Goal: Task Accomplishment & Management: Manage account settings

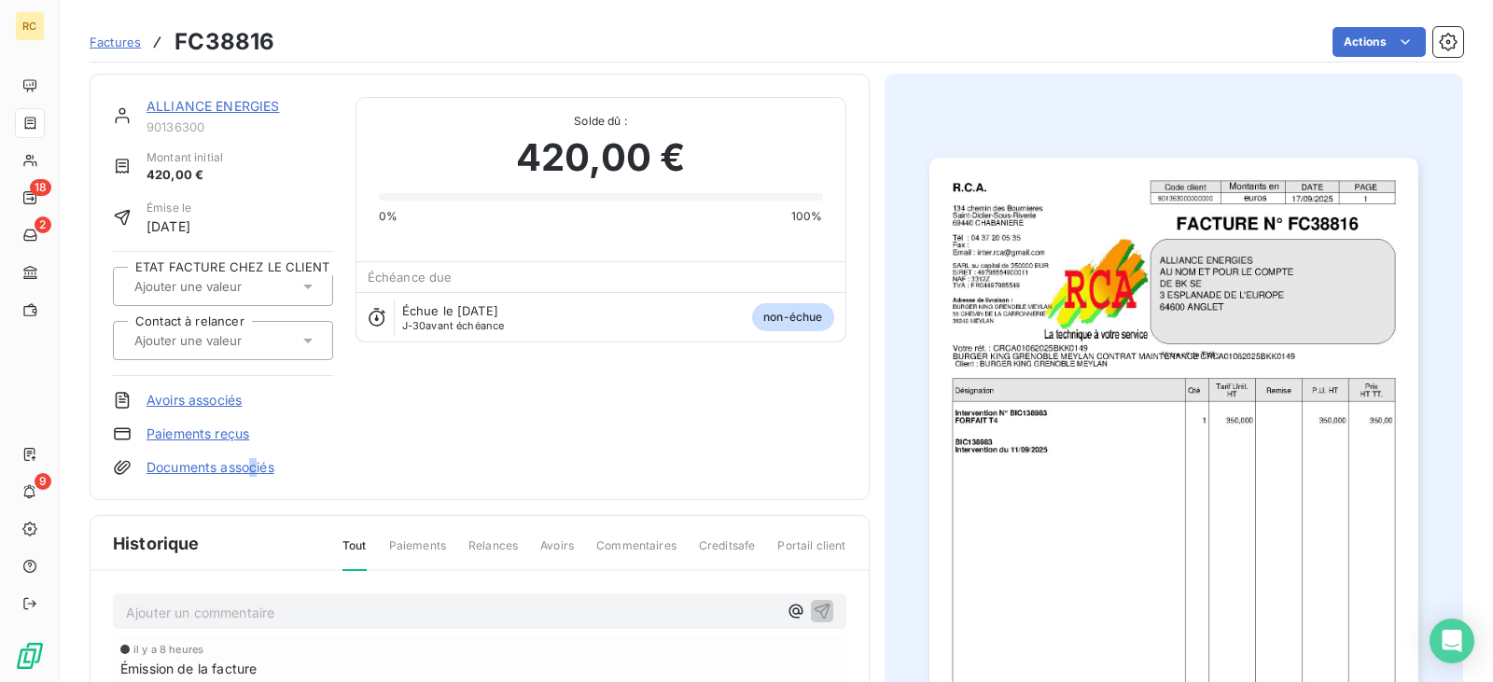
scroll to position [189, 0]
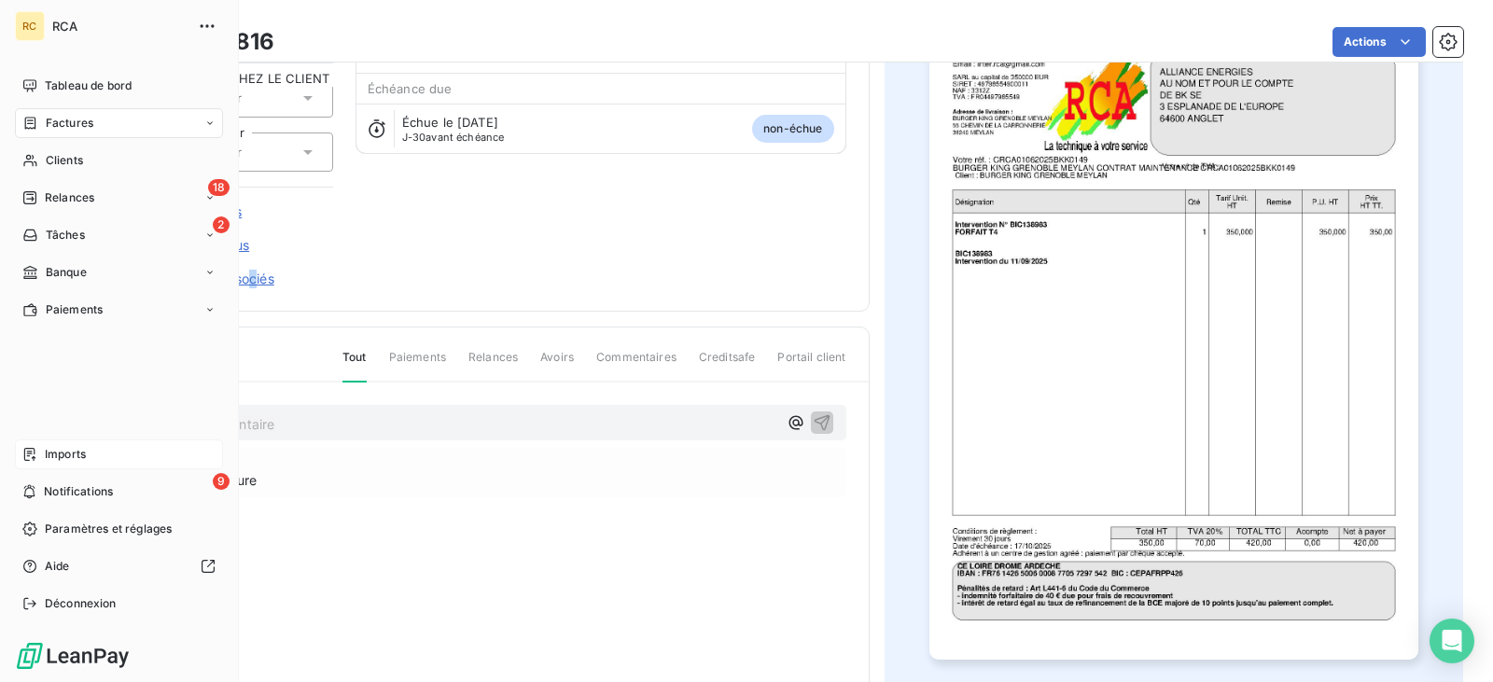
click at [35, 448] on icon at bounding box center [29, 454] width 15 height 15
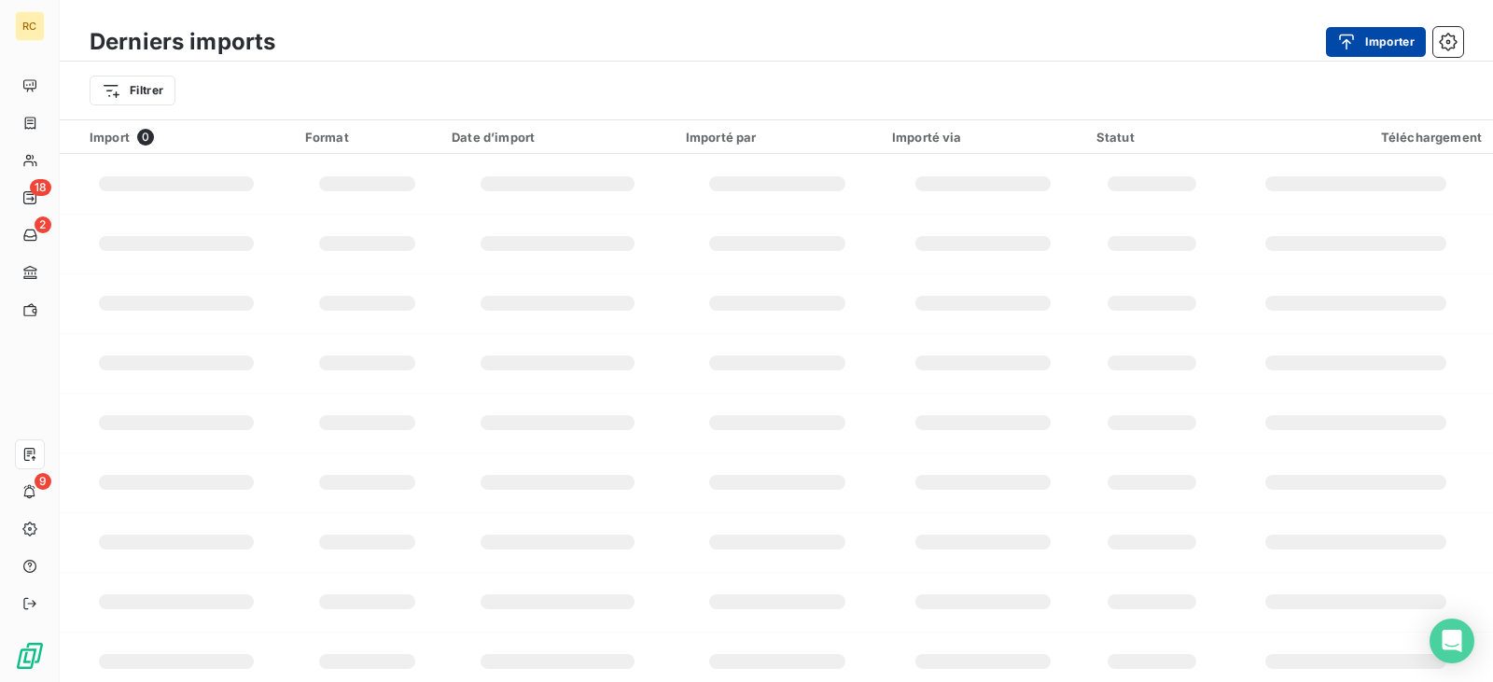
click at [1361, 39] on div "button" at bounding box center [1351, 42] width 28 height 19
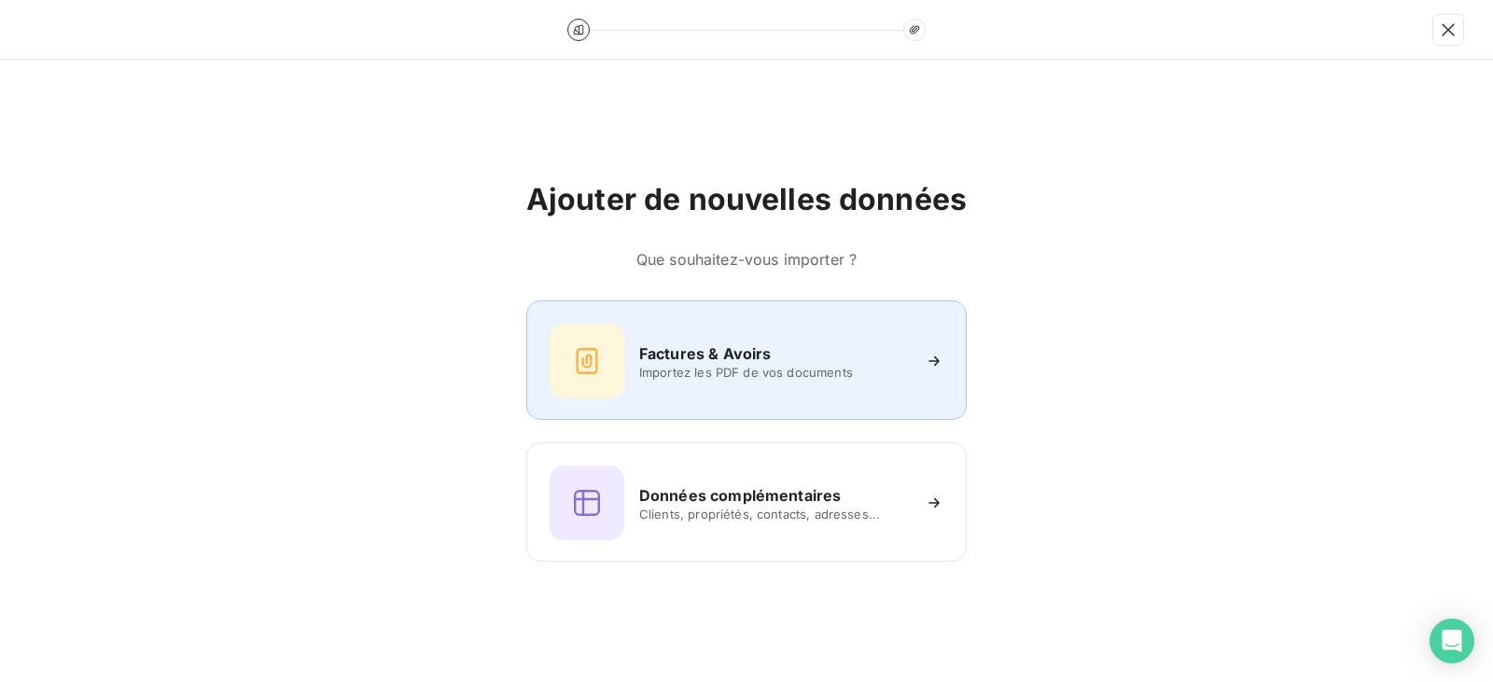
click at [830, 409] on div "Factures & Avoirs Importez les PDF de vos documents" at bounding box center [746, 359] width 440 height 119
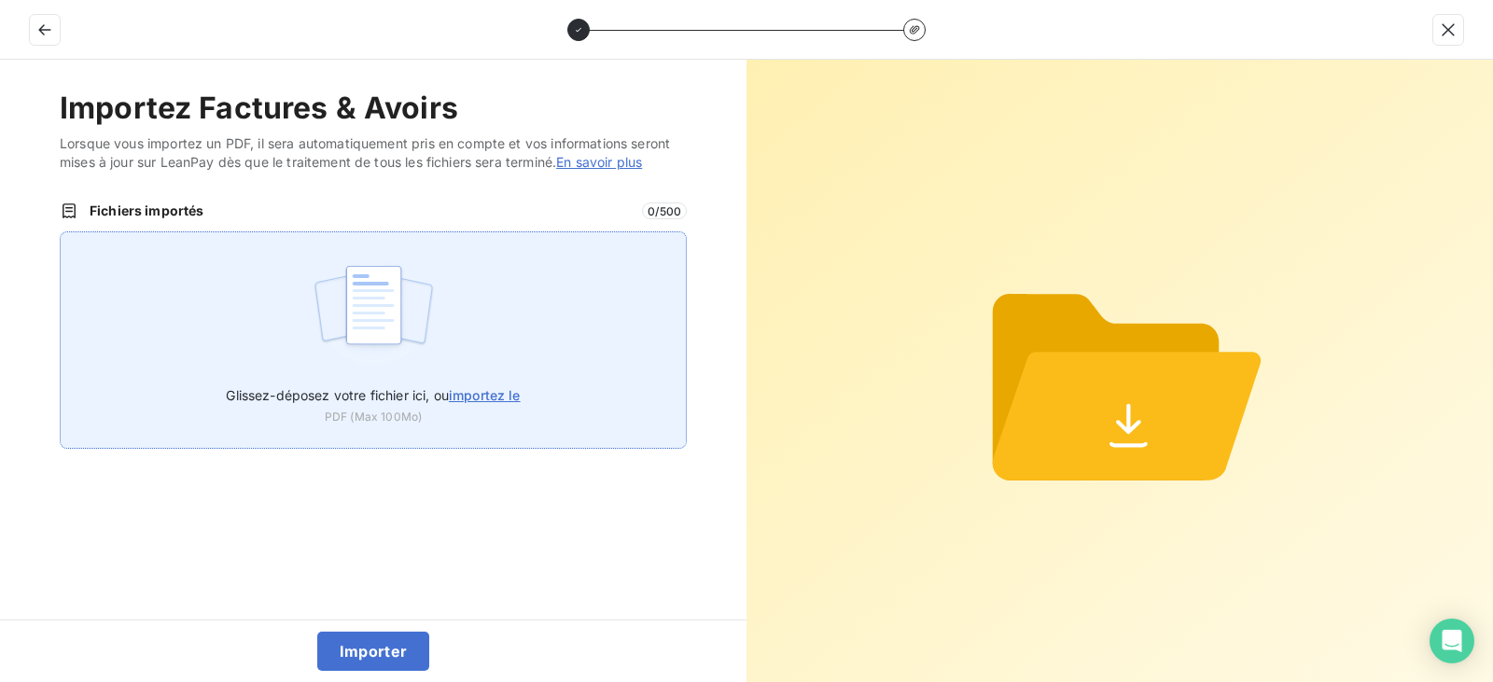
click at [385, 376] on label "Glissez-déposez votre fichier ici, ou importez le" at bounding box center [373, 391] width 294 height 35
click at [61, 232] on input "Glissez-déposez votre fichier ici, ou importez le" at bounding box center [60, 231] width 1 height 1
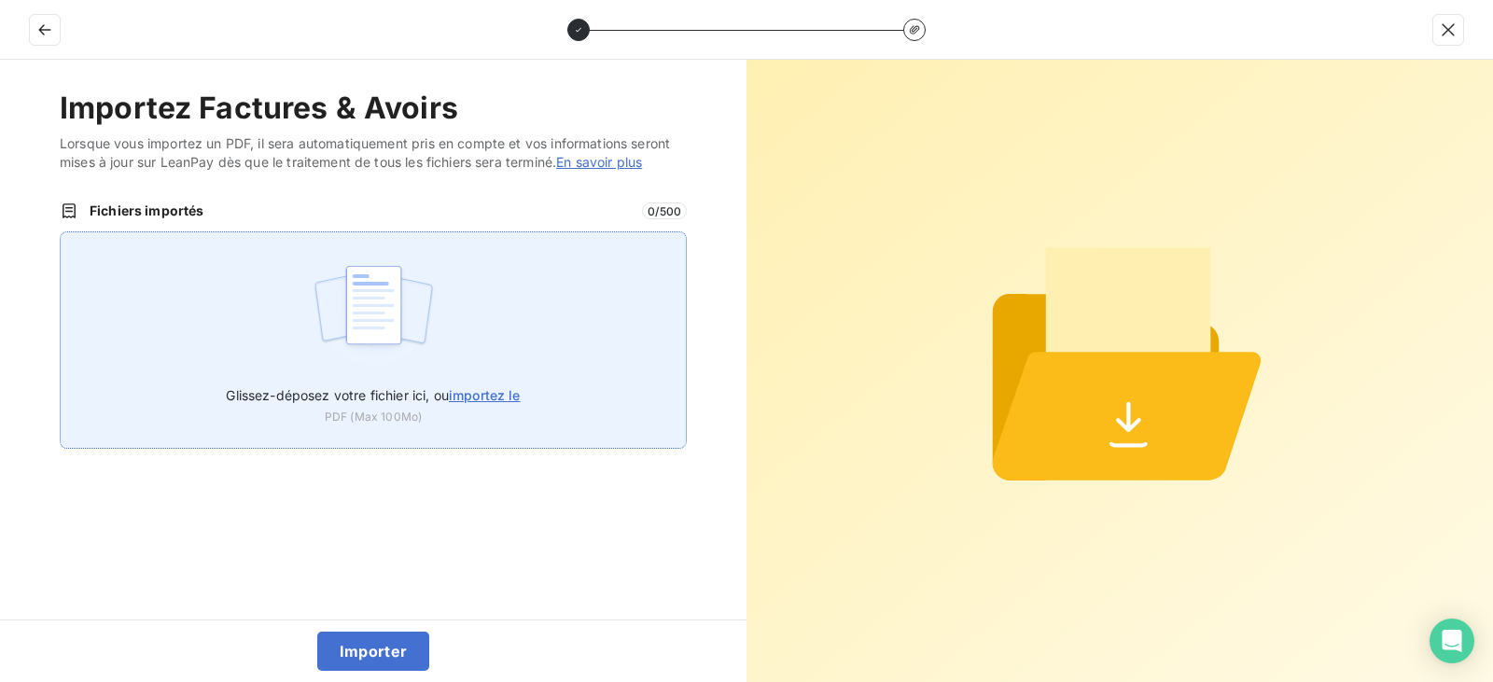
type input "C:\fakepath\FC38818.pdf"
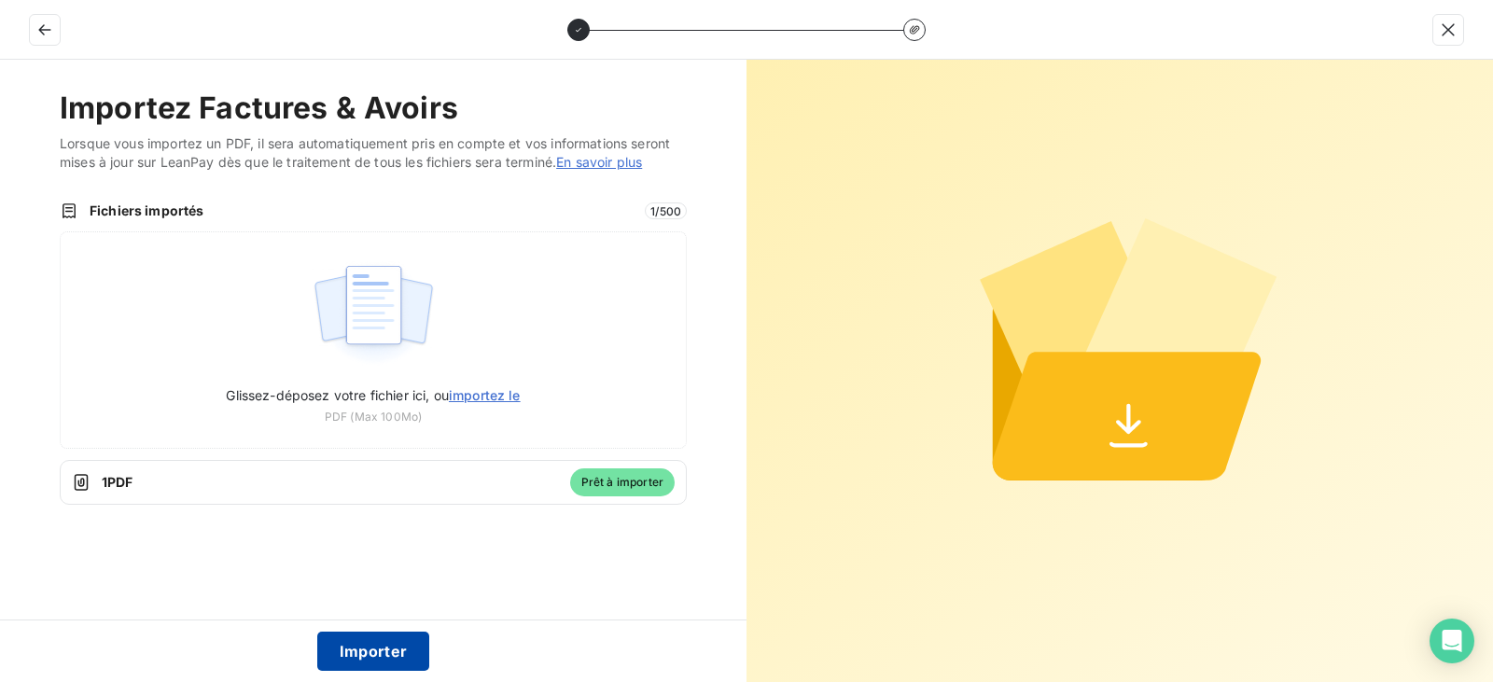
click at [359, 651] on button "Importer" at bounding box center [373, 651] width 113 height 39
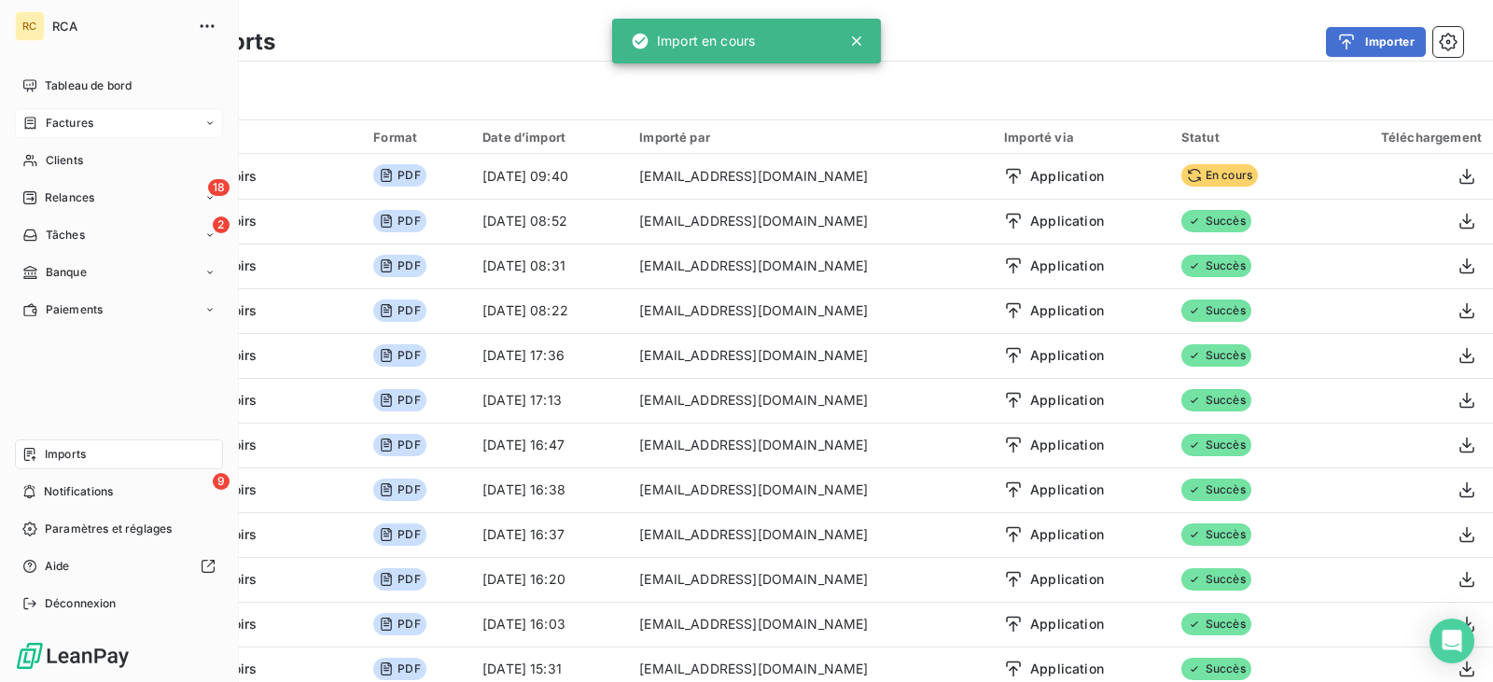
click at [30, 129] on icon at bounding box center [30, 123] width 16 height 15
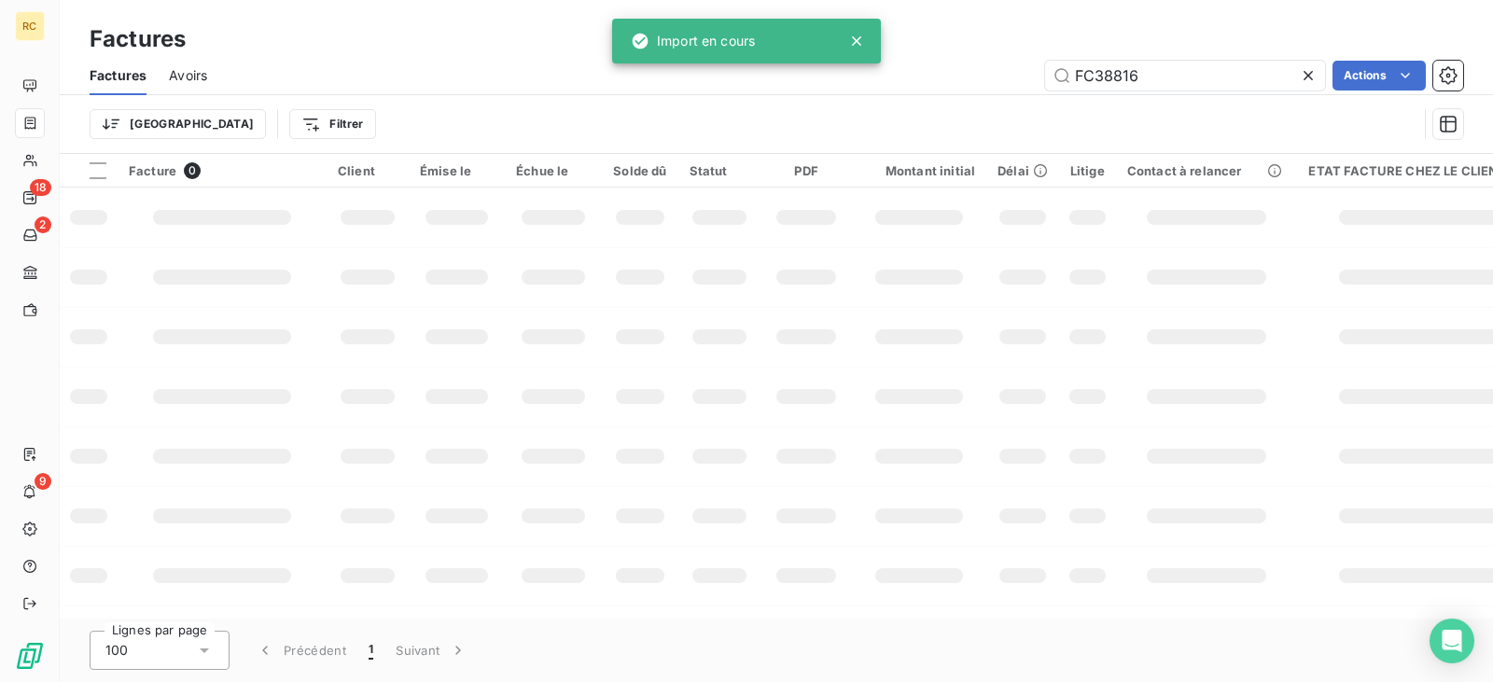
drag, startPoint x: 1160, startPoint y: 79, endPoint x: 986, endPoint y: 77, distance: 173.6
click at [1003, 77] on div "FC38816 Actions" at bounding box center [847, 76] width 1234 height 30
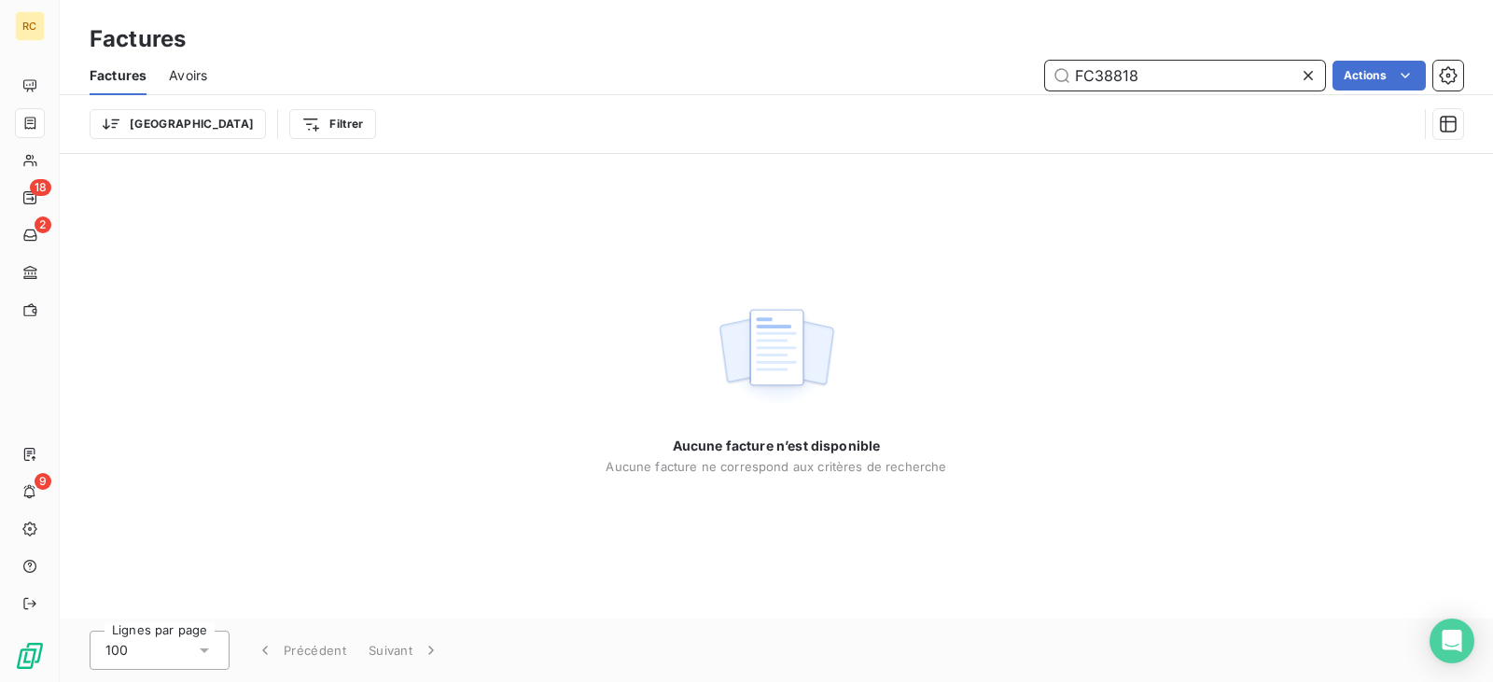
click at [1195, 72] on input "FC38818" at bounding box center [1185, 76] width 280 height 30
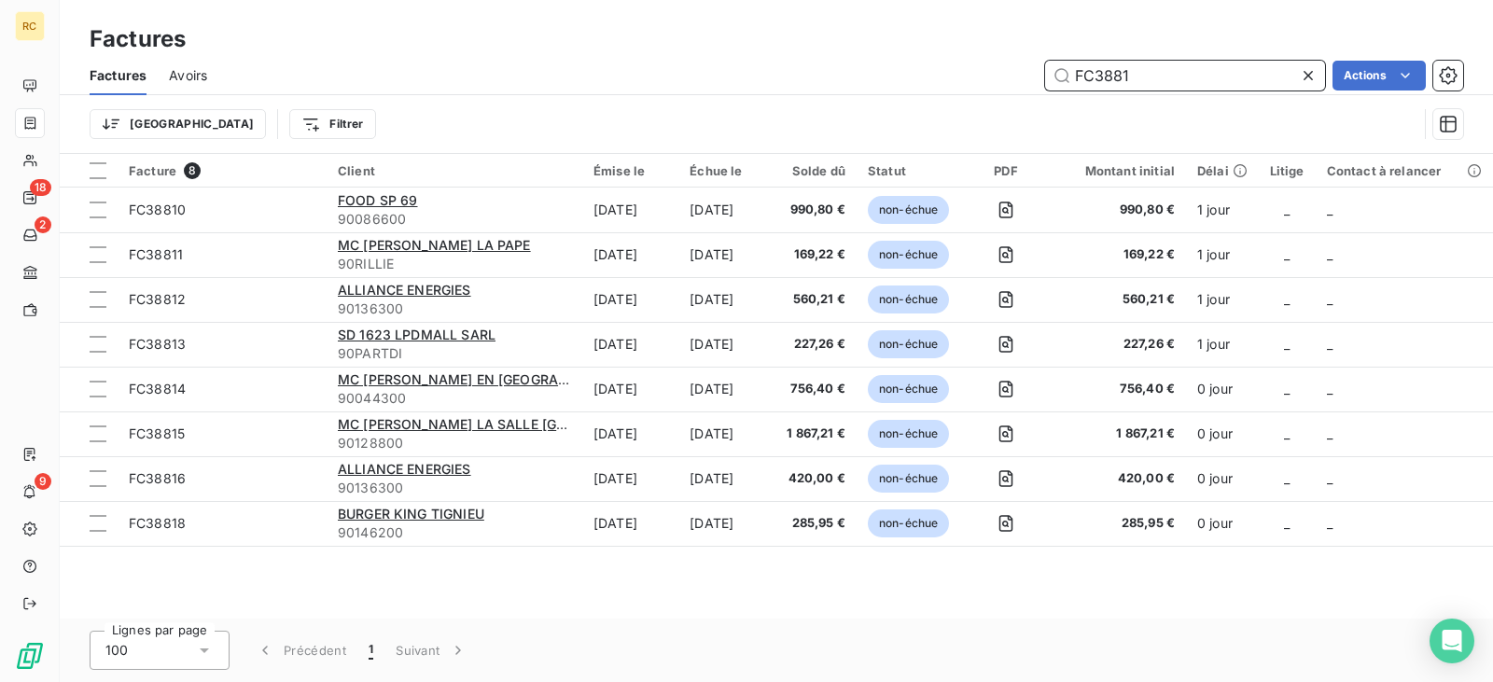
type input "FC38818"
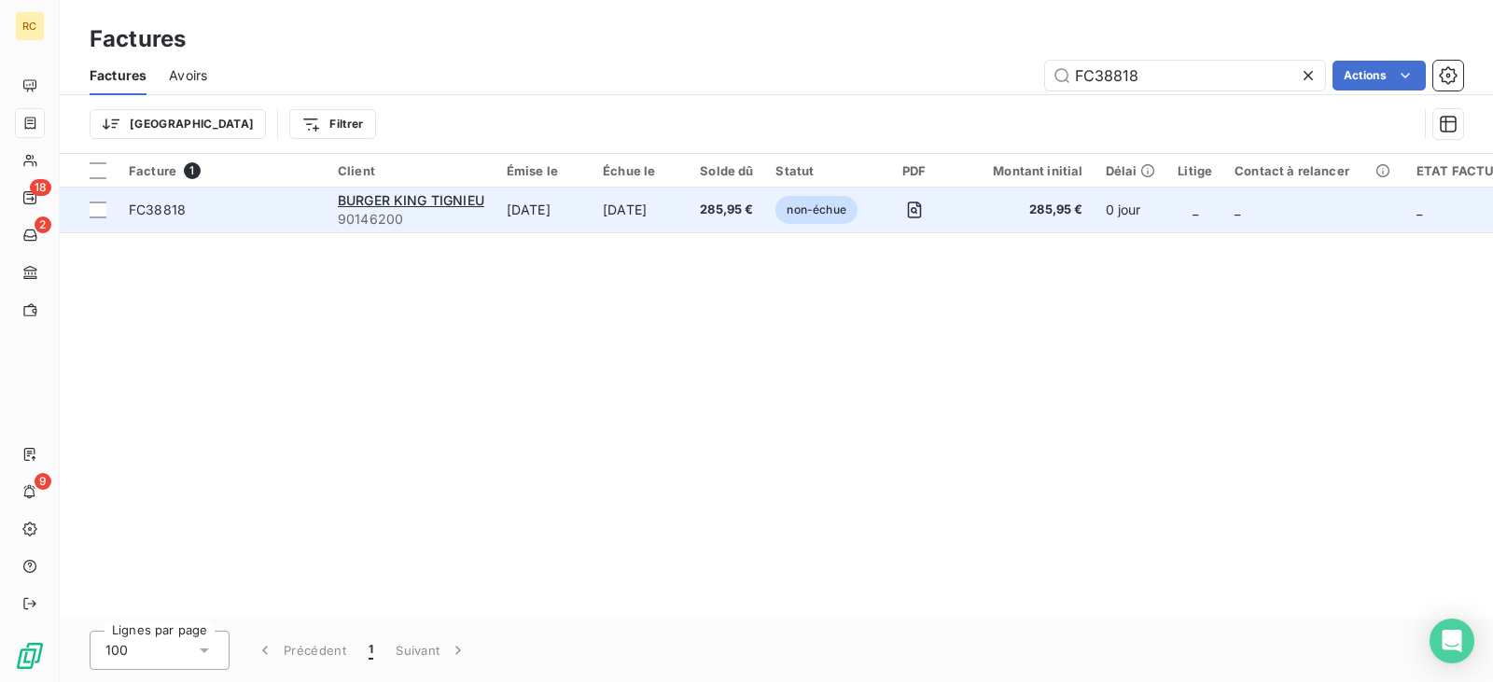
click at [689, 210] on td "[DATE]" at bounding box center [640, 210] width 97 height 45
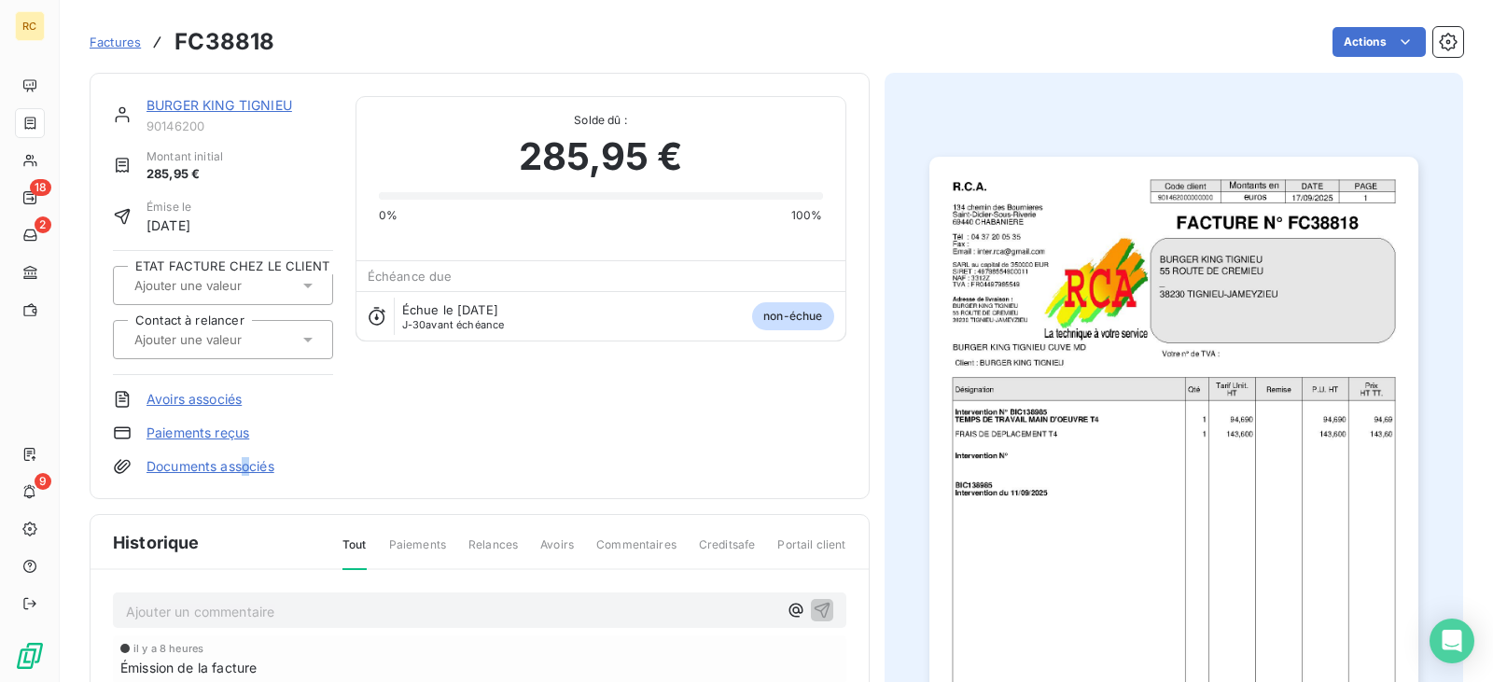
click at [247, 461] on link "Documents associés" at bounding box center [211, 466] width 128 height 19
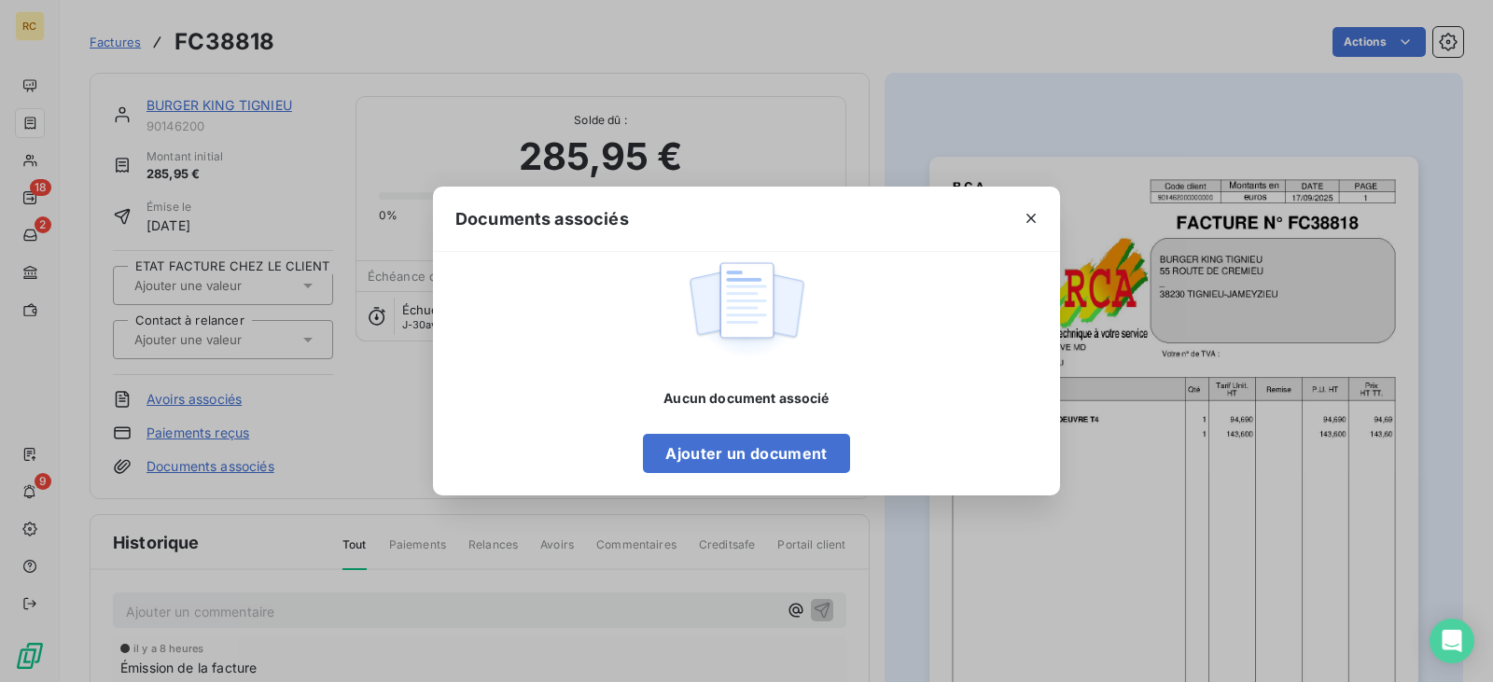
click at [747, 474] on div "Aucun document associé Ajouter un document" at bounding box center [746, 374] width 627 height 245
click at [732, 458] on button "Ajouter un document" at bounding box center [746, 453] width 206 height 39
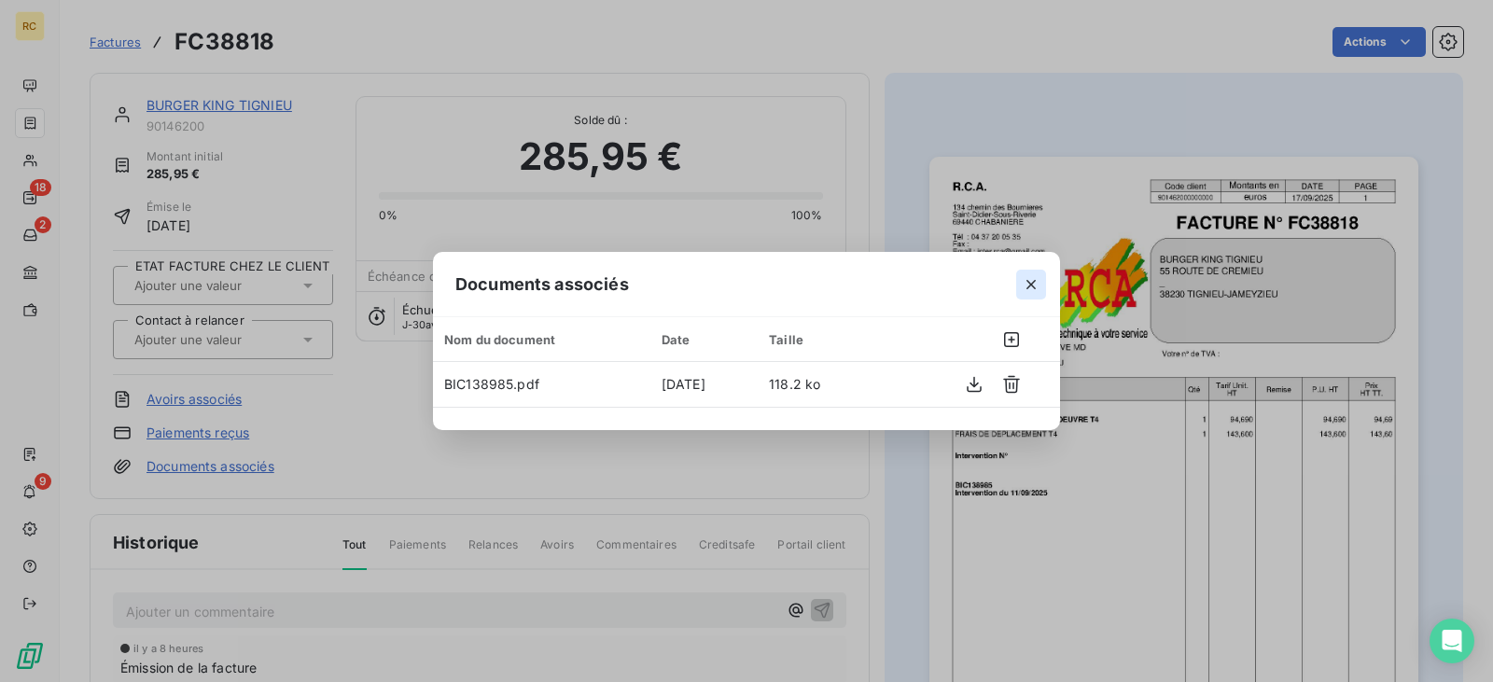
click at [1032, 284] on icon "button" at bounding box center [1031, 284] width 9 height 9
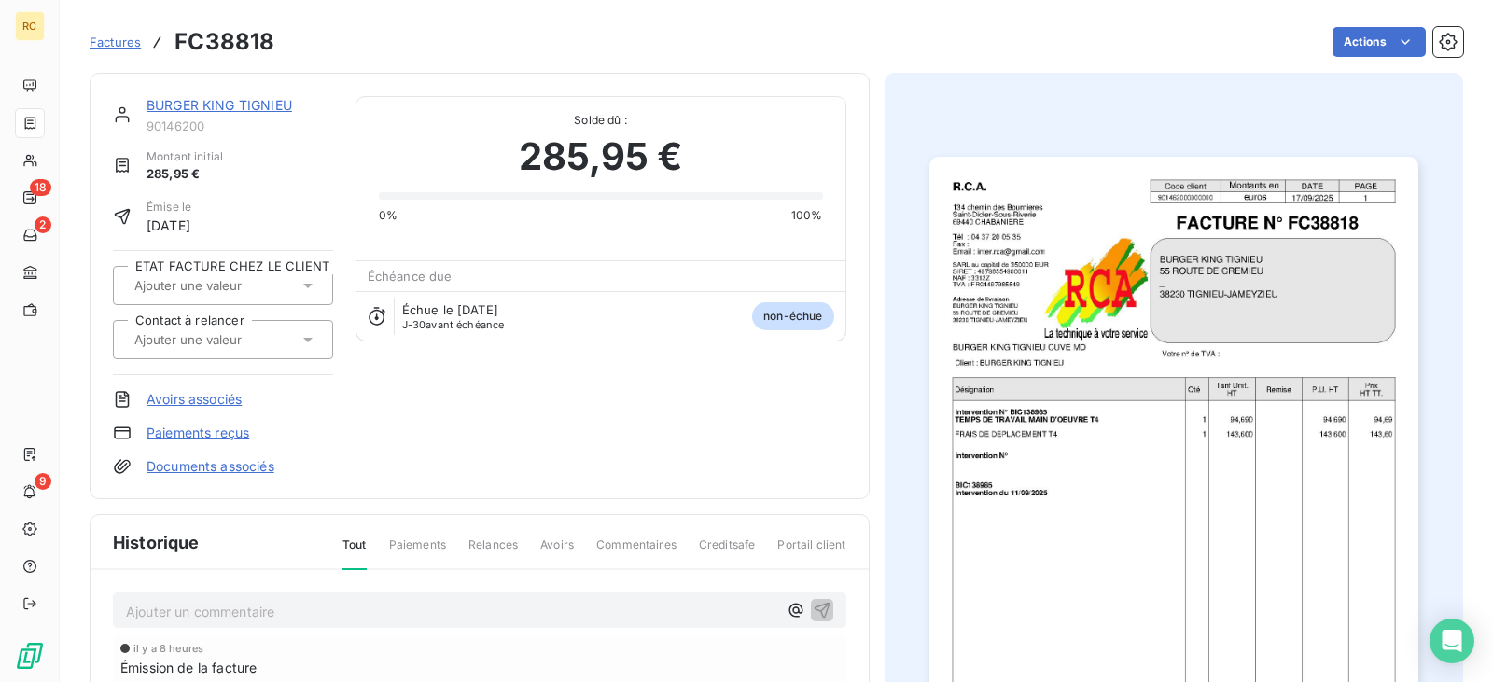
click at [104, 45] on span "Factures" at bounding box center [115, 42] width 51 height 15
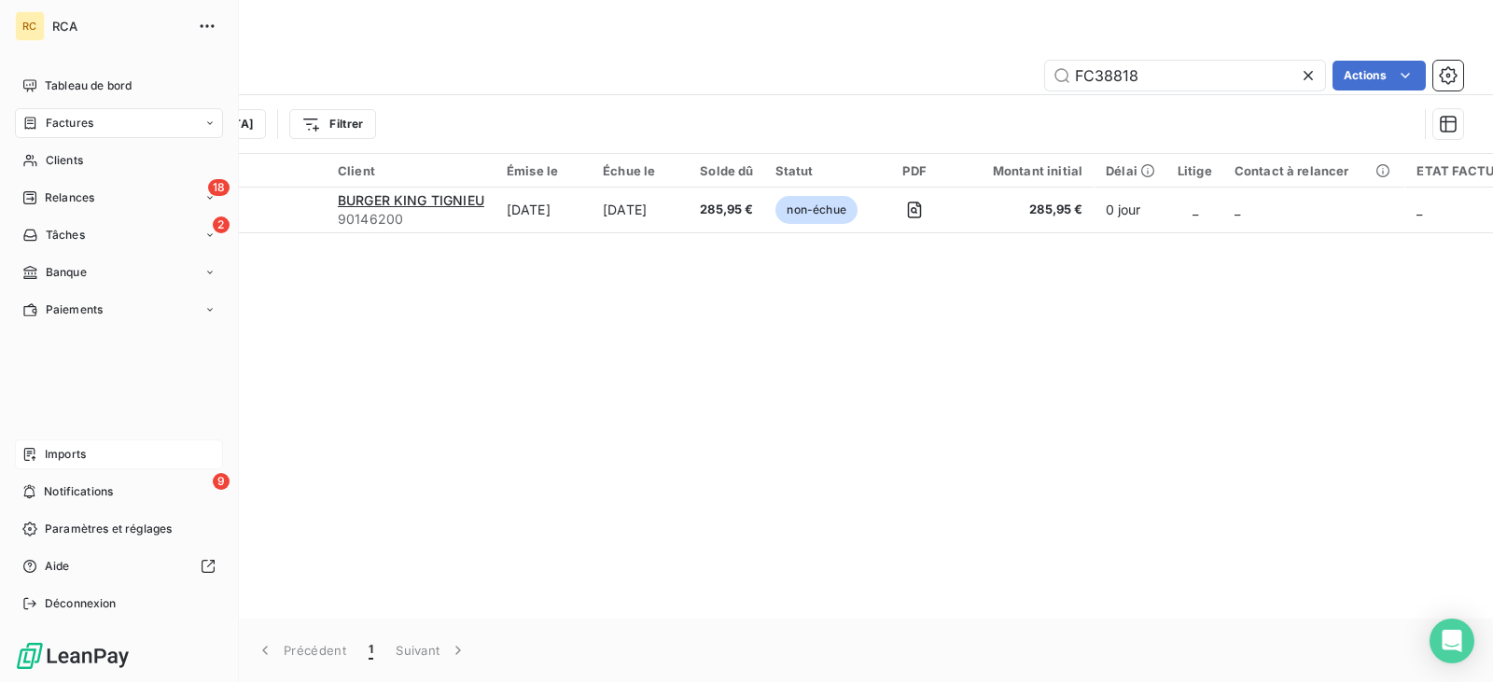
click at [62, 440] on div "Imports" at bounding box center [119, 455] width 208 height 30
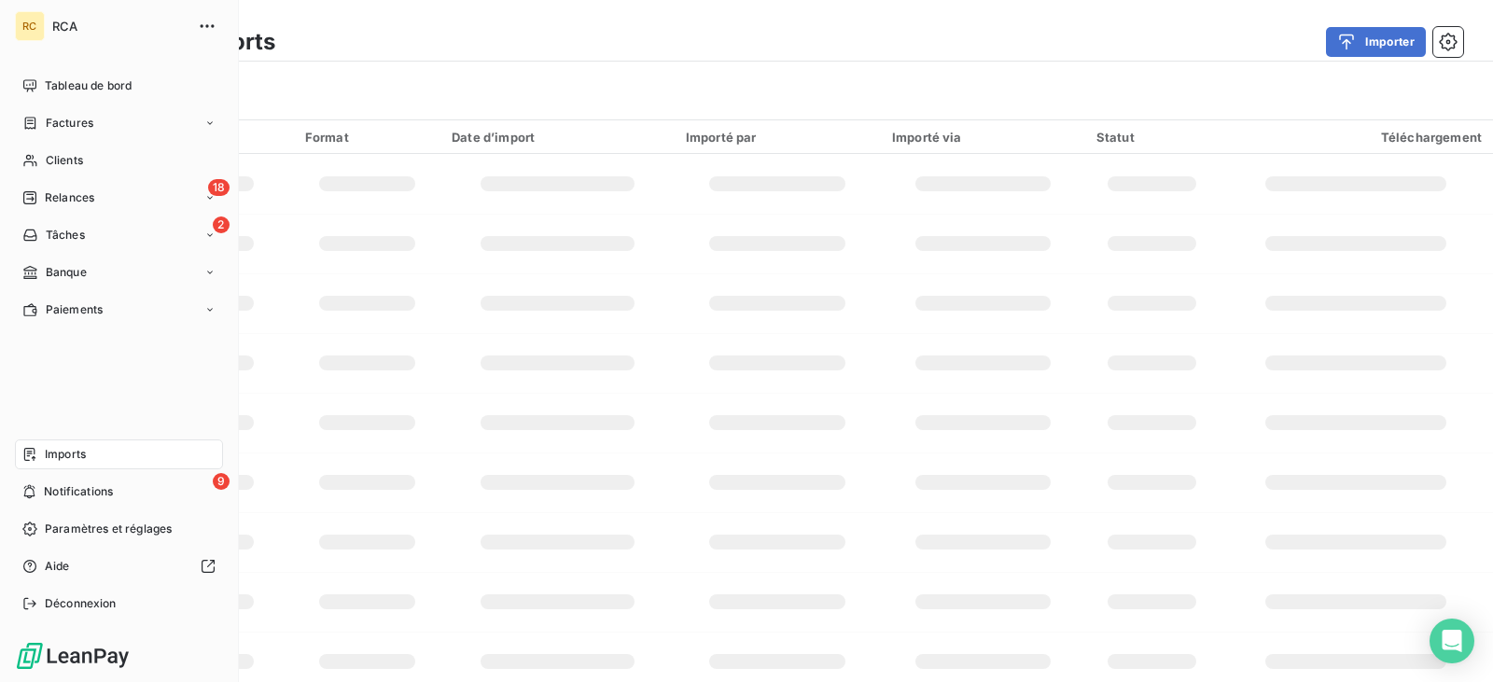
click at [75, 456] on span "Imports" at bounding box center [65, 454] width 41 height 17
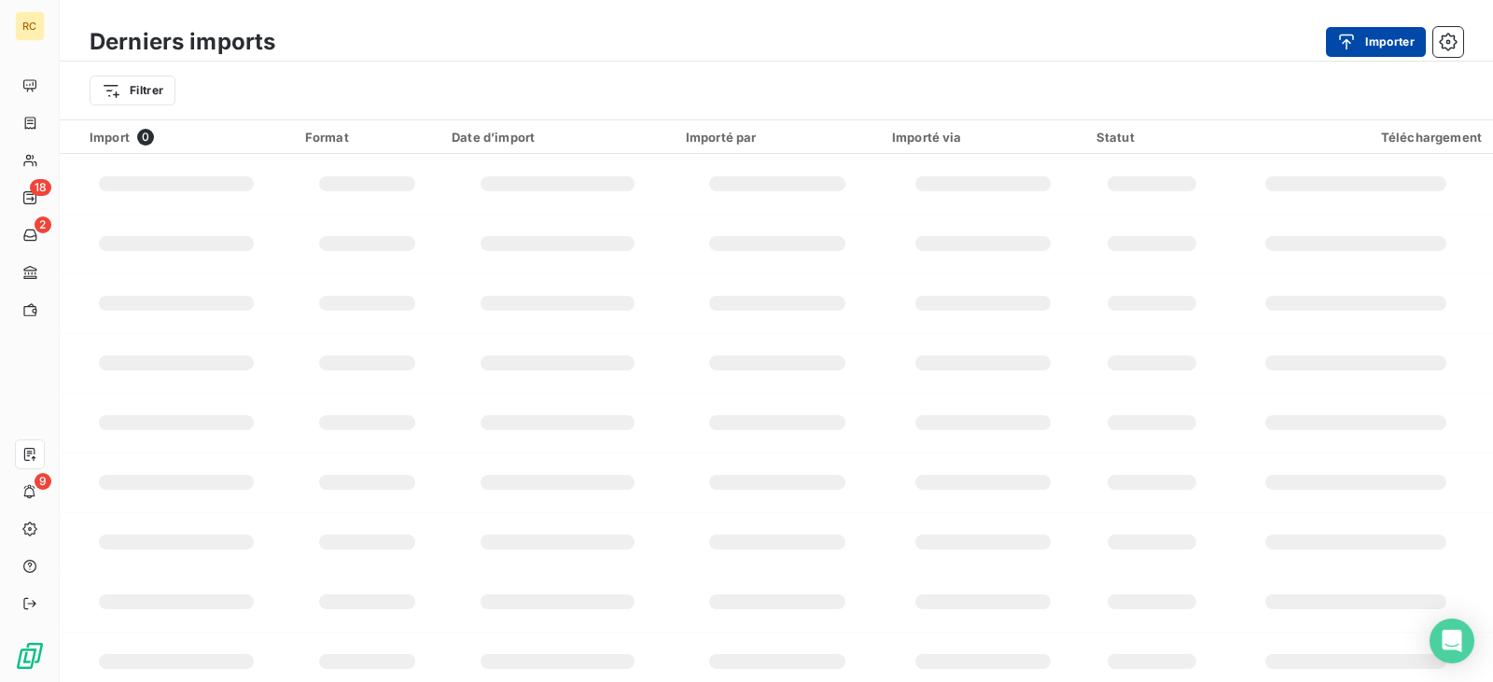
click at [1370, 49] on button "Importer" at bounding box center [1376, 42] width 100 height 30
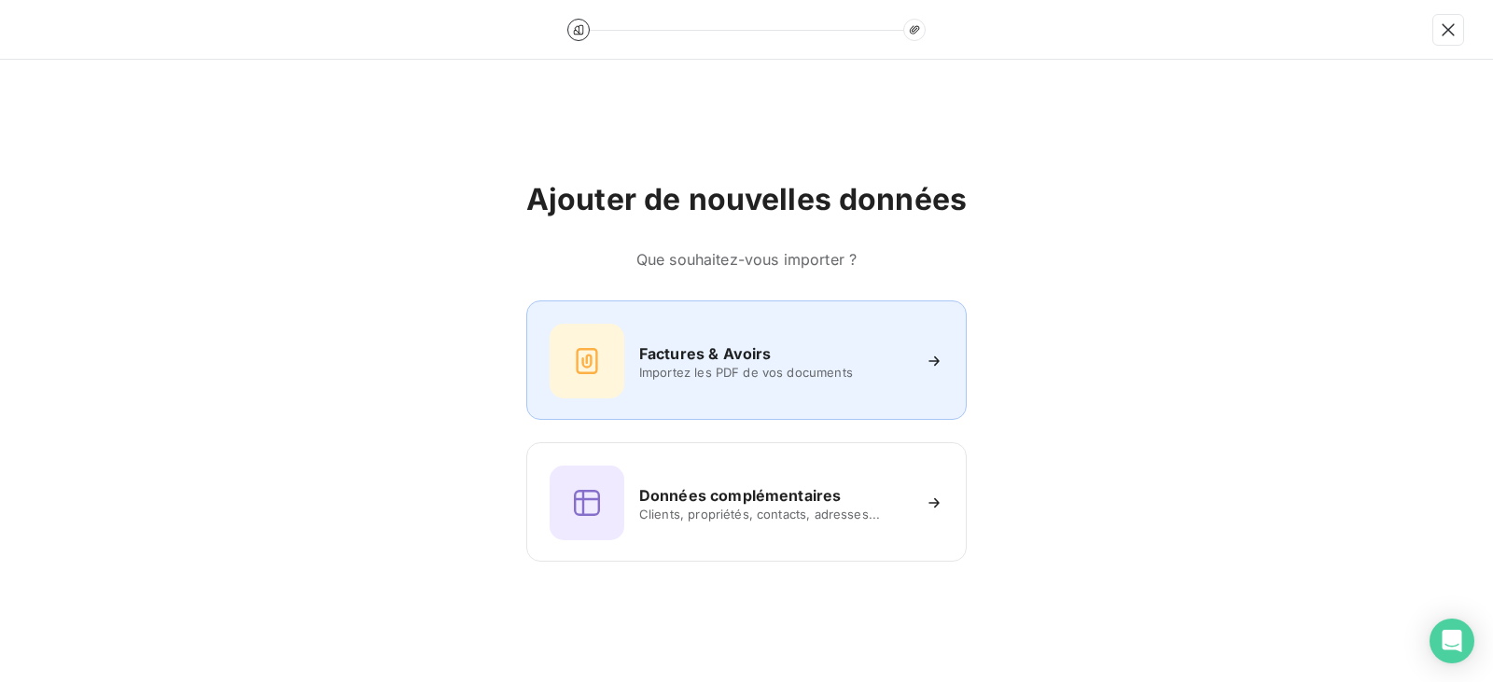
click at [715, 334] on div "Factures & Avoirs Importez les PDF de vos documents" at bounding box center [747, 361] width 394 height 75
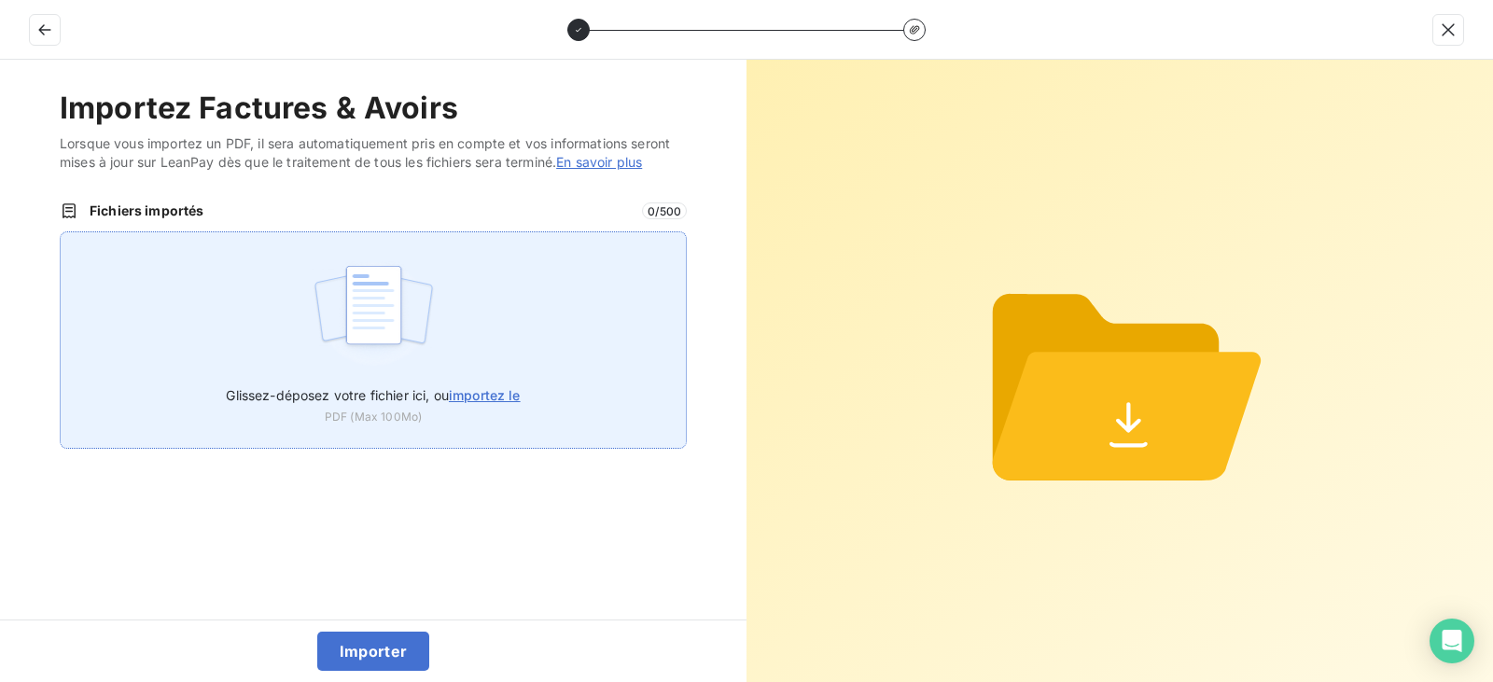
click at [419, 318] on img at bounding box center [374, 314] width 124 height 119
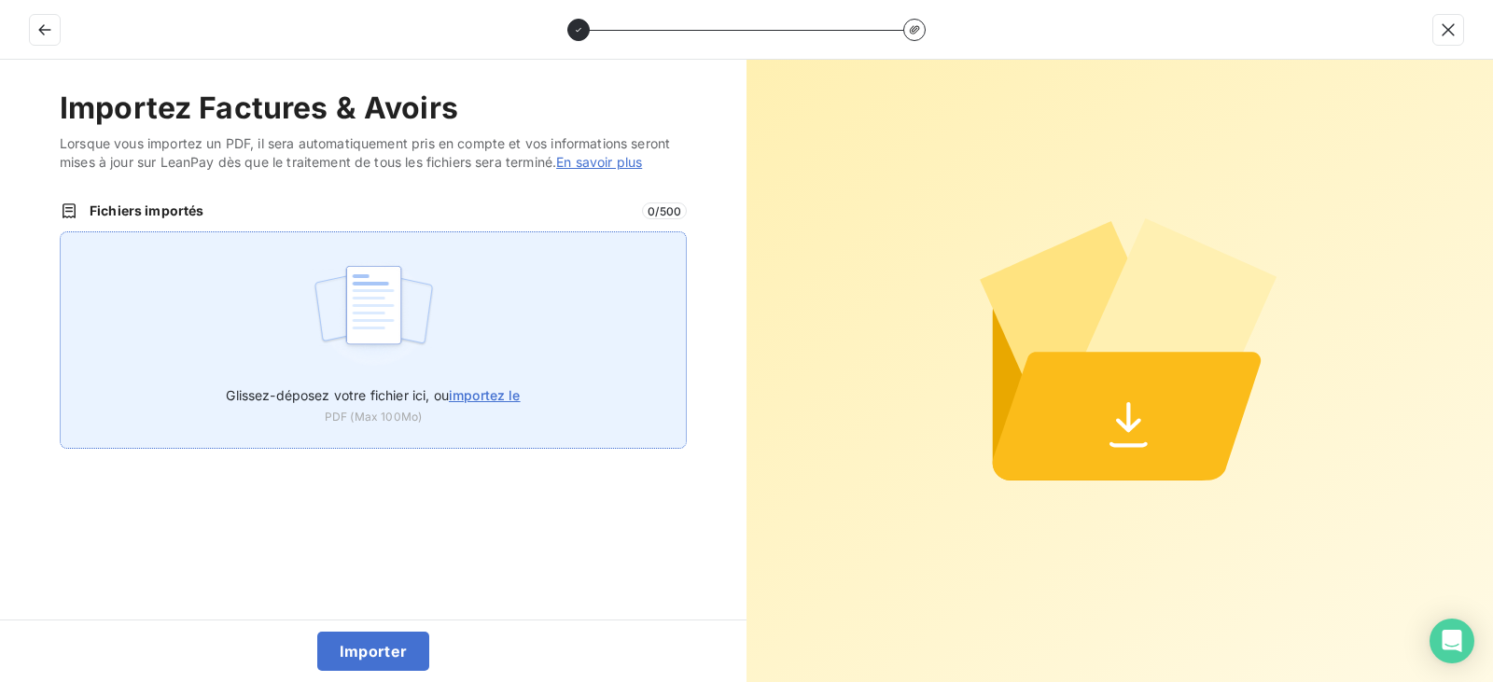
type input "C:\fakepath\FC38819.pdf"
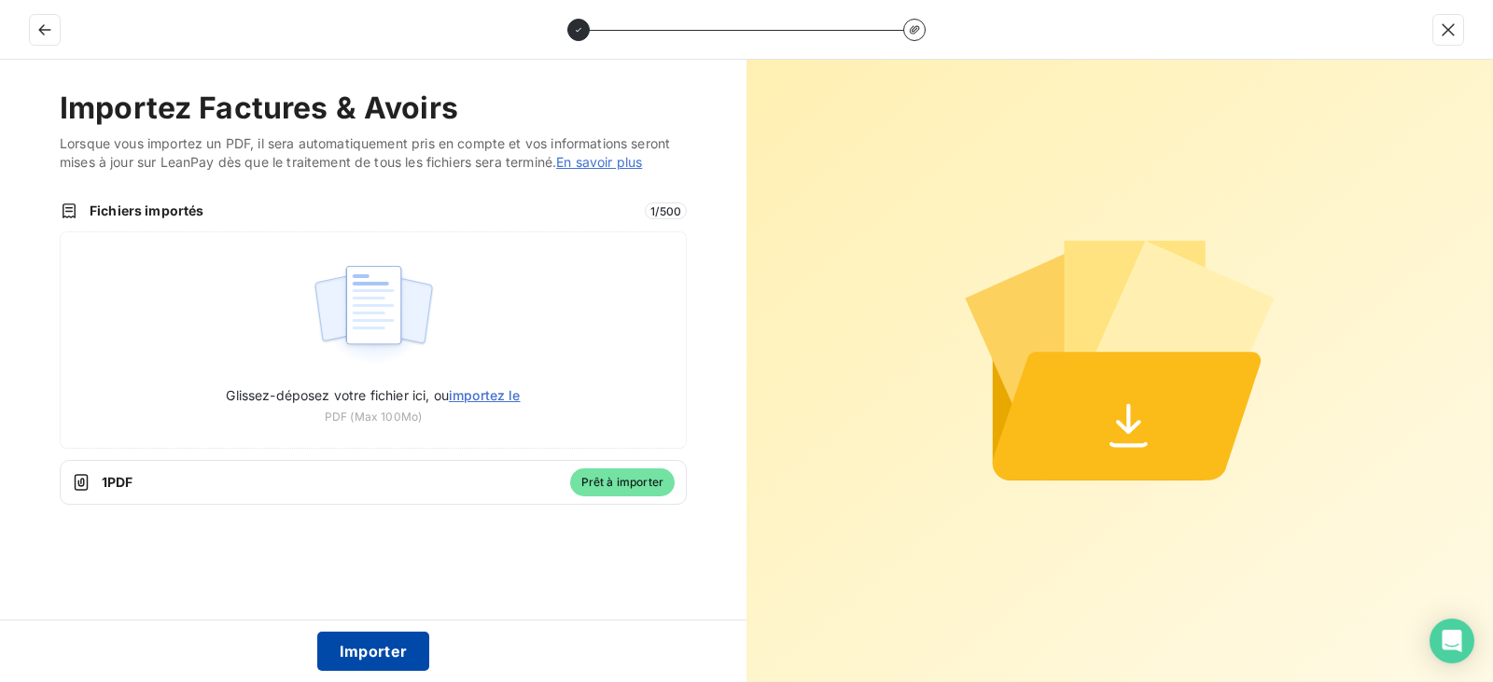
click at [394, 644] on button "Importer" at bounding box center [373, 651] width 113 height 39
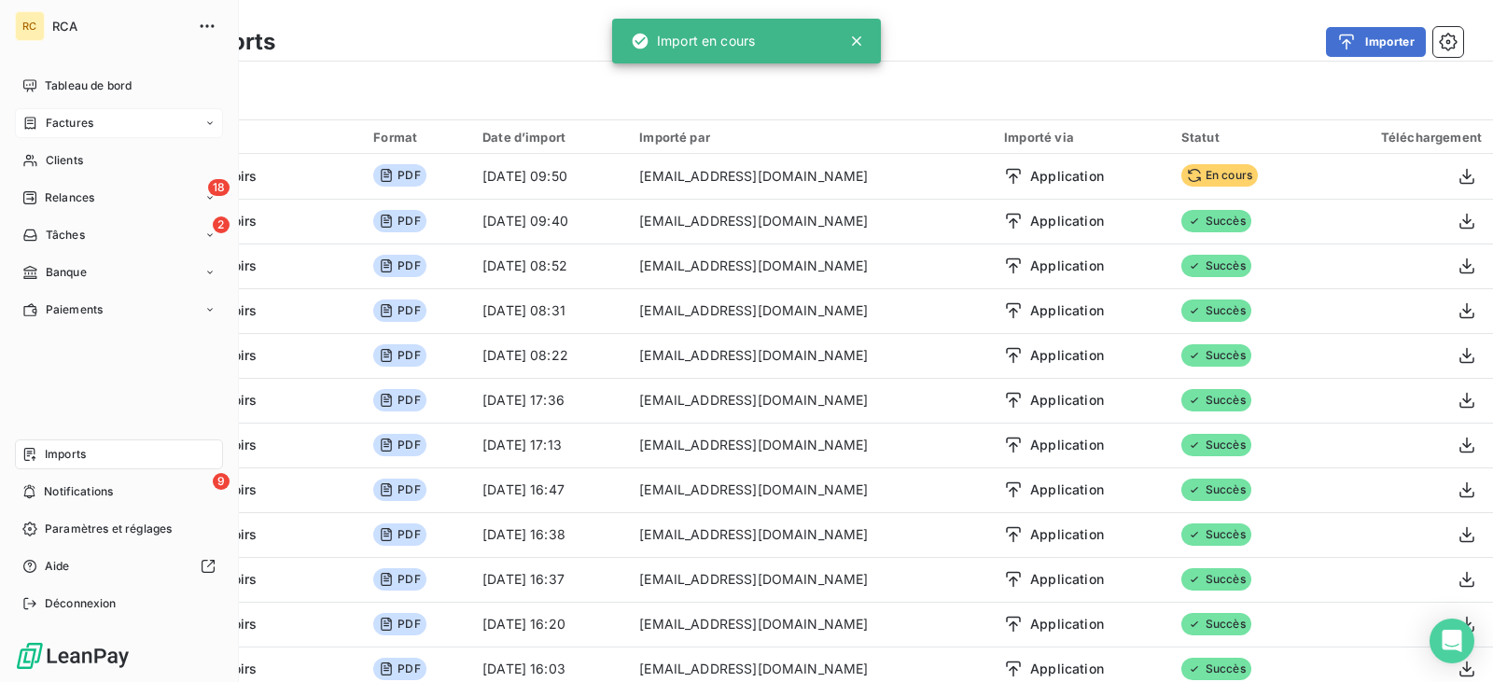
click at [102, 130] on div "Factures" at bounding box center [119, 123] width 208 height 30
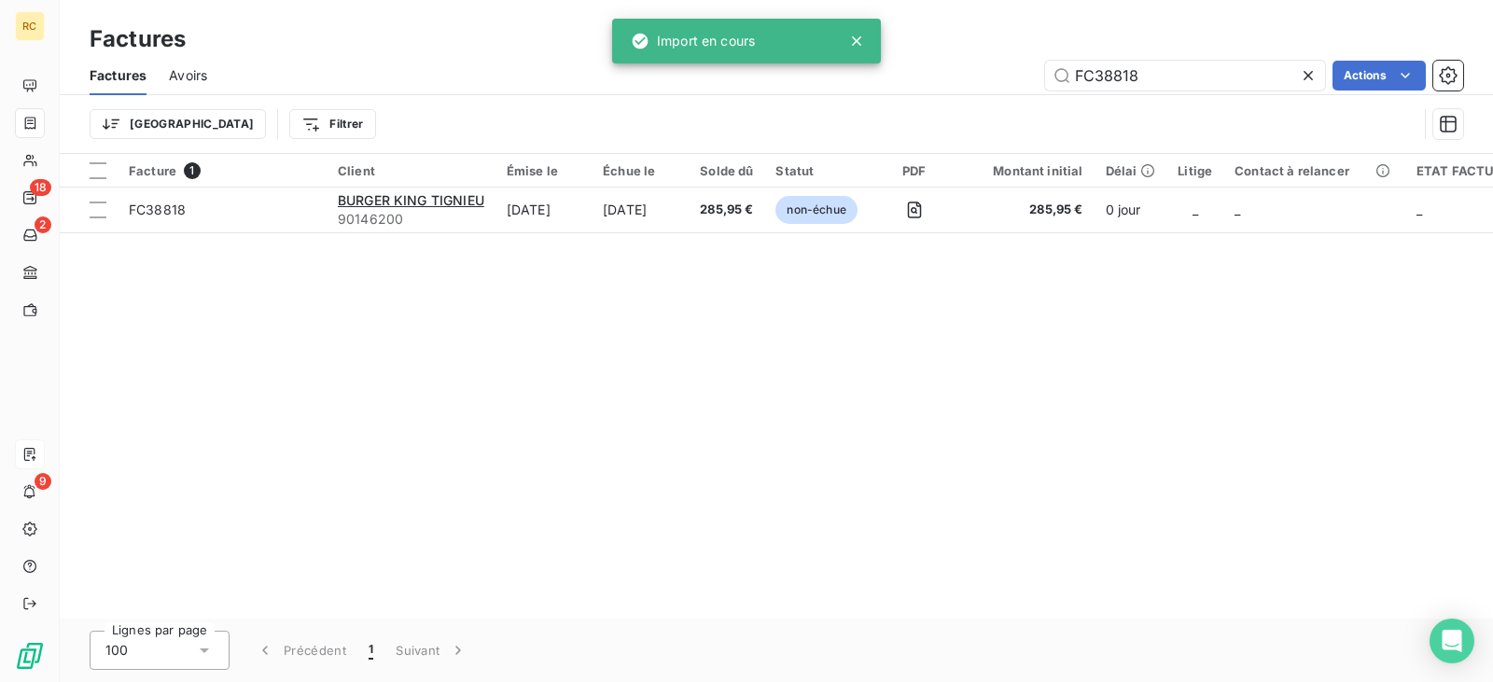
drag, startPoint x: 1107, startPoint y: 70, endPoint x: 956, endPoint y: 73, distance: 151.2
click at [959, 73] on div "FC38818 Actions" at bounding box center [847, 76] width 1234 height 30
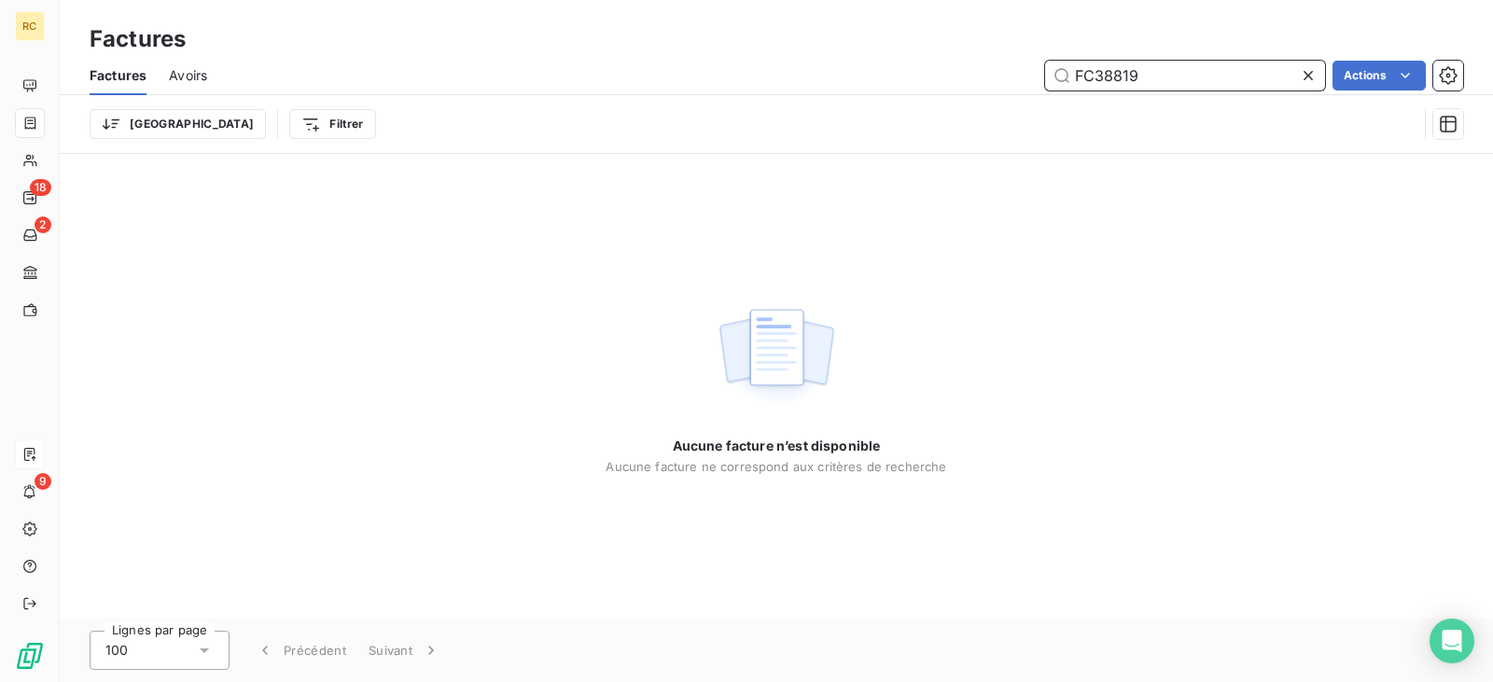
click at [1153, 78] on input "FC38819" at bounding box center [1185, 76] width 280 height 30
type input "FC38819"
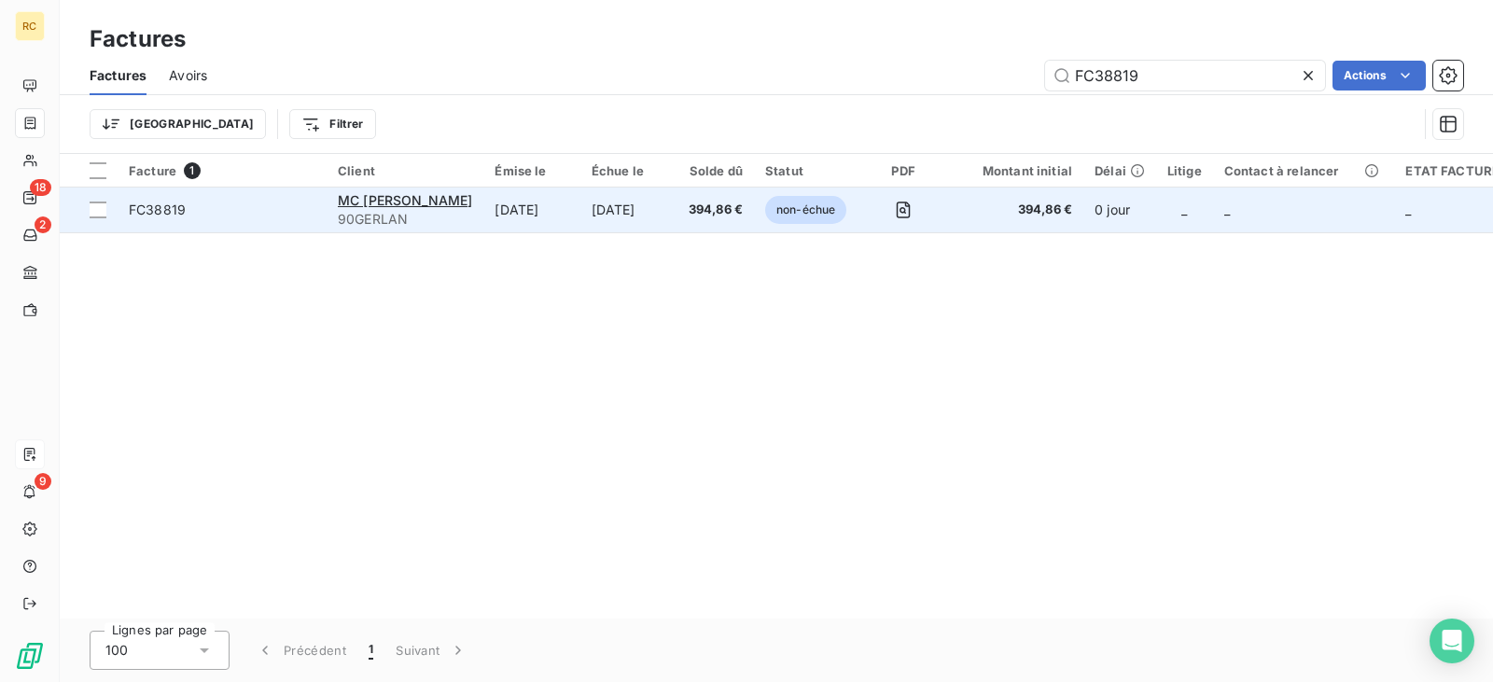
click at [637, 211] on td "[DATE]" at bounding box center [628, 210] width 97 height 45
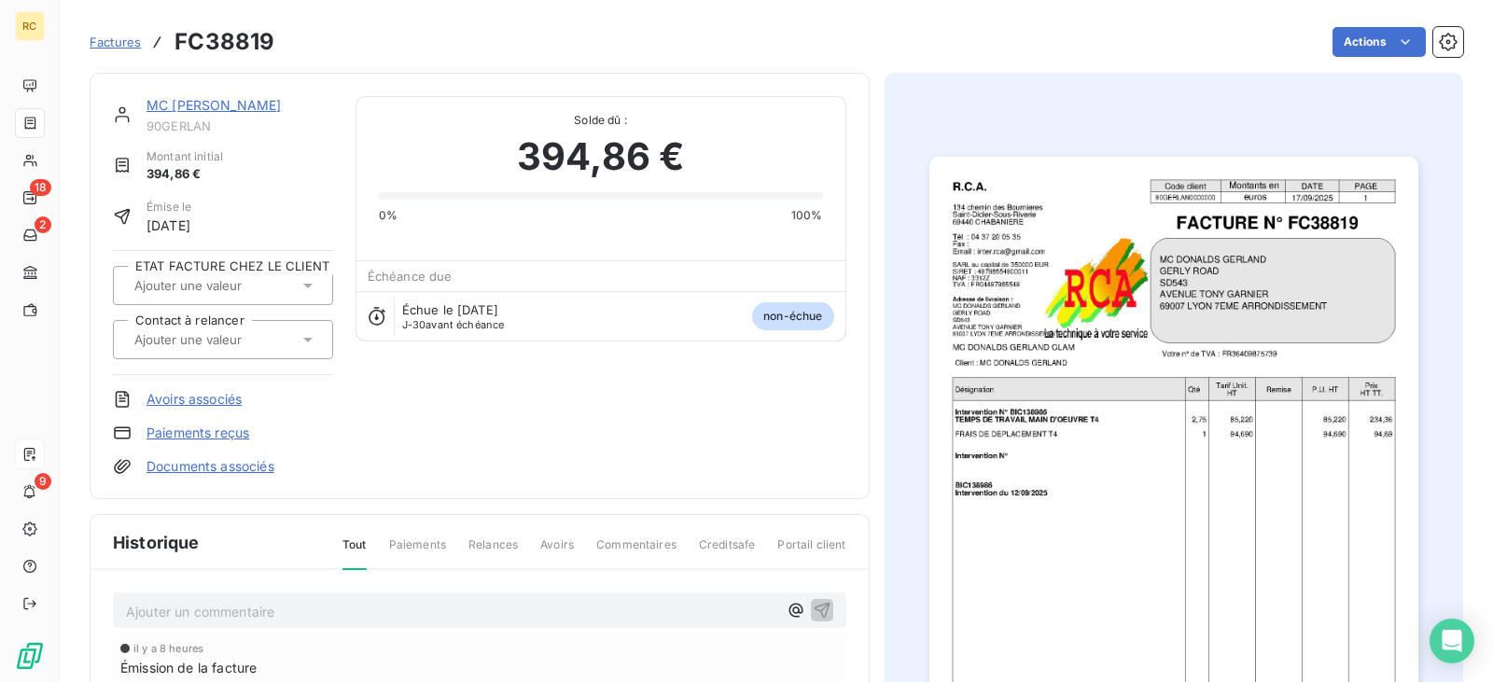
click at [221, 471] on link "Documents associés" at bounding box center [211, 466] width 128 height 19
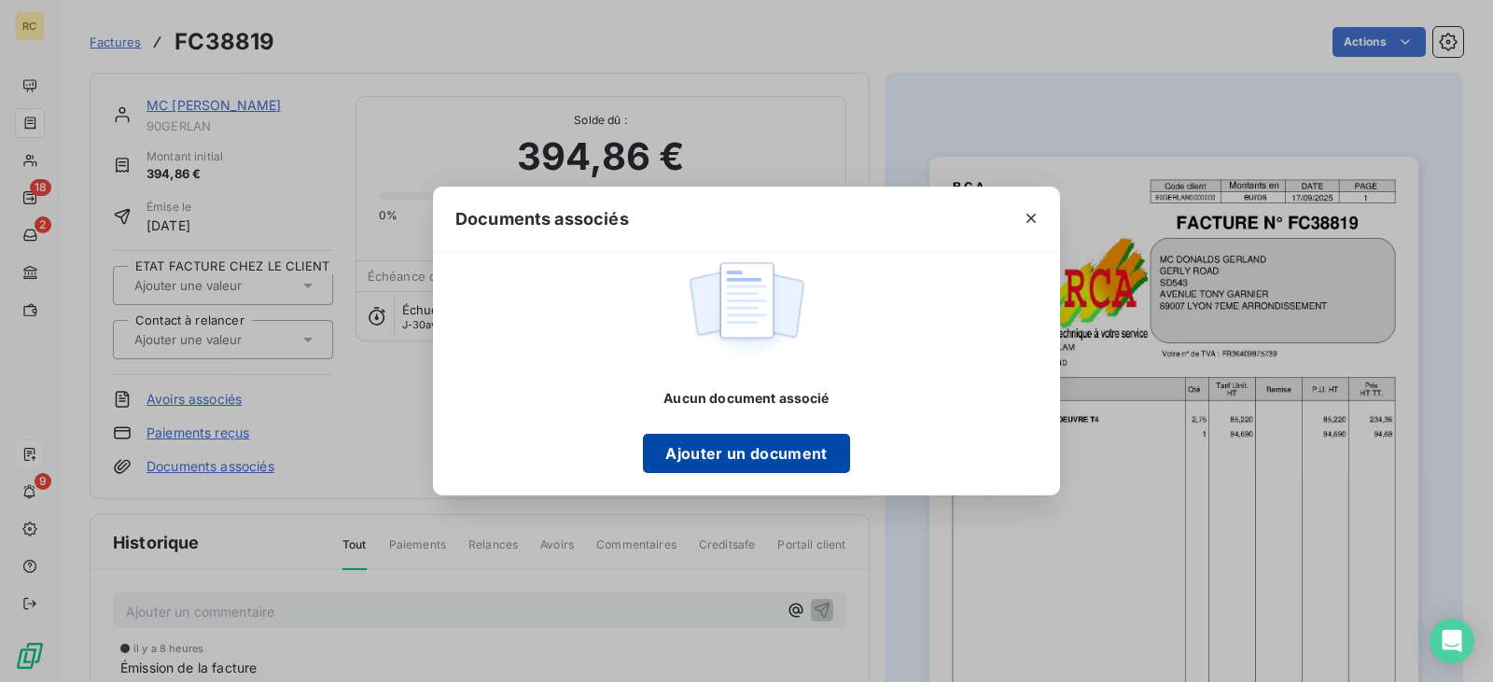
click at [734, 457] on button "Ajouter un document" at bounding box center [746, 453] width 206 height 39
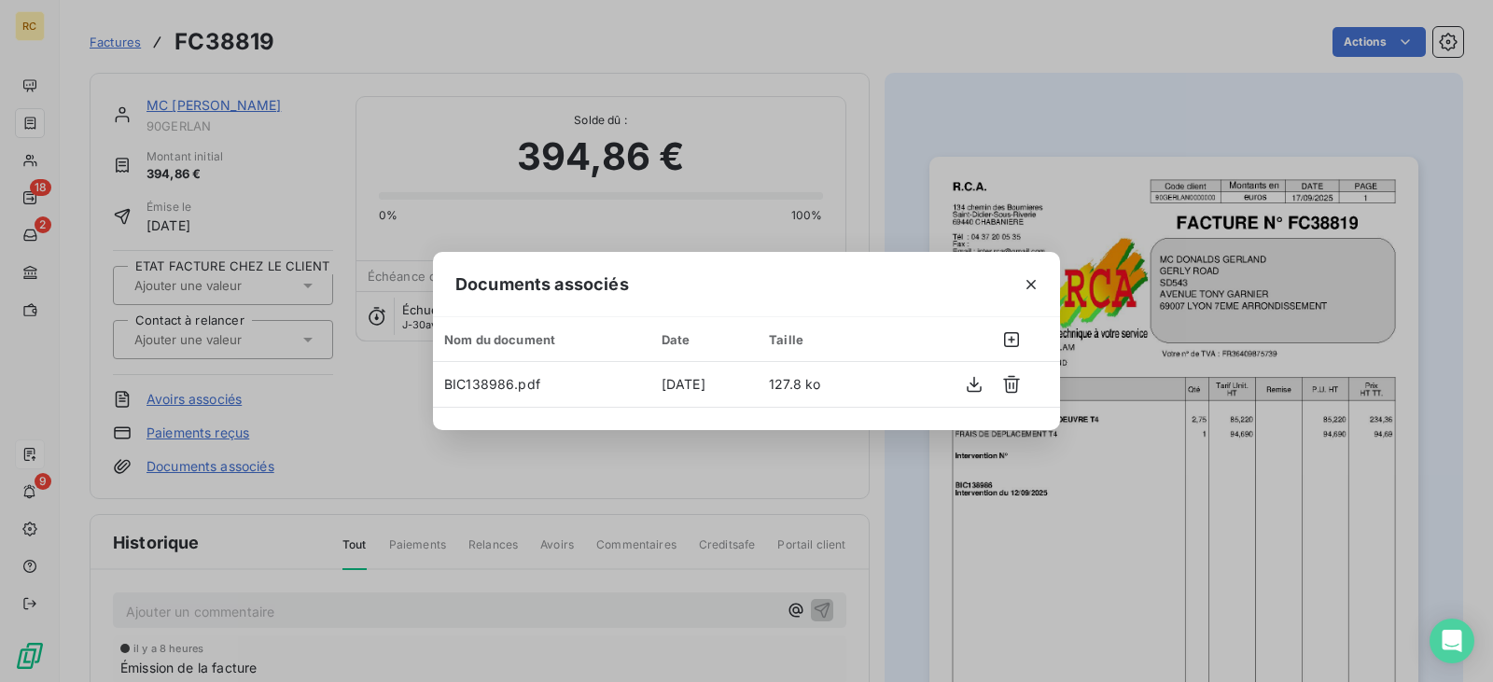
click at [1047, 293] on div at bounding box center [1031, 284] width 58 height 64
click at [1036, 293] on icon "button" at bounding box center [1031, 284] width 19 height 19
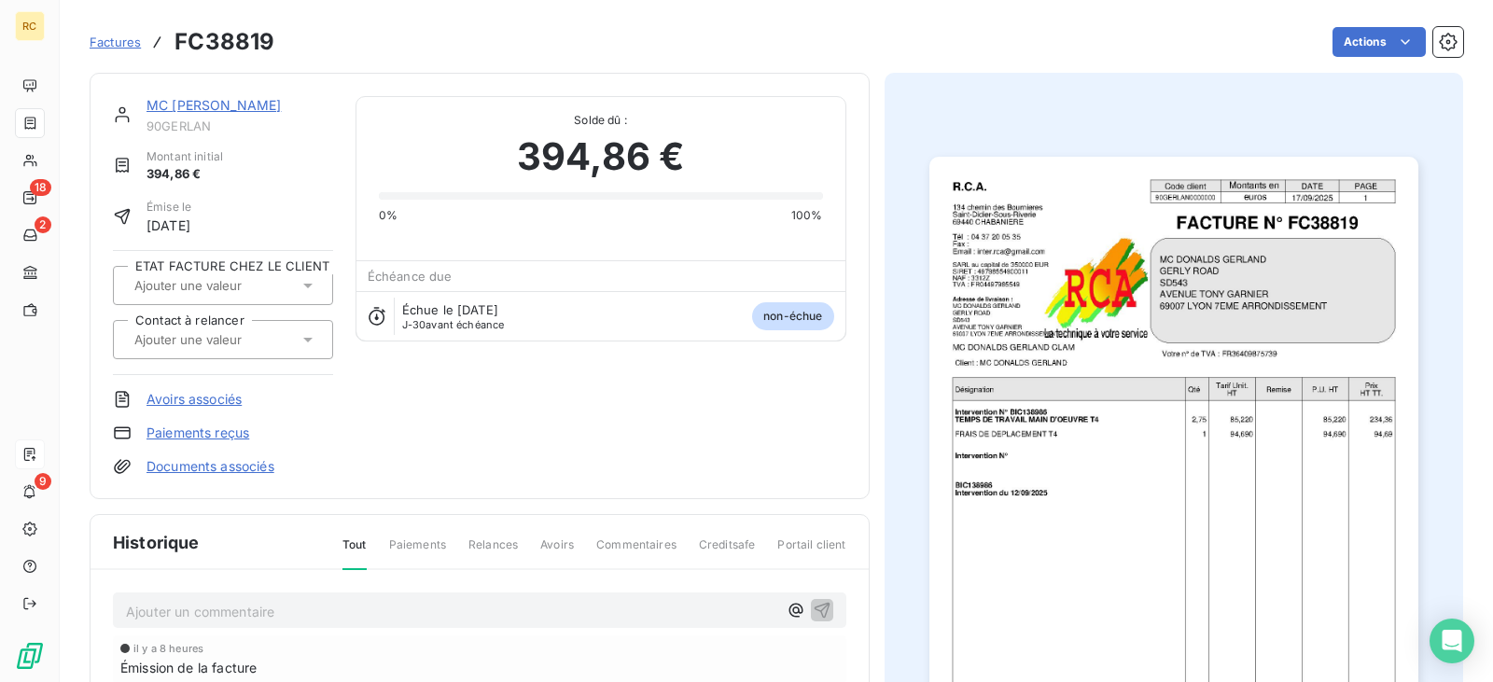
click at [1372, 43] on html "RC 18 2 9 Factures FC38819 Actions MC [PERSON_NAME] 90GERLAN Montant initial 39…" at bounding box center [746, 341] width 1493 height 682
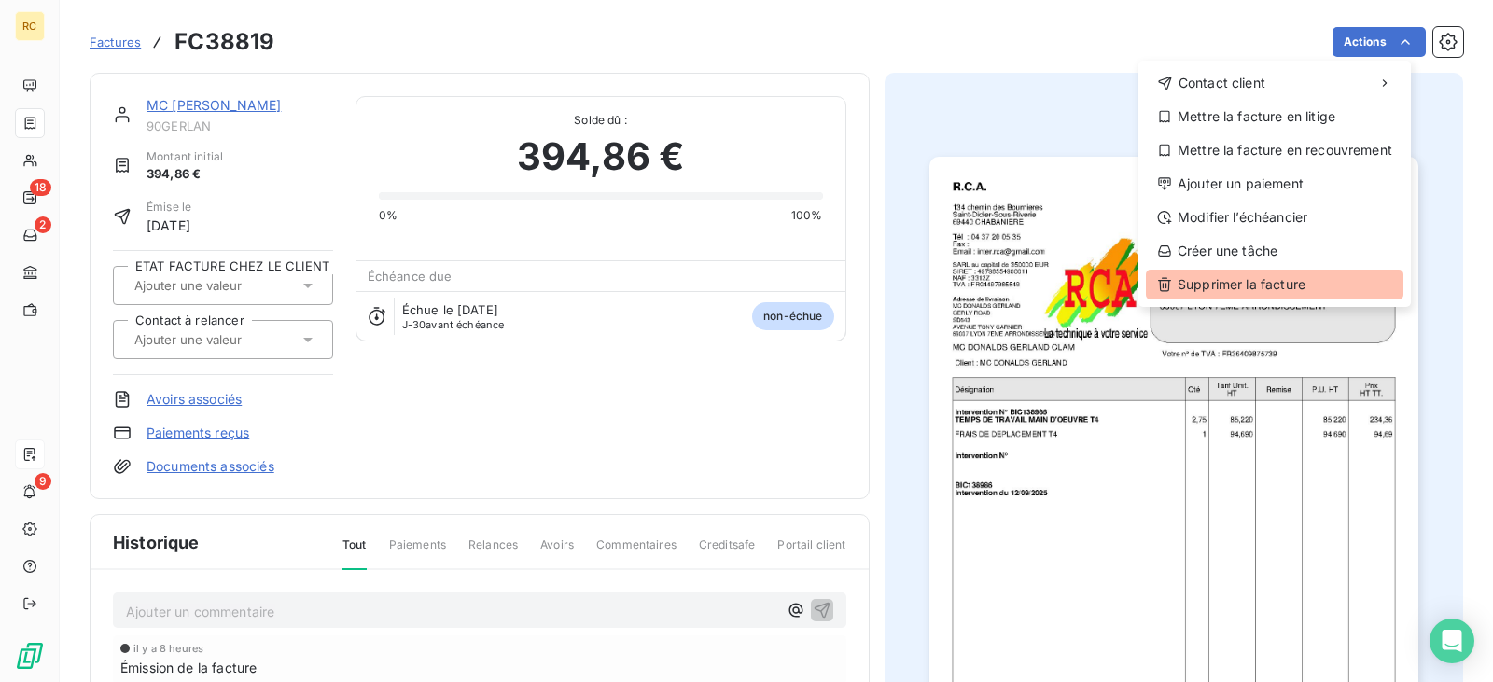
click at [1274, 289] on div "Supprimer la facture" at bounding box center [1275, 285] width 258 height 30
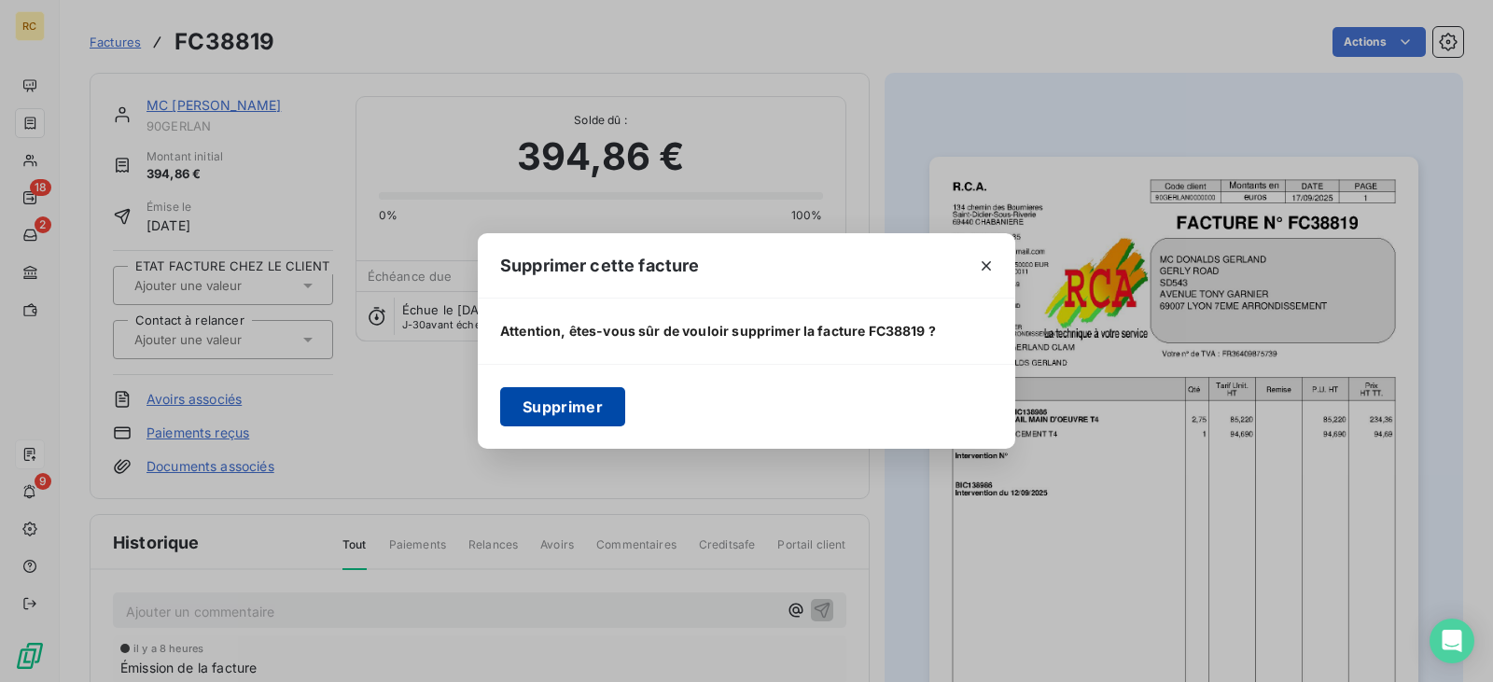
click at [562, 402] on button "Supprimer" at bounding box center [562, 406] width 125 height 39
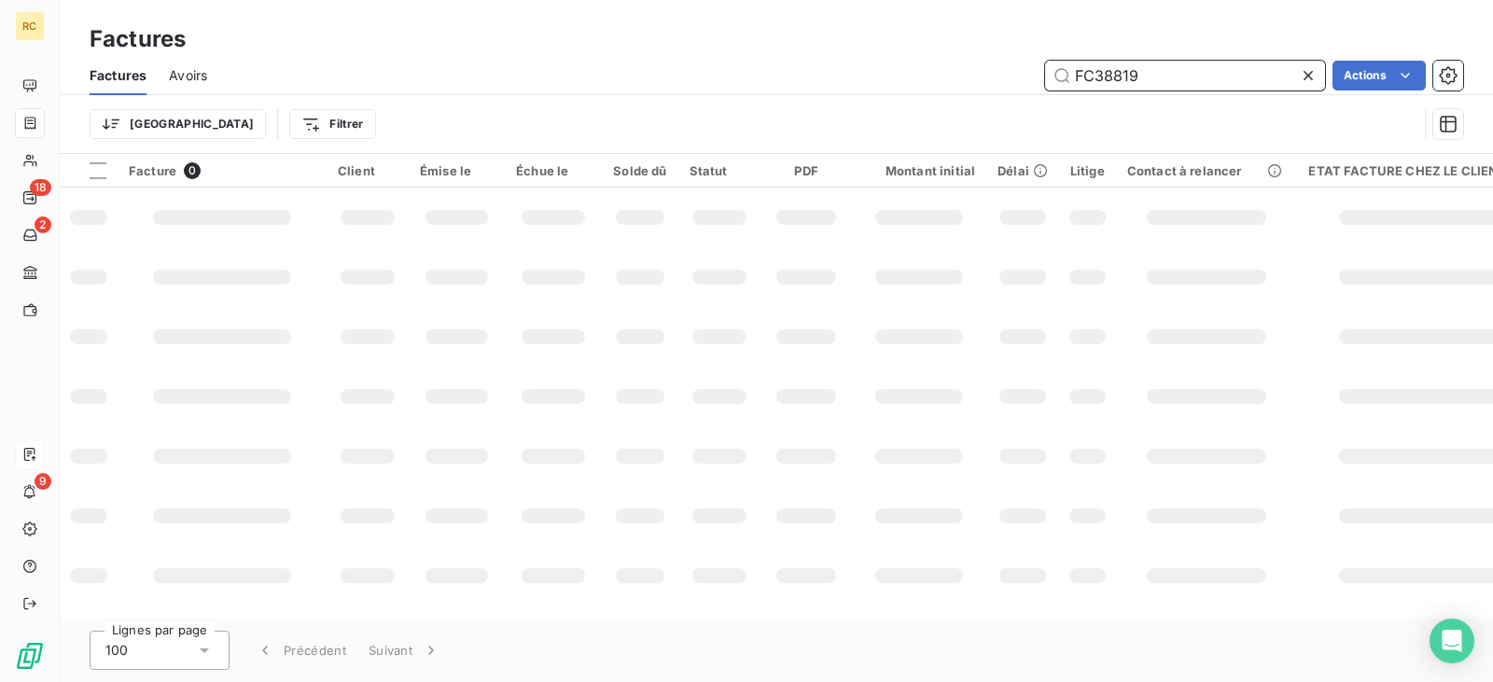
drag, startPoint x: 1136, startPoint y: 65, endPoint x: 933, endPoint y: 67, distance: 202.5
click at [952, 68] on div "FC38819 Actions" at bounding box center [847, 76] width 1234 height 30
paste input "20"
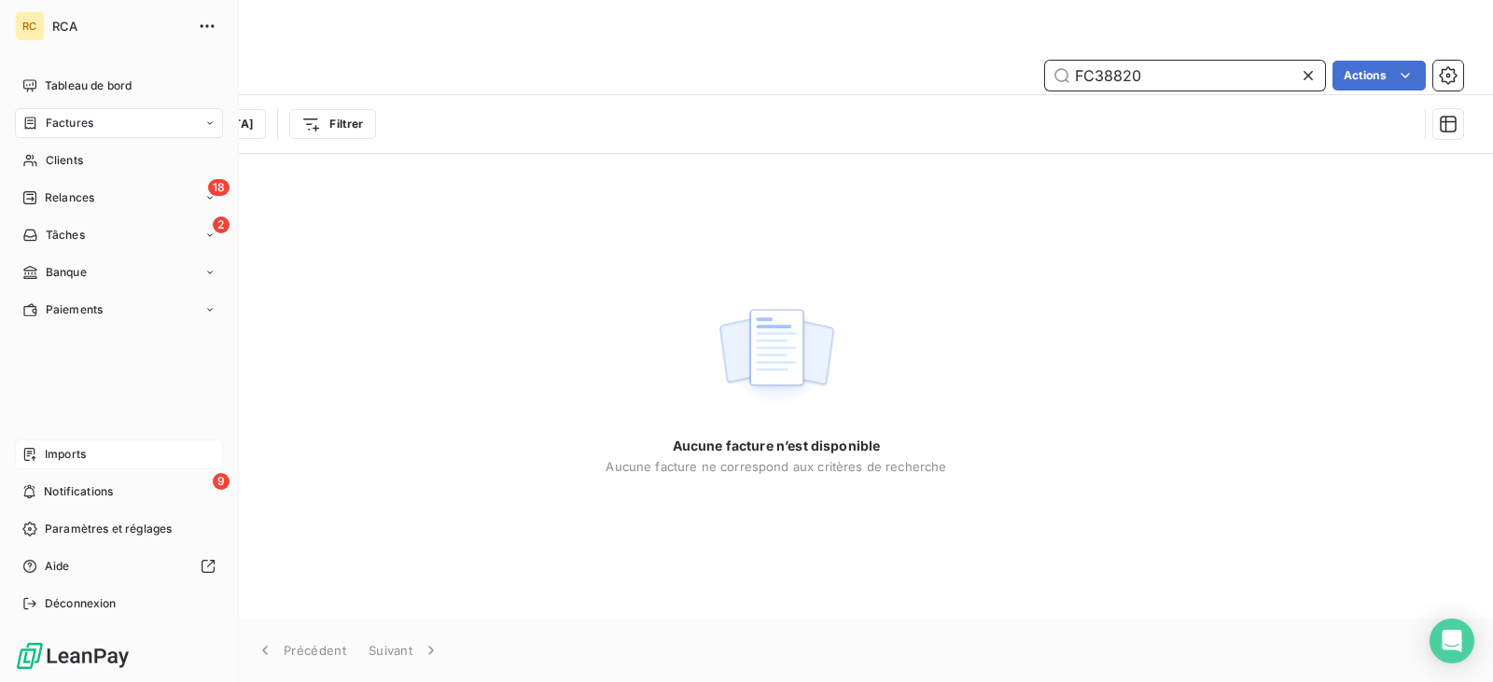
type input "FC38820"
click at [79, 454] on span "Imports" at bounding box center [65, 454] width 41 height 17
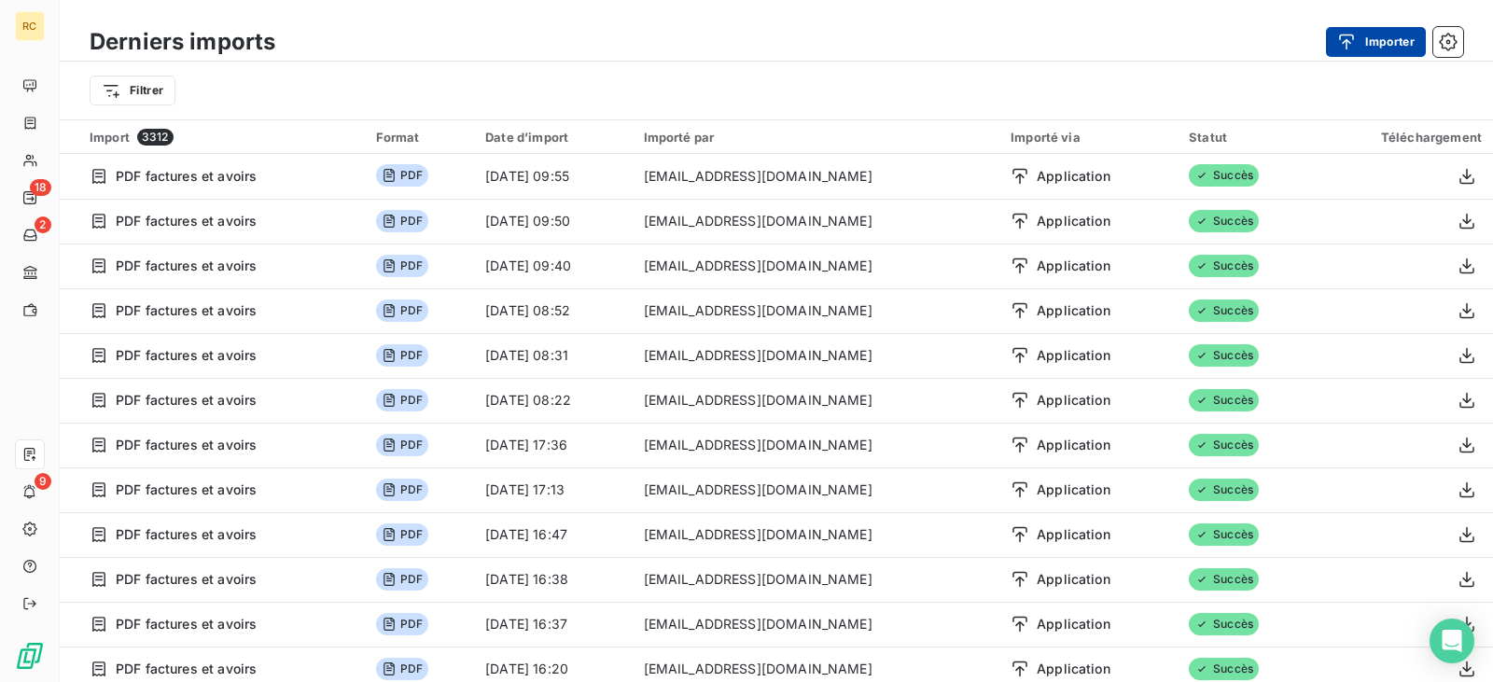
click at [1373, 29] on button "Importer" at bounding box center [1376, 42] width 100 height 30
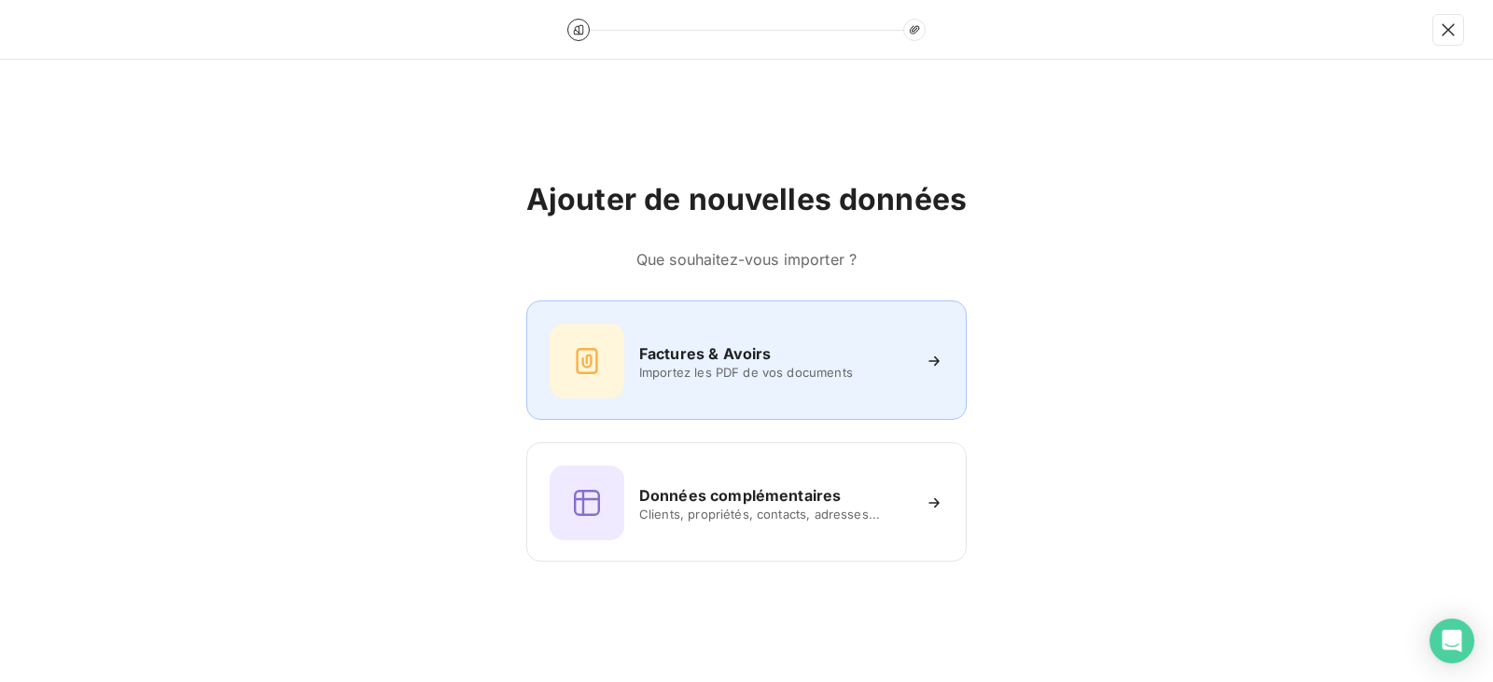
click at [726, 340] on div "Factures & Avoirs Importez les PDF de vos documents" at bounding box center [747, 361] width 394 height 75
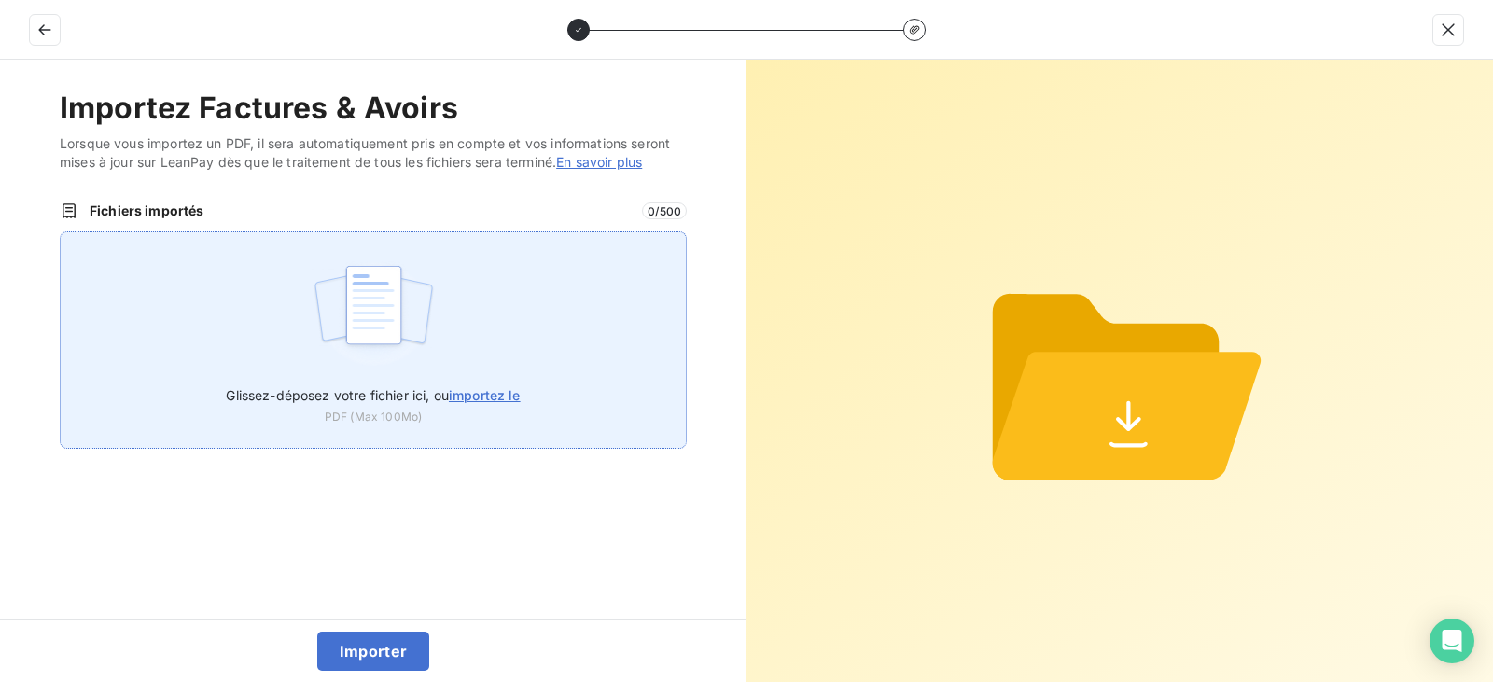
click at [459, 256] on div "Glissez-déposez votre fichier ici, ou importez le PDF (Max 100Mo)" at bounding box center [373, 339] width 627 height 217
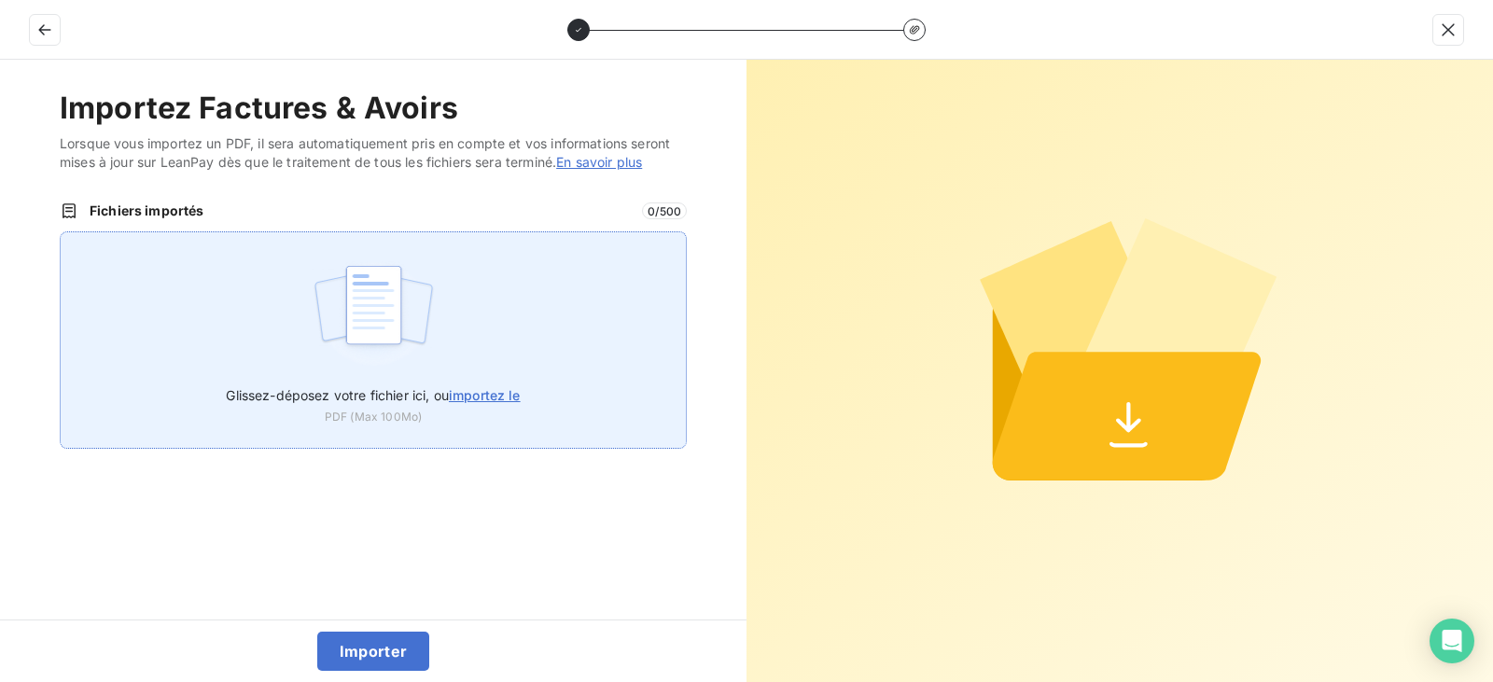
type input "C:\fakepath\FC38820.pdf"
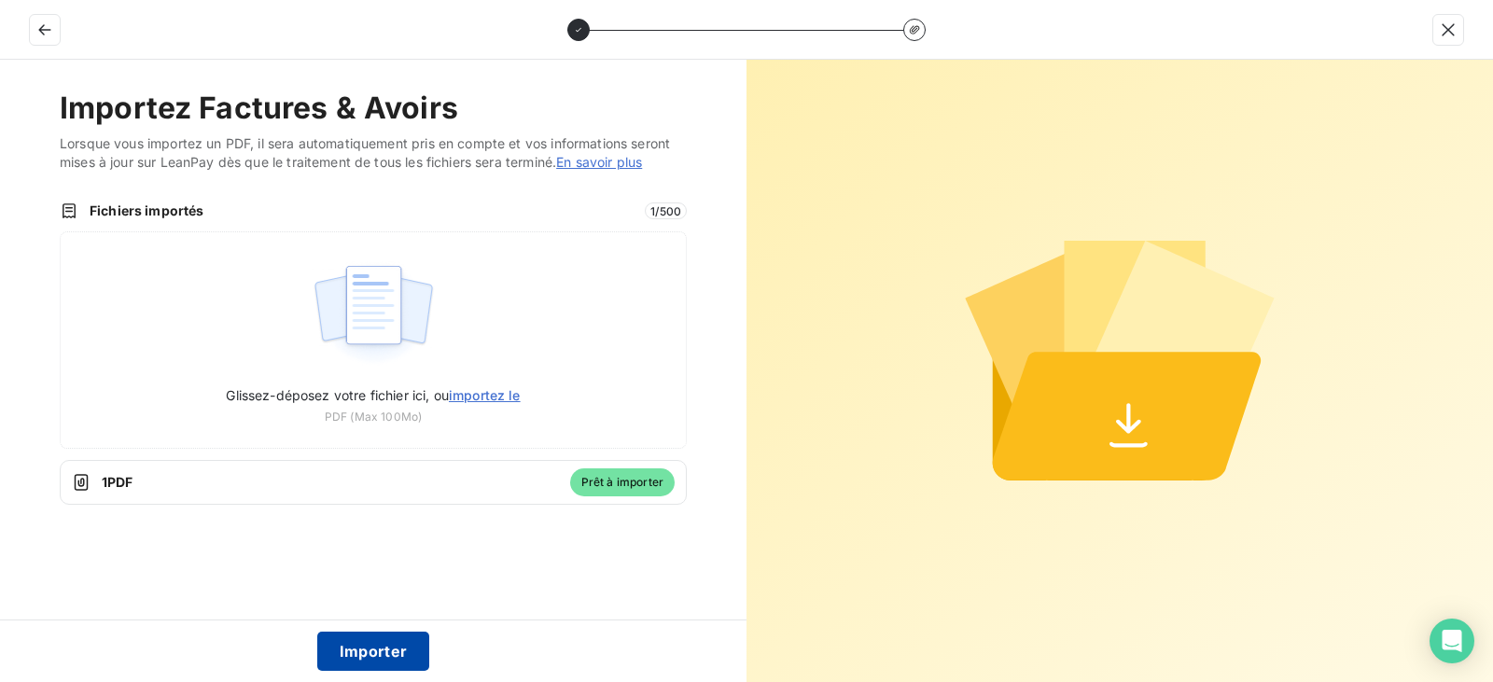
click at [368, 650] on button "Importer" at bounding box center [373, 651] width 113 height 39
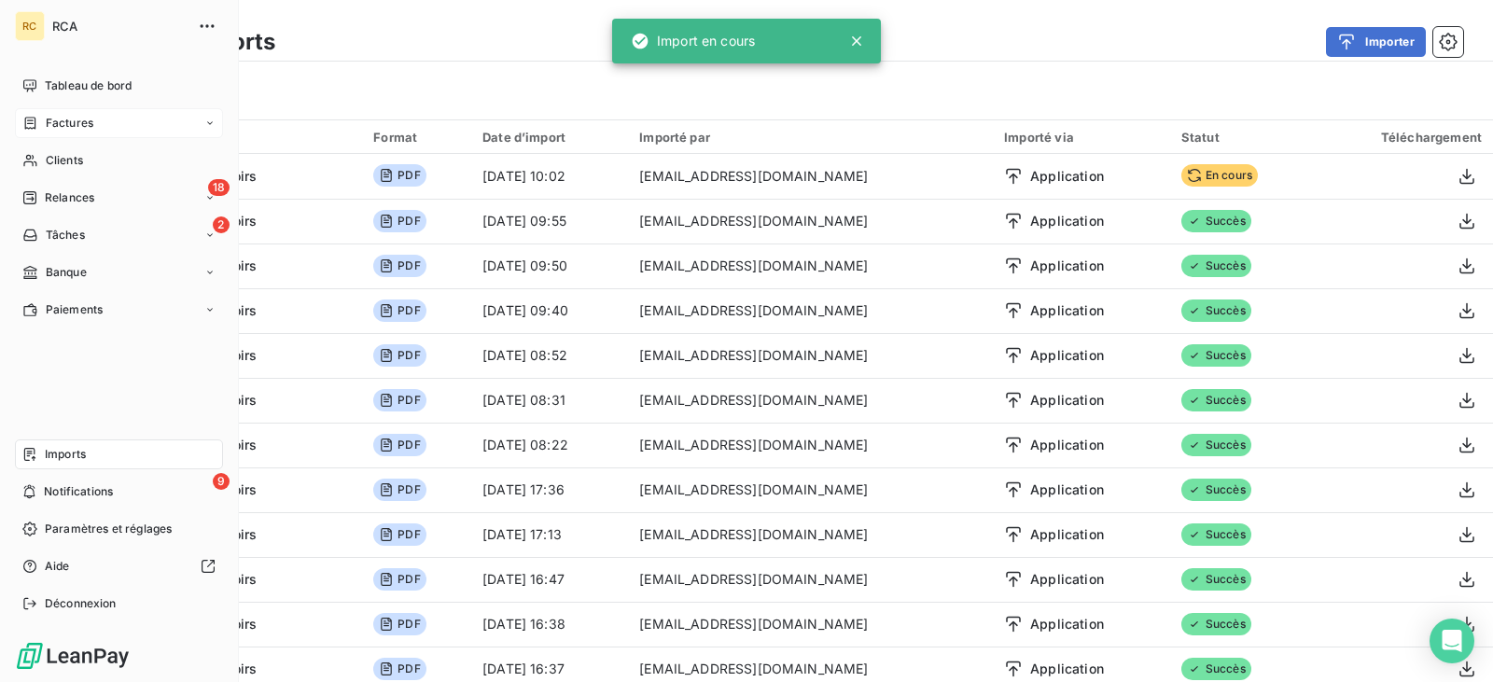
click at [78, 113] on div "Factures" at bounding box center [119, 123] width 208 height 30
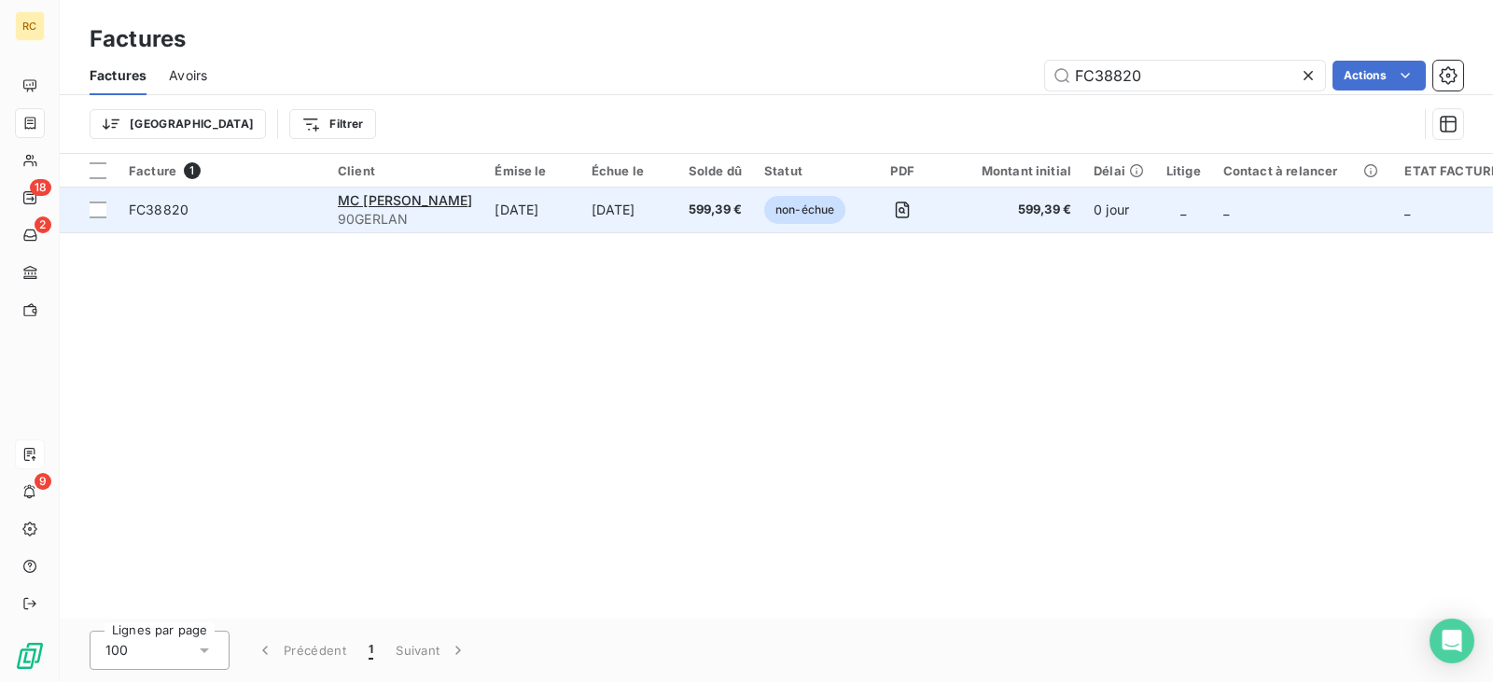
click at [524, 209] on td "[DATE]" at bounding box center [531, 210] width 96 height 45
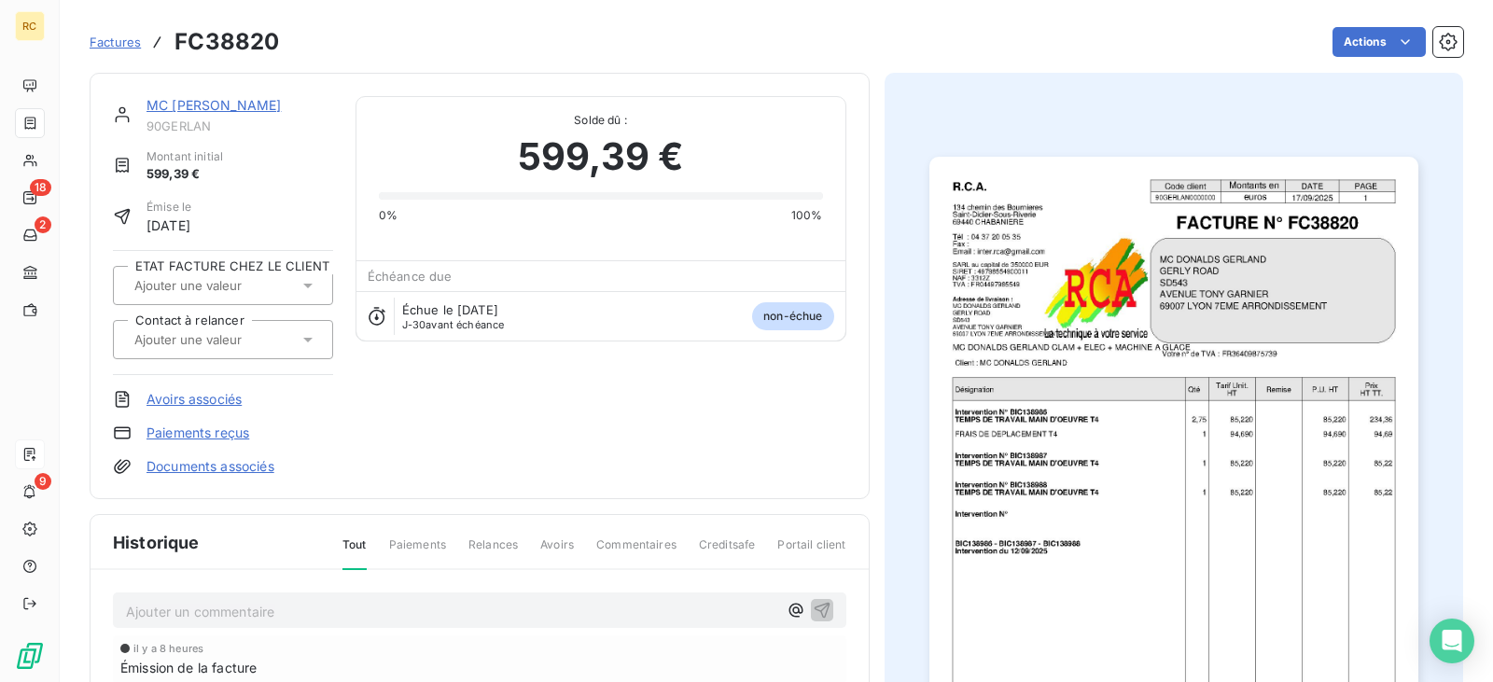
click at [198, 461] on link "Documents associés" at bounding box center [211, 466] width 128 height 19
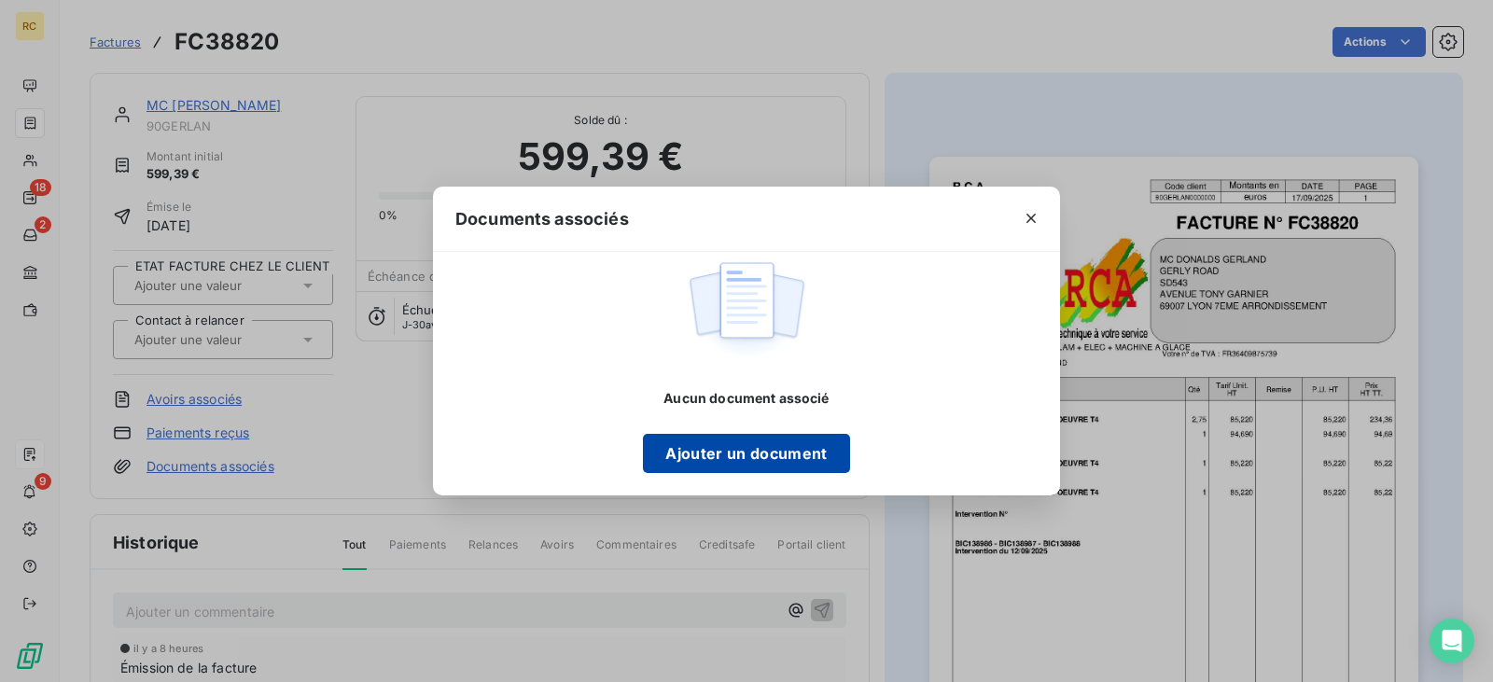
click at [675, 453] on button "Ajouter un document" at bounding box center [746, 453] width 206 height 39
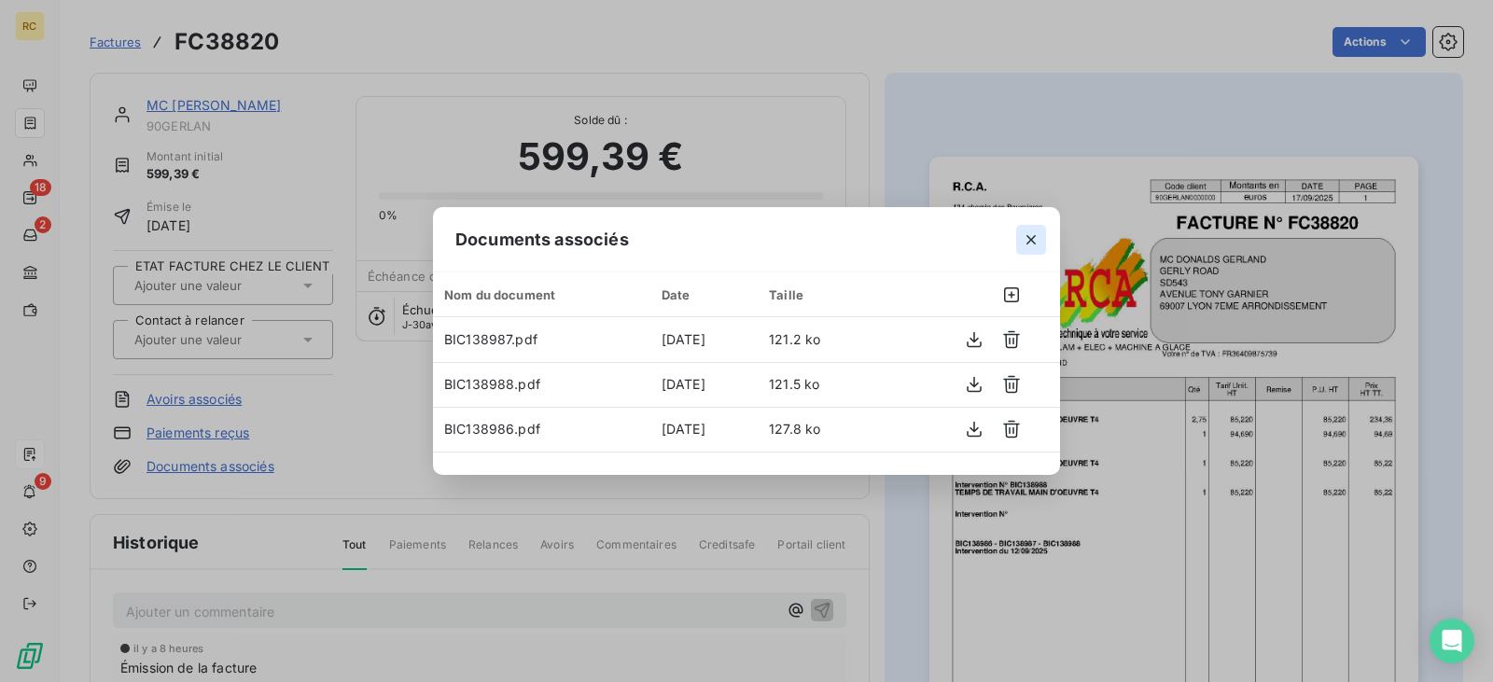
click at [1027, 245] on icon "button" at bounding box center [1031, 240] width 19 height 19
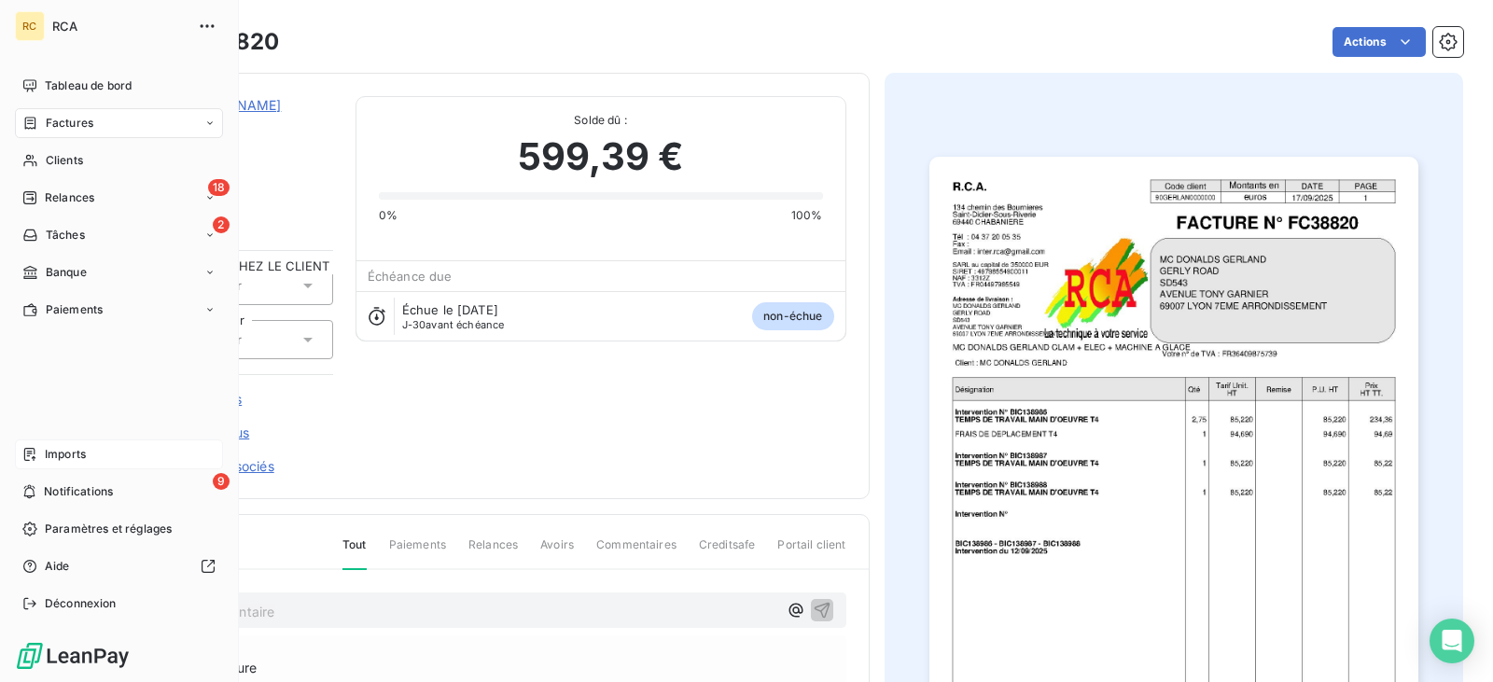
click at [107, 452] on div "Imports" at bounding box center [119, 455] width 208 height 30
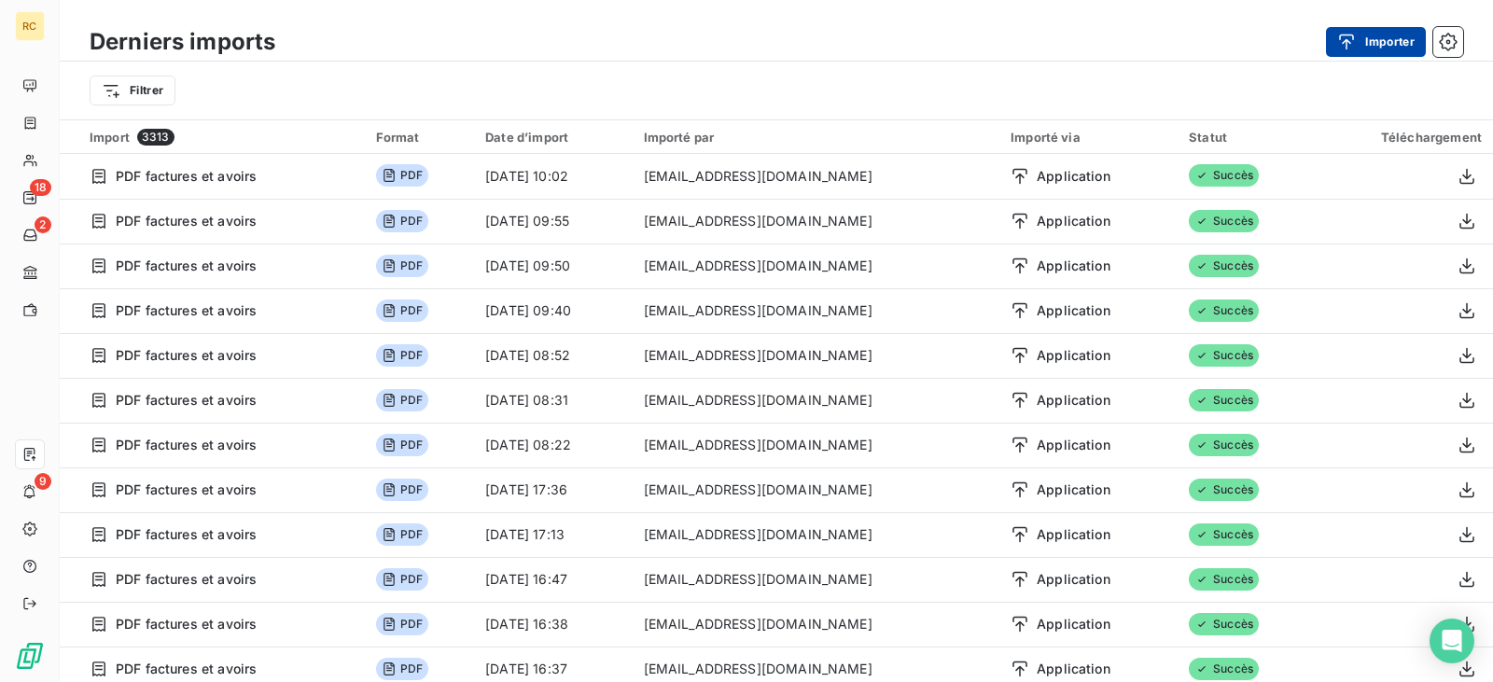
click at [1364, 50] on div "button" at bounding box center [1351, 42] width 28 height 19
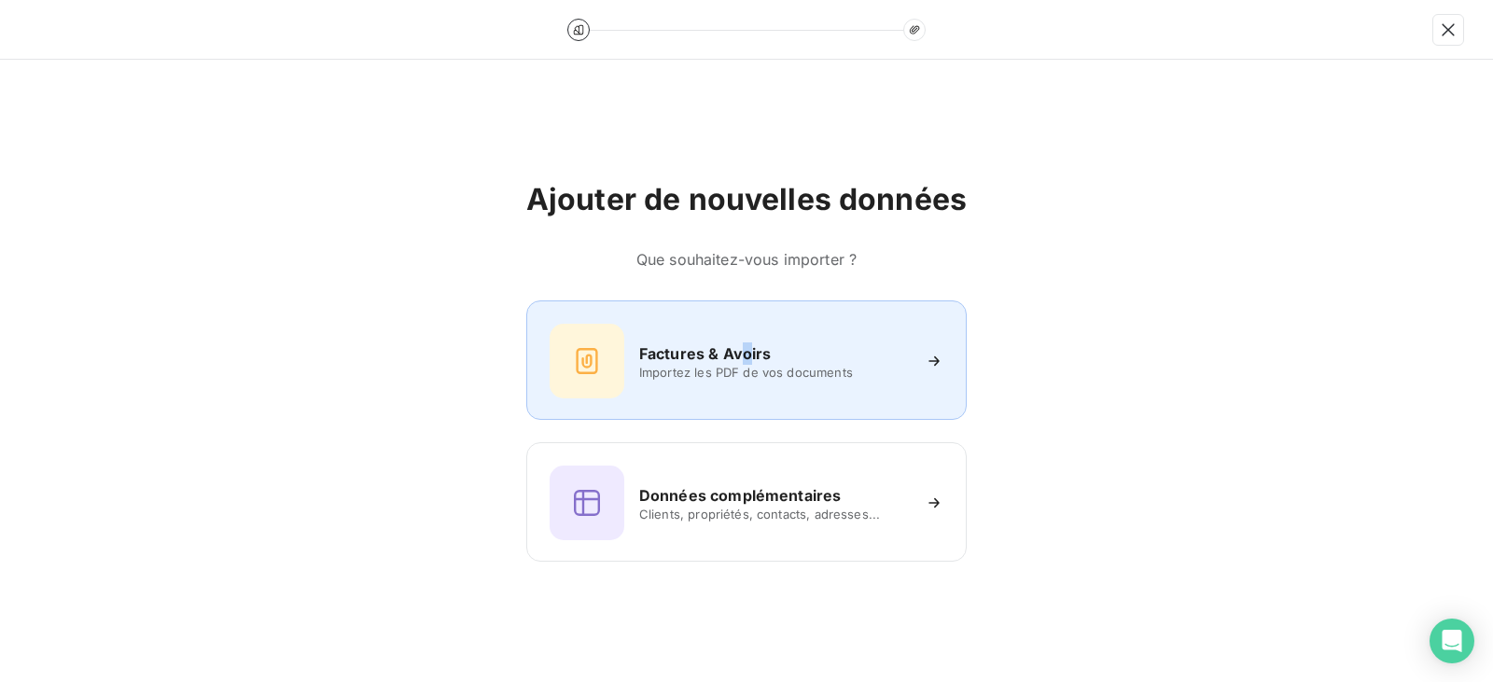
click at [745, 360] on h6 "Factures & Avoirs" at bounding box center [705, 353] width 133 height 22
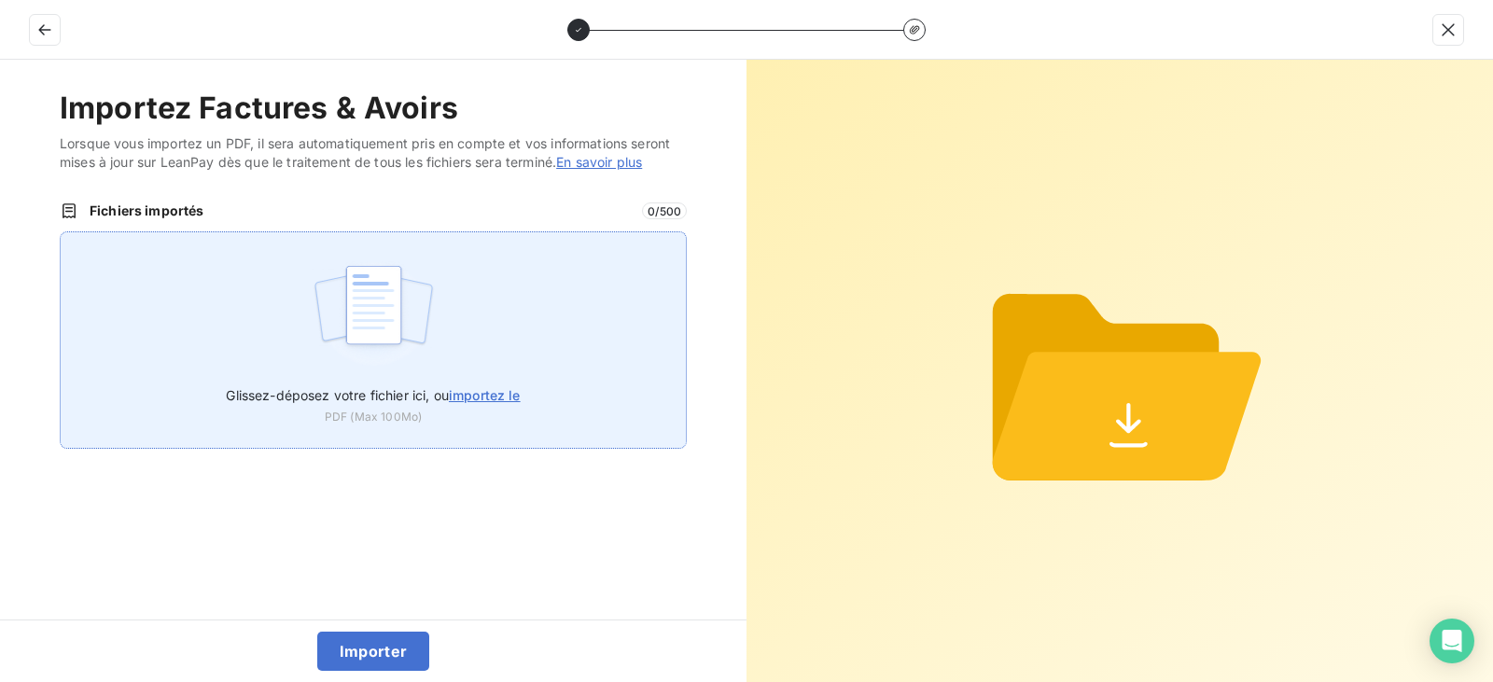
click at [467, 345] on div "Glissez-déposez votre fichier ici, ou importez le PDF (Max 100Mo)" at bounding box center [373, 339] width 627 height 217
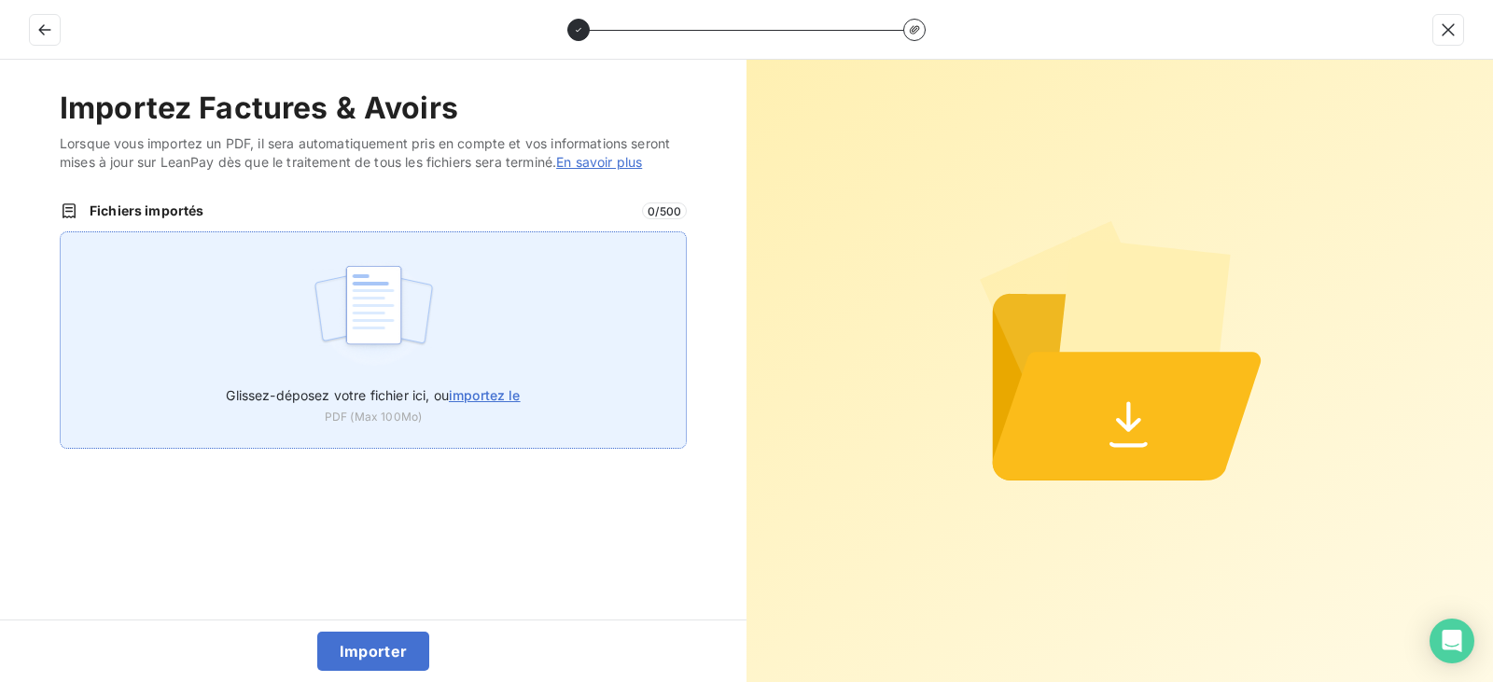
type input "C:\fakepath\FC38821.pdf"
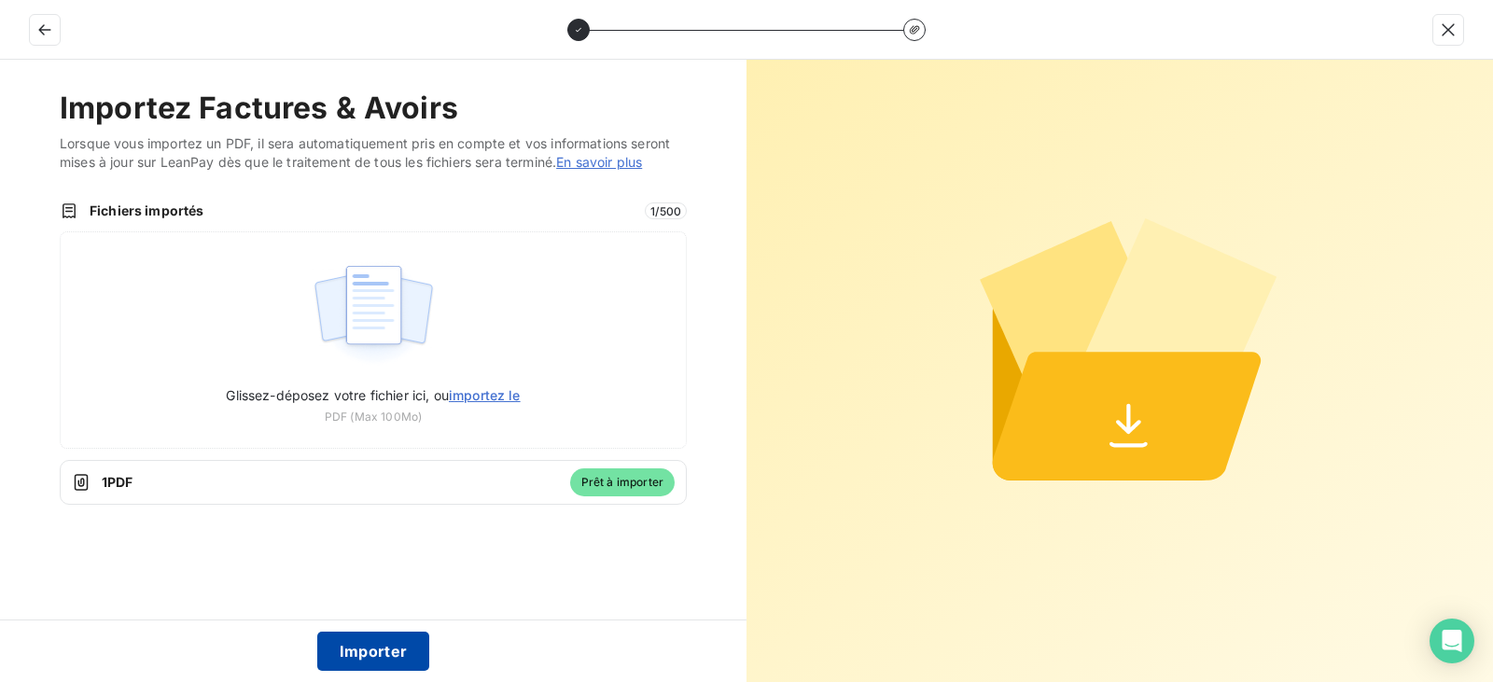
click at [383, 655] on button "Importer" at bounding box center [373, 651] width 113 height 39
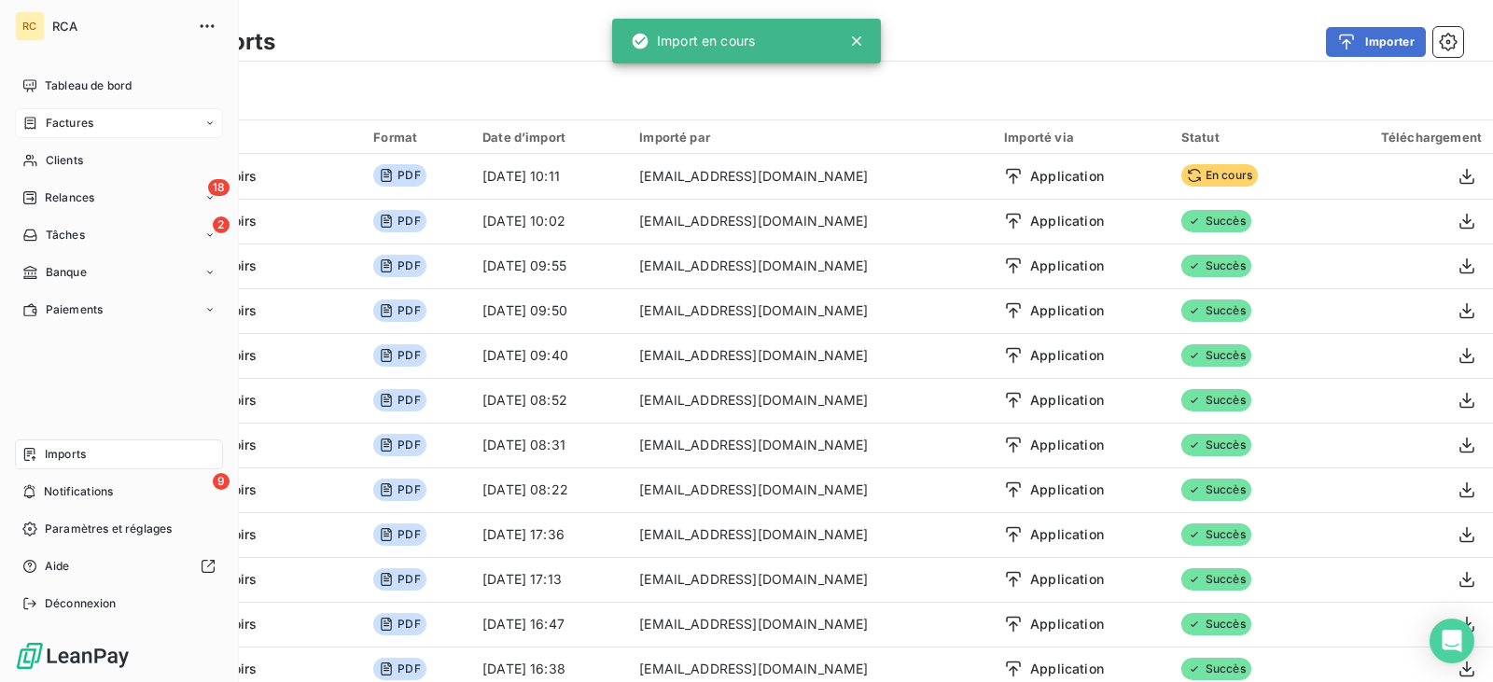
click at [49, 121] on span "Factures" at bounding box center [70, 123] width 48 height 17
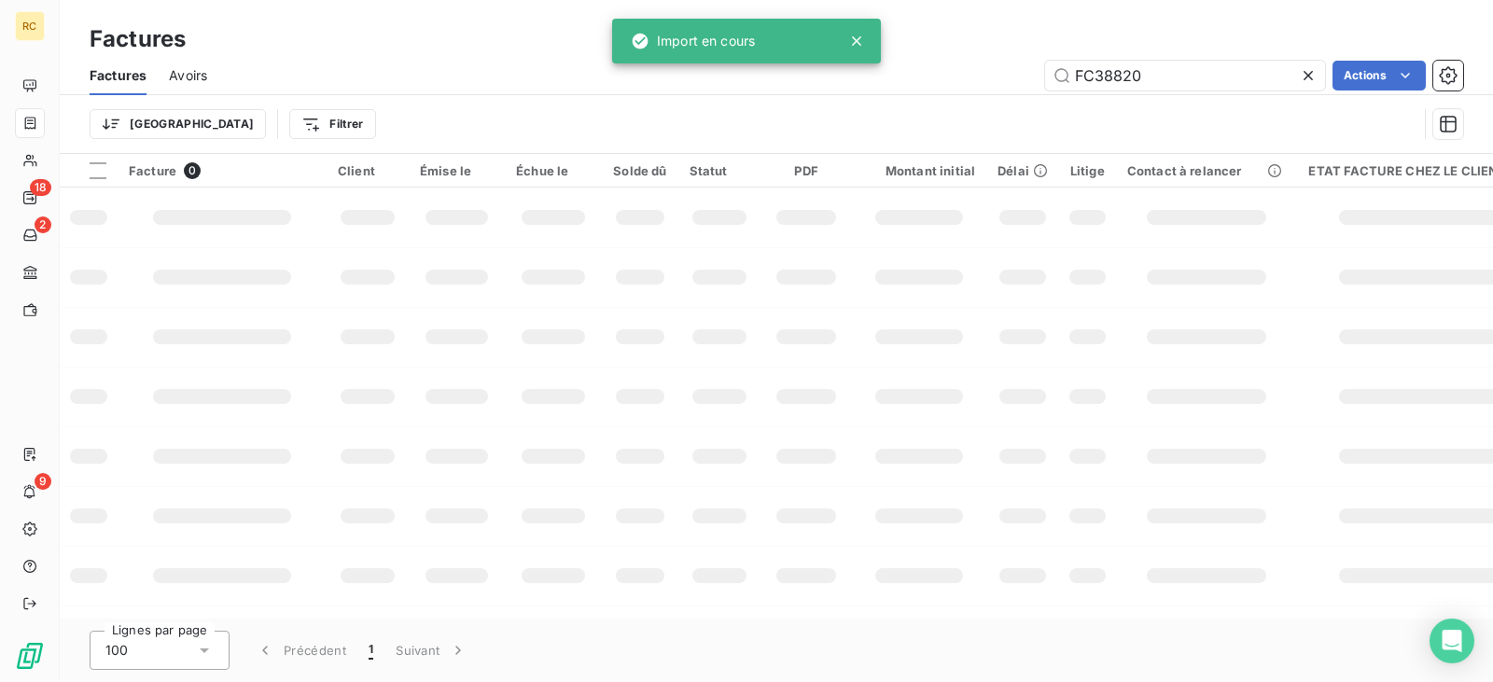
drag, startPoint x: 1196, startPoint y: 79, endPoint x: 954, endPoint y: 82, distance: 242.7
click at [954, 82] on div "FC38820 Actions" at bounding box center [847, 76] width 1234 height 30
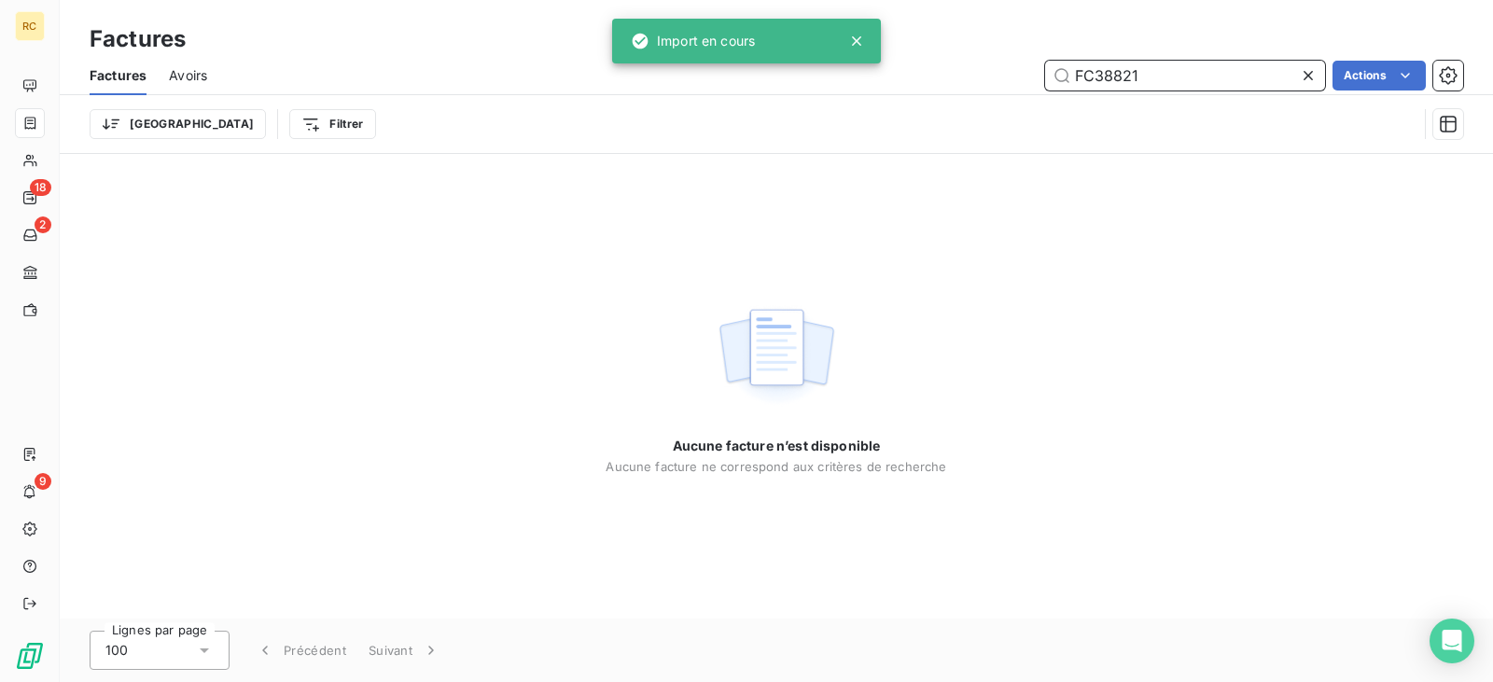
click at [1165, 79] on input "FC38821" at bounding box center [1185, 76] width 280 height 30
type input "FC38821"
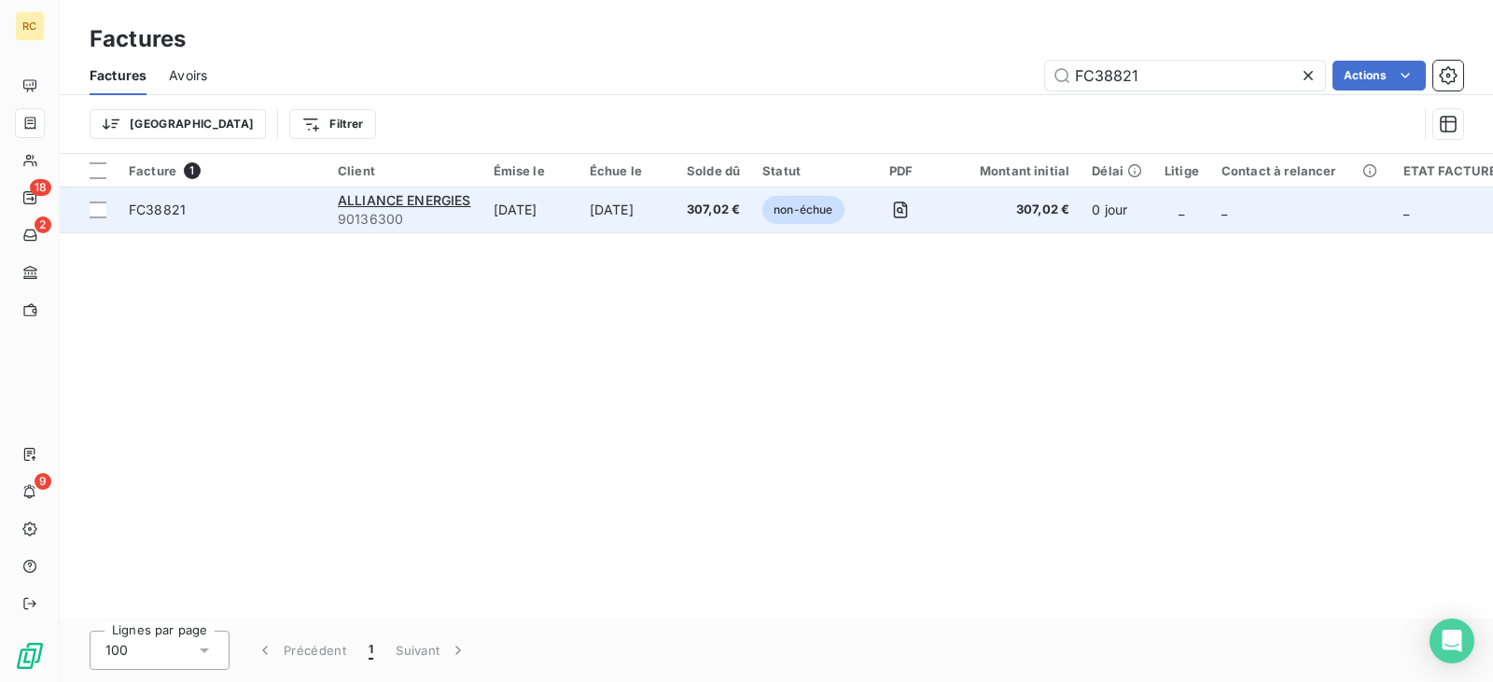
click at [651, 201] on td "[DATE]" at bounding box center [627, 210] width 97 height 45
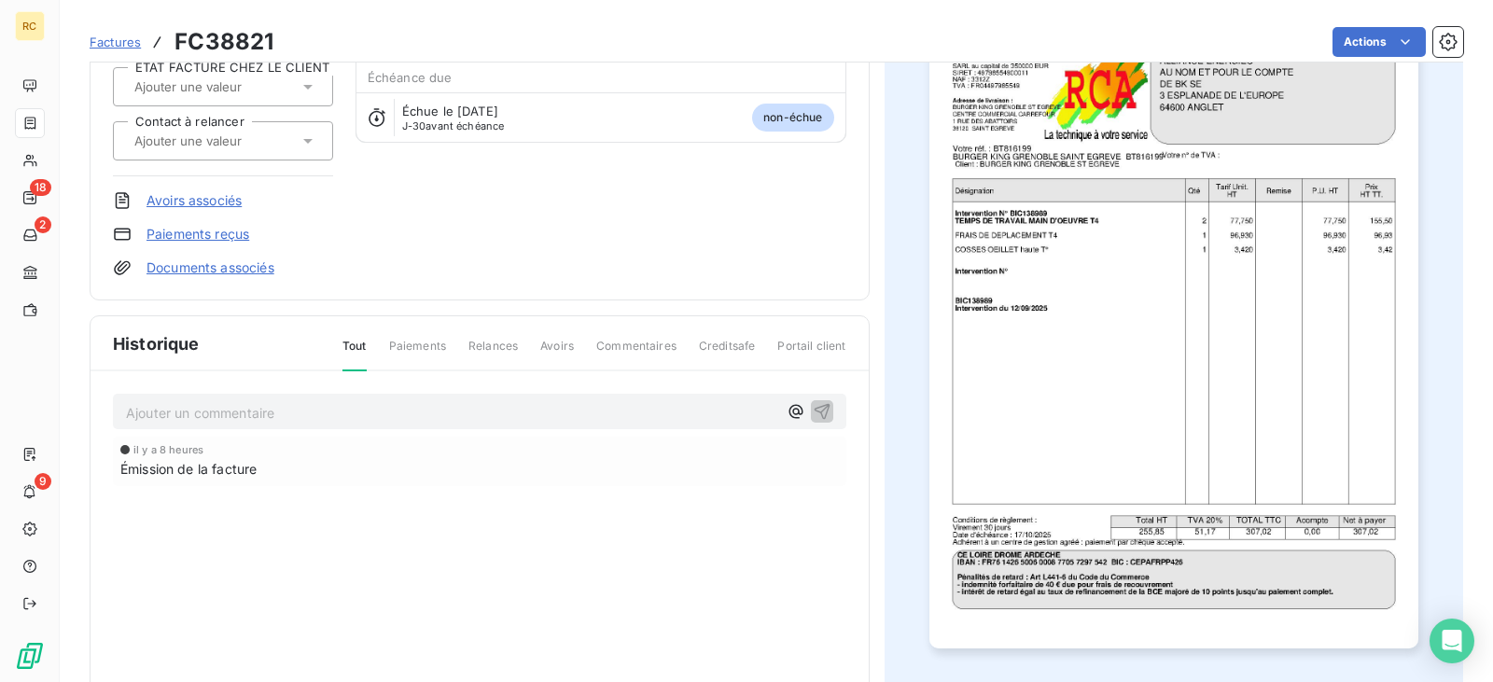
scroll to position [203, 0]
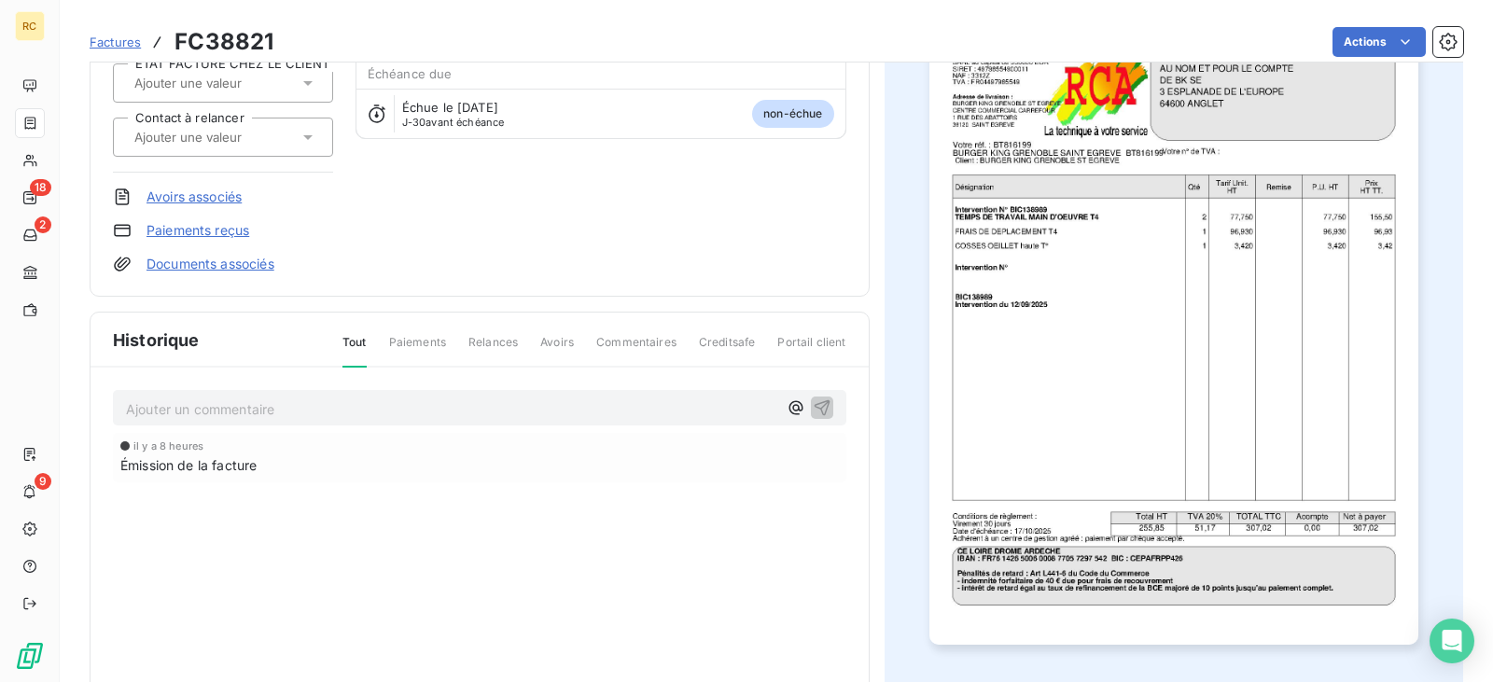
click at [203, 271] on link "Documents associés" at bounding box center [211, 264] width 128 height 19
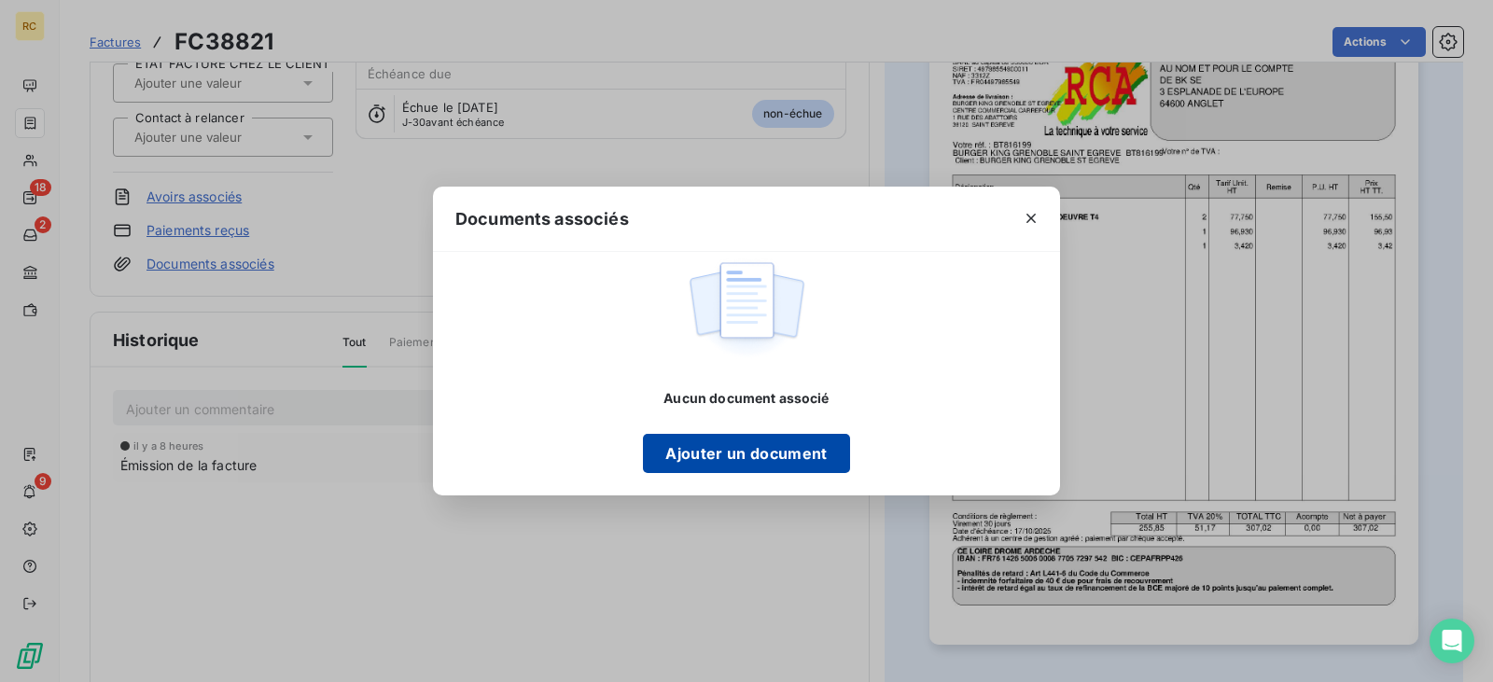
click at [733, 447] on button "Ajouter un document" at bounding box center [746, 453] width 206 height 39
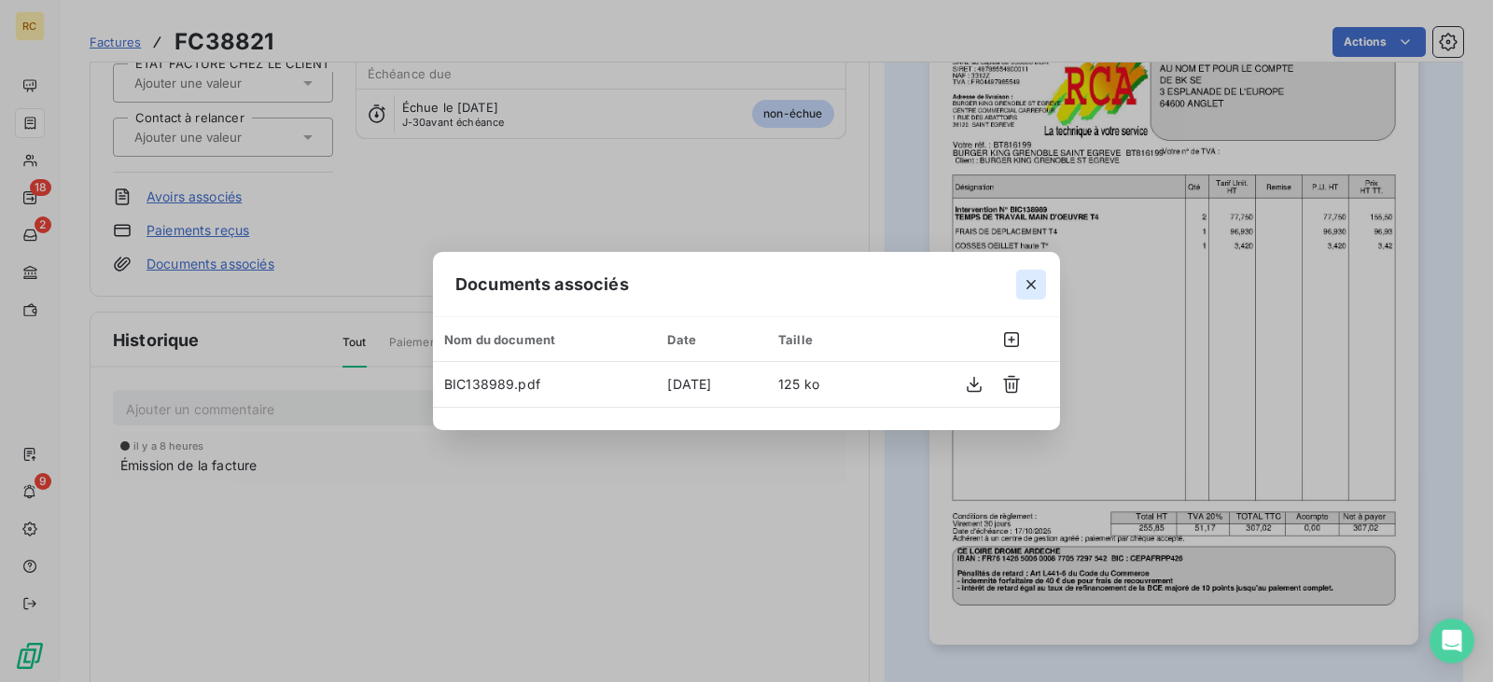
click at [1024, 280] on icon "button" at bounding box center [1031, 284] width 19 height 19
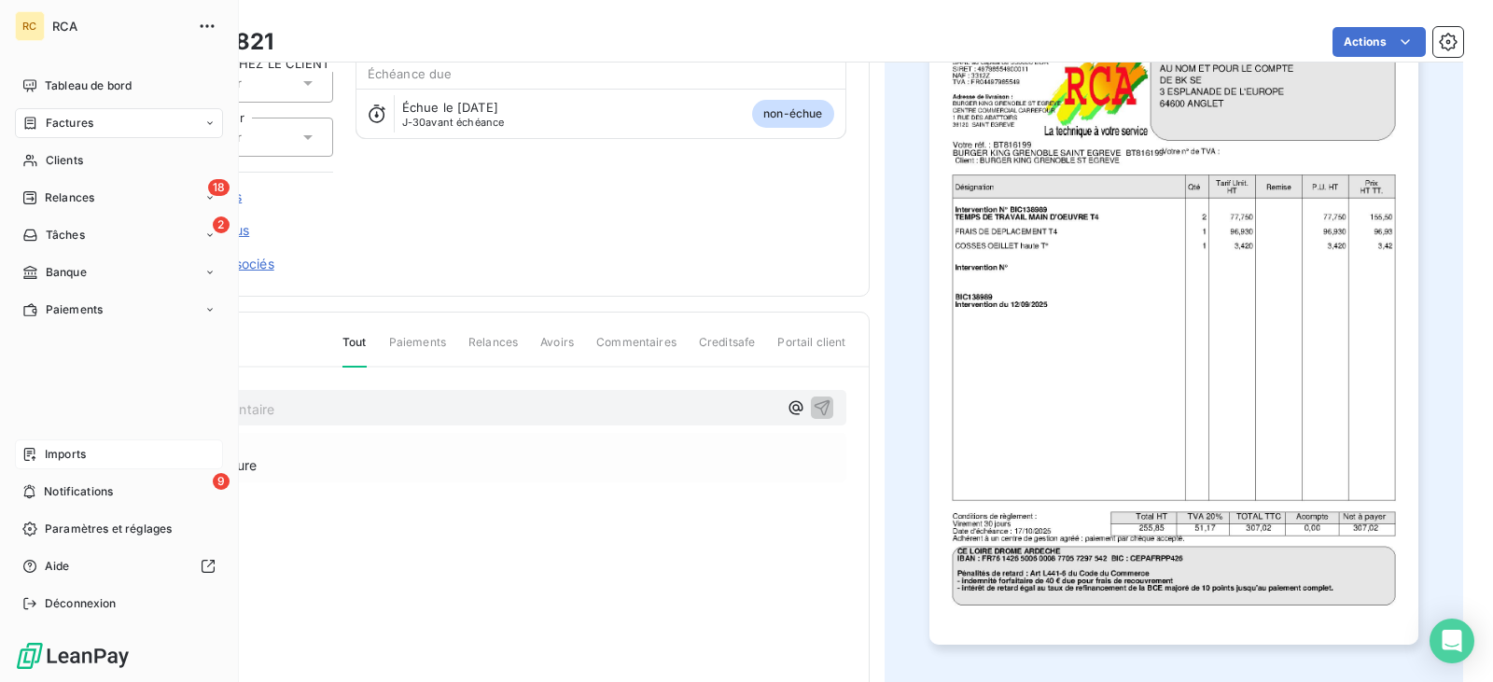
click at [61, 455] on span "Imports" at bounding box center [65, 454] width 41 height 17
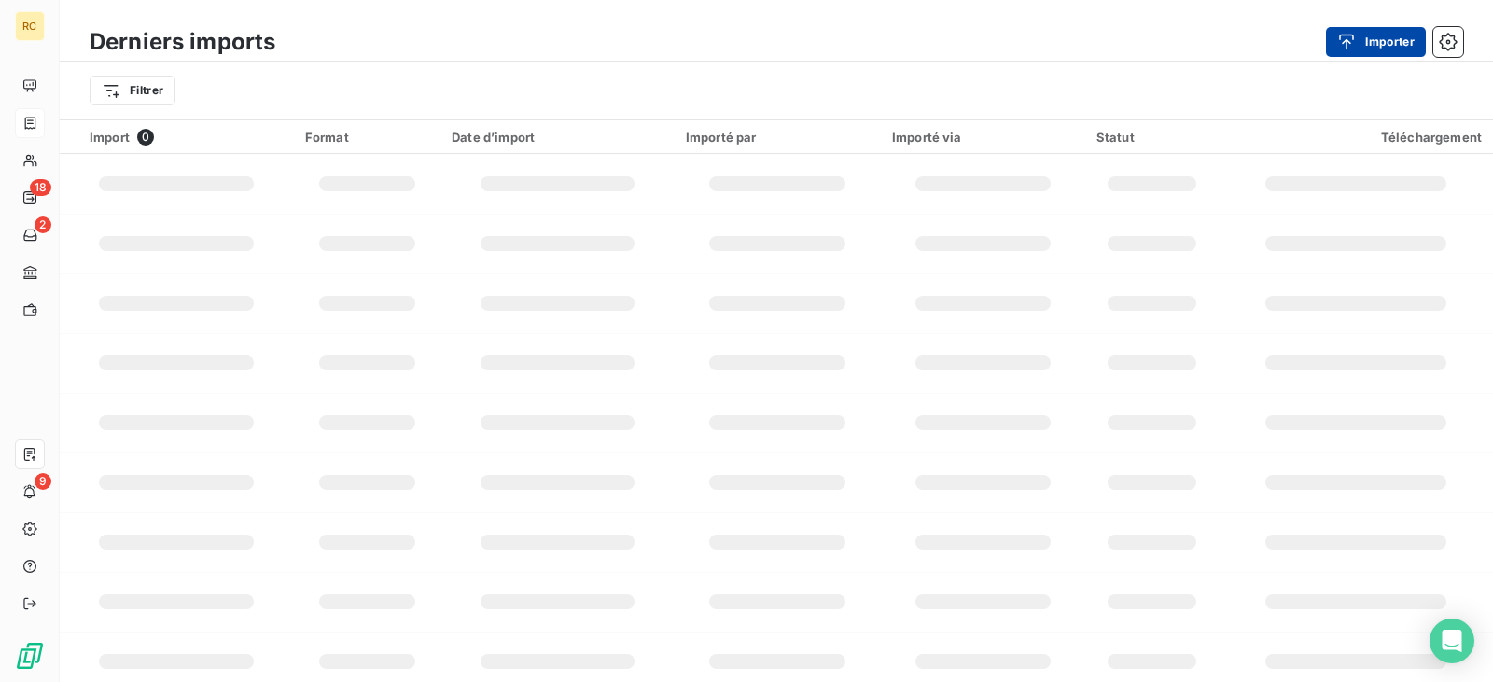
click at [1367, 44] on button "Importer" at bounding box center [1376, 42] width 100 height 30
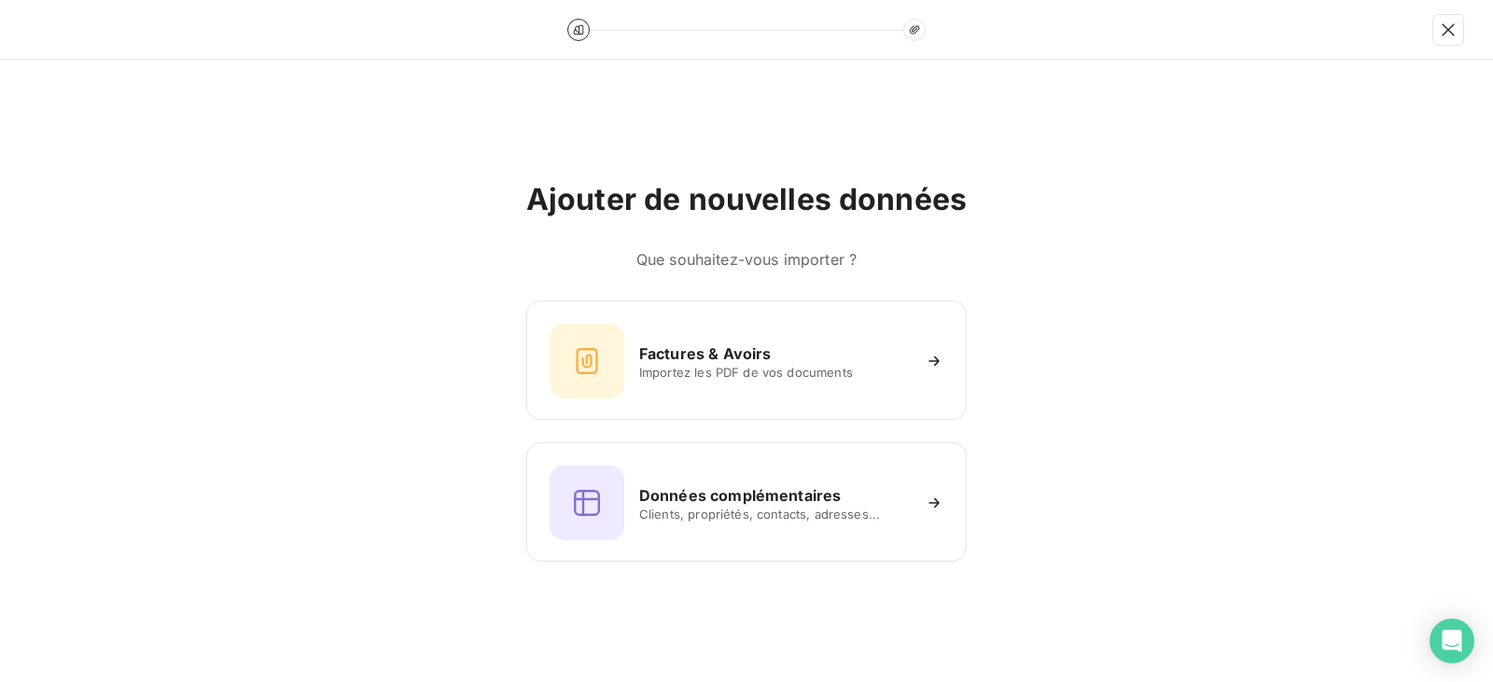
click at [699, 423] on div "Factures & Avoirs Importez les PDF de vos documents Données complémentaires Cli…" at bounding box center [746, 430] width 440 height 261
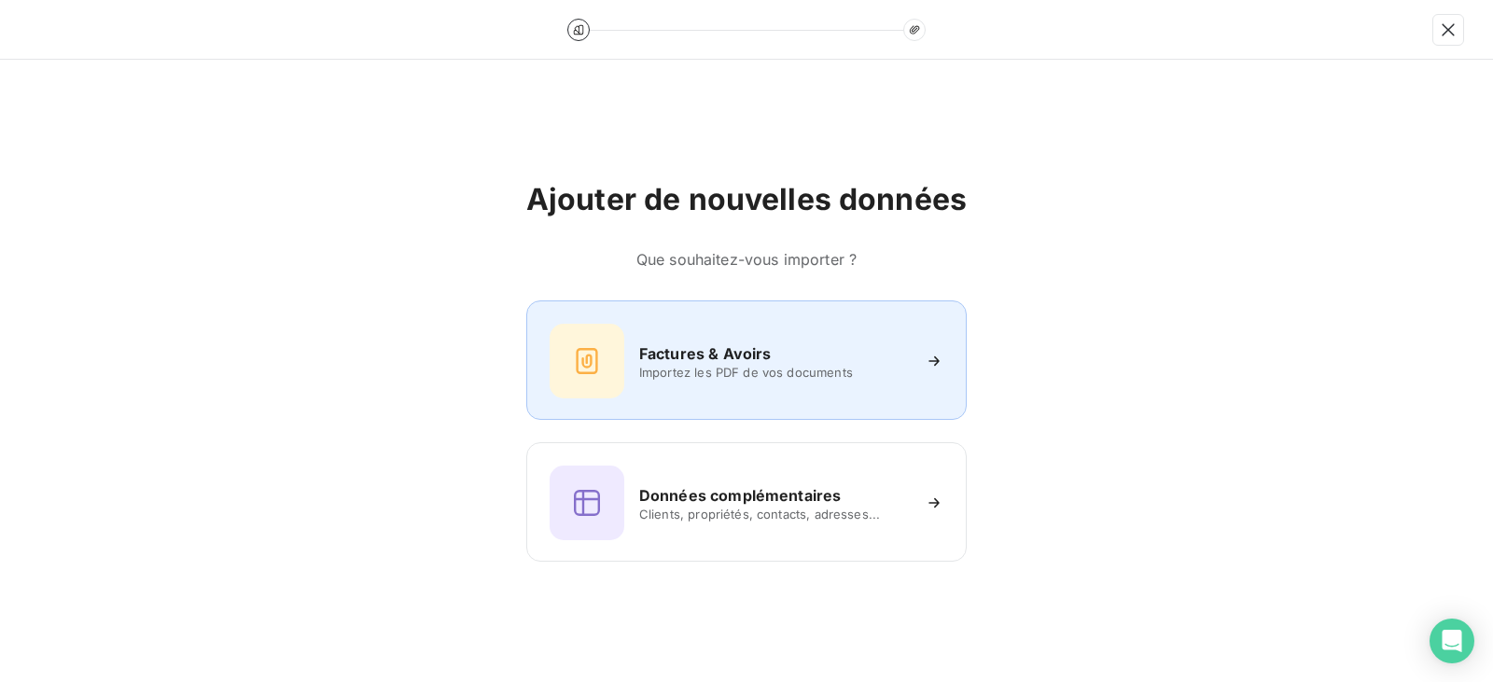
click at [711, 371] on span "Importez les PDF de vos documents" at bounding box center [774, 372] width 271 height 15
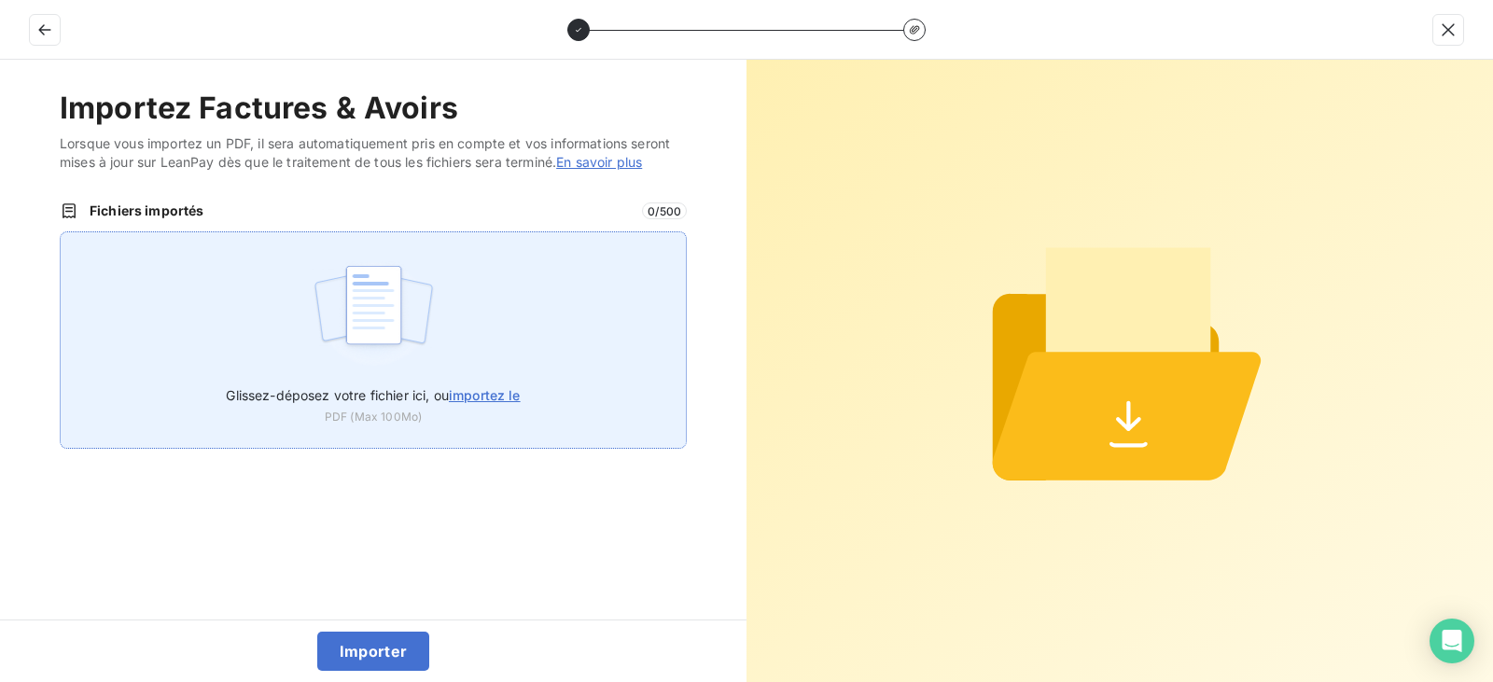
click at [366, 304] on img at bounding box center [374, 314] width 124 height 119
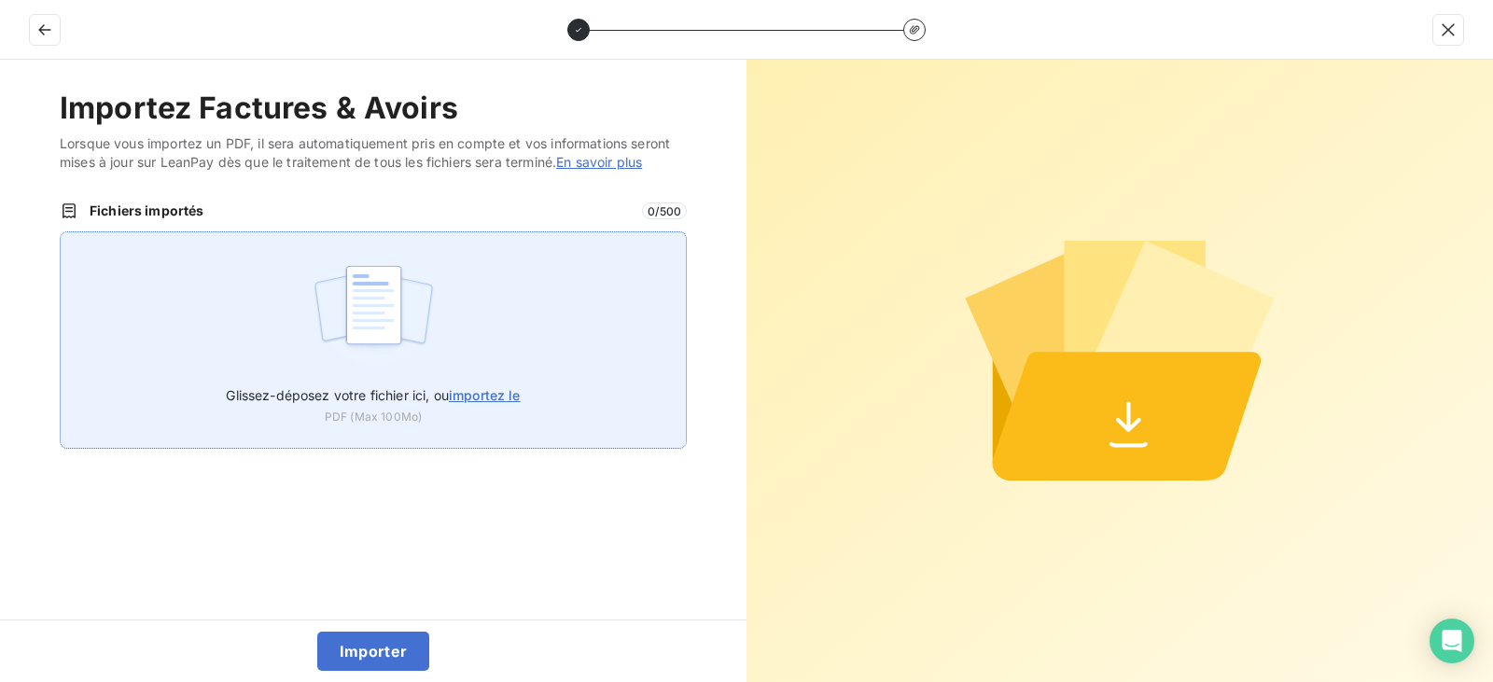
type input "C:\fakepath\FC38823.pdf"
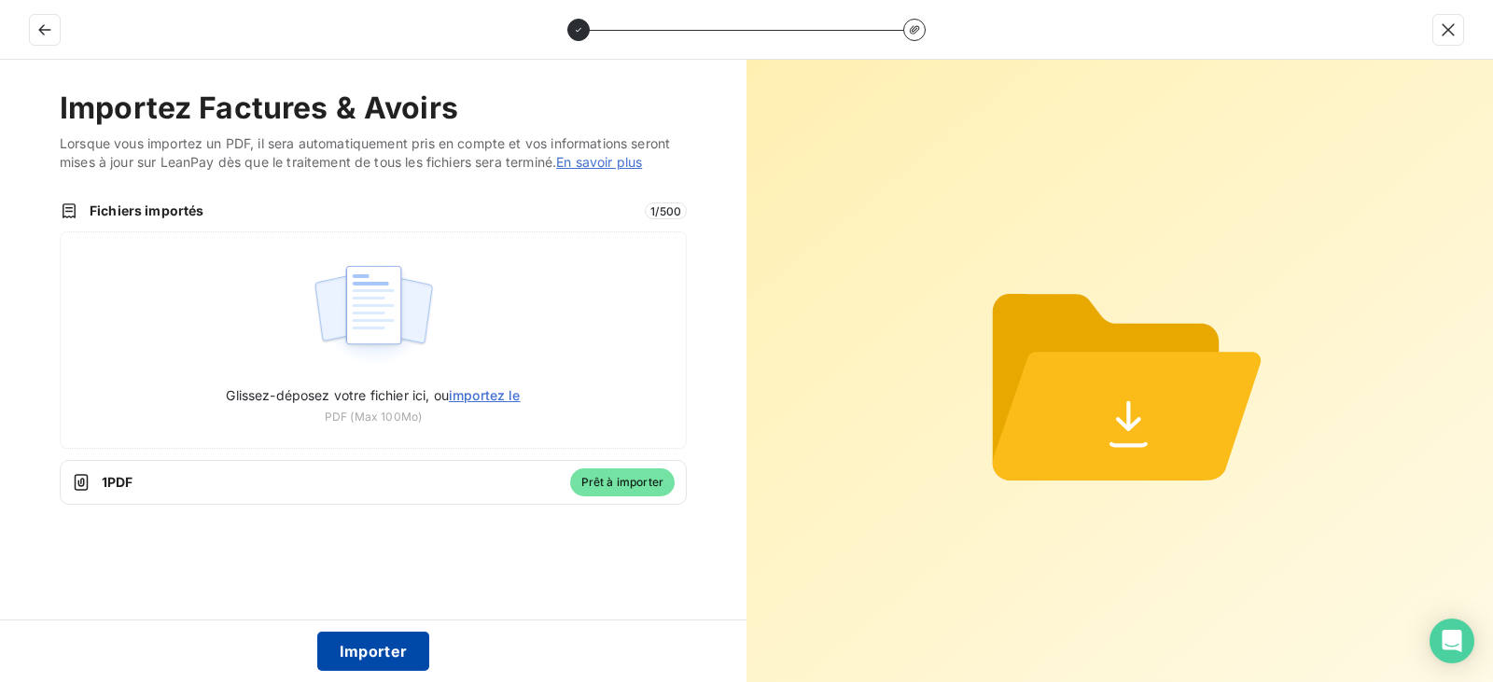
click at [390, 649] on button "Importer" at bounding box center [373, 651] width 113 height 39
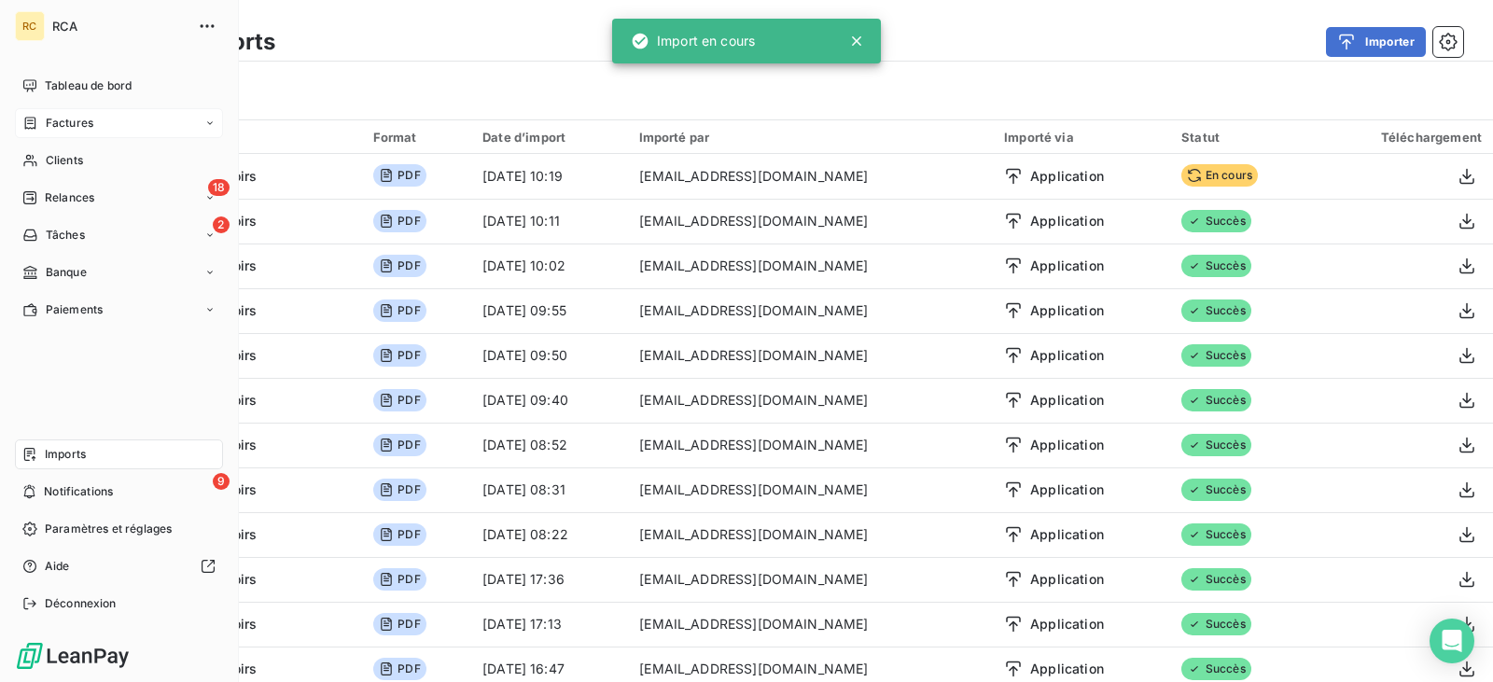
click at [56, 123] on span "Factures" at bounding box center [70, 123] width 48 height 17
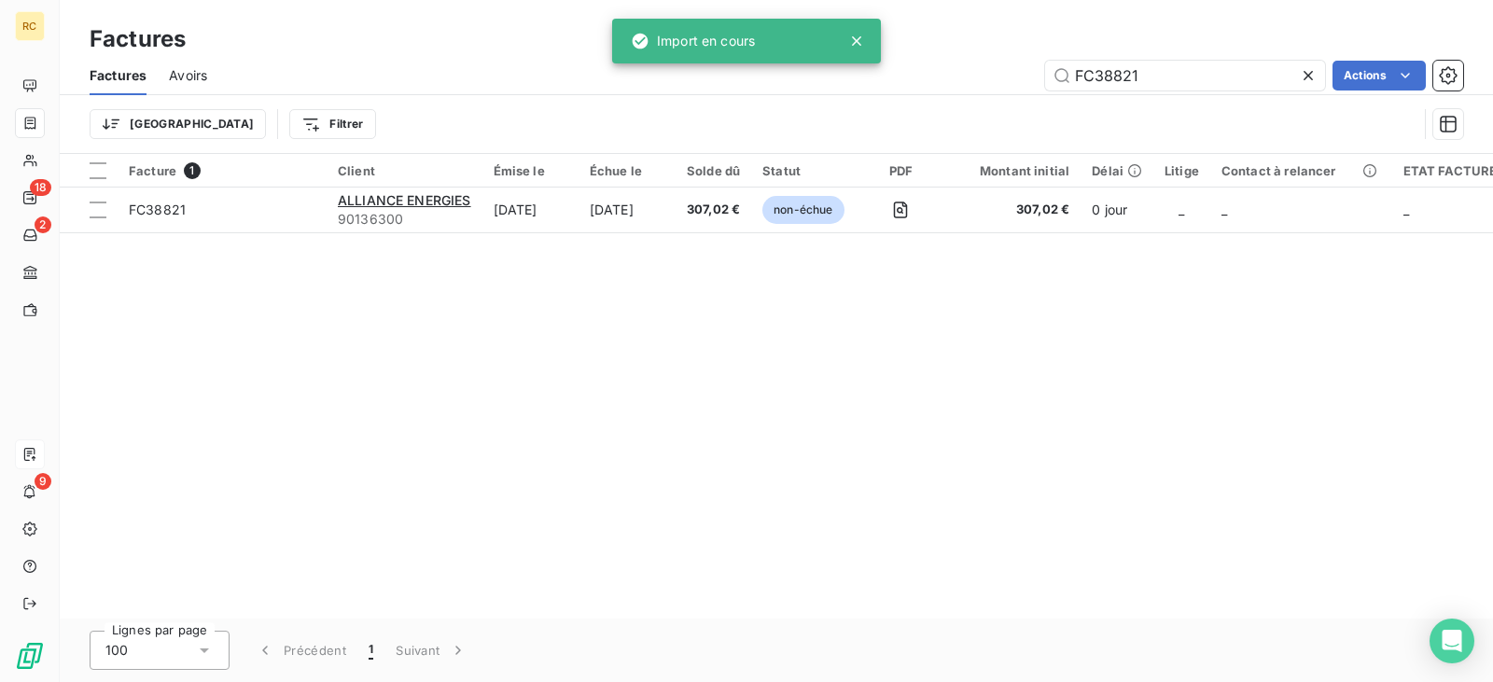
drag, startPoint x: 1189, startPoint y: 77, endPoint x: 1002, endPoint y: 84, distance: 186.8
click at [1002, 84] on div "FC38821 Actions" at bounding box center [847, 76] width 1234 height 30
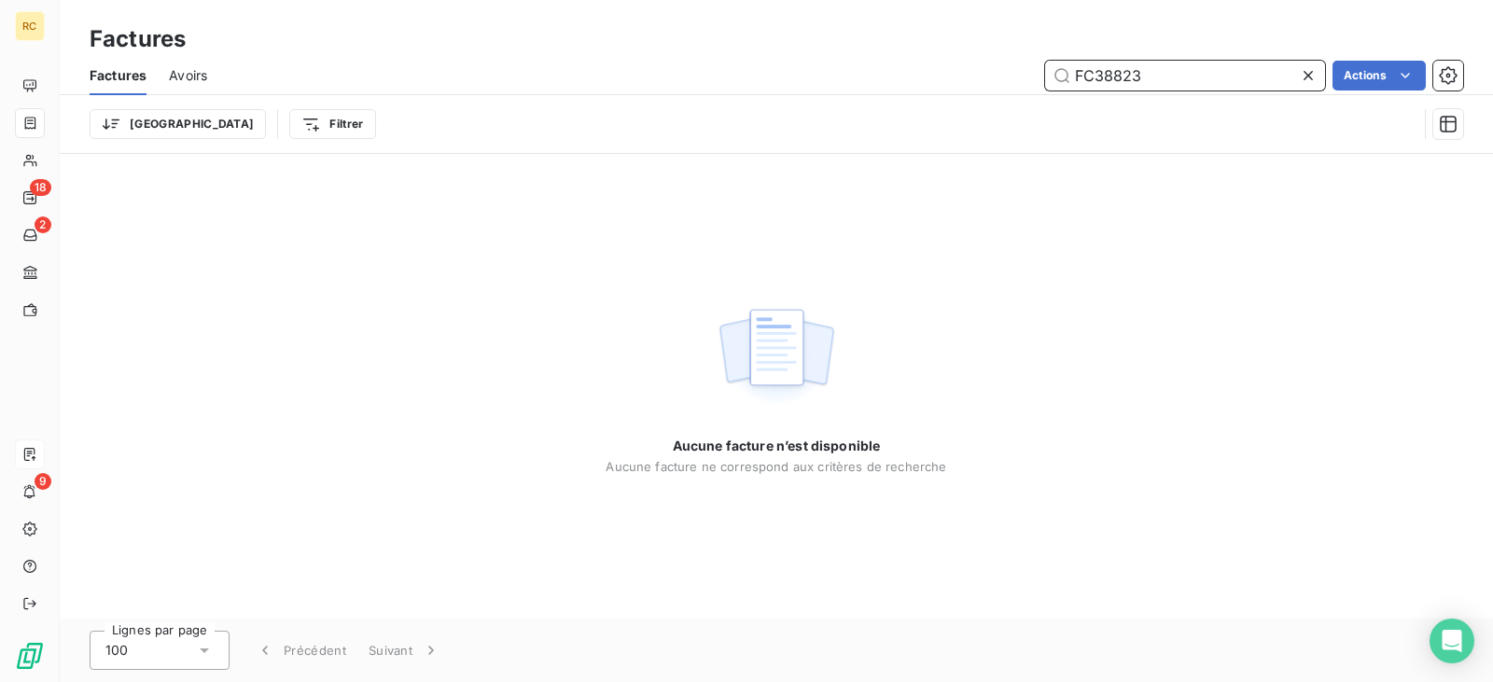
click at [1173, 63] on input "FC38823" at bounding box center [1185, 76] width 280 height 30
type input "FC38823"
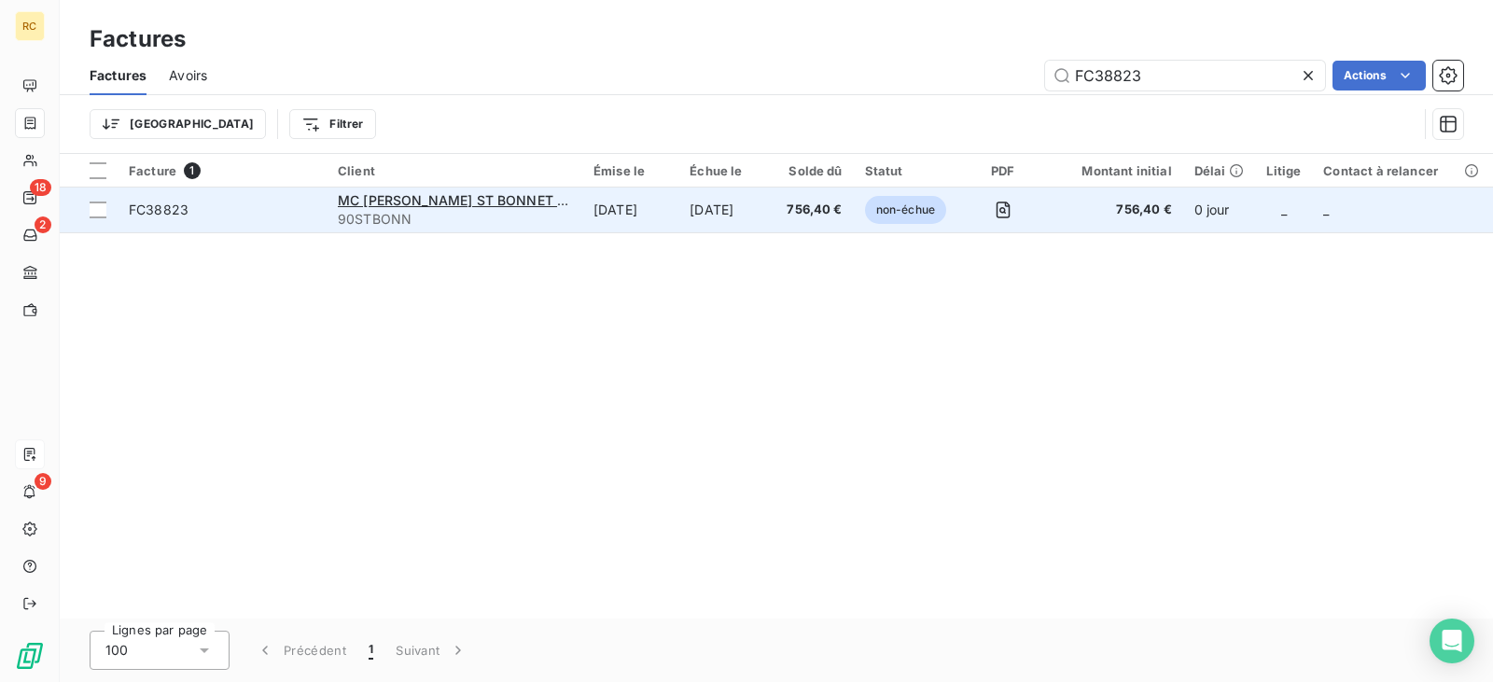
click at [618, 211] on td "[DATE]" at bounding box center [630, 210] width 96 height 45
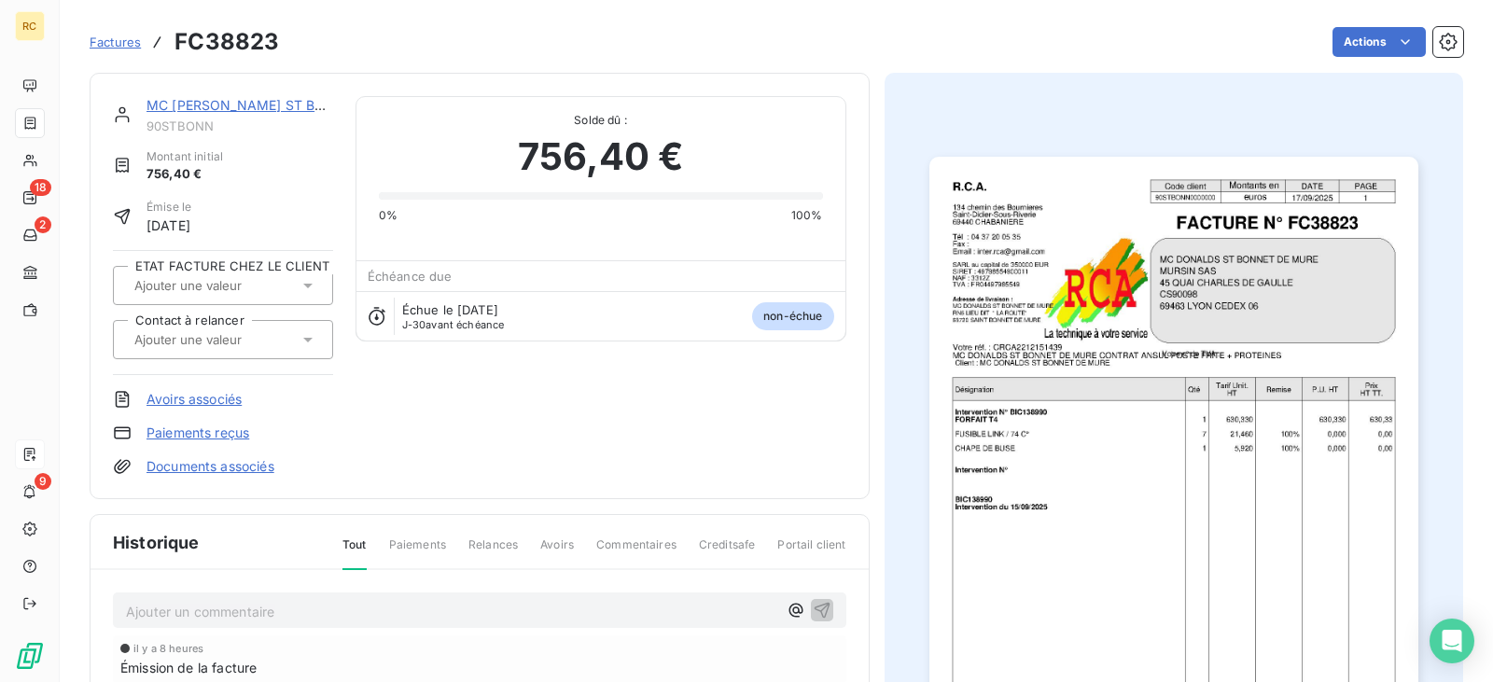
click at [214, 468] on link "Documents associés" at bounding box center [211, 466] width 128 height 19
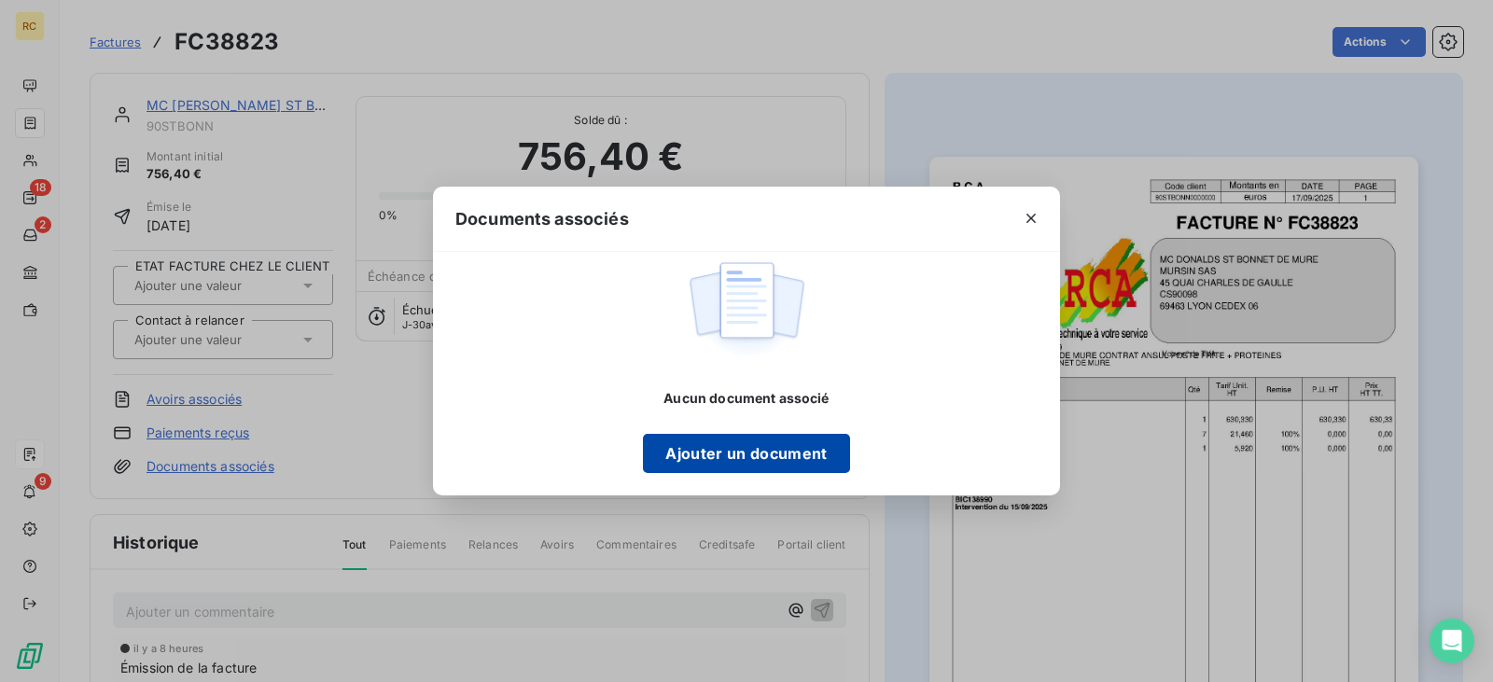
click at [781, 460] on button "Ajouter un document" at bounding box center [746, 453] width 206 height 39
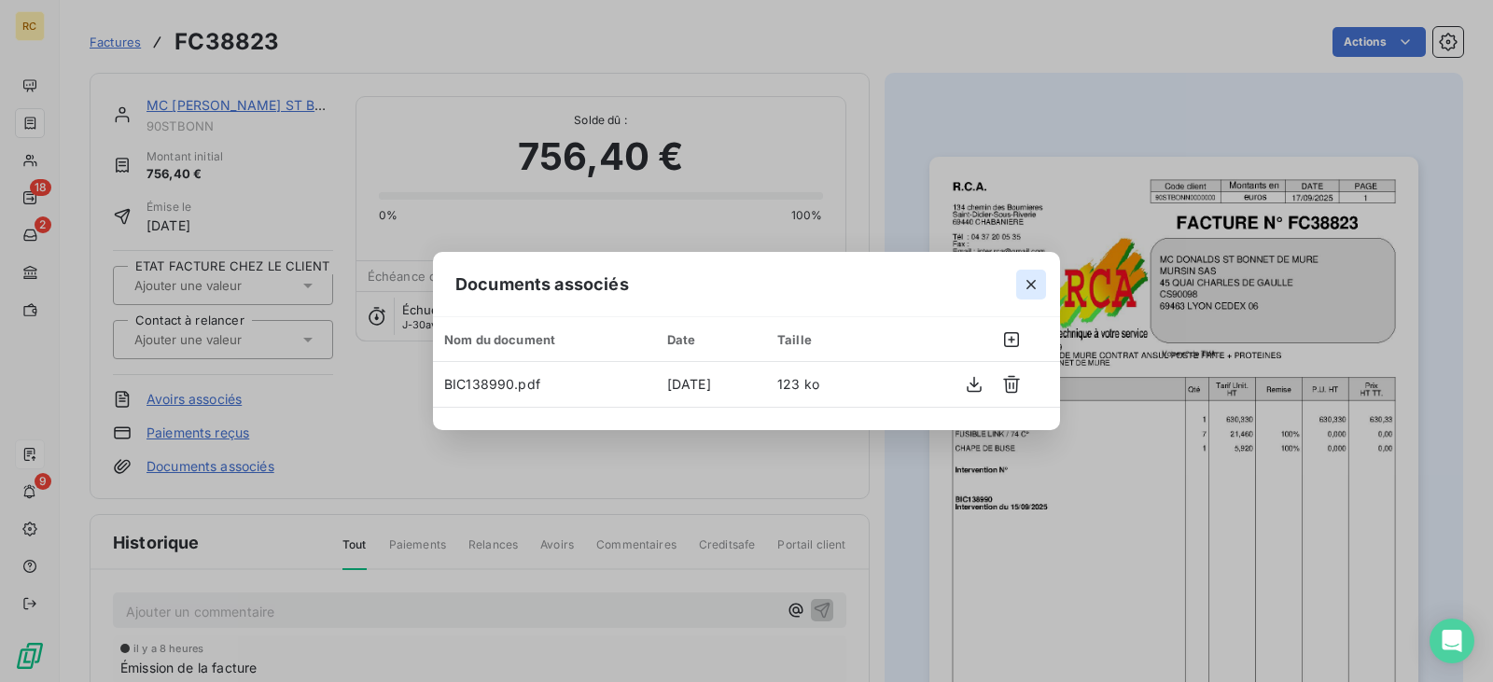
click at [1033, 287] on icon "button" at bounding box center [1031, 284] width 19 height 19
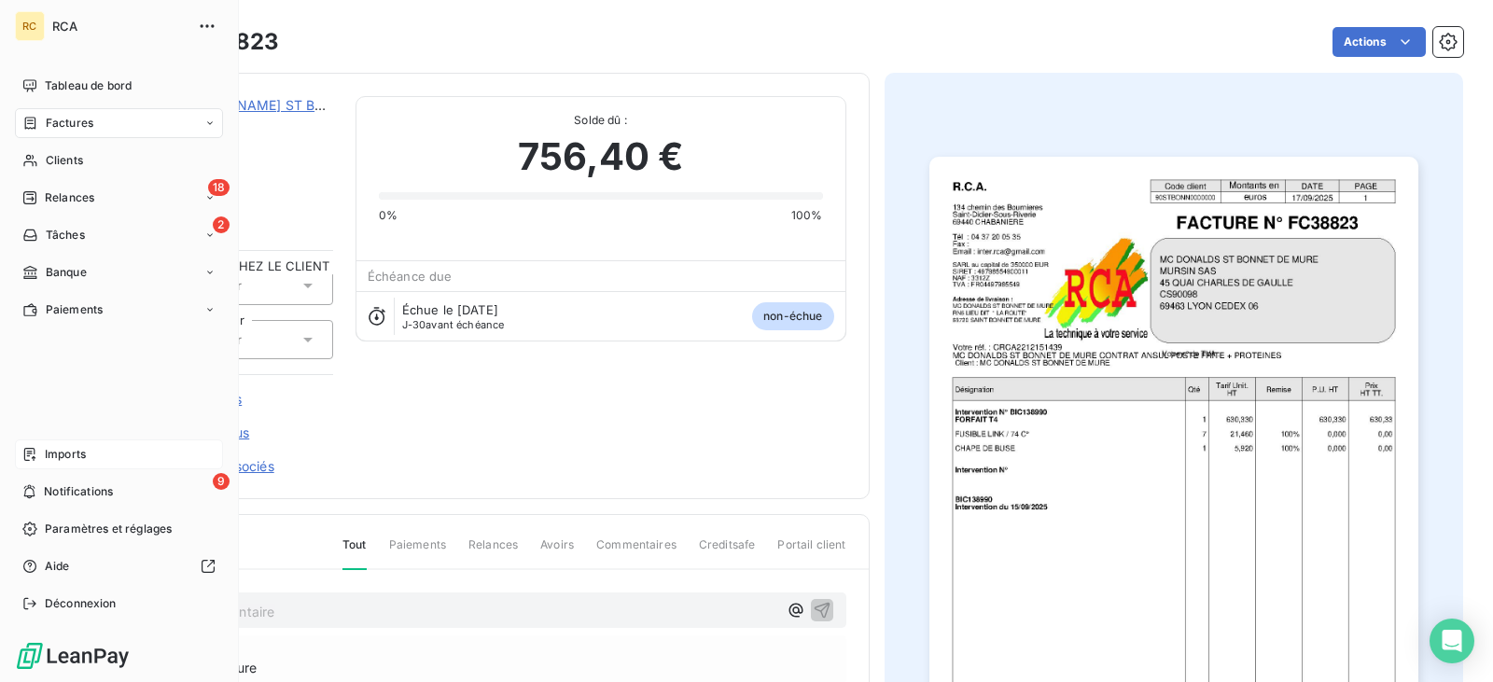
click at [21, 455] on div "Imports" at bounding box center [119, 455] width 208 height 30
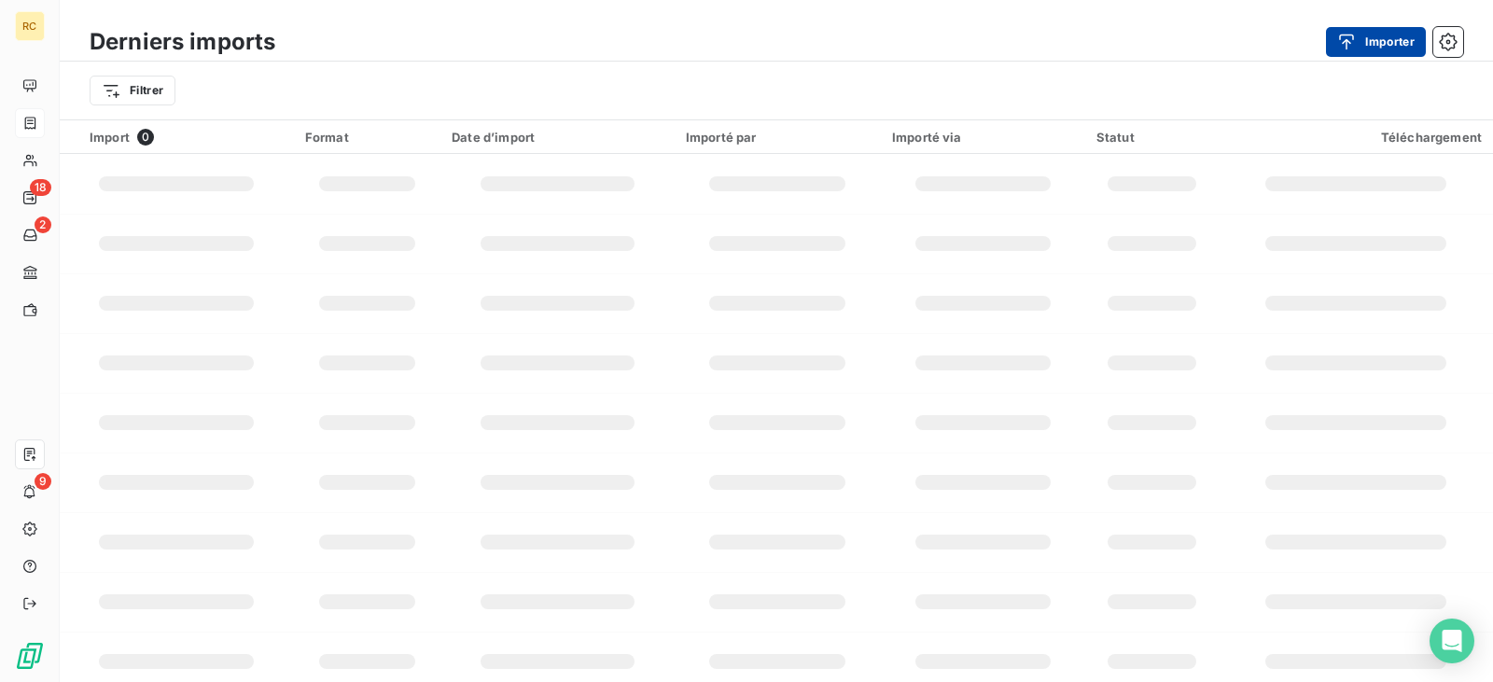
click at [1374, 49] on button "Importer" at bounding box center [1376, 42] width 100 height 30
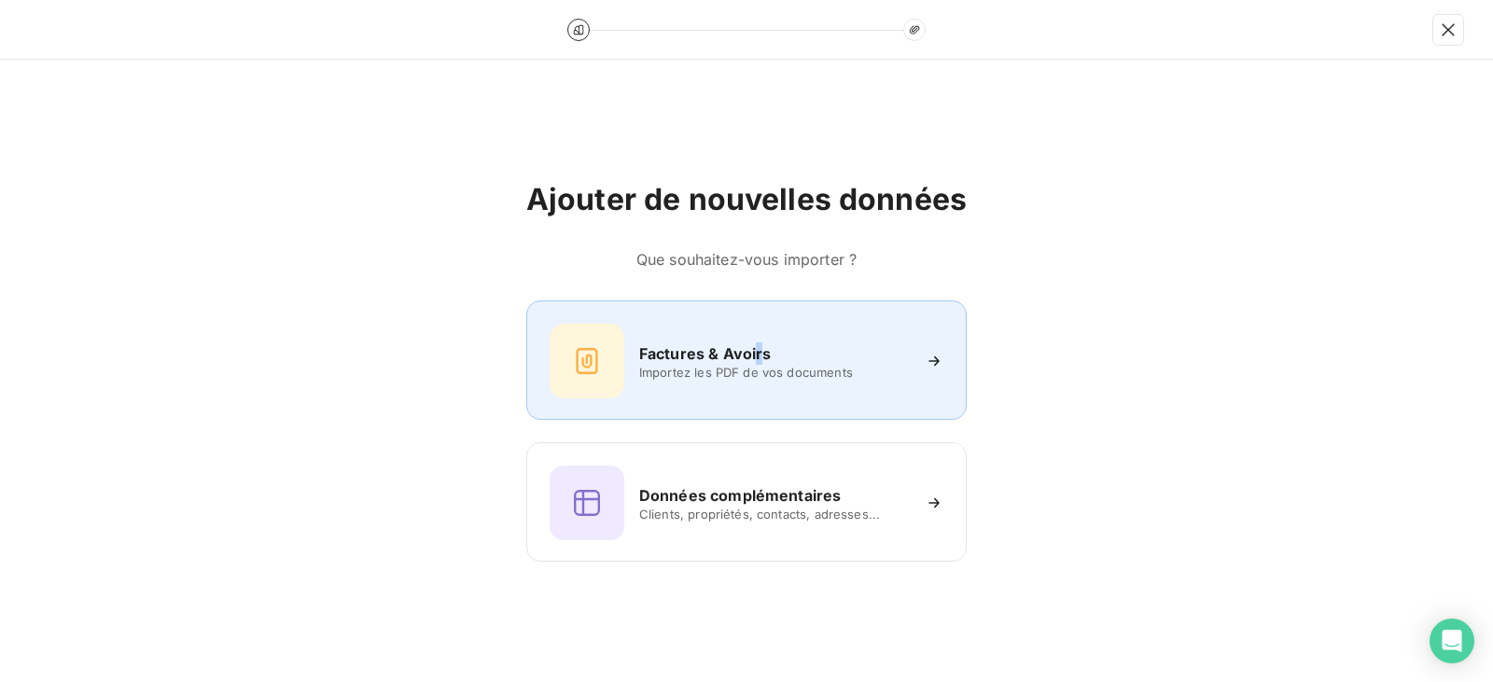
click at [756, 314] on div "Factures & Avoirs Importez les PDF de vos documents" at bounding box center [746, 359] width 440 height 119
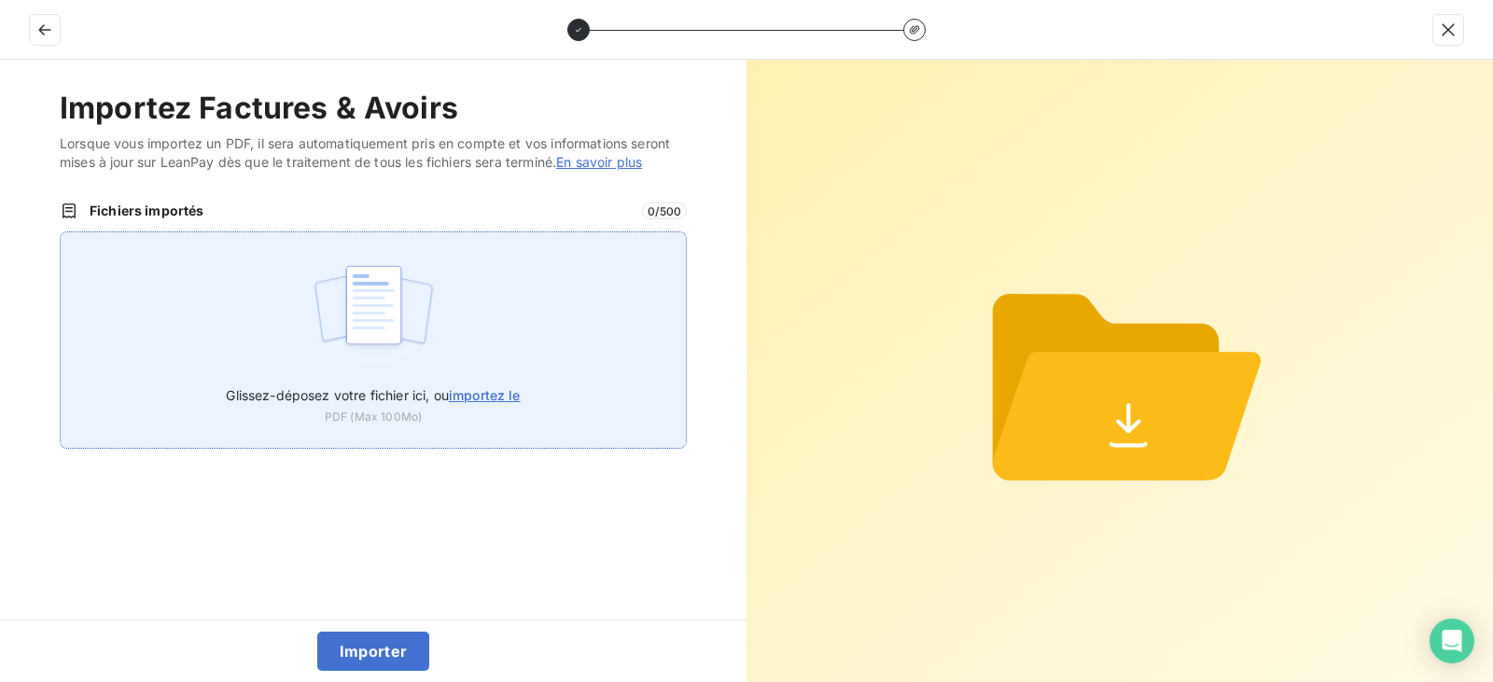
click at [374, 345] on img at bounding box center [374, 314] width 124 height 119
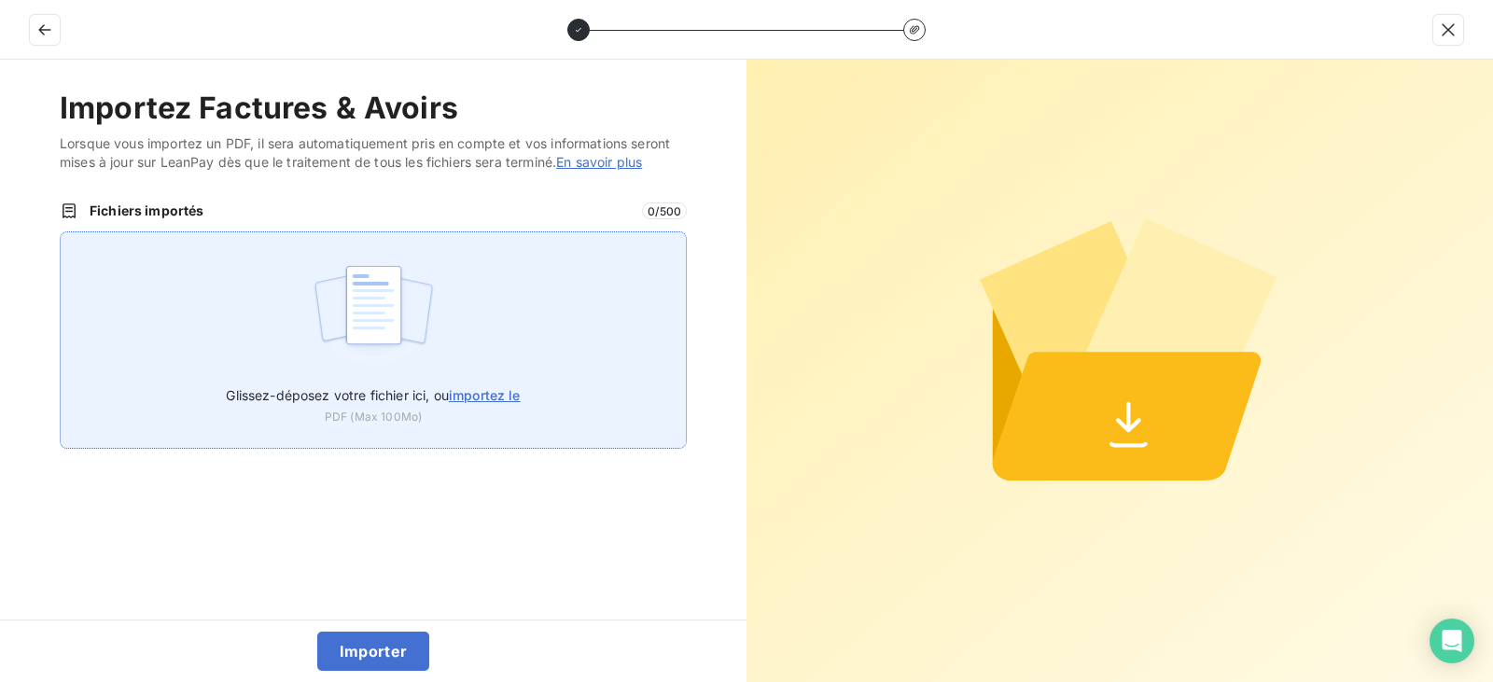
type input "C:\fakepath\FC38824.pdf"
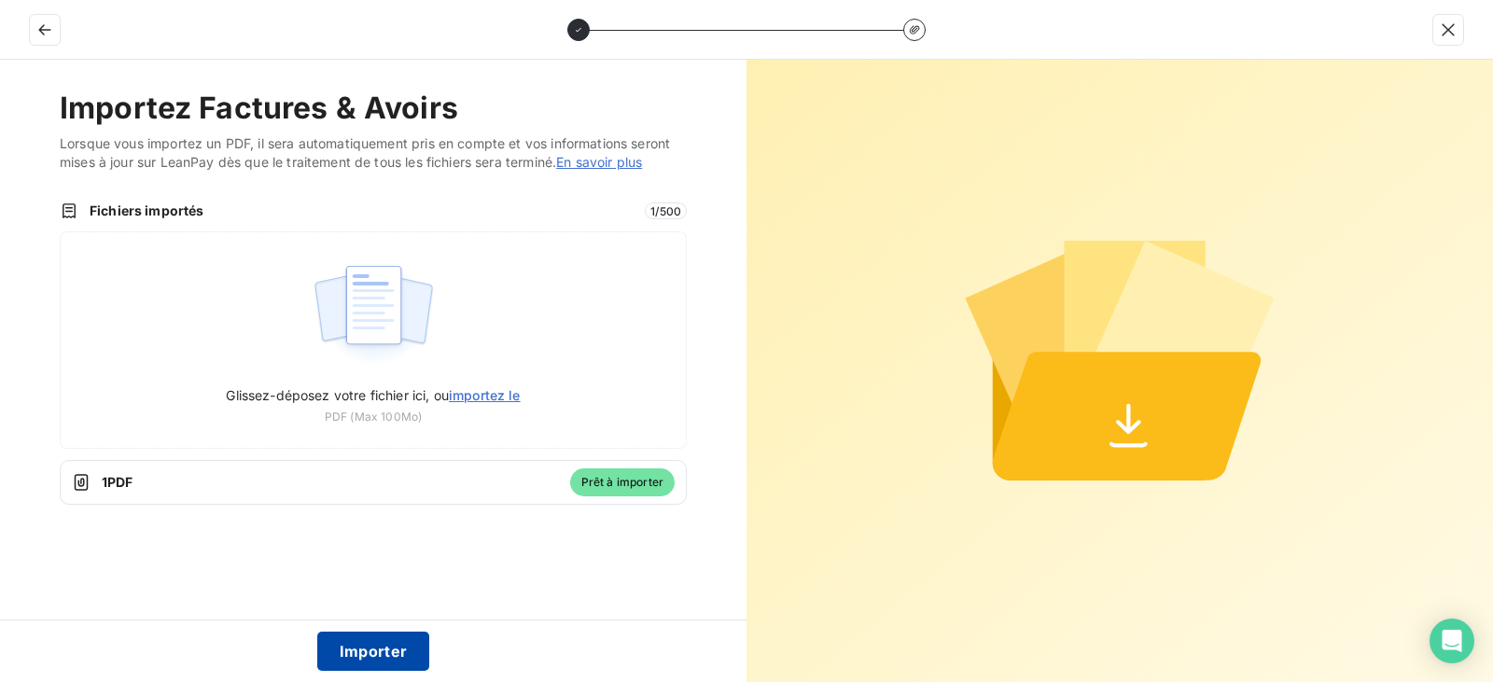
click at [365, 650] on button "Importer" at bounding box center [373, 651] width 113 height 39
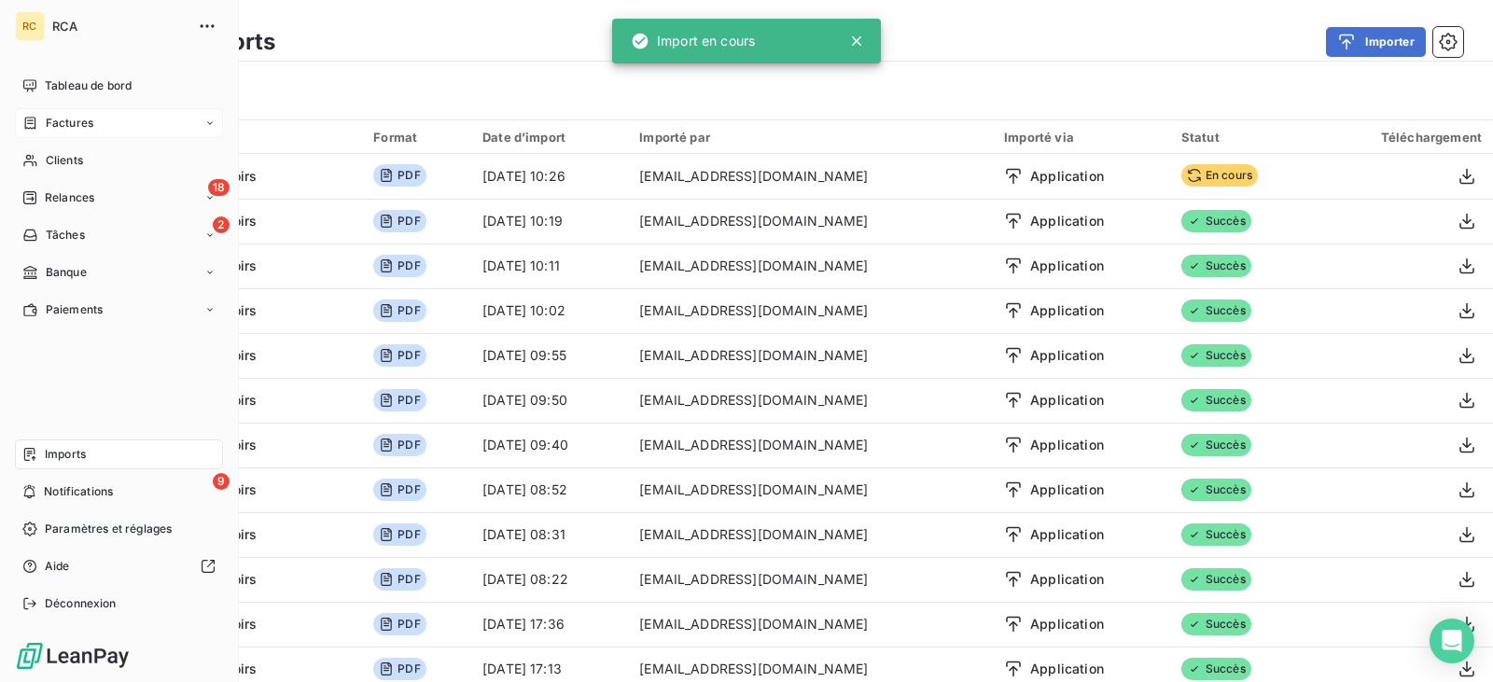
click at [105, 120] on div "Factures" at bounding box center [119, 123] width 208 height 30
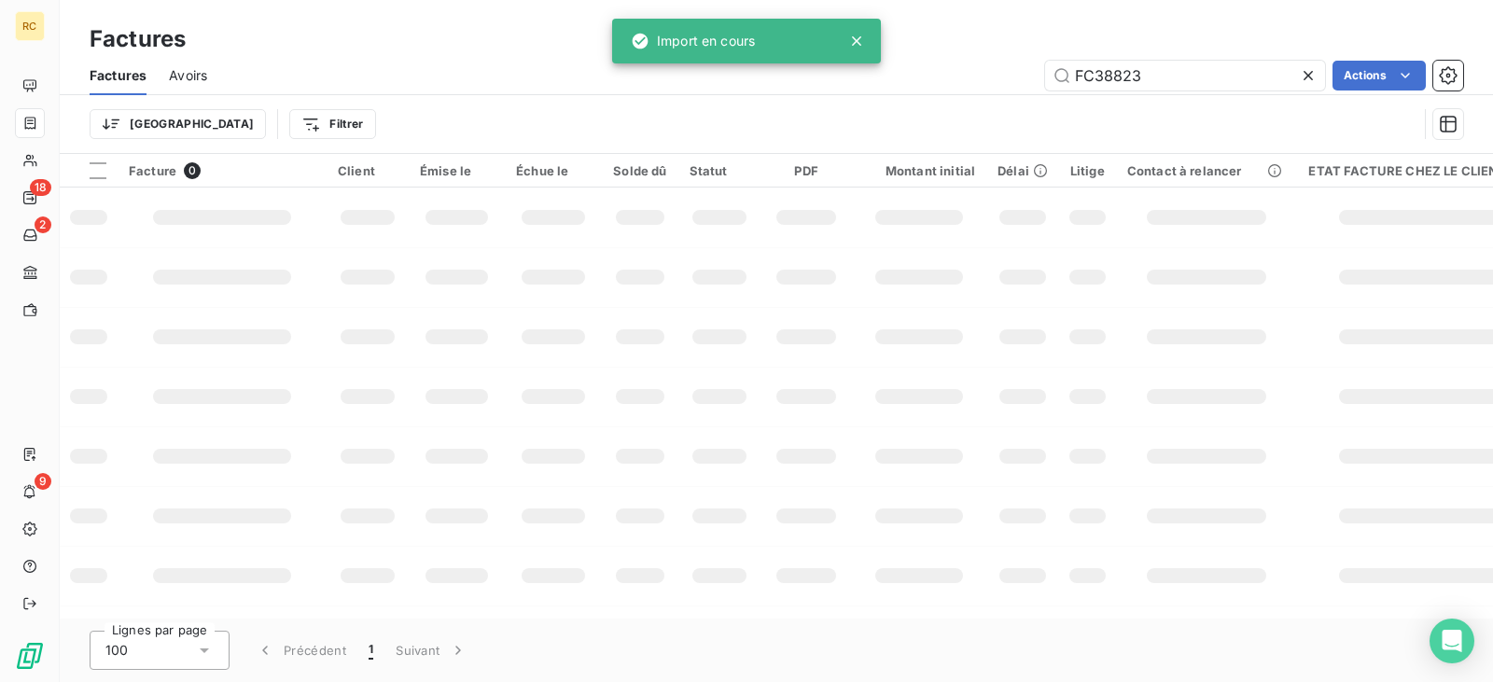
drag, startPoint x: 1165, startPoint y: 81, endPoint x: 926, endPoint y: 77, distance: 239.0
click at [934, 77] on div "FC38823 Actions" at bounding box center [847, 76] width 1234 height 30
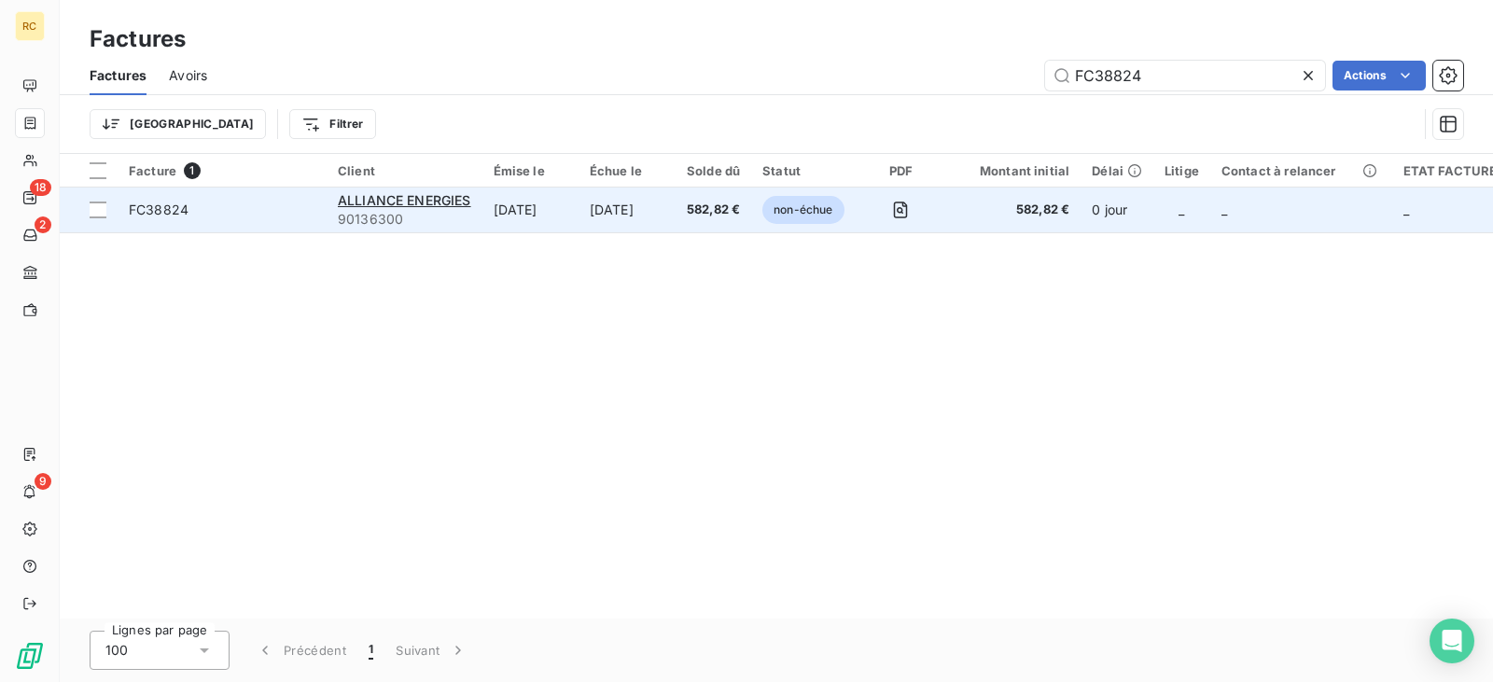
type input "FC38824"
click at [482, 220] on td "ALLIANCE ENERGIES 90136300" at bounding box center [405, 210] width 156 height 45
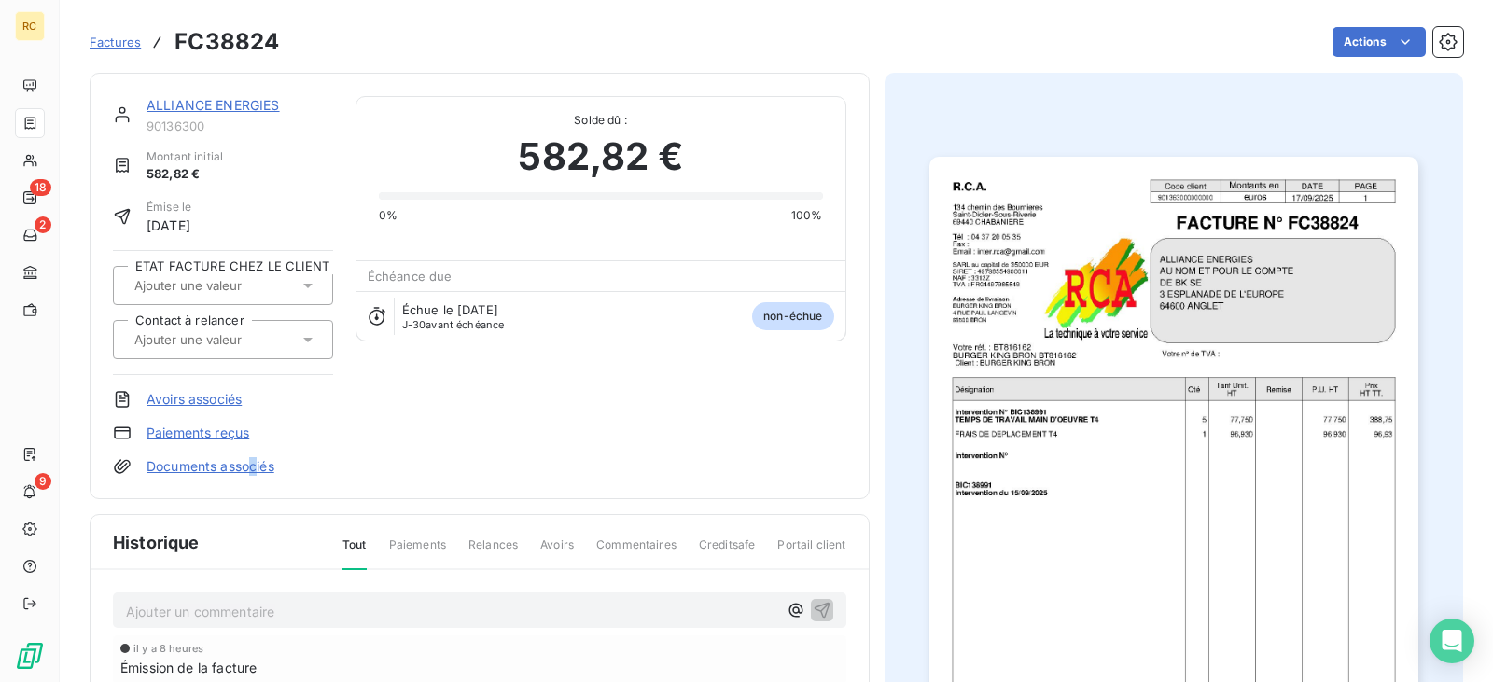
click at [255, 464] on link "Documents associés" at bounding box center [211, 466] width 128 height 19
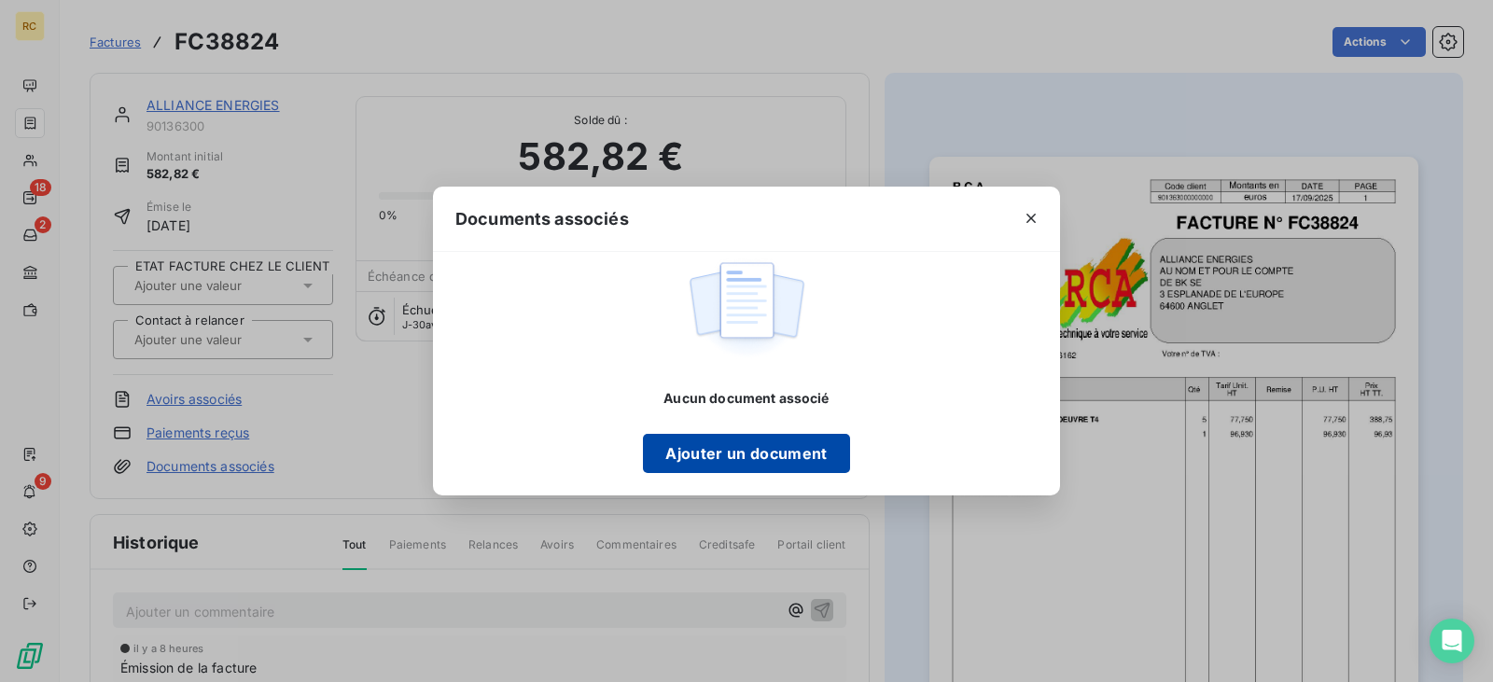
click at [748, 450] on button "Ajouter un document" at bounding box center [746, 453] width 206 height 39
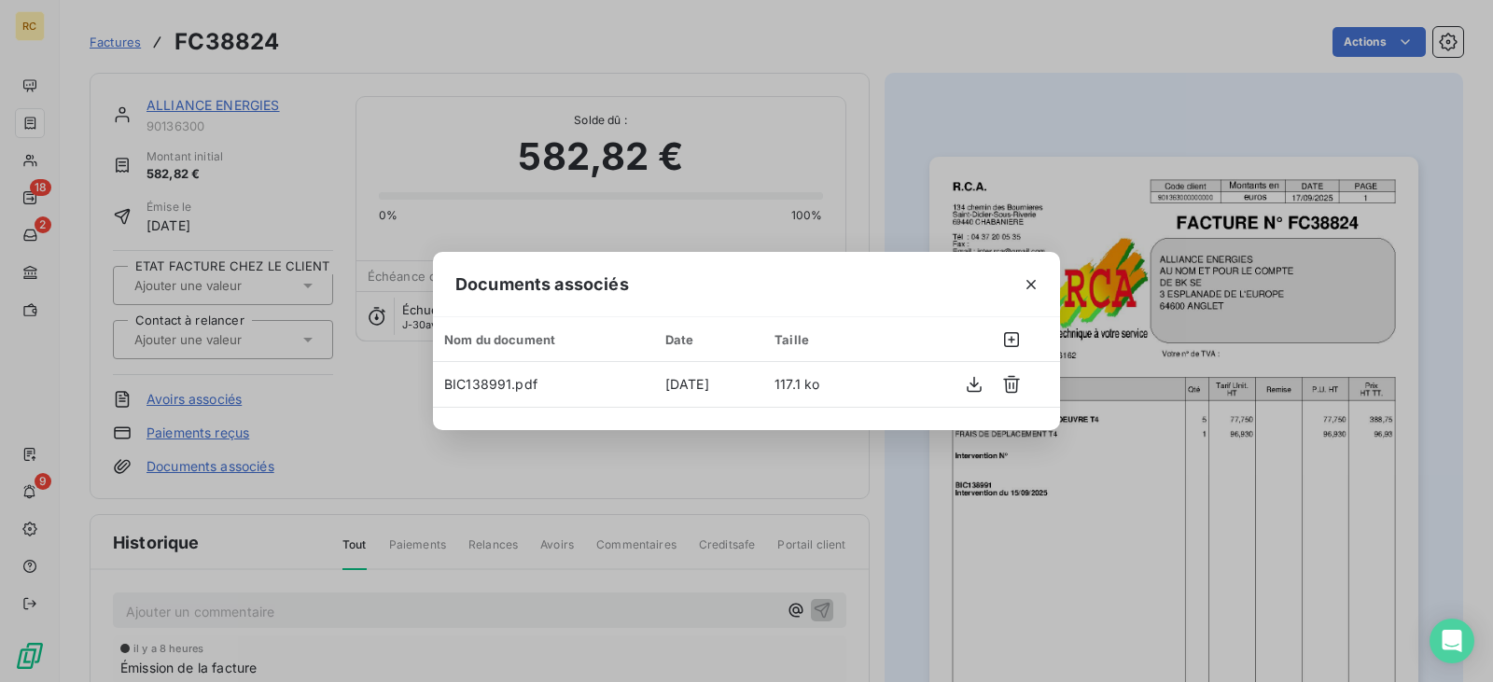
drag, startPoint x: 1030, startPoint y: 291, endPoint x: 995, endPoint y: 279, distance: 37.5
click at [1030, 291] on icon "button" at bounding box center [1031, 284] width 19 height 19
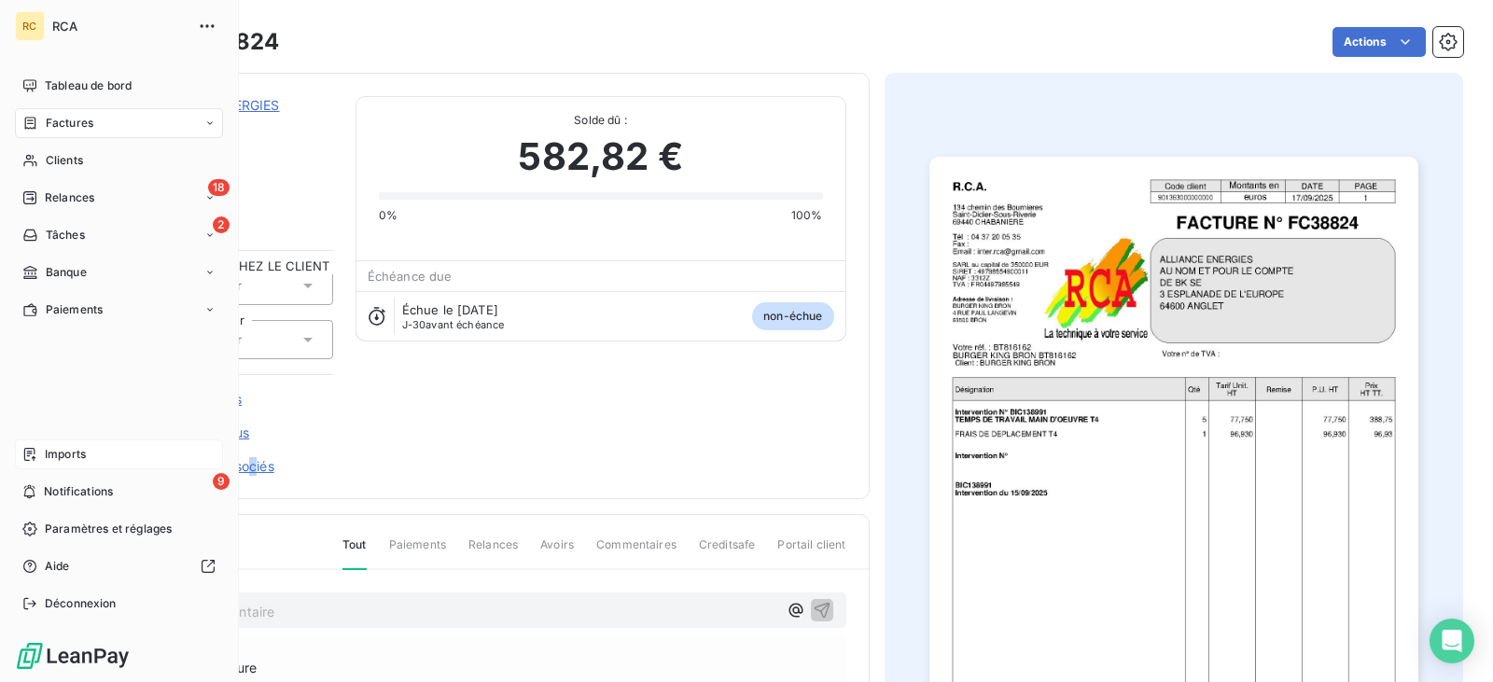
click at [105, 453] on div "Imports" at bounding box center [119, 455] width 208 height 30
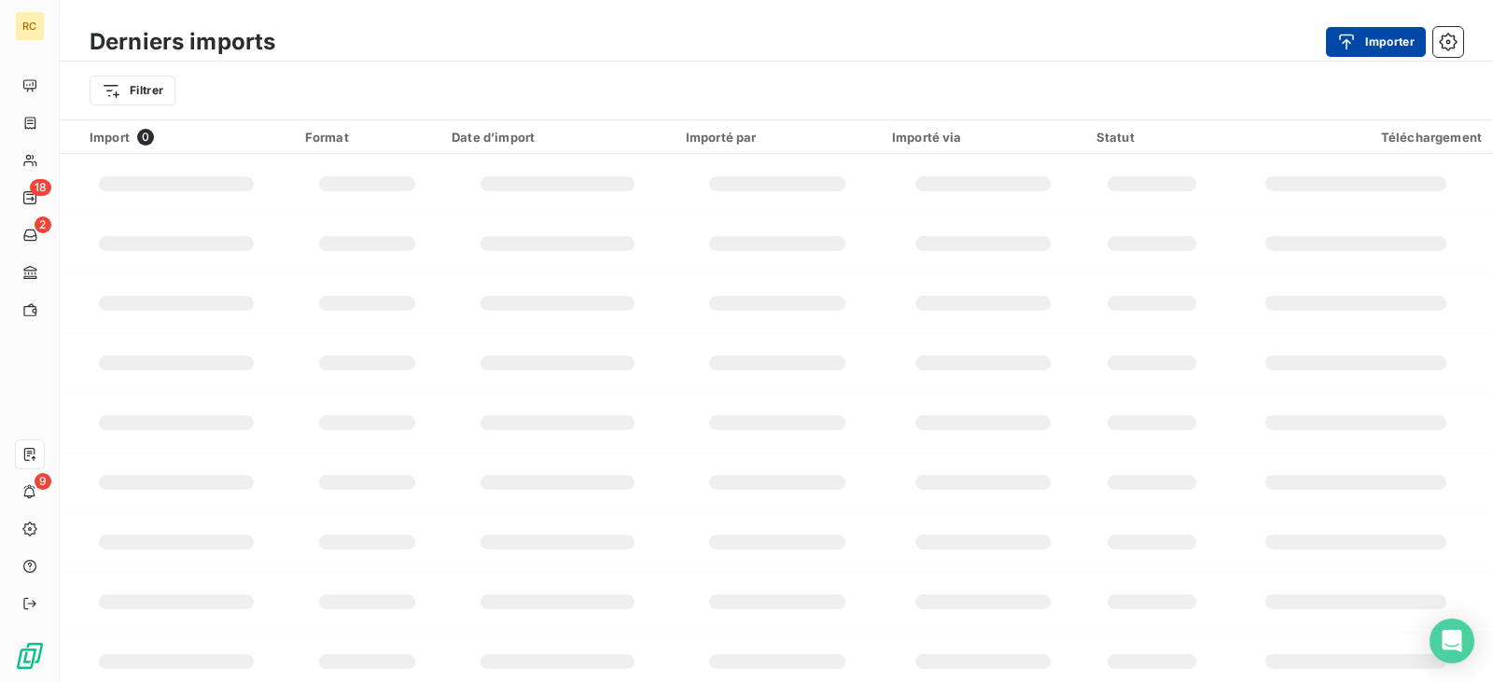
click at [1361, 49] on div "button" at bounding box center [1351, 42] width 28 height 19
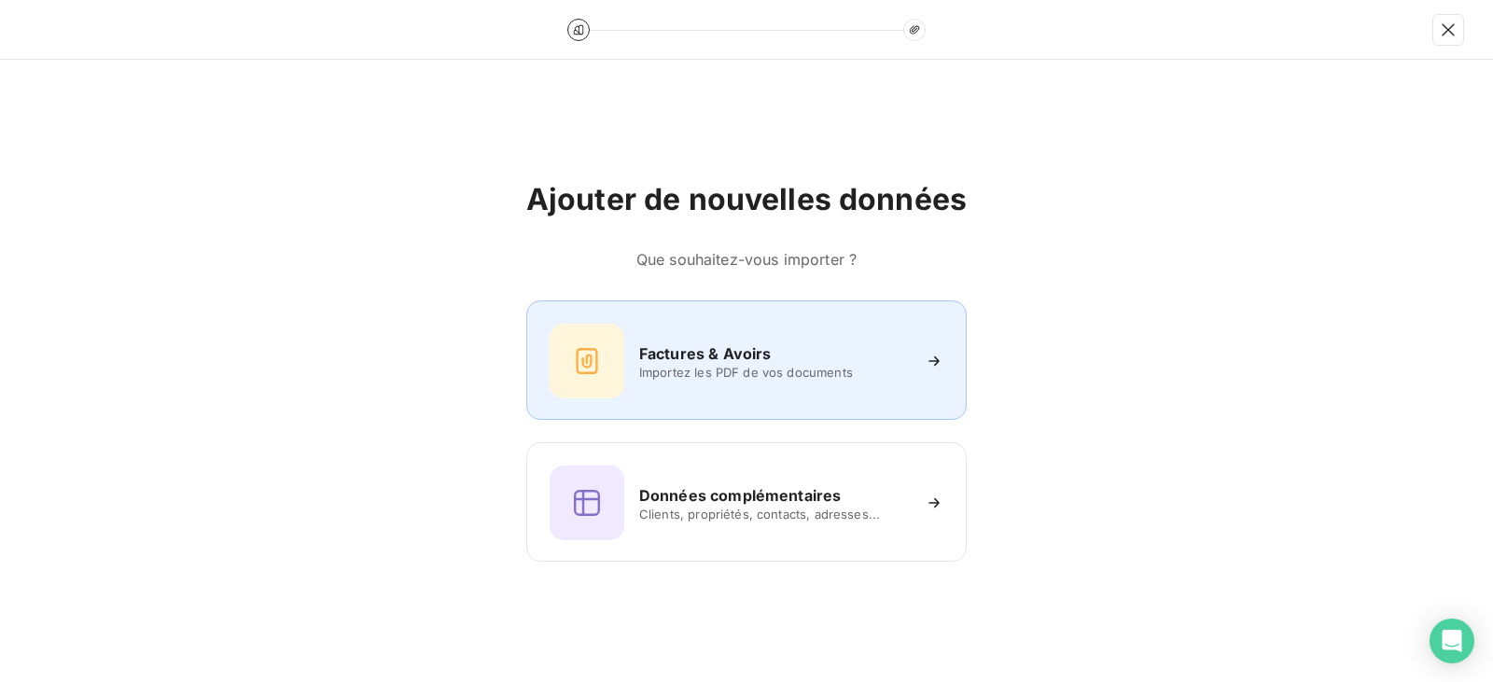
click at [869, 342] on div "Factures & Avoirs" at bounding box center [774, 353] width 271 height 22
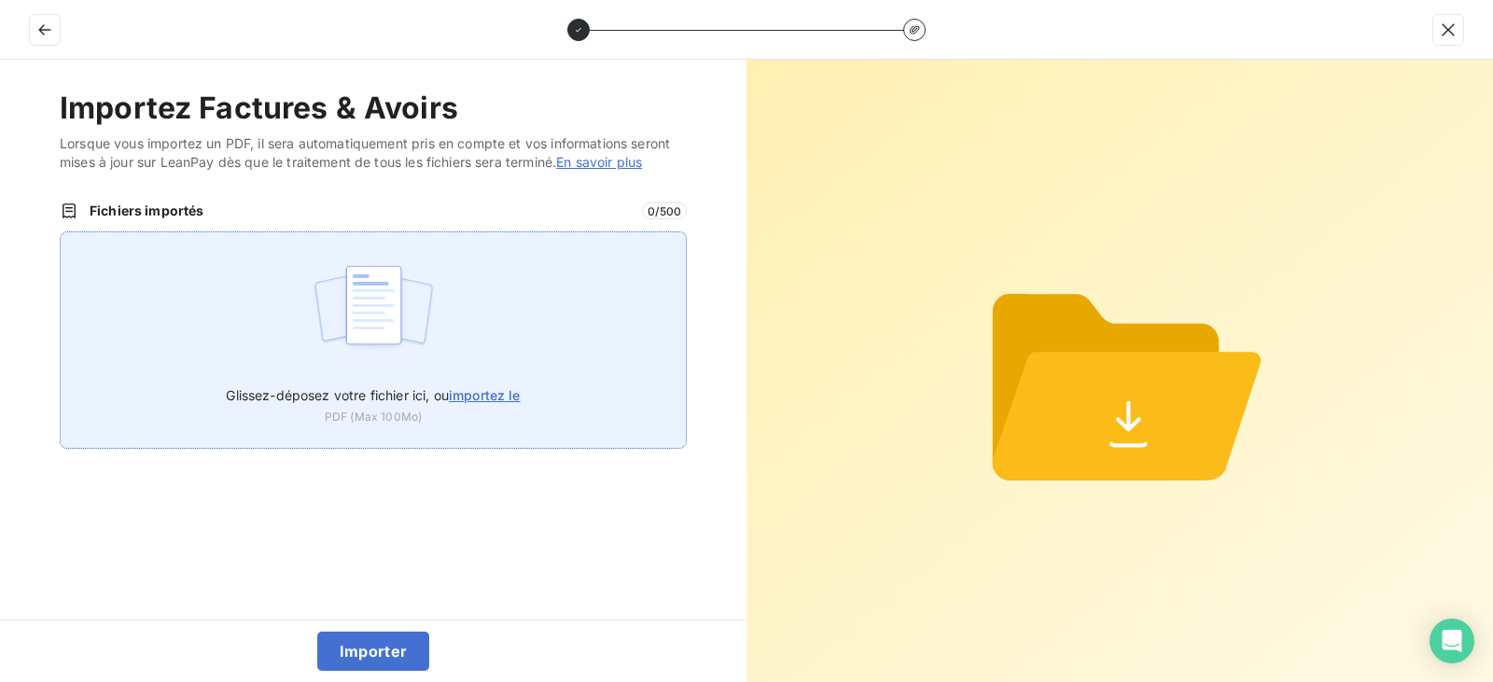
click at [524, 347] on div "Glissez-déposez votre fichier ici, ou importez le PDF (Max 100Mo)" at bounding box center [373, 339] width 627 height 217
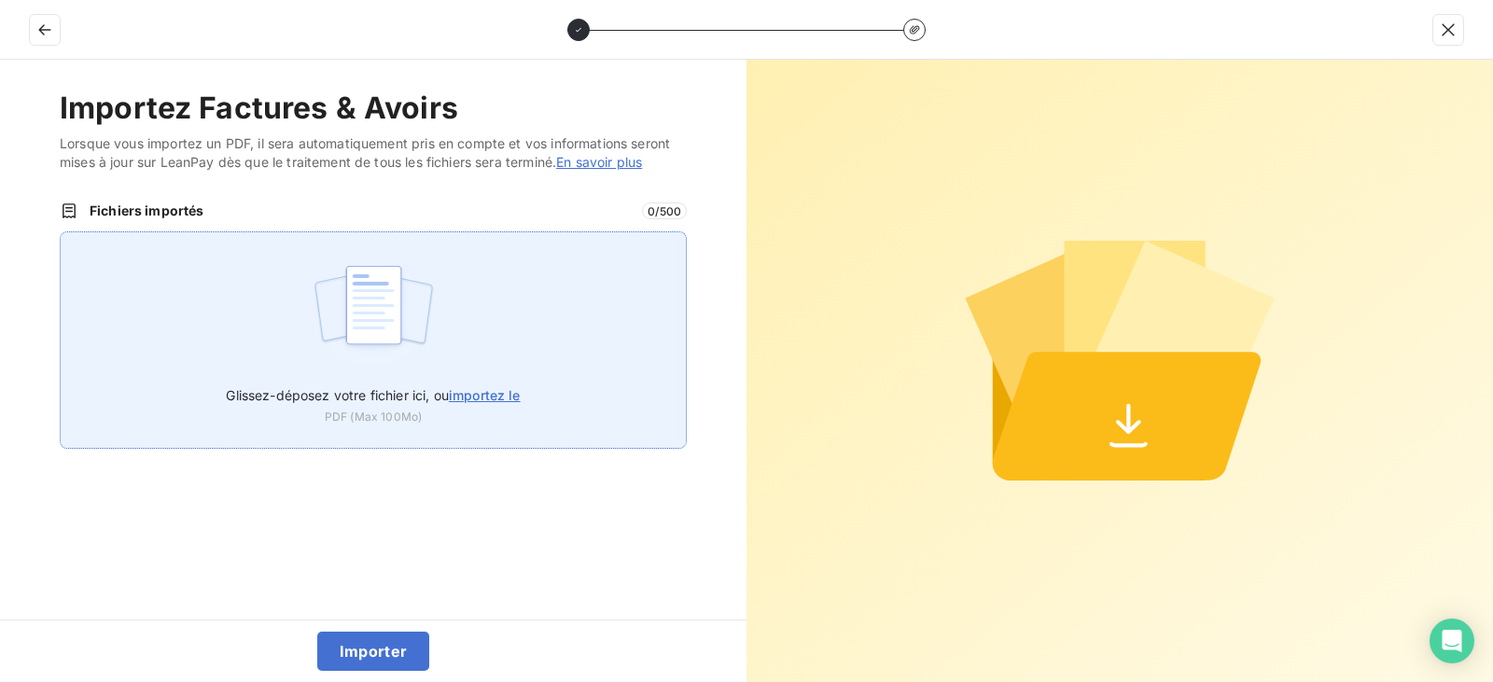
type input "C:\fakepath\FC38826.pdf"
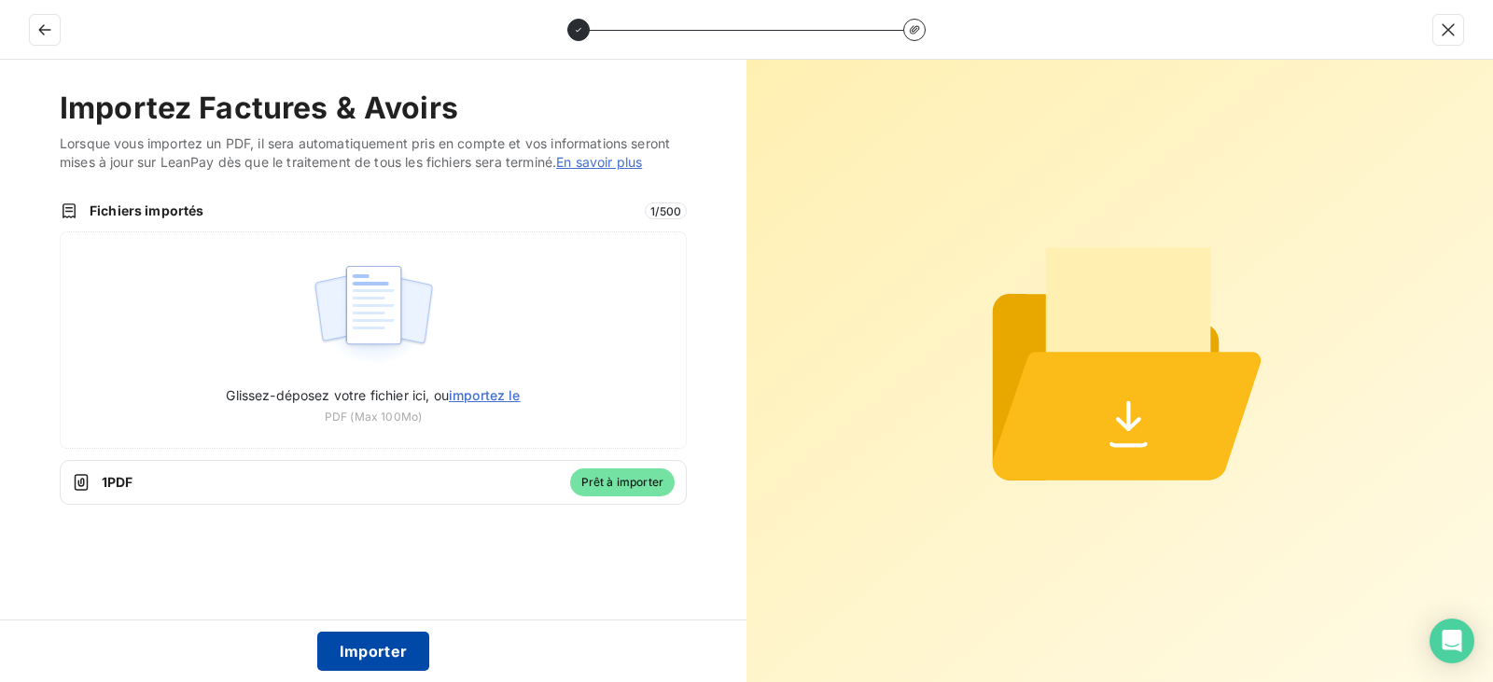
click at [384, 656] on button "Importer" at bounding box center [373, 651] width 113 height 39
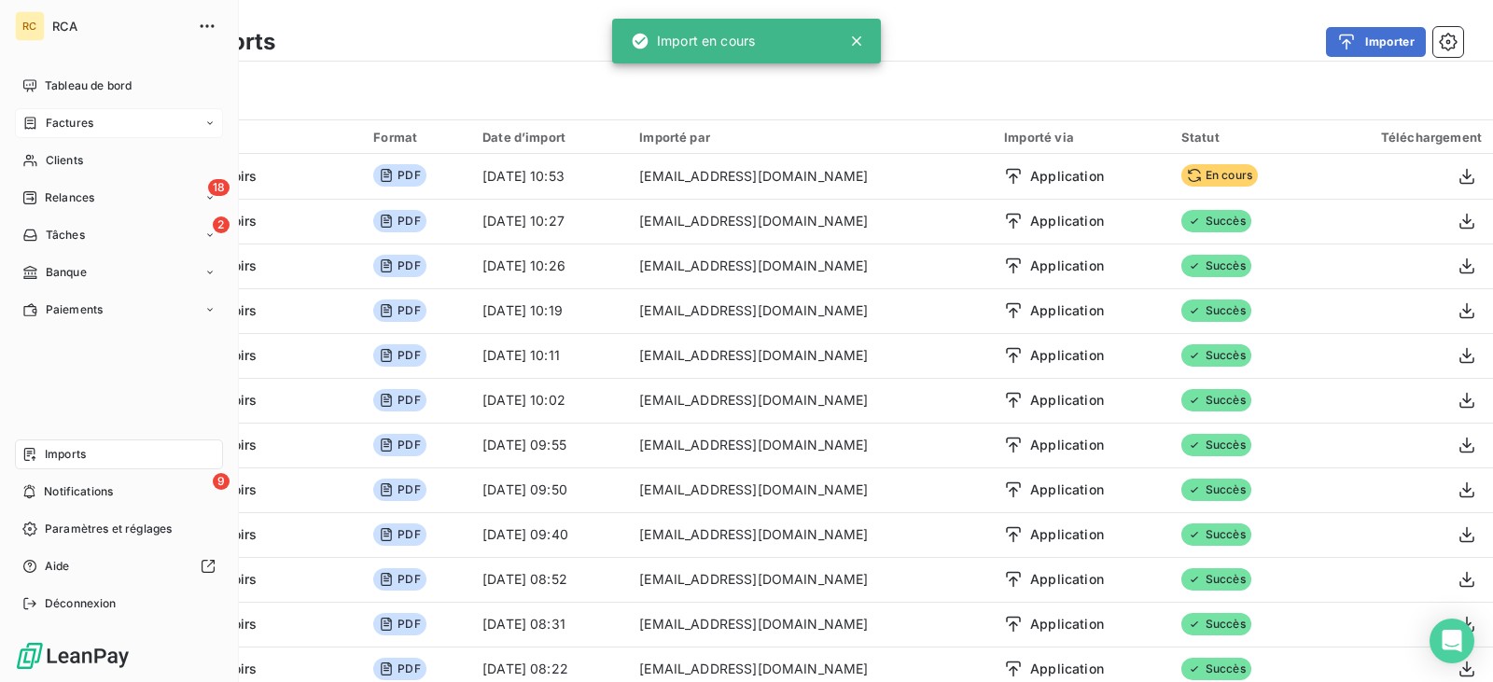
click at [38, 114] on div "Factures" at bounding box center [119, 123] width 208 height 30
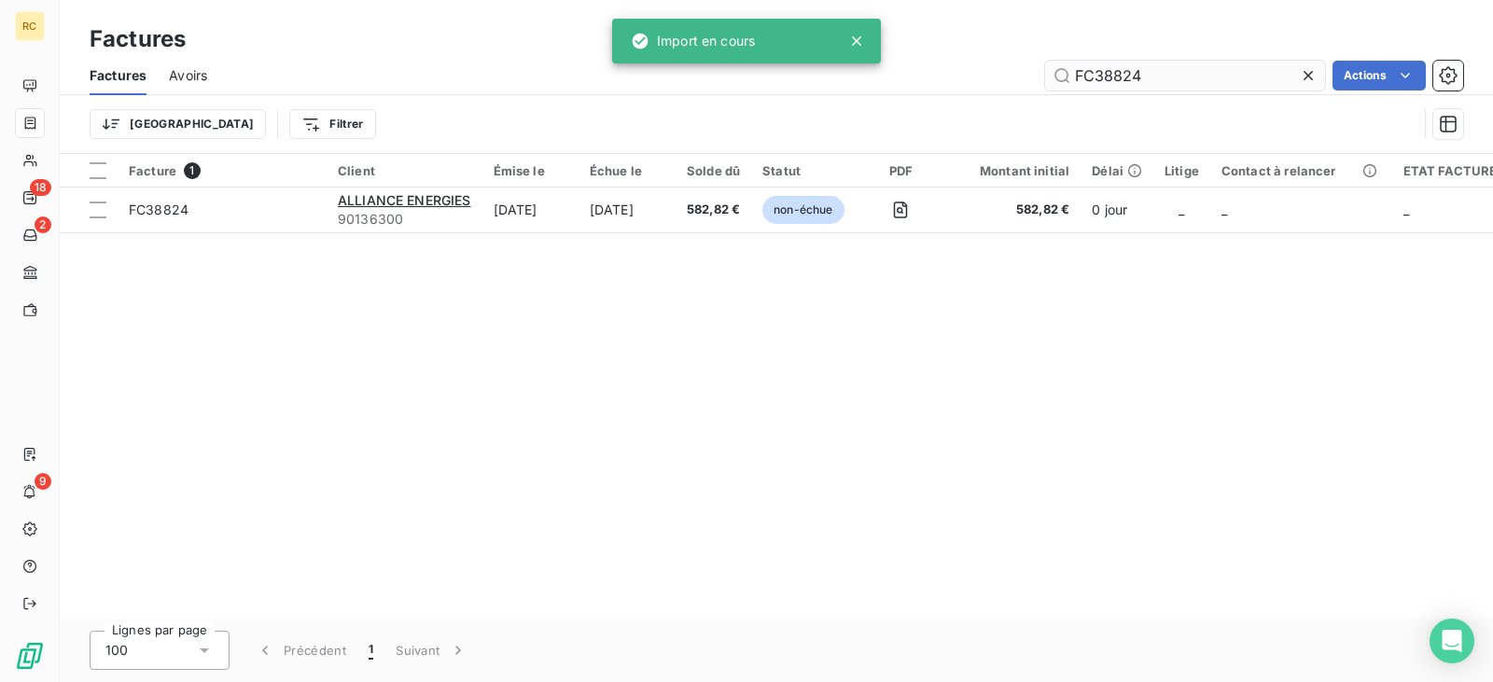
drag, startPoint x: 1173, startPoint y: 83, endPoint x: 1043, endPoint y: 73, distance: 130.1
click at [1049, 73] on input "FC38824" at bounding box center [1185, 76] width 280 height 30
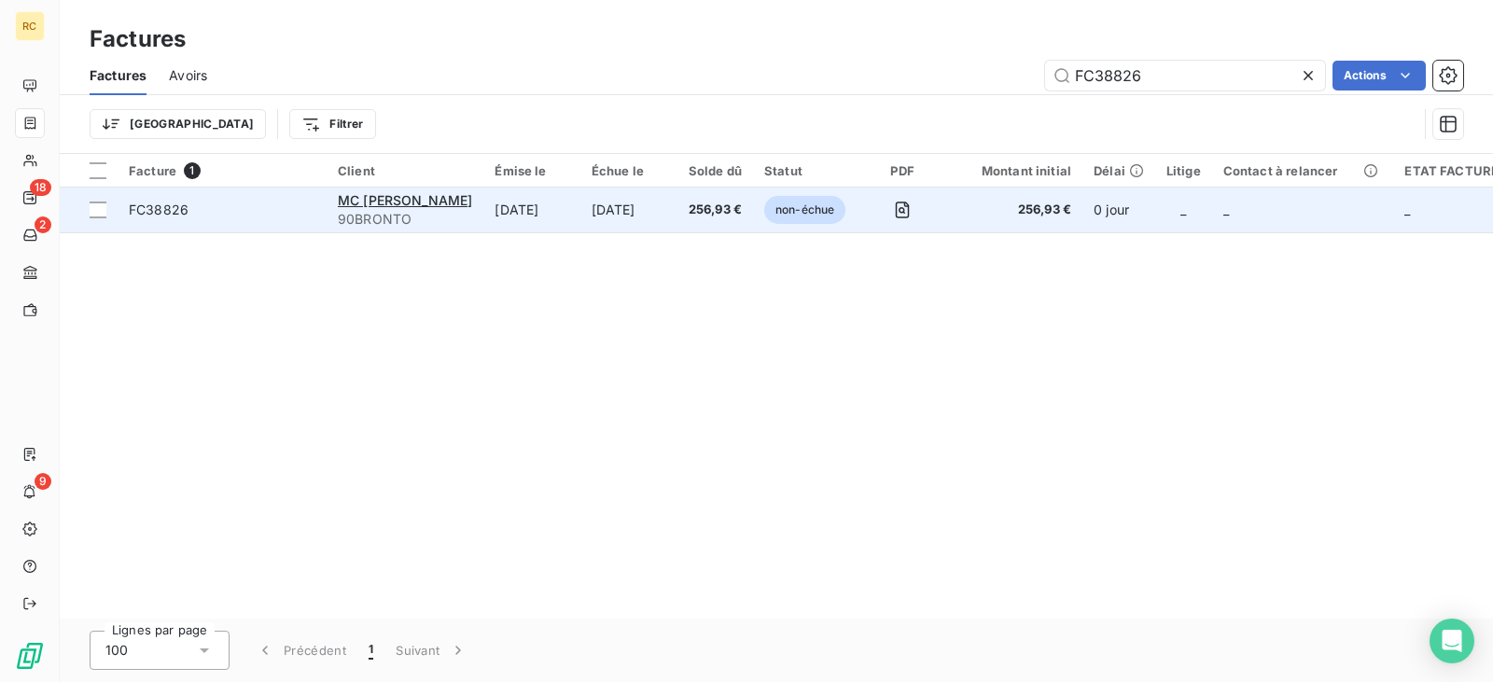
type input "FC38826"
click at [658, 222] on td "[DATE]" at bounding box center [628, 210] width 97 height 45
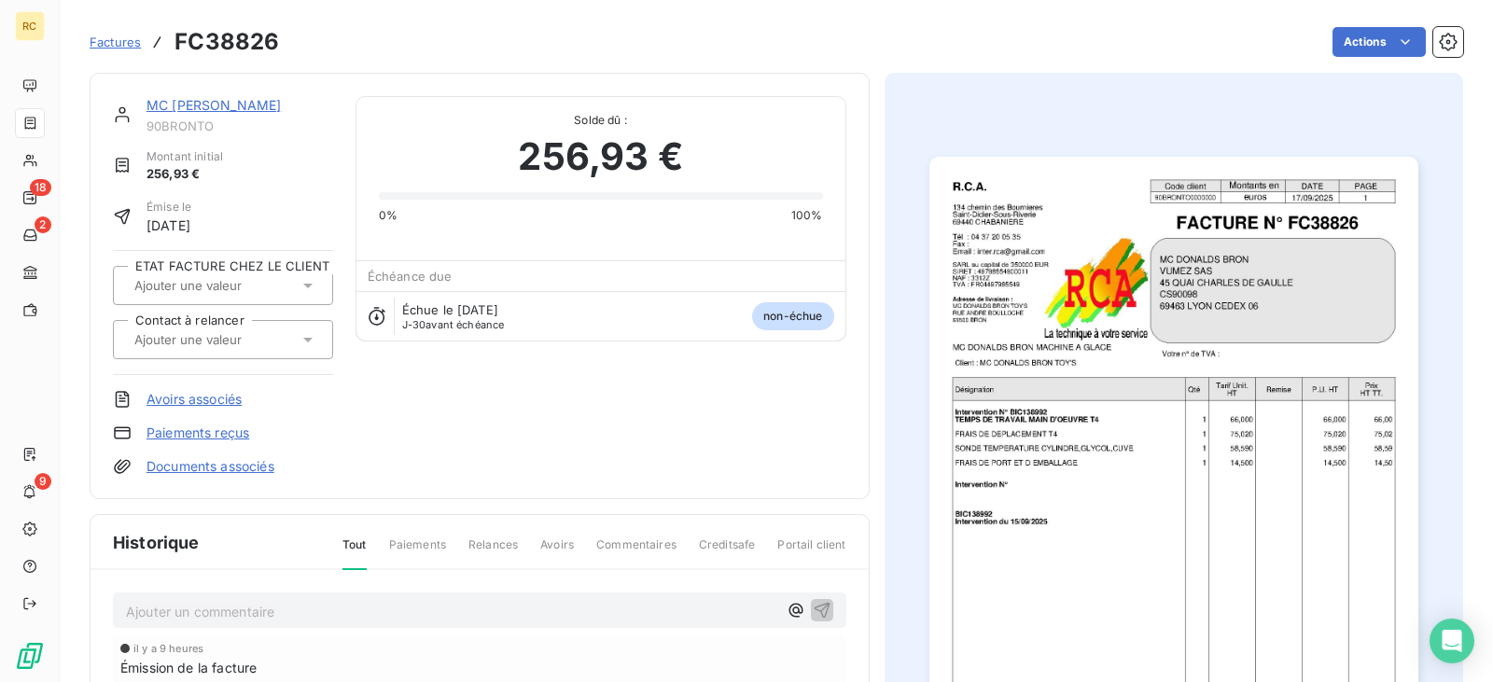
click at [240, 465] on link "Documents associés" at bounding box center [211, 466] width 128 height 19
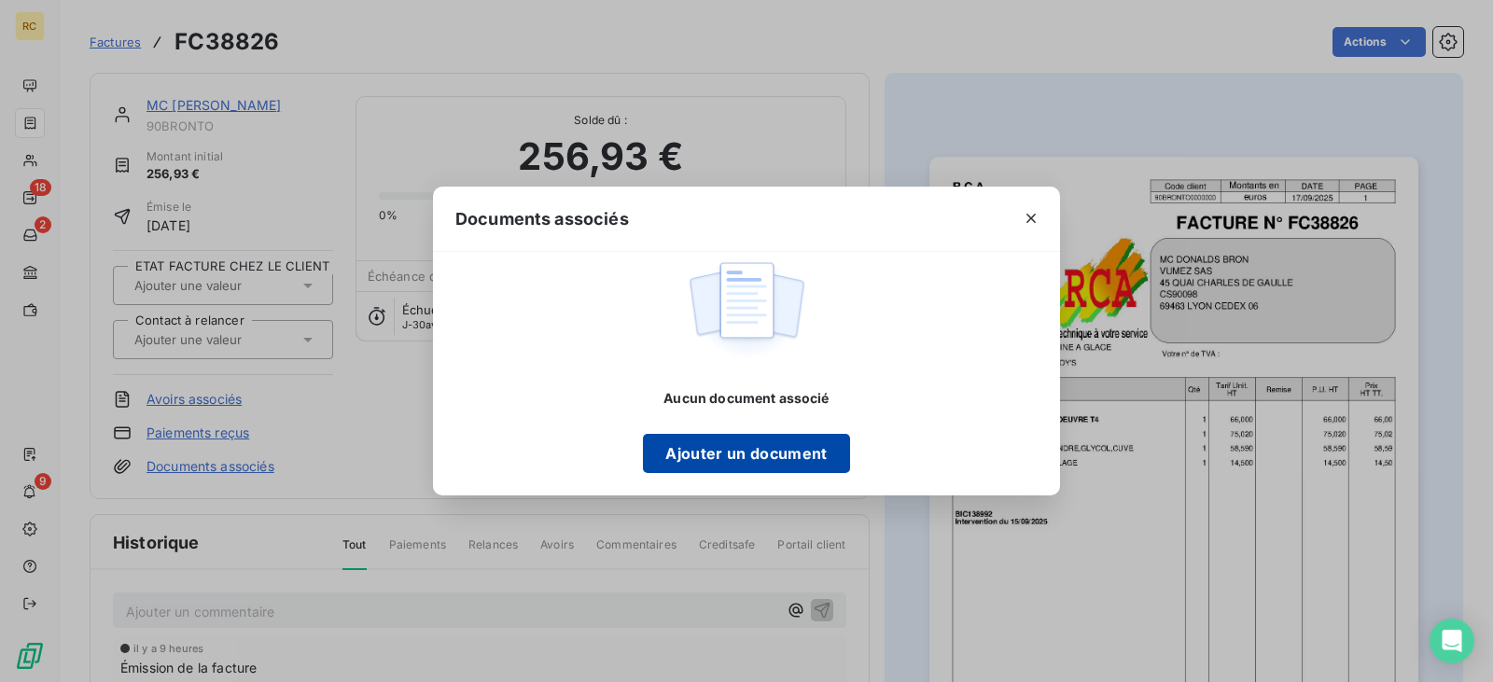
click at [747, 454] on button "Ajouter un document" at bounding box center [746, 453] width 206 height 39
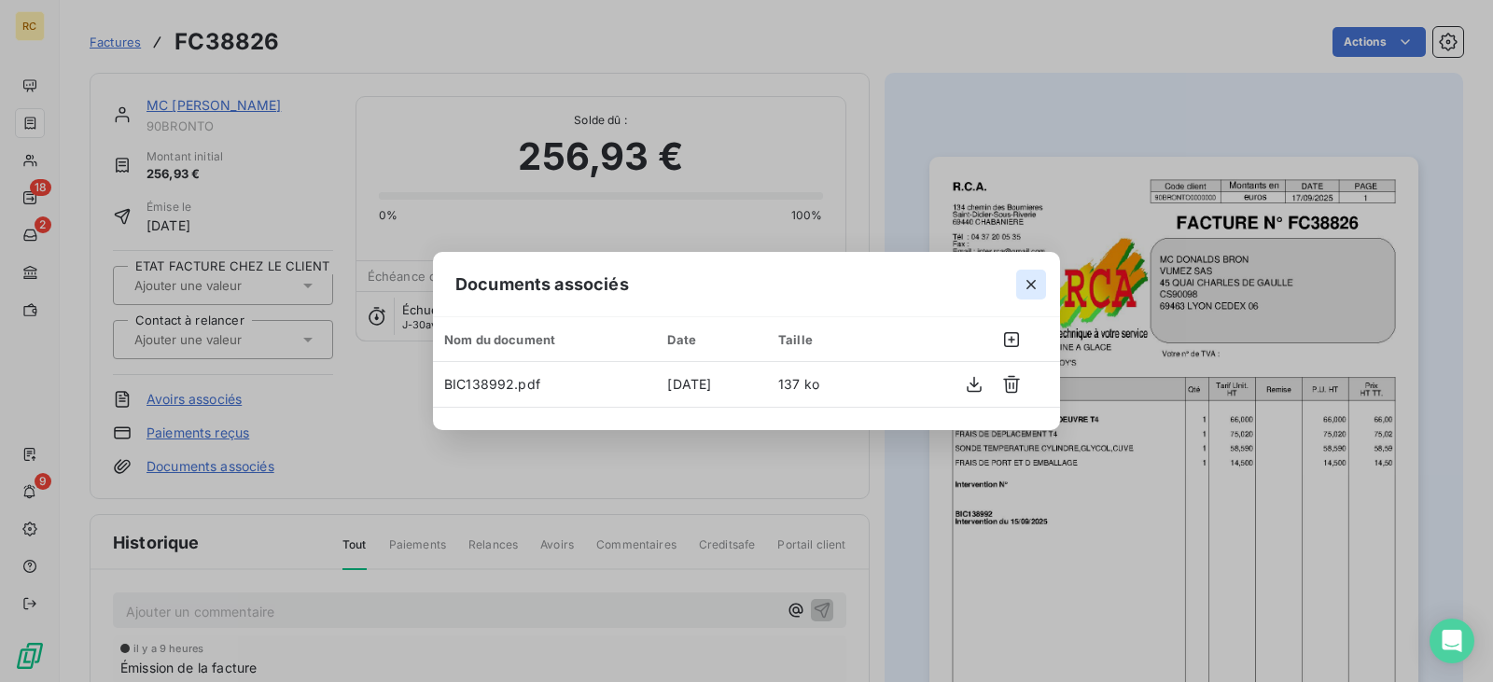
click at [1032, 287] on icon "button" at bounding box center [1031, 284] width 19 height 19
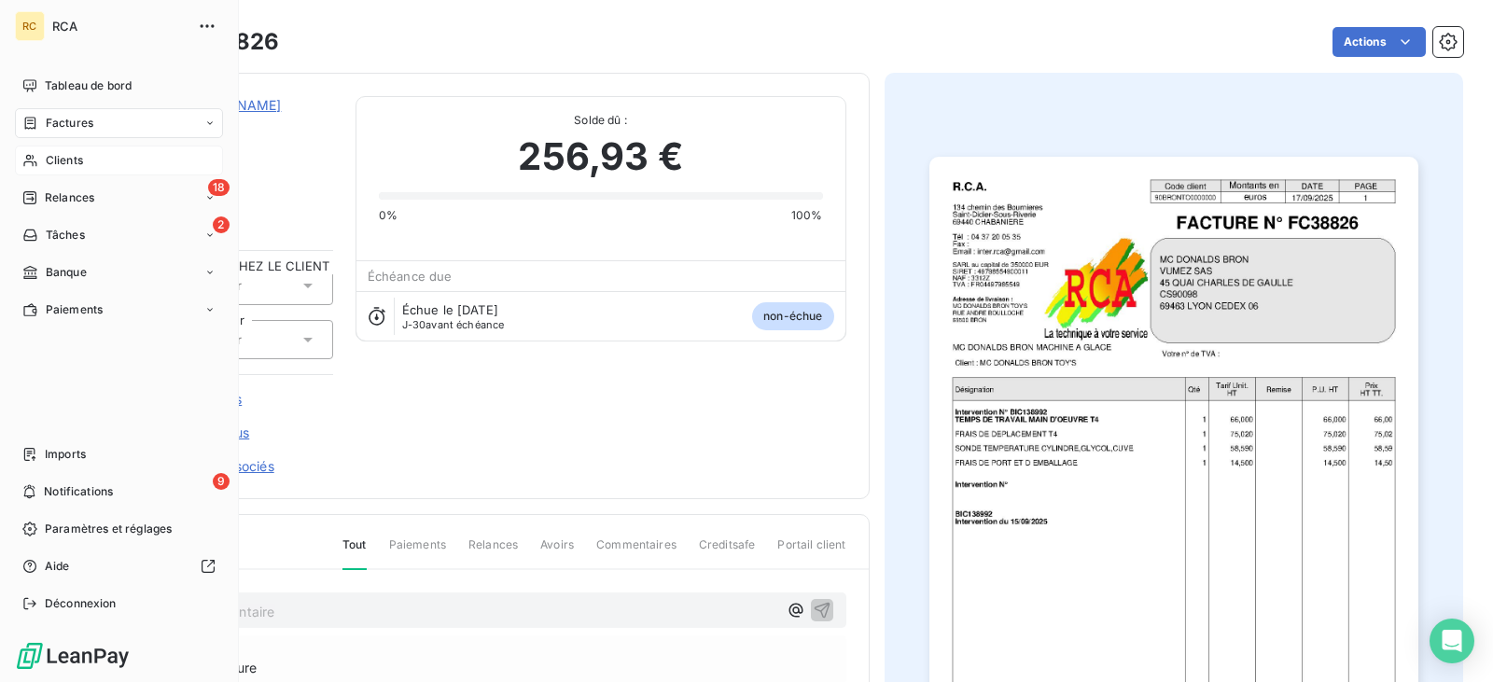
click at [64, 161] on span "Clients" at bounding box center [64, 160] width 37 height 17
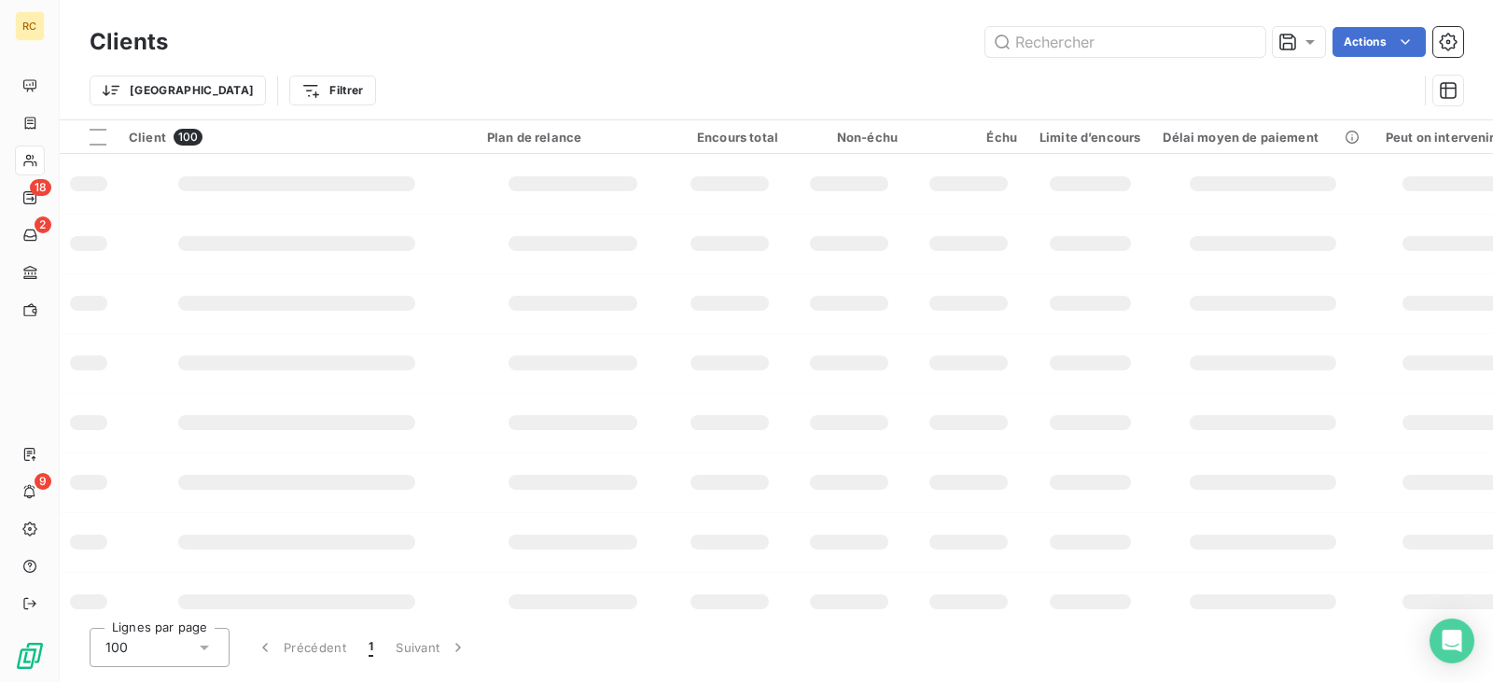
click at [1041, 35] on input "text" at bounding box center [1125, 42] width 280 height 30
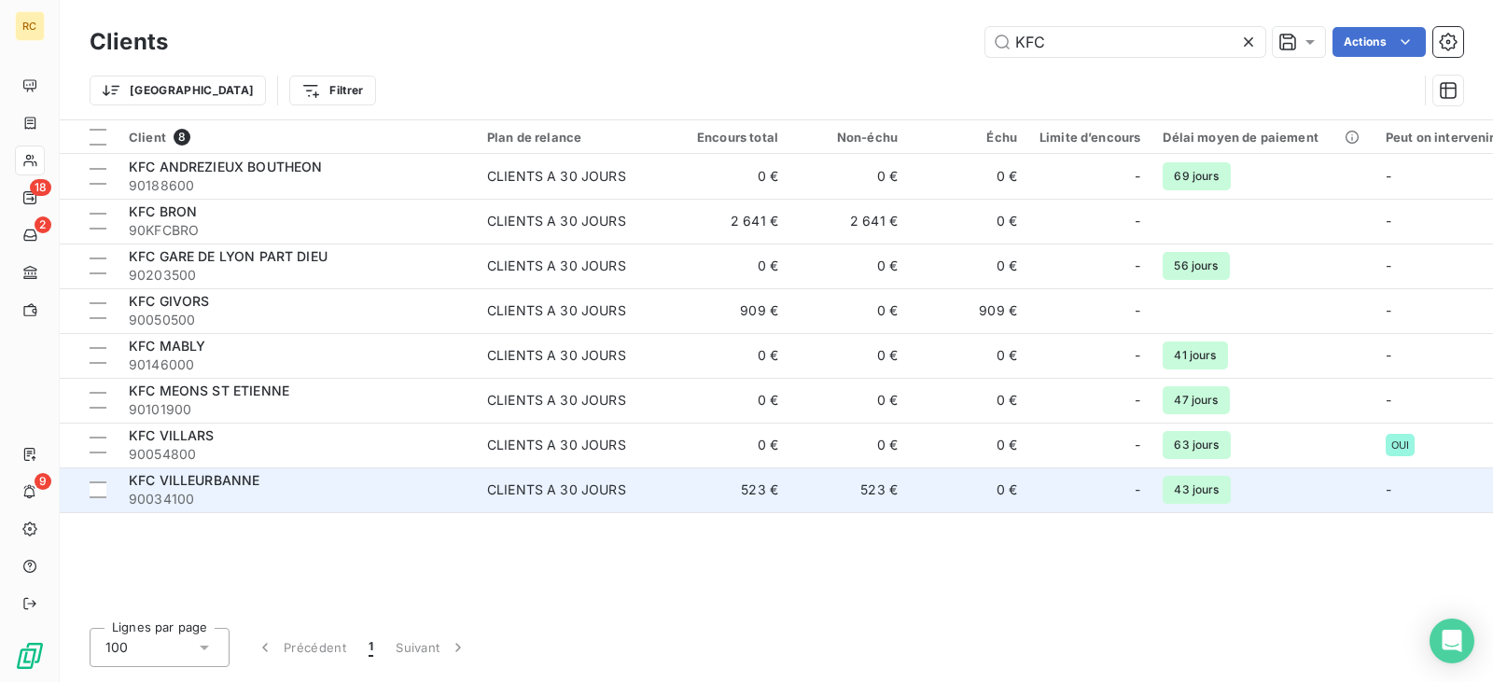
type input "KFC"
click at [330, 481] on div "KFC VILLEURBANNE" at bounding box center [297, 480] width 336 height 19
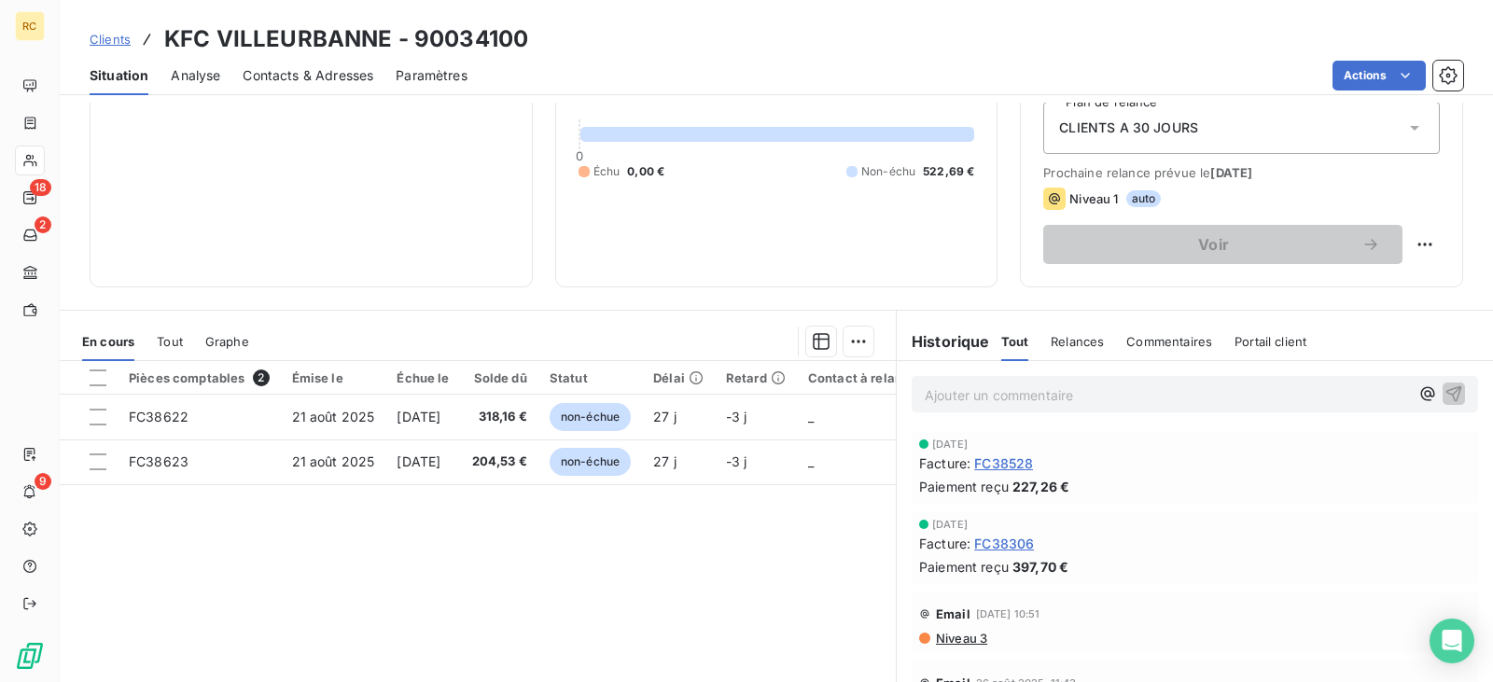
scroll to position [187, 0]
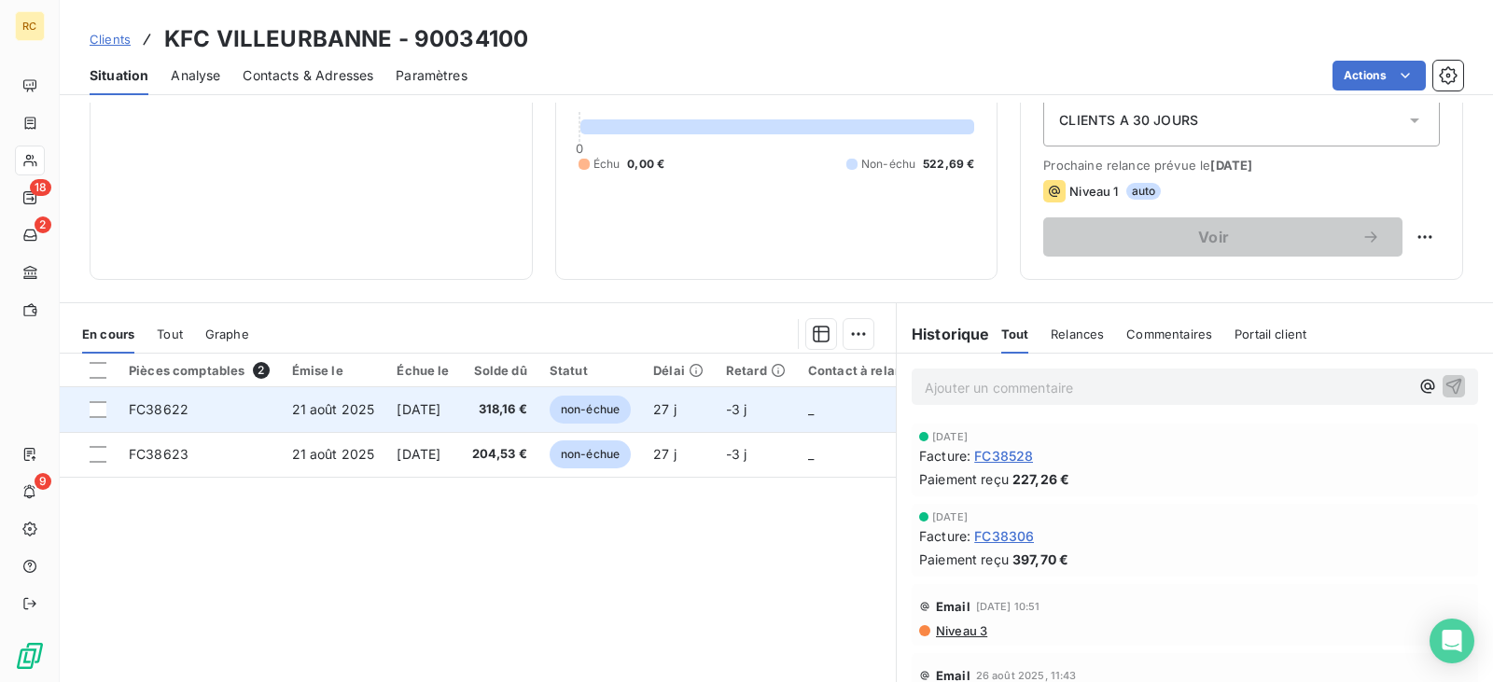
click at [407, 412] on span "[DATE]" at bounding box center [419, 409] width 44 height 16
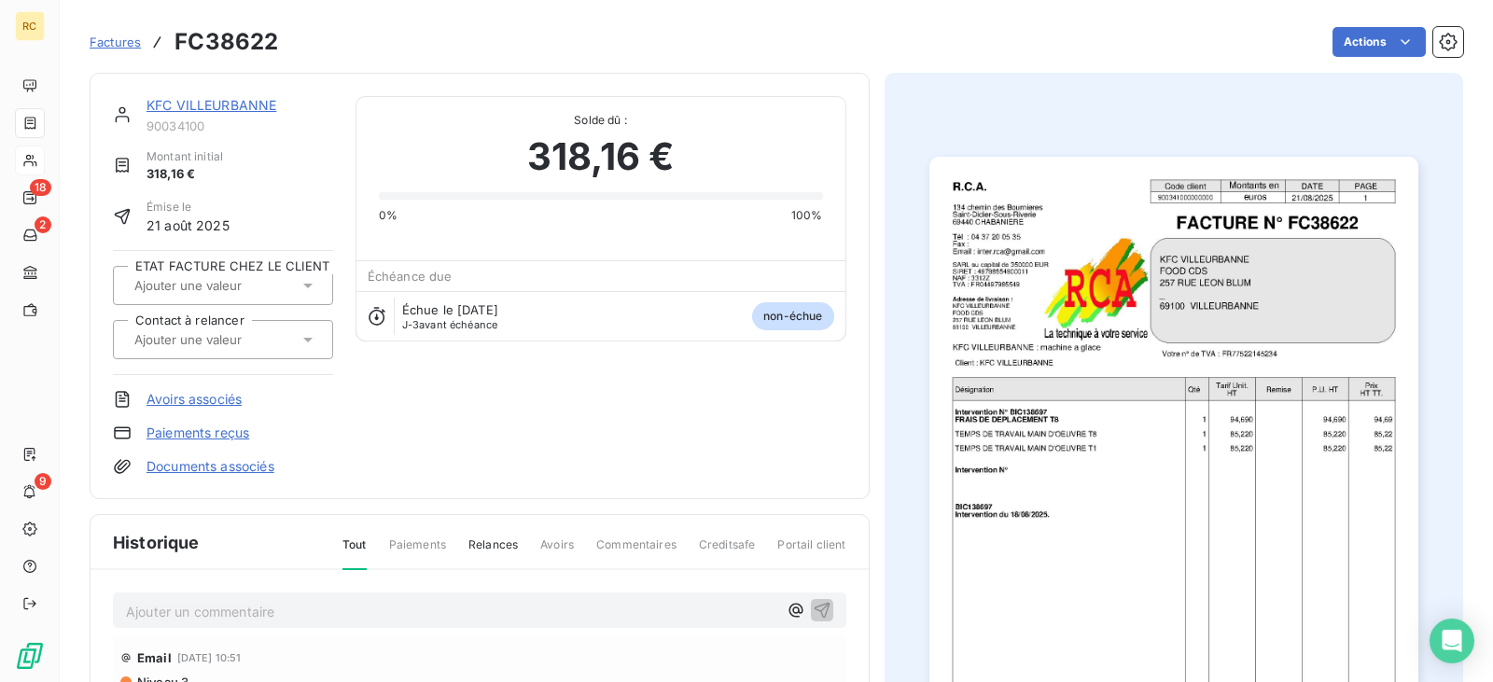
click at [213, 105] on link "KFC VILLEURBANNE" at bounding box center [212, 105] width 130 height 16
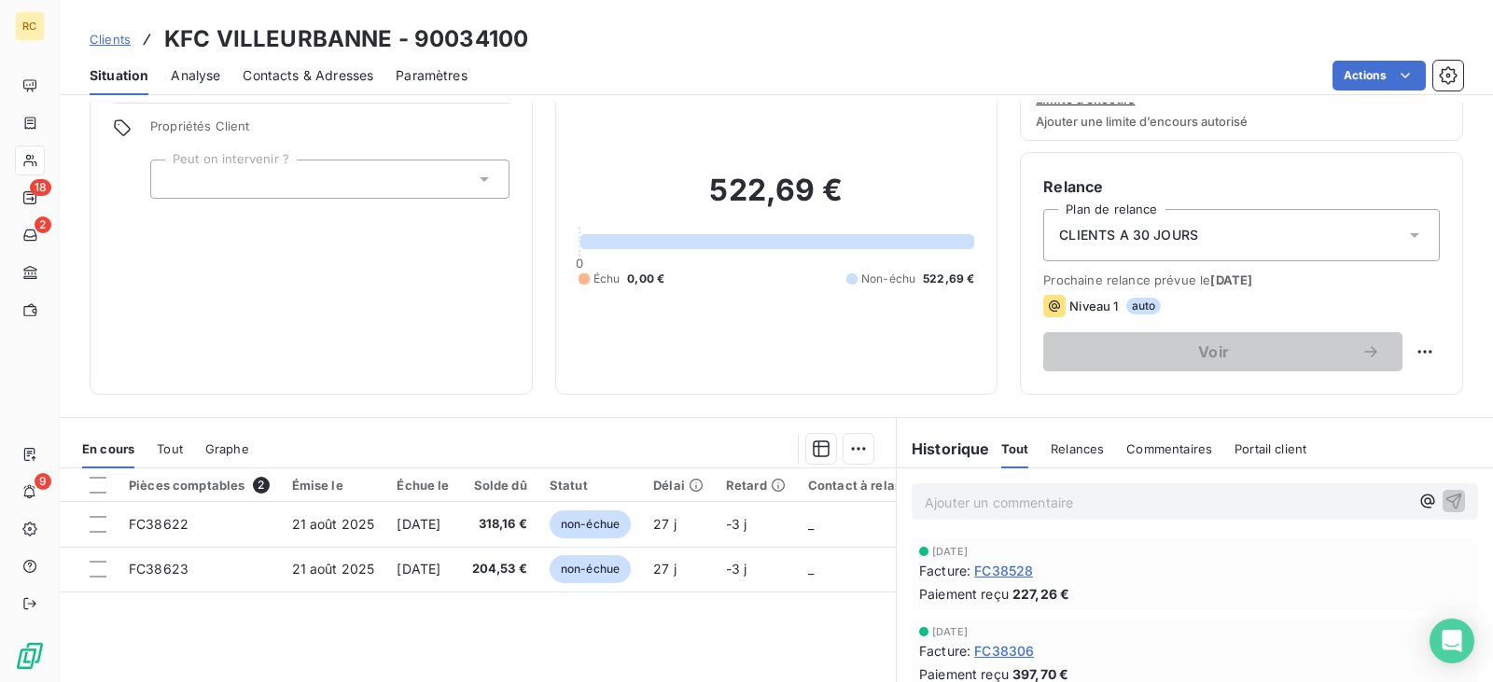
scroll to position [187, 0]
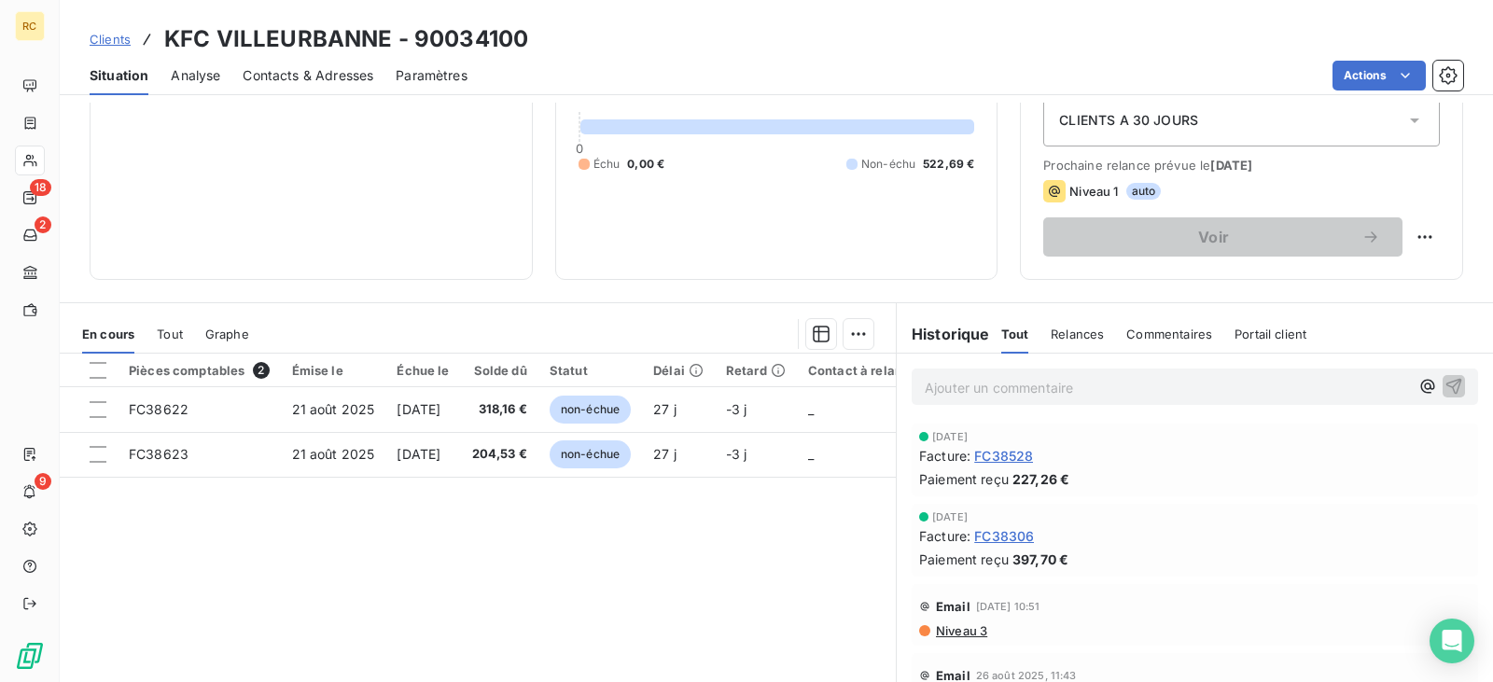
click at [152, 324] on div "En cours Tout Graphe" at bounding box center [478, 333] width 836 height 39
click at [987, 454] on span "FC38528" at bounding box center [1003, 456] width 59 height 20
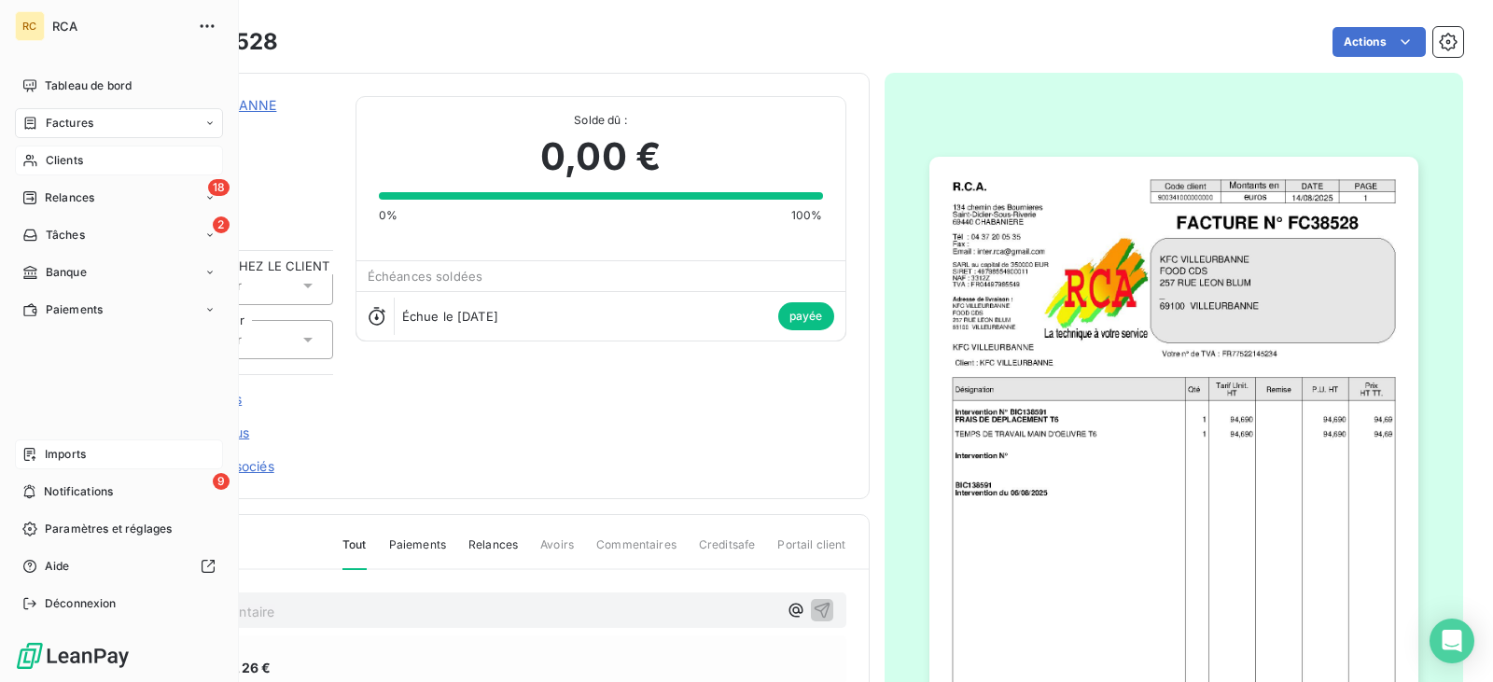
click at [39, 452] on div "Imports" at bounding box center [119, 455] width 208 height 30
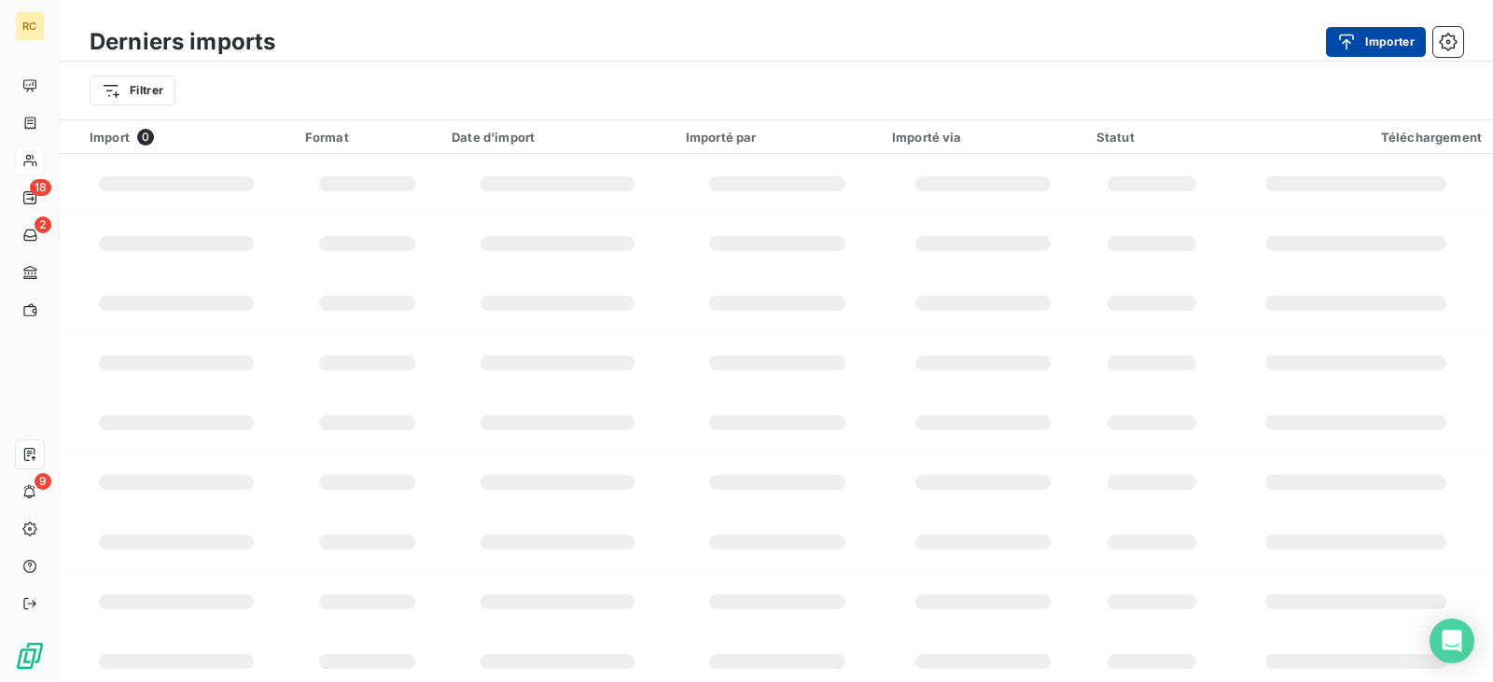
click at [1356, 41] on div "button" at bounding box center [1351, 42] width 28 height 19
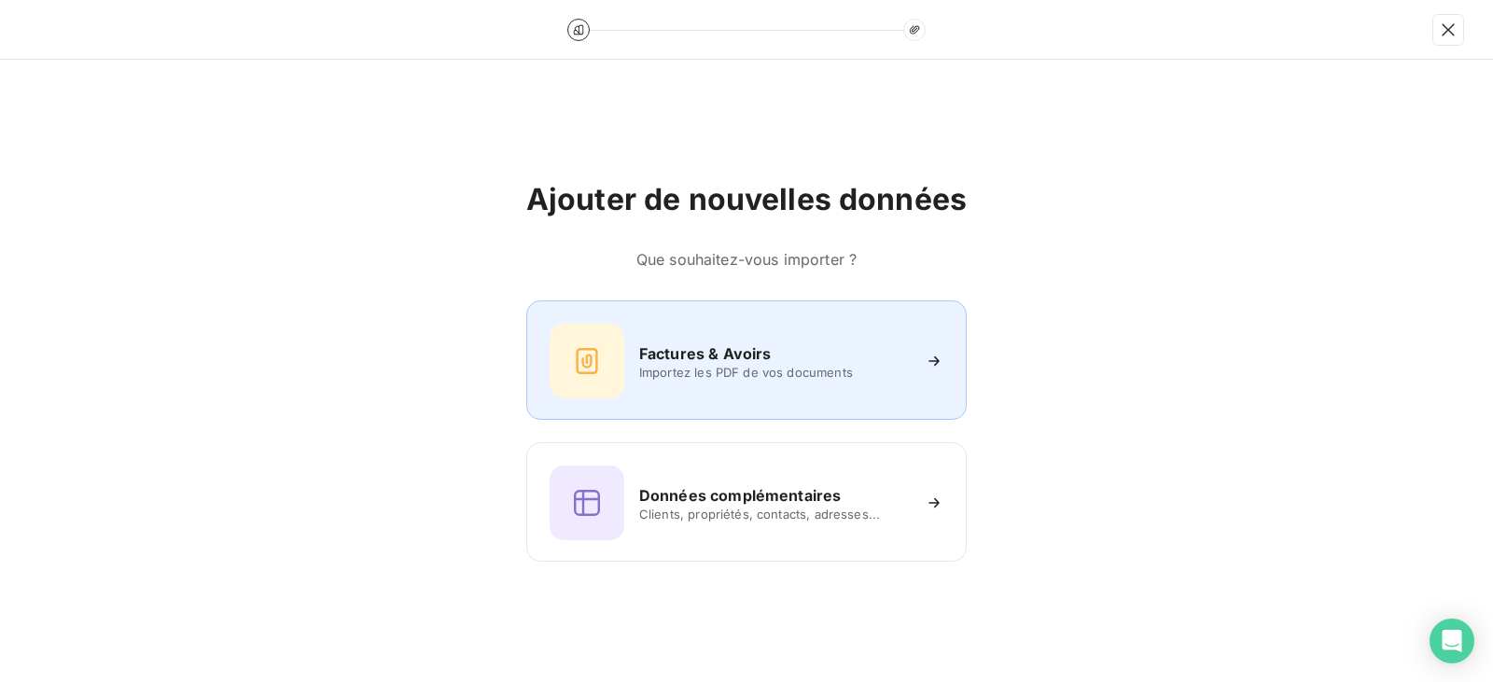
click at [708, 385] on div "Factures & Avoirs Importez les PDF de vos documents" at bounding box center [747, 361] width 394 height 75
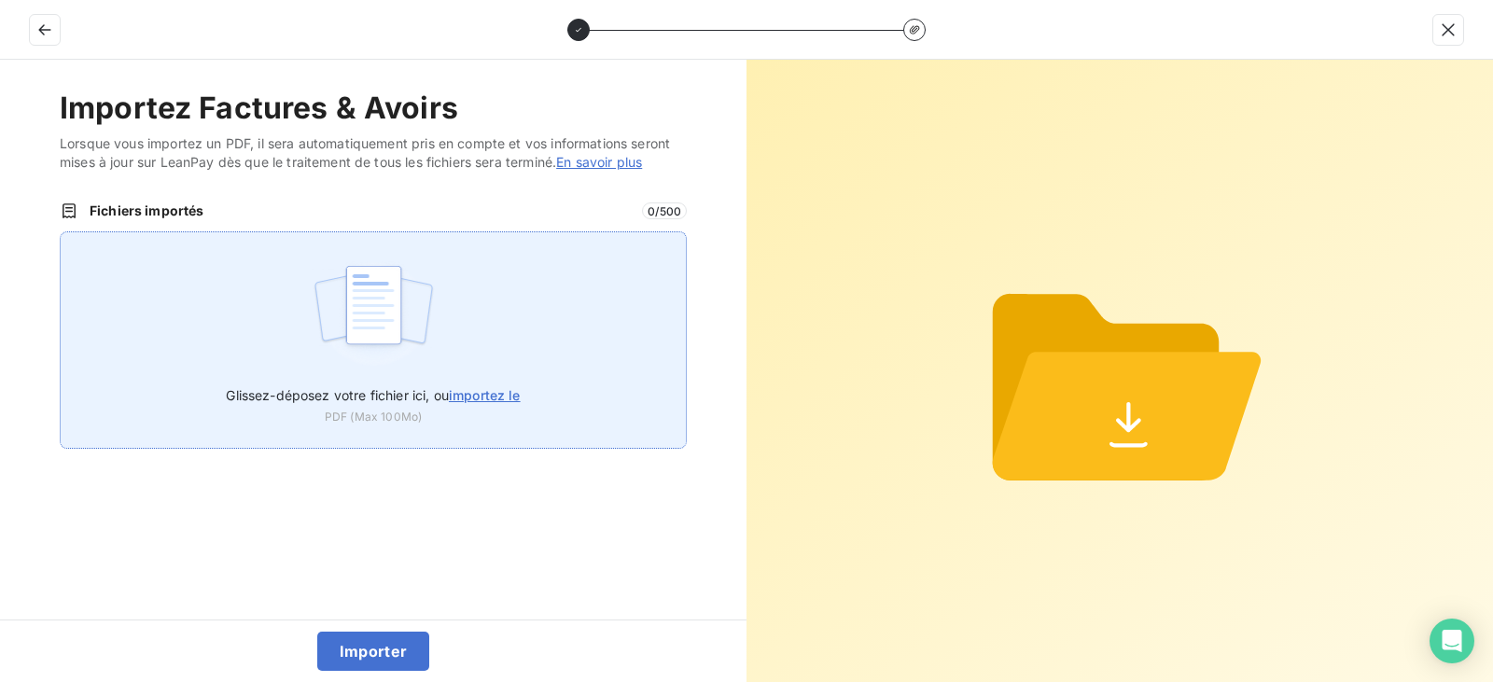
click at [469, 327] on div "Glissez-déposez votre fichier ici, ou importez le PDF (Max 100Mo)" at bounding box center [373, 339] width 627 height 217
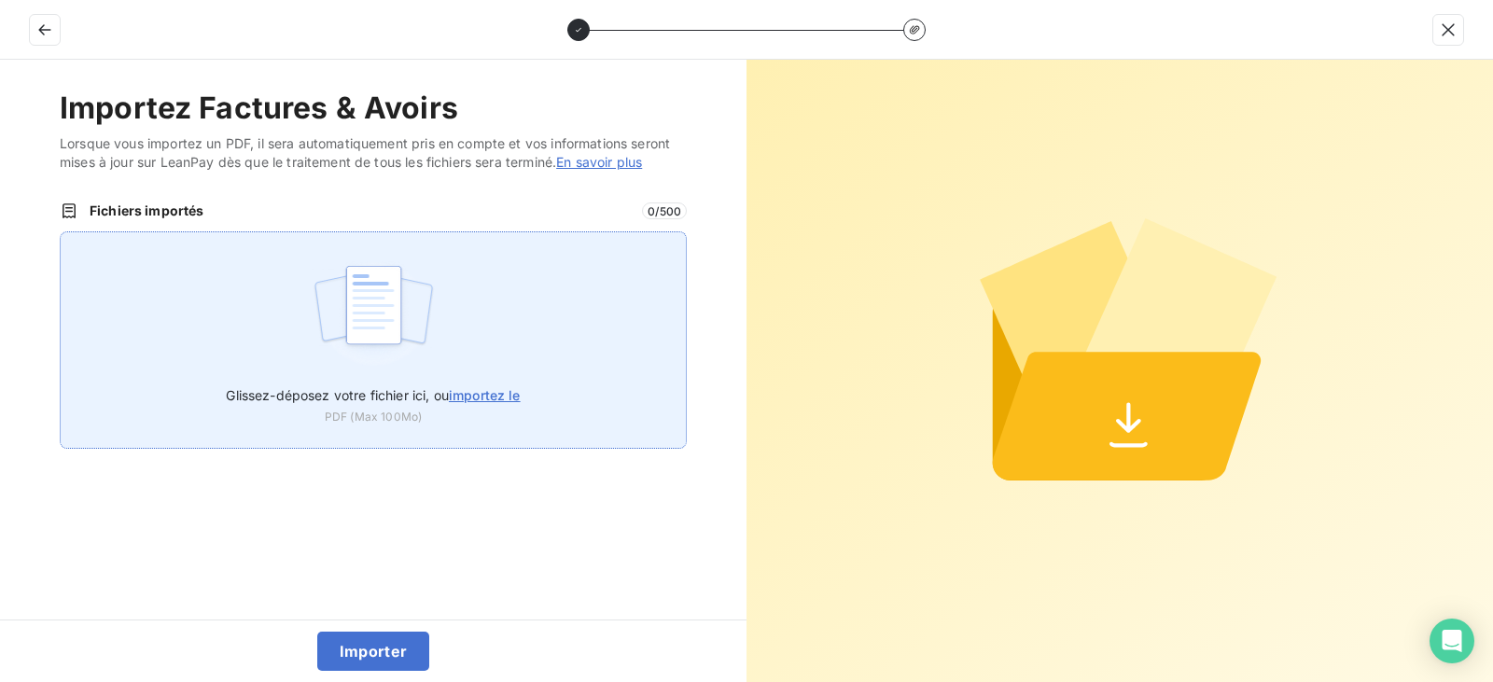
type input "C:\fakepath\FC38827.pdf"
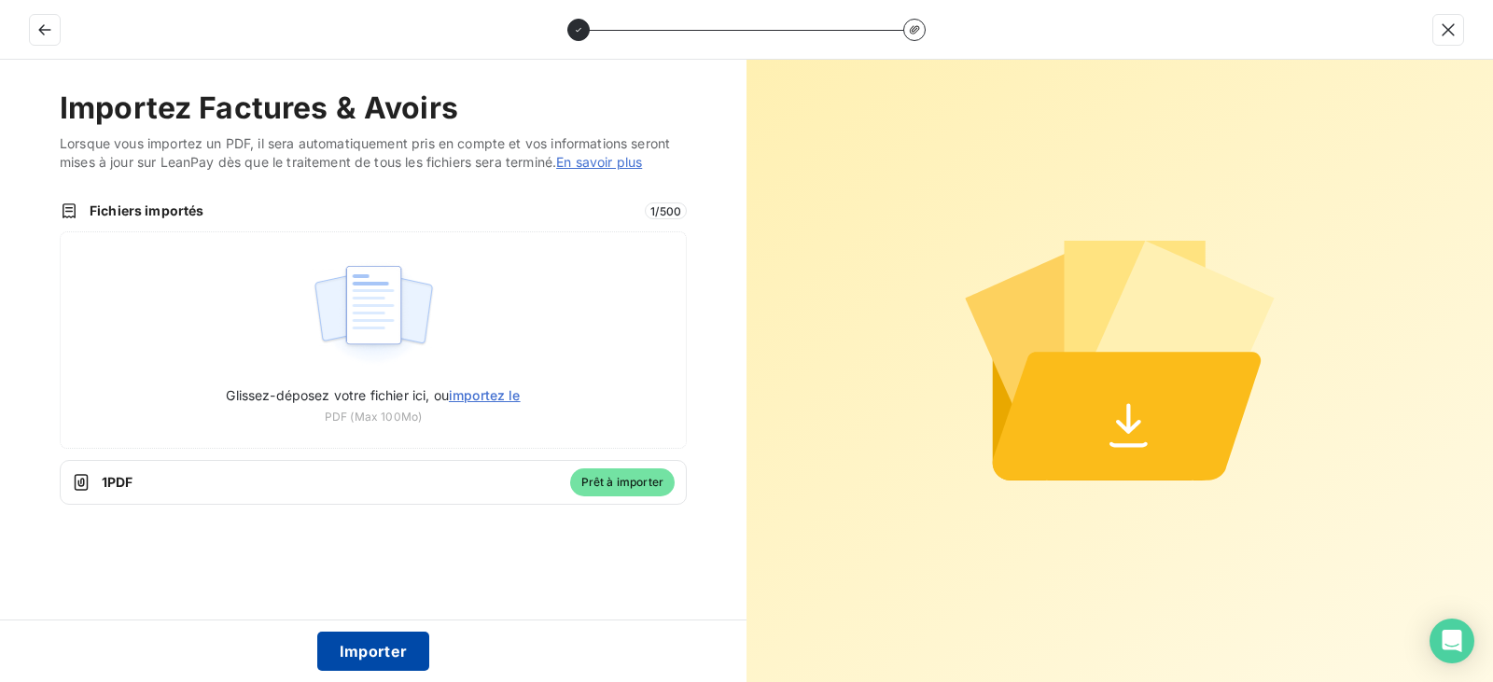
click at [390, 666] on button "Importer" at bounding box center [373, 651] width 113 height 39
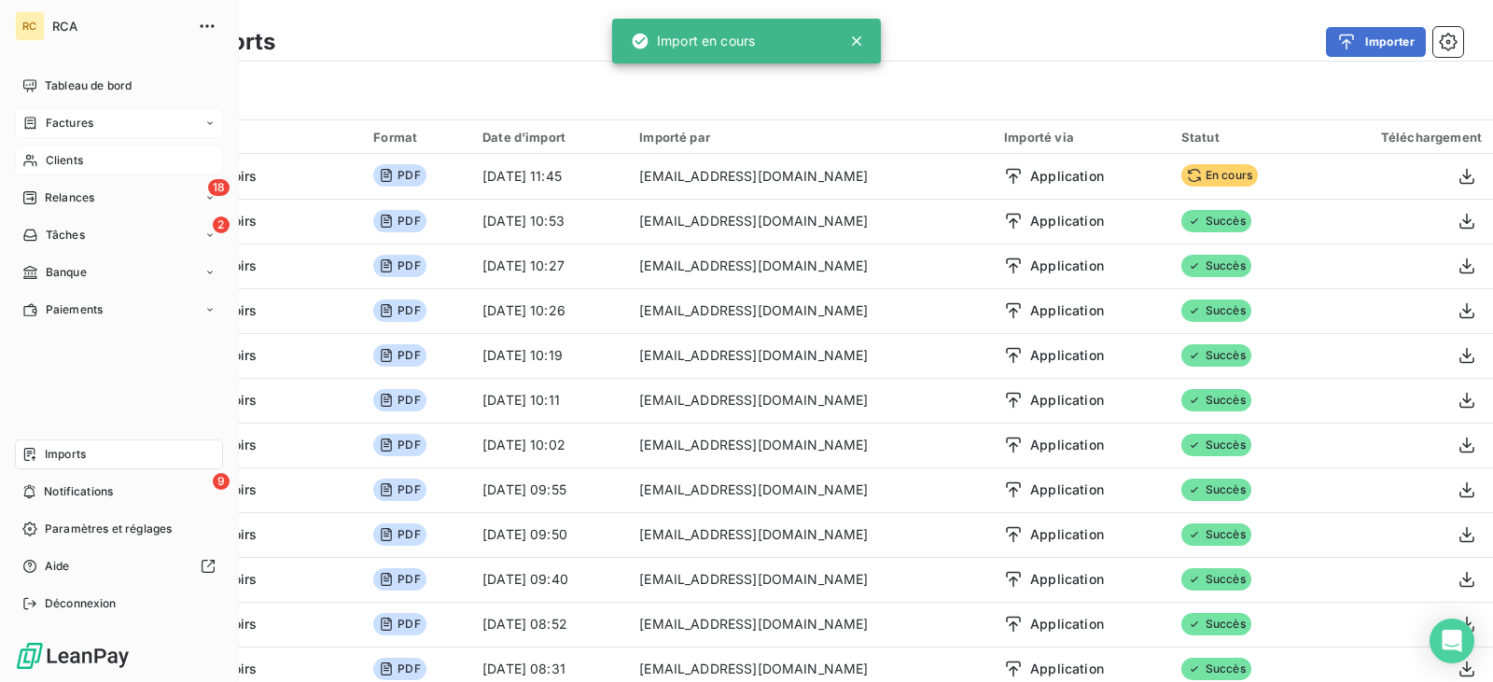
click at [97, 118] on div "Factures" at bounding box center [119, 123] width 208 height 30
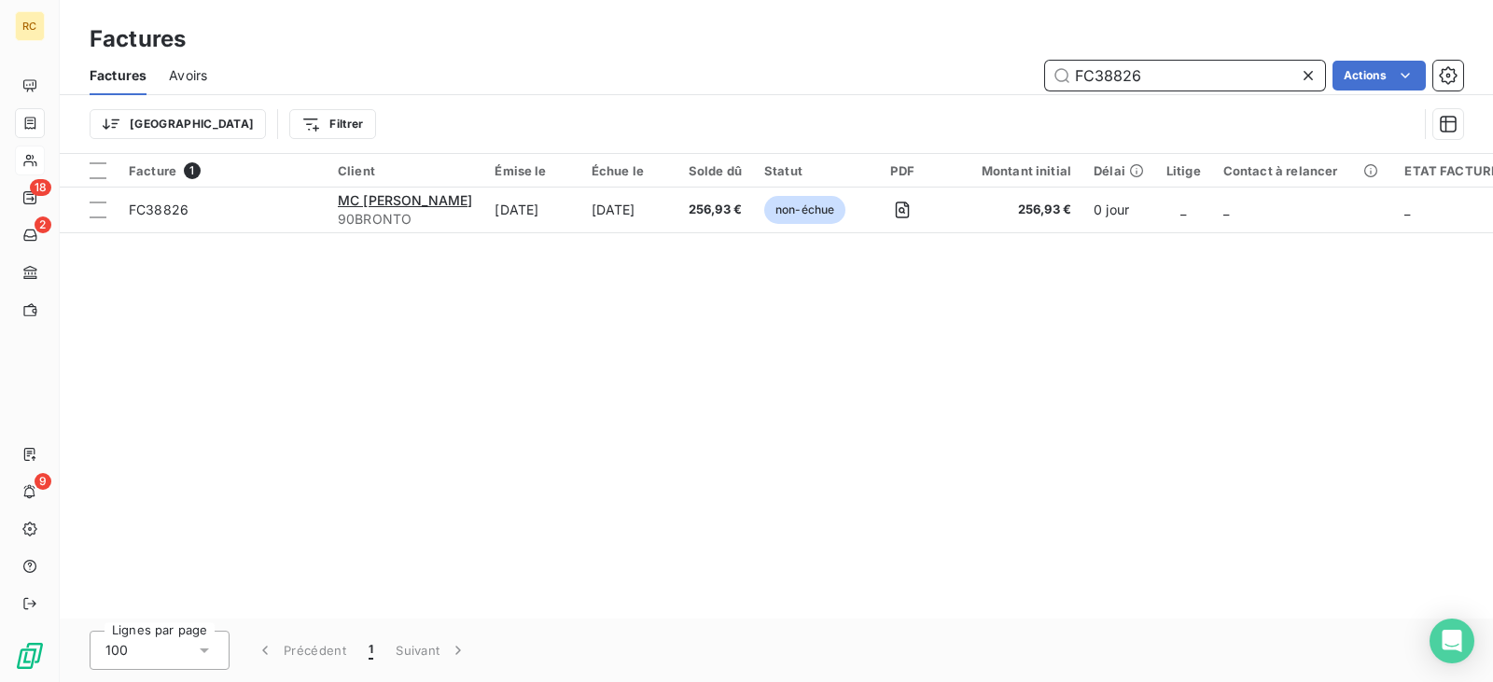
click at [1096, 77] on input "FC38826" at bounding box center [1185, 76] width 280 height 30
paste input "7"
type input "FC38827"
click at [496, 233] on div "Facture 1 Client Émise le Échue le Solde dû Statut PDF Montant initial Délai Li…" at bounding box center [776, 386] width 1433 height 465
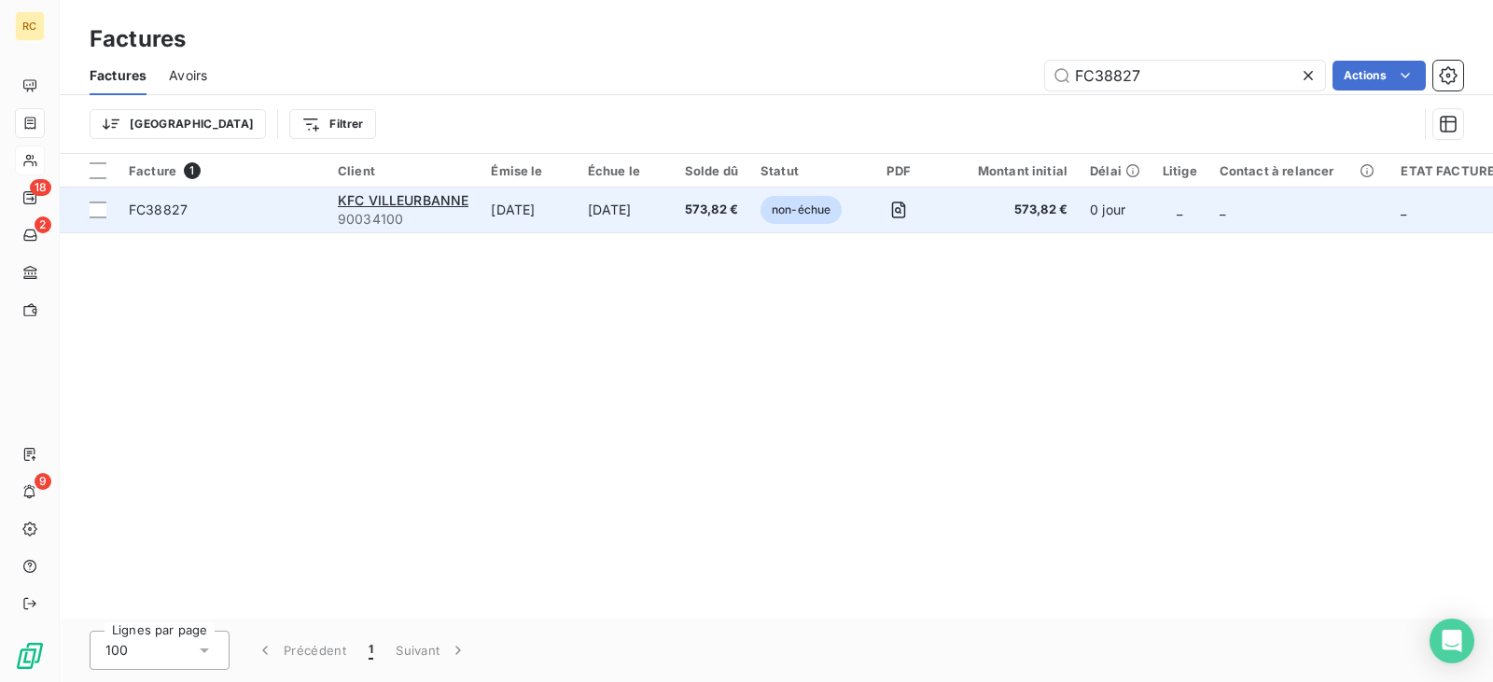
click at [507, 222] on td "[DATE]" at bounding box center [528, 210] width 96 height 45
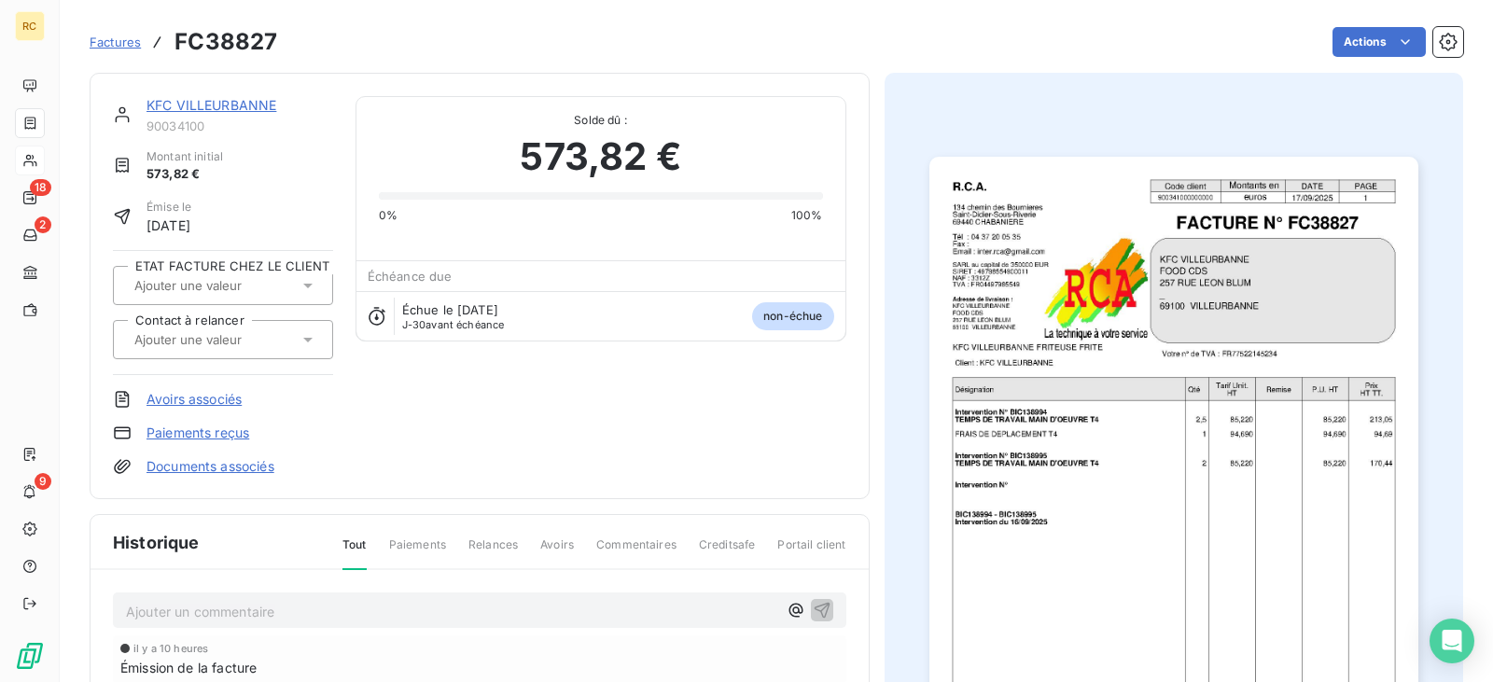
click at [209, 462] on link "Documents associés" at bounding box center [211, 466] width 128 height 19
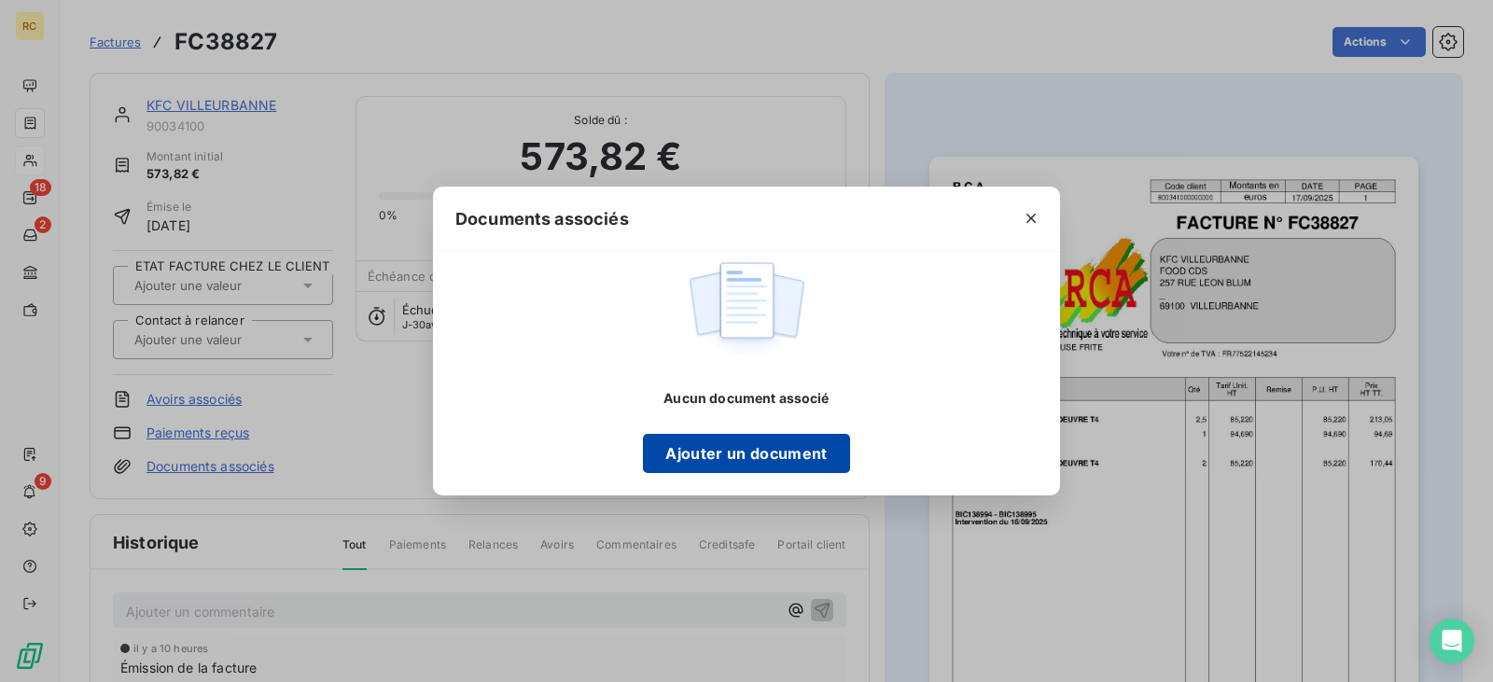
click at [672, 452] on button "Ajouter un document" at bounding box center [746, 453] width 206 height 39
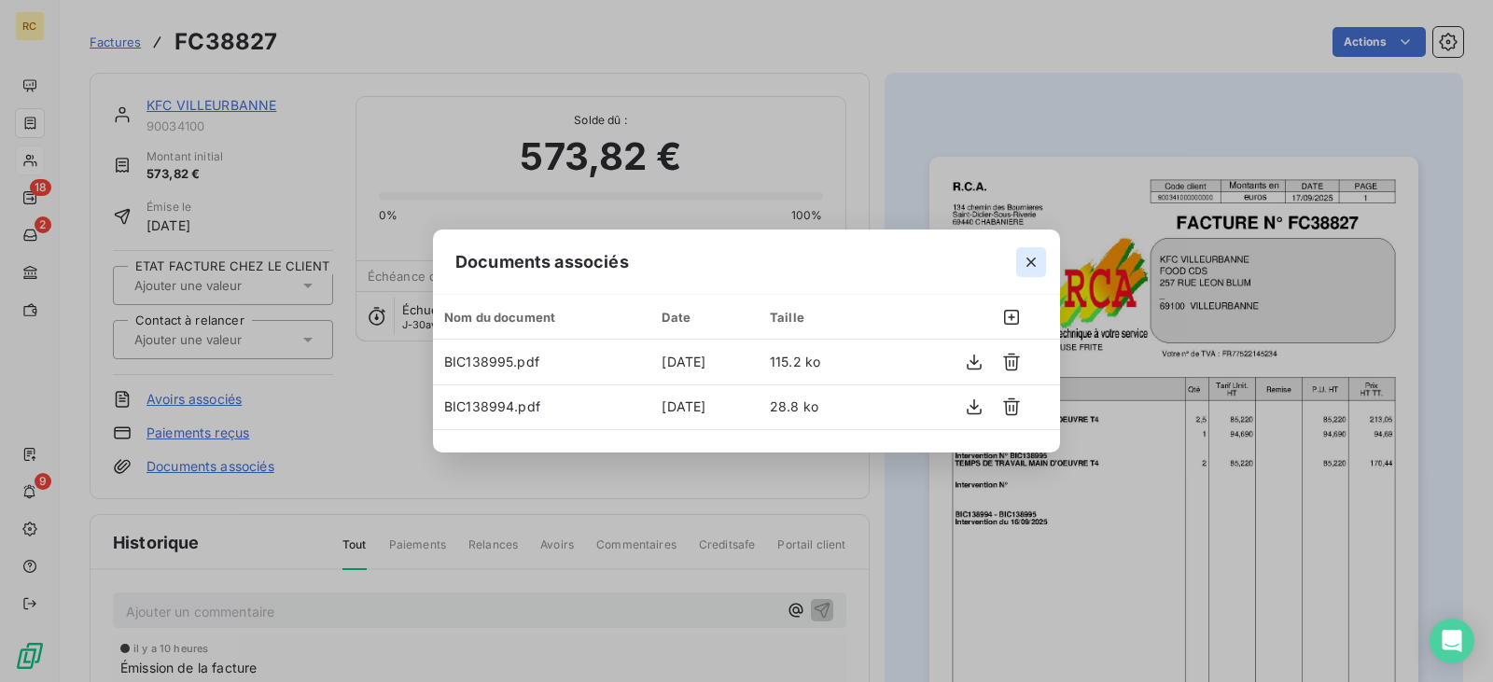
click at [1027, 257] on icon "button" at bounding box center [1031, 262] width 19 height 19
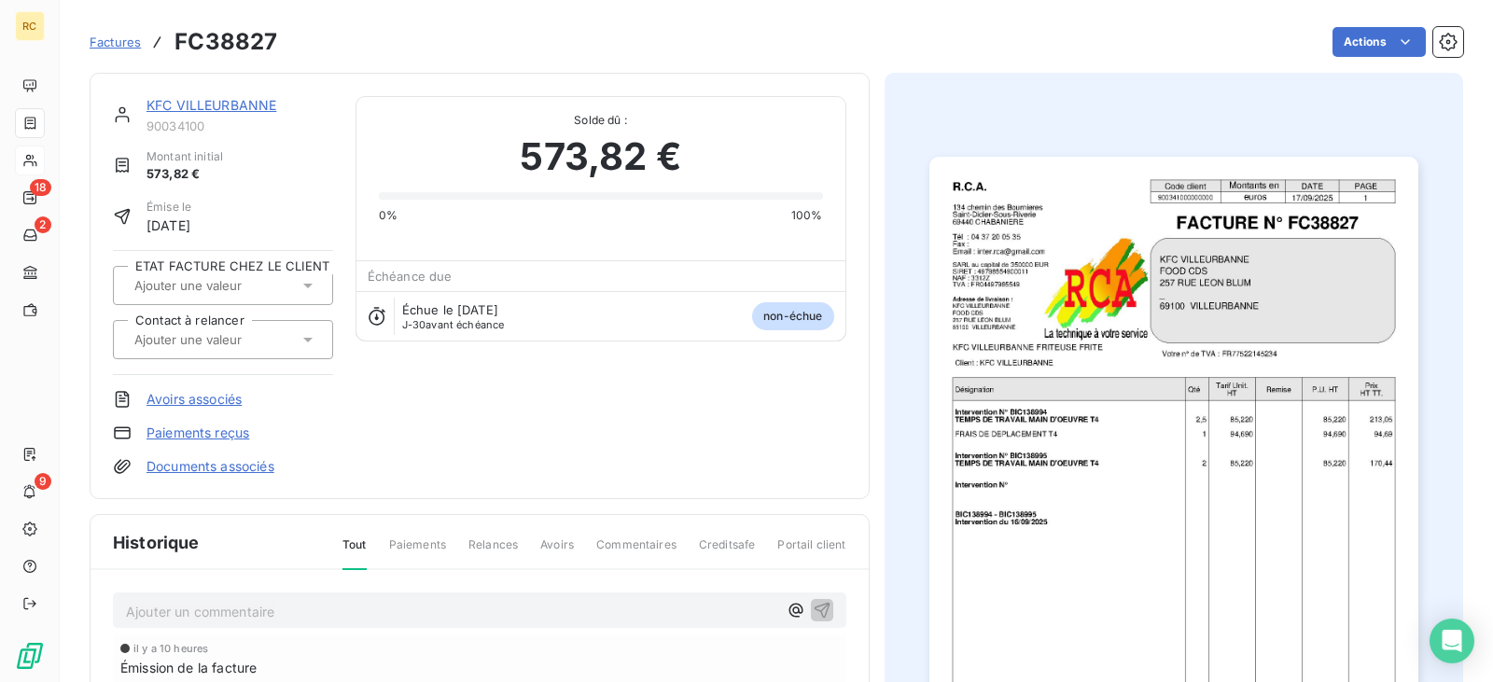
click at [111, 42] on span "Factures" at bounding box center [115, 42] width 51 height 15
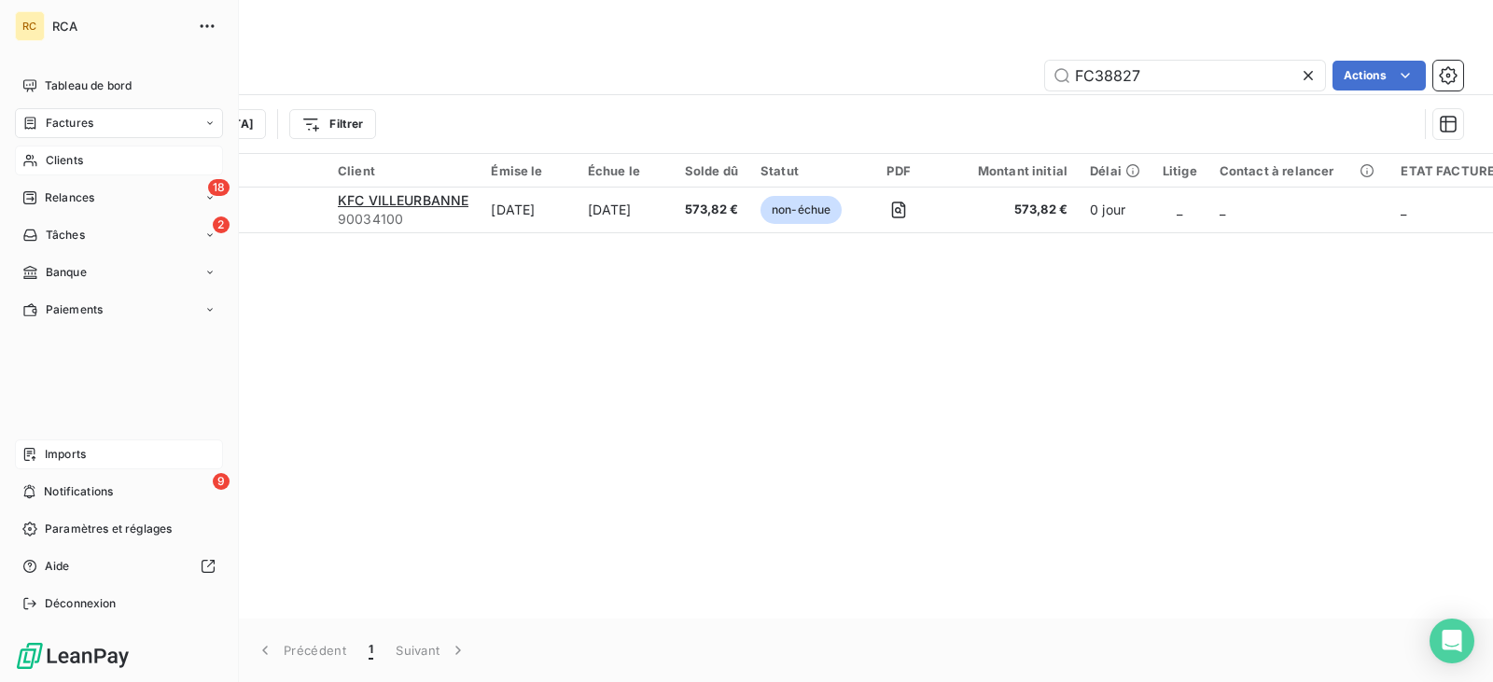
click at [45, 452] on div "Imports" at bounding box center [119, 455] width 208 height 30
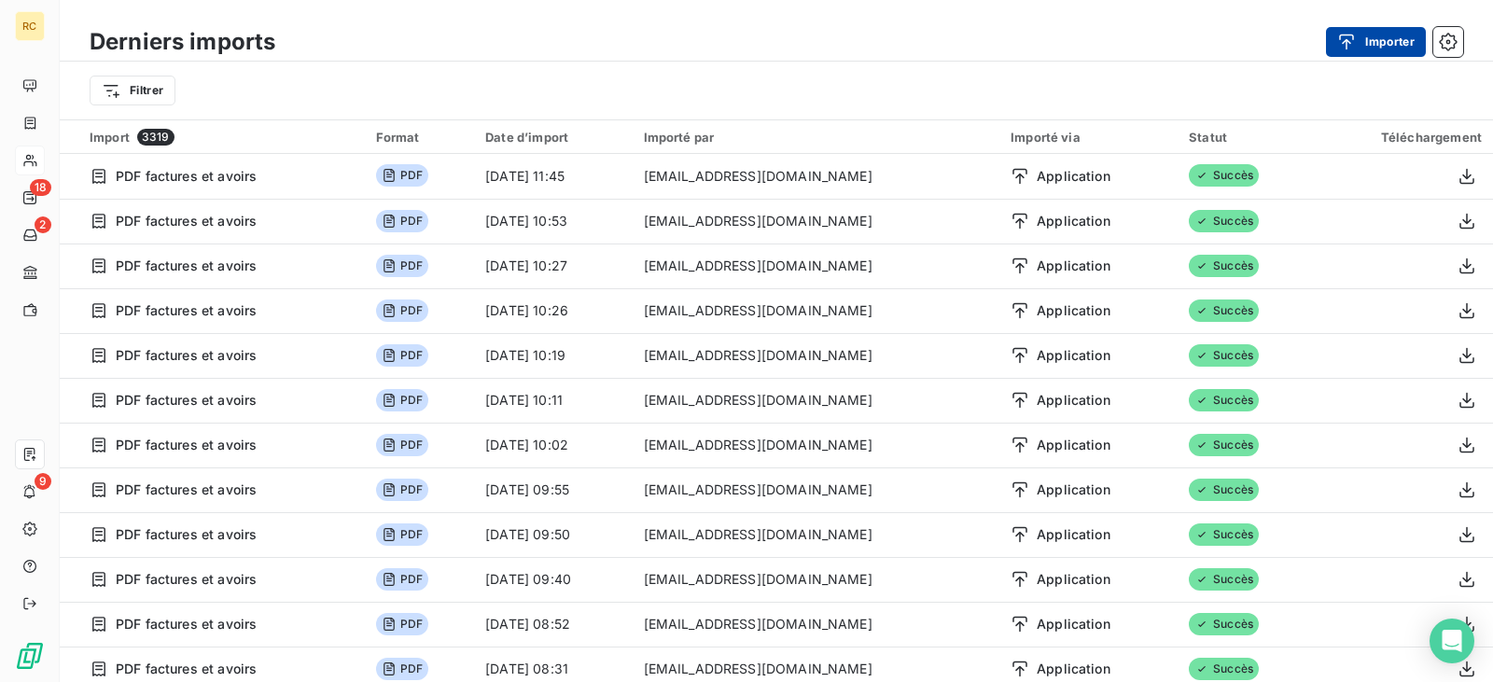
click at [1367, 43] on button "Importer" at bounding box center [1376, 42] width 100 height 30
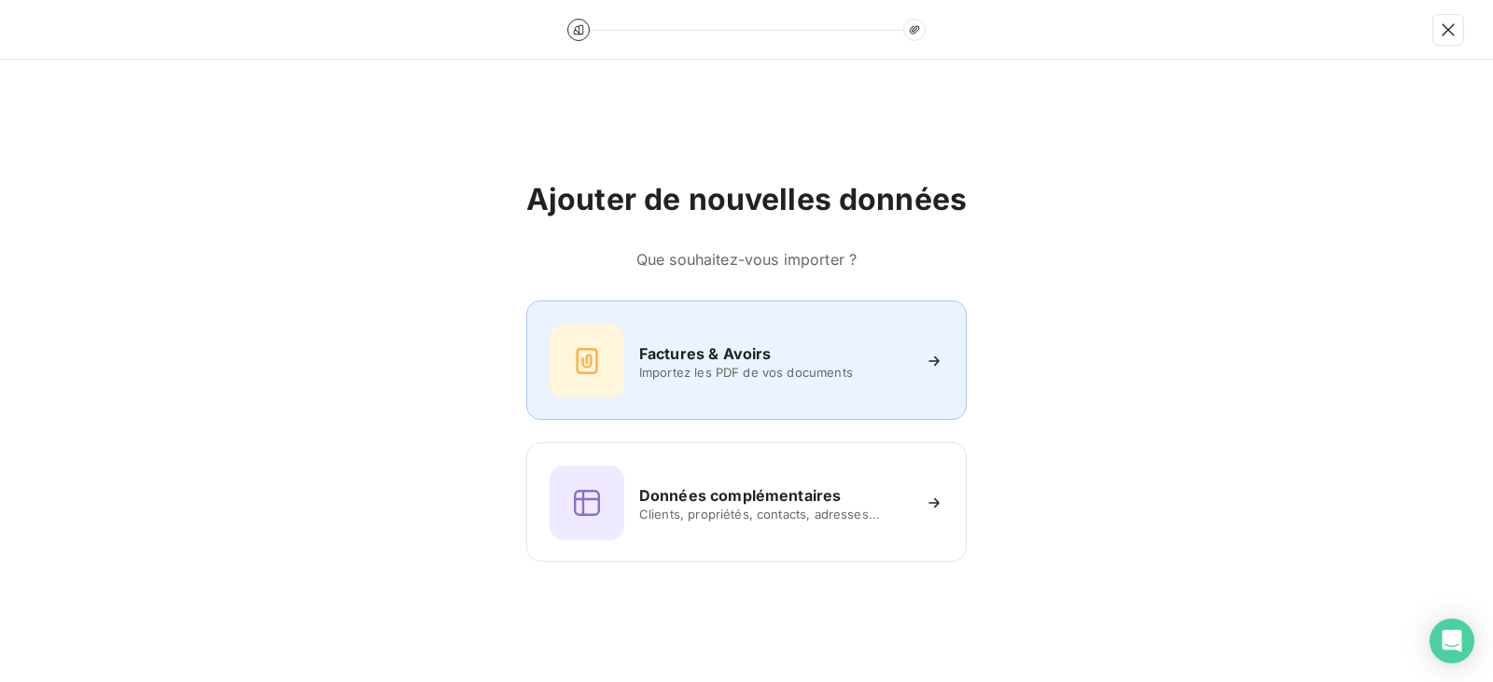
click at [800, 366] on span "Importez les PDF de vos documents" at bounding box center [774, 372] width 271 height 15
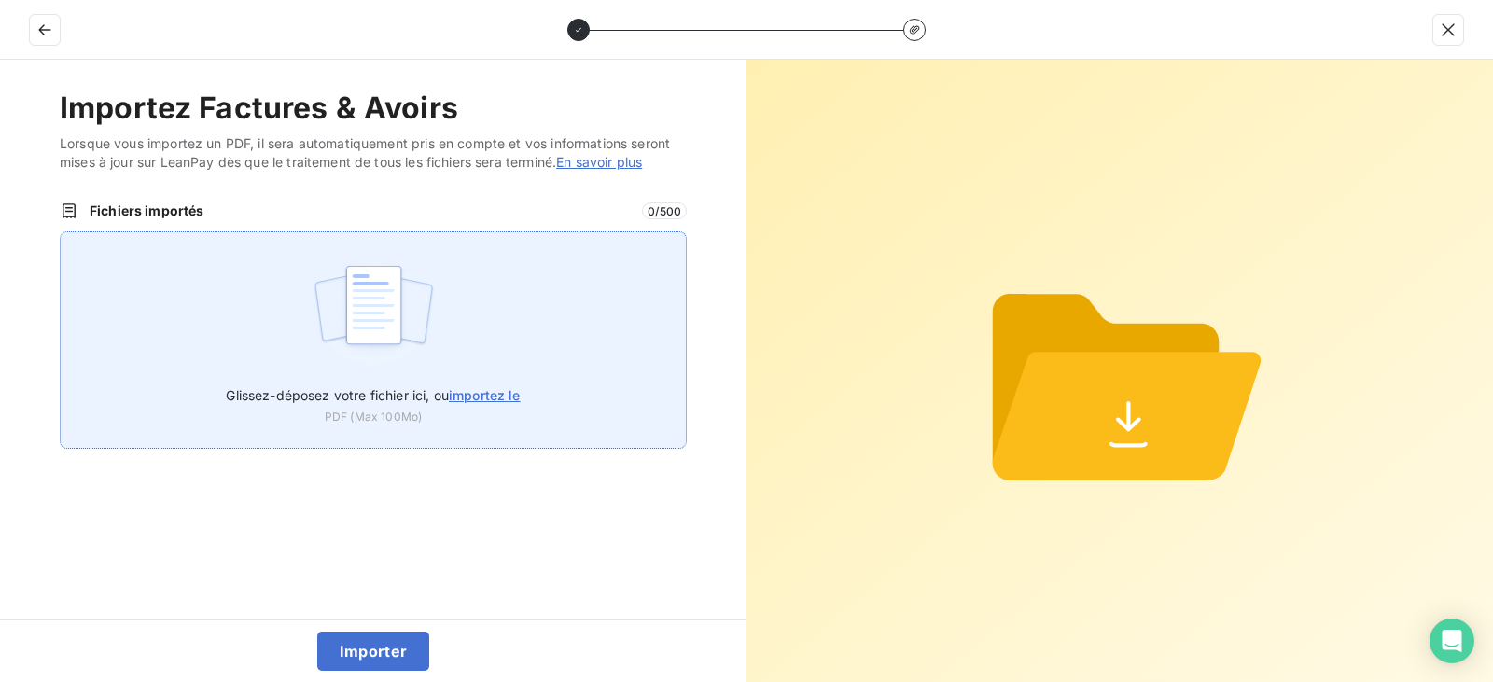
click at [467, 271] on div "Glissez-déposez votre fichier ici, ou importez le PDF (Max 100Mo)" at bounding box center [373, 339] width 627 height 217
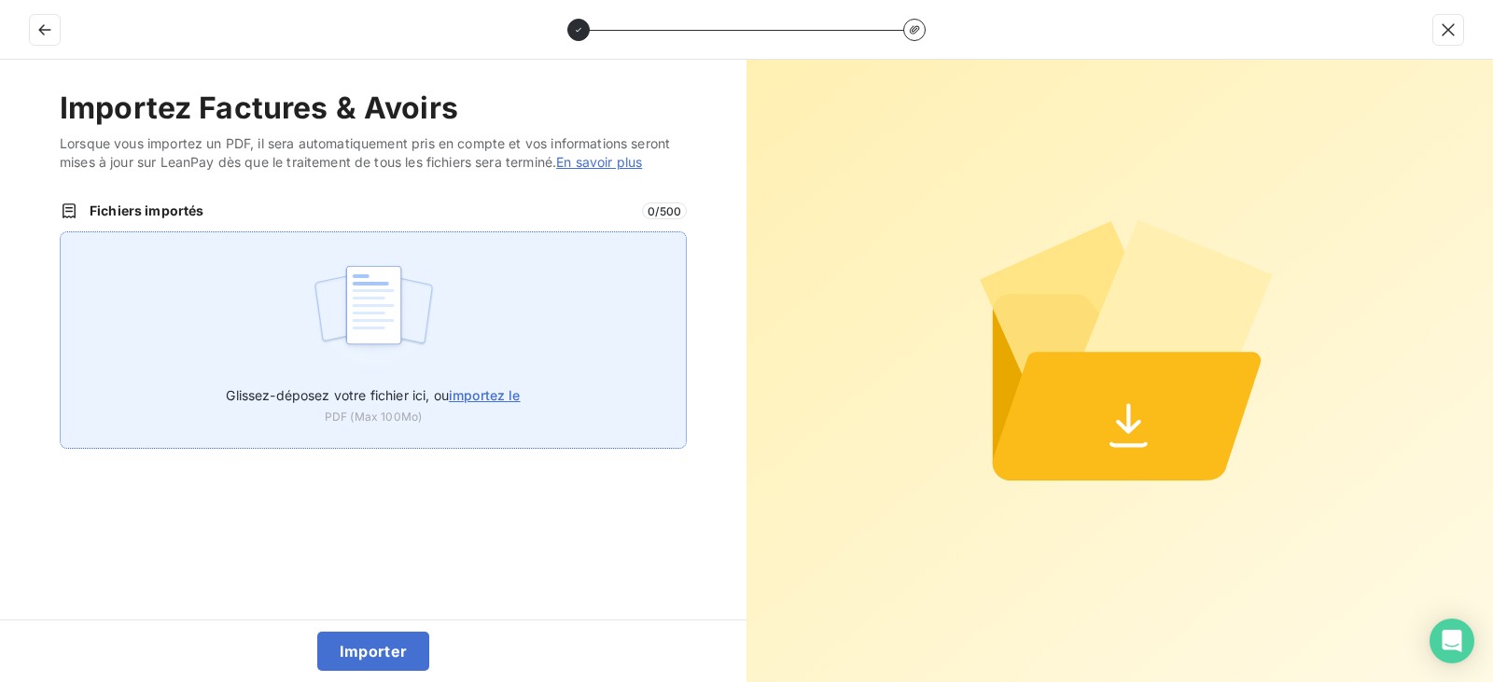
type input "C:\fakepath\FC38829.pdf"
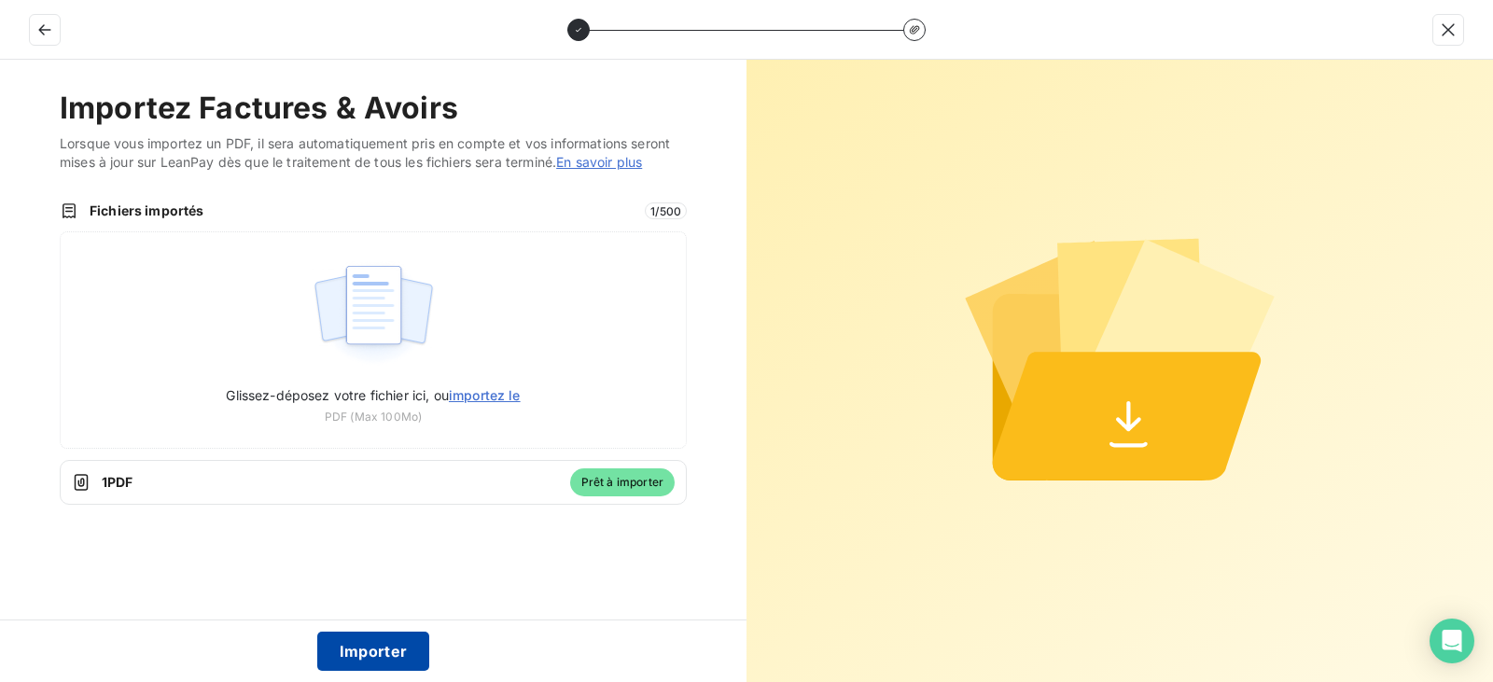
click at [385, 641] on button "Importer" at bounding box center [373, 651] width 113 height 39
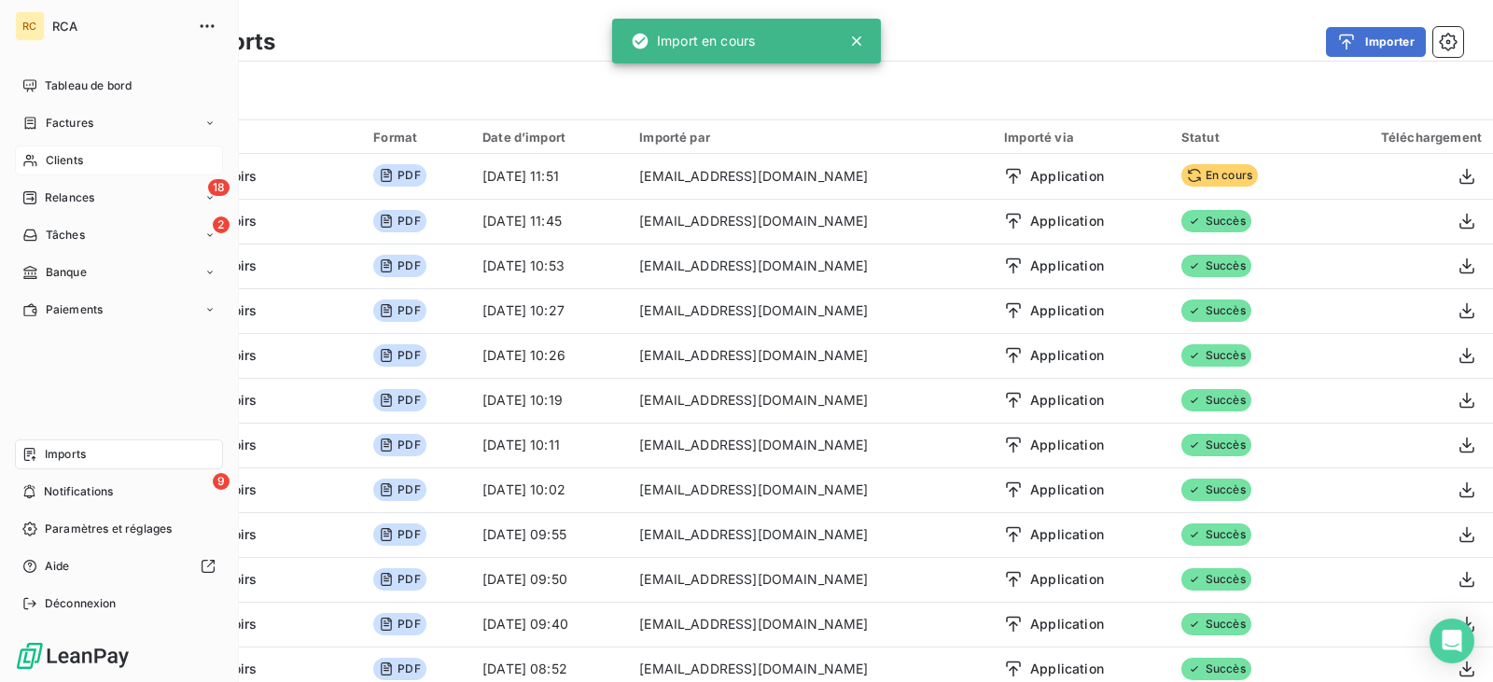
click at [30, 117] on icon at bounding box center [30, 123] width 16 height 15
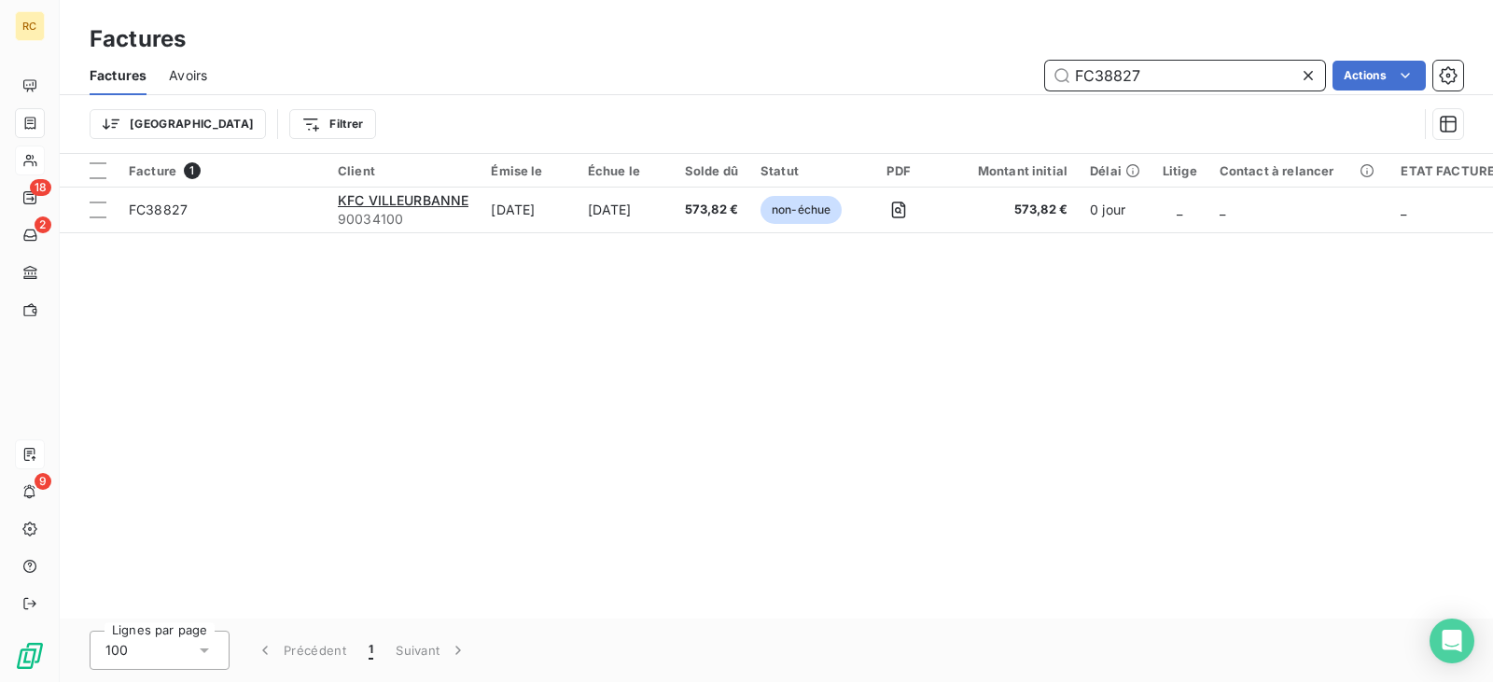
drag, startPoint x: 1167, startPoint y: 63, endPoint x: 1047, endPoint y: 70, distance: 120.6
click at [1049, 70] on input "FC38827" at bounding box center [1185, 76] width 280 height 30
drag, startPoint x: 1169, startPoint y: 69, endPoint x: 917, endPoint y: 68, distance: 252.0
click at [950, 69] on div "FC38827 Actions" at bounding box center [847, 76] width 1234 height 30
paste input "9"
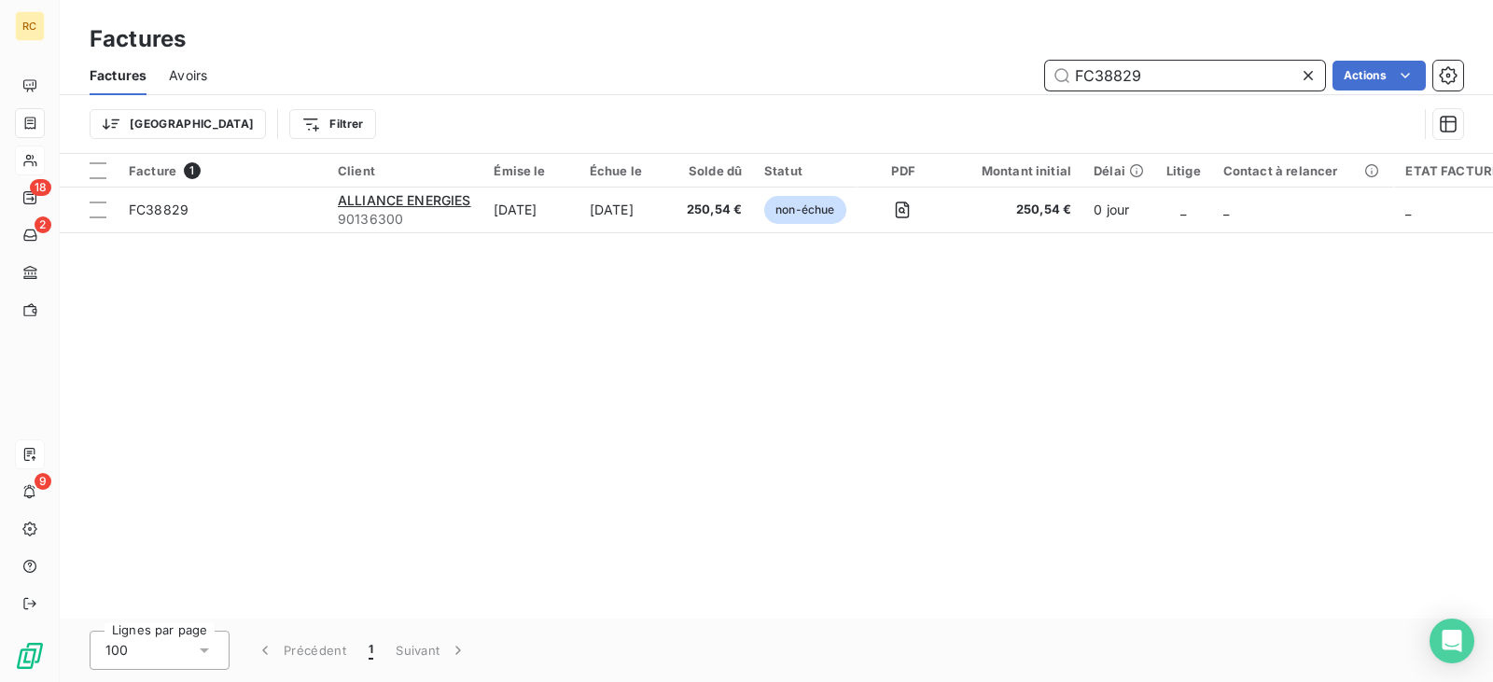
type input "FC38829"
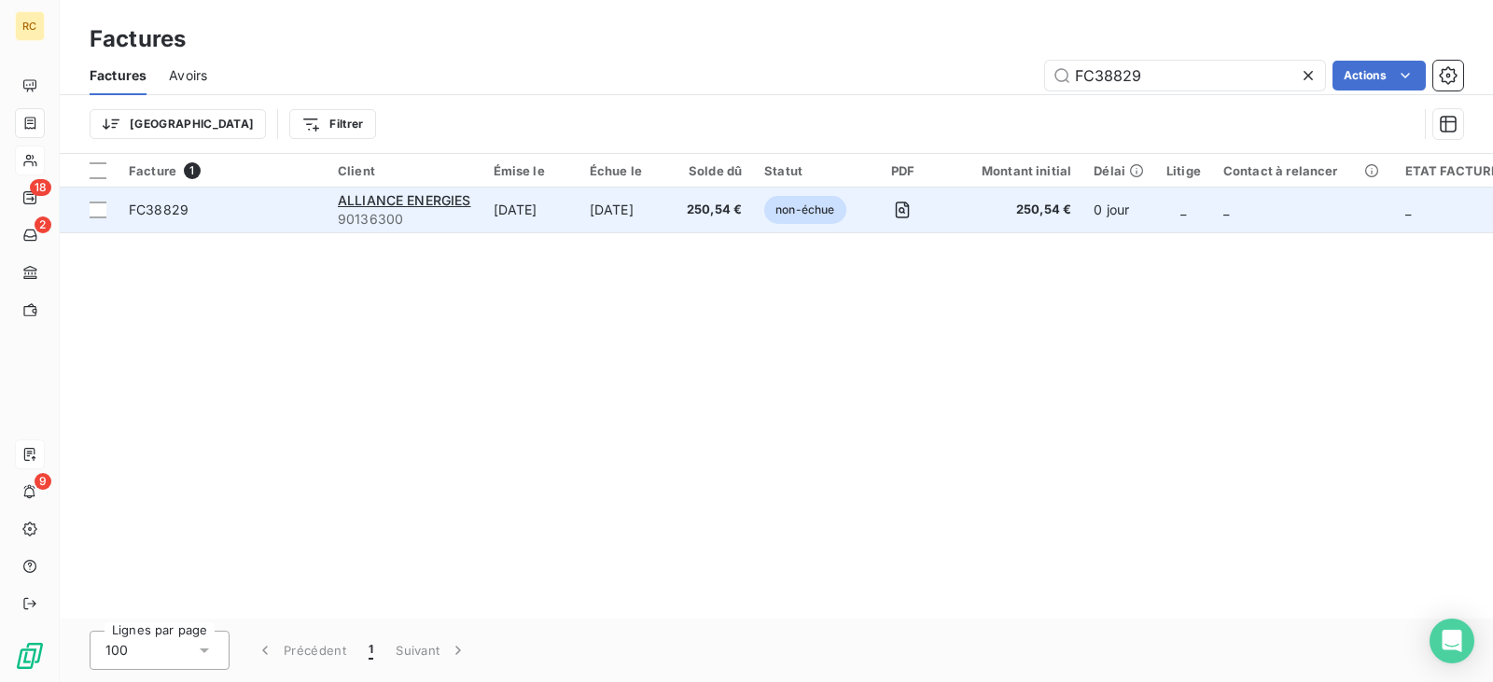
click at [652, 213] on td "[DATE]" at bounding box center [627, 210] width 97 height 45
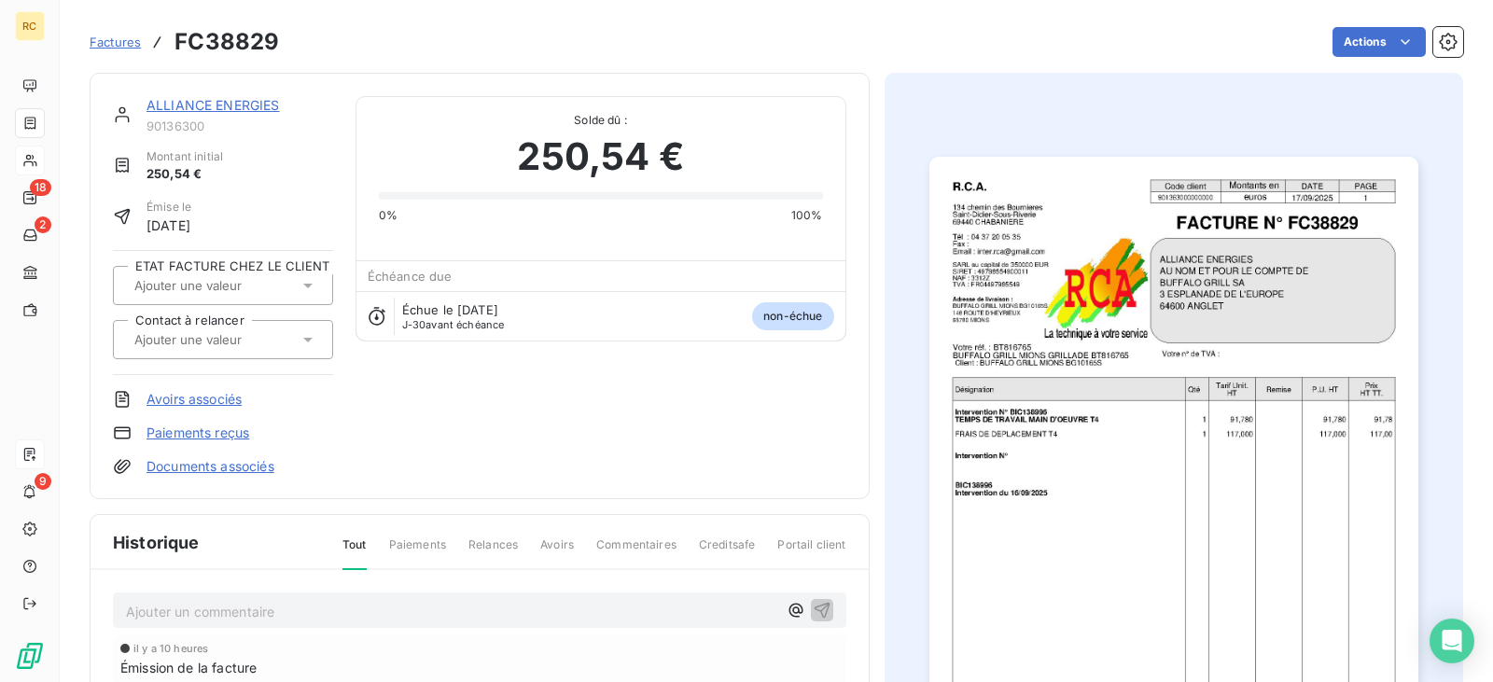
click at [238, 462] on link "Documents associés" at bounding box center [211, 466] width 128 height 19
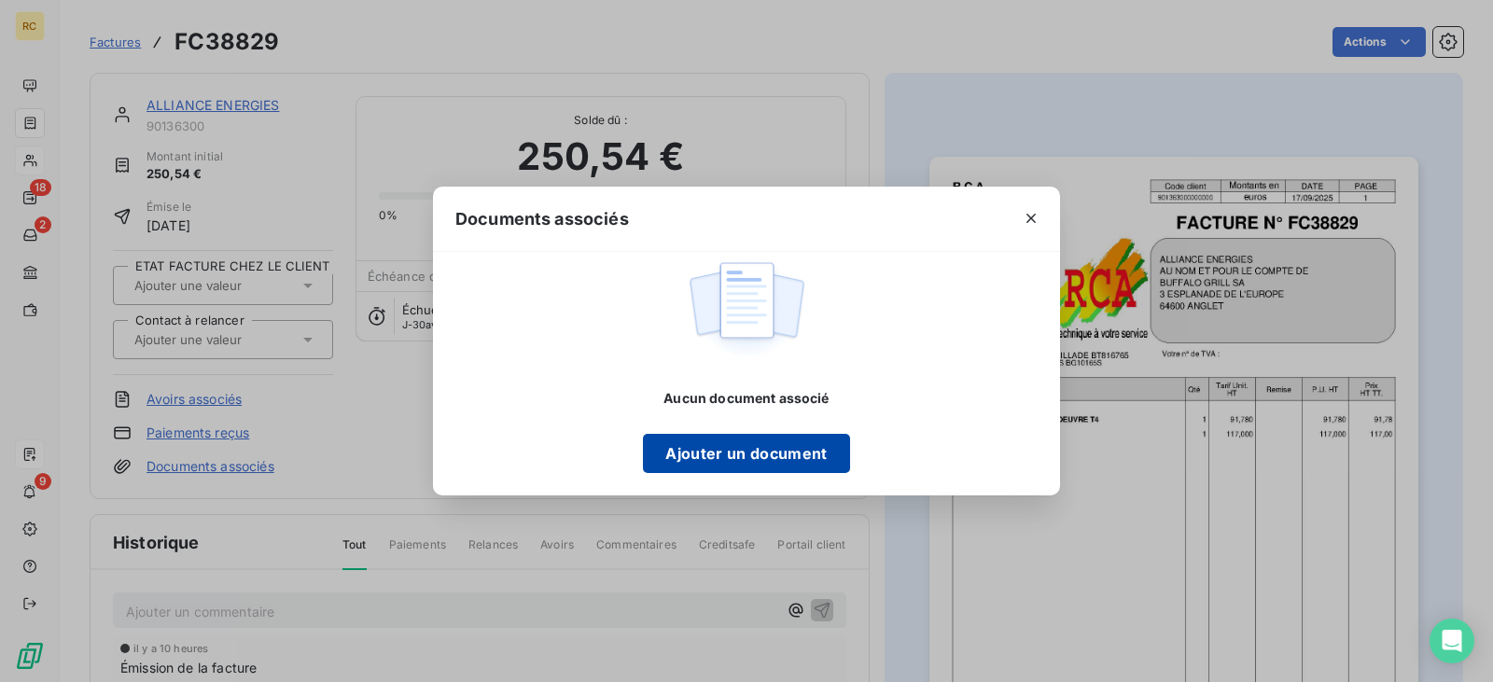
click at [703, 444] on button "Ajouter un document" at bounding box center [746, 453] width 206 height 39
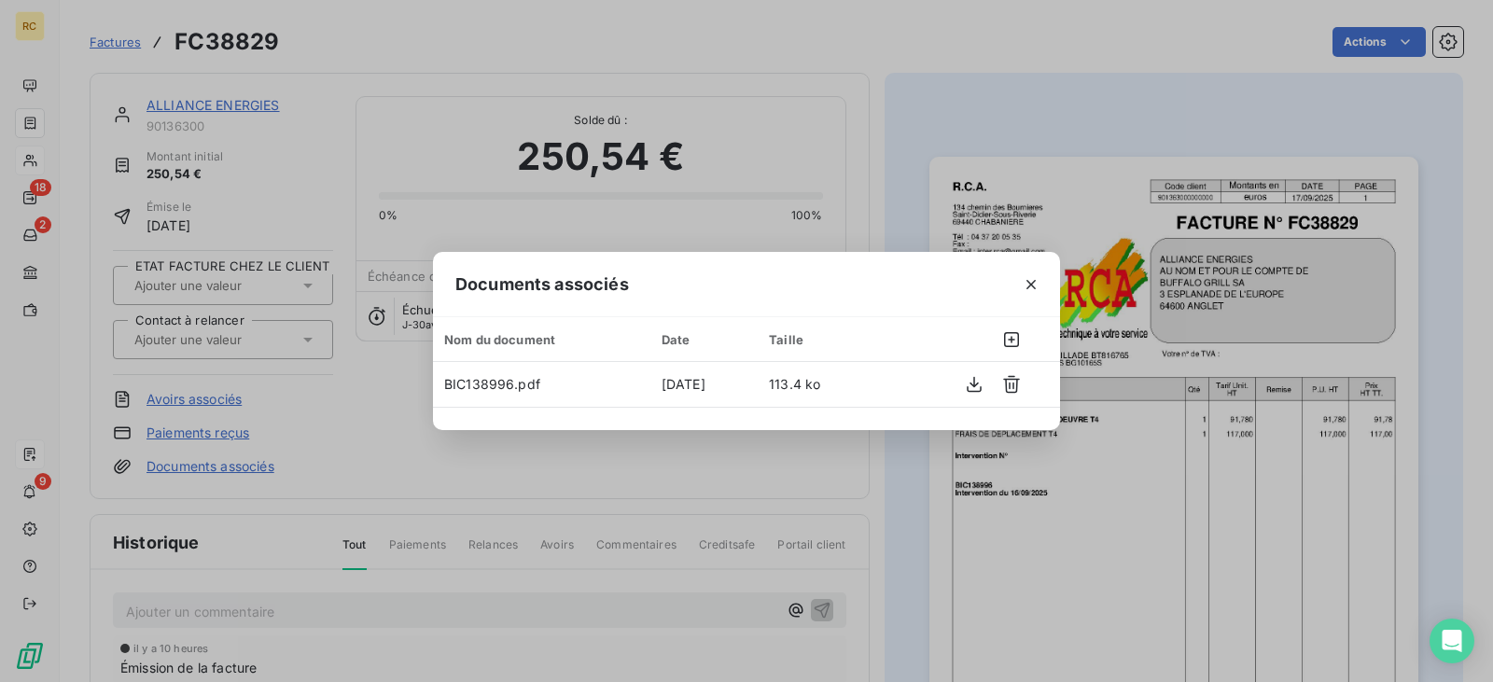
click at [1035, 293] on icon "button" at bounding box center [1031, 284] width 19 height 19
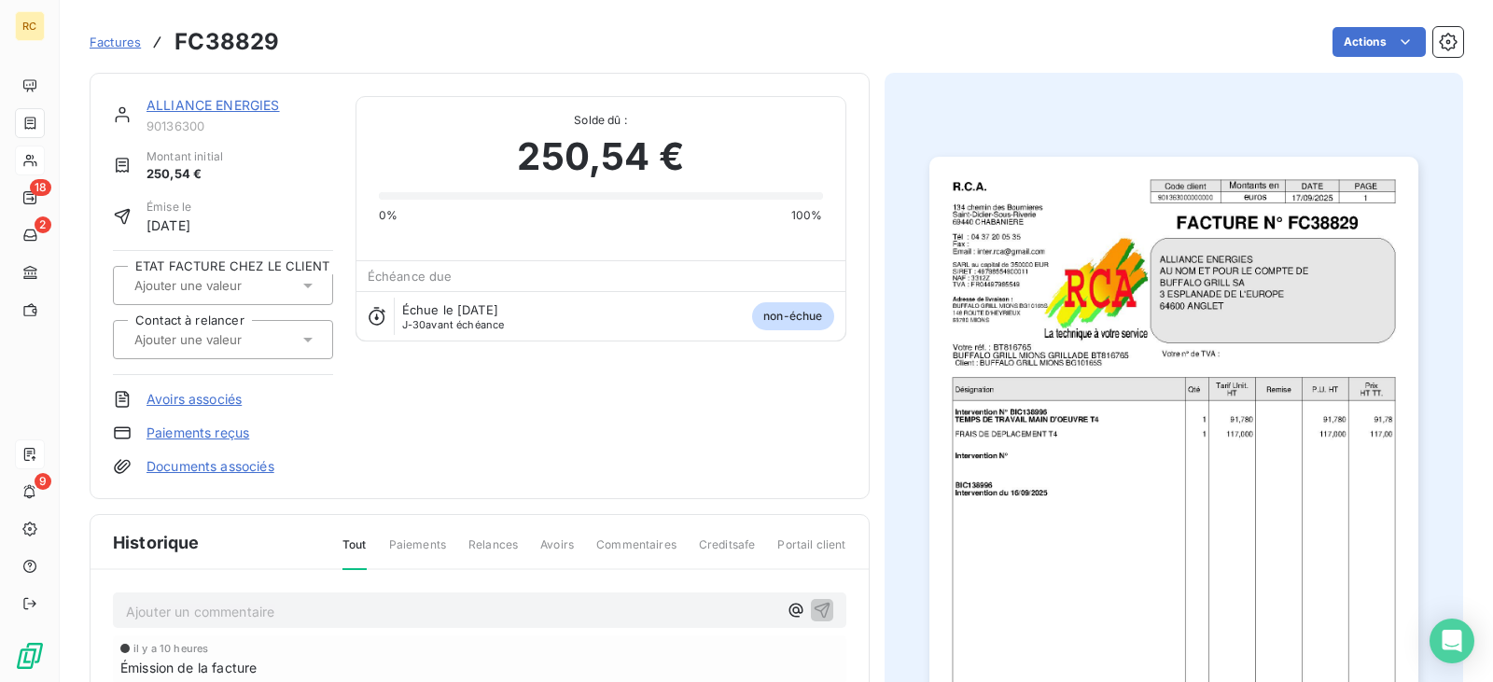
click at [204, 459] on link "Documents associés" at bounding box center [211, 466] width 128 height 19
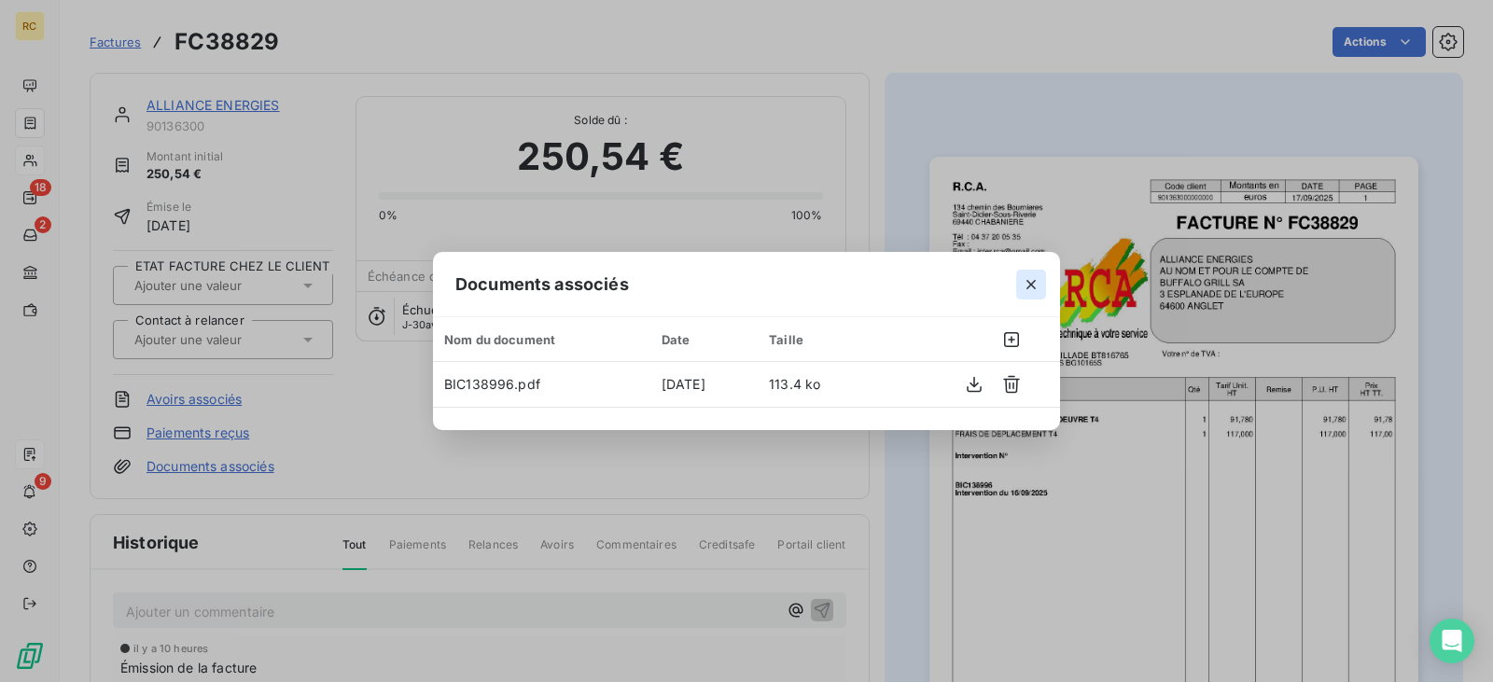
click at [1031, 286] on icon "button" at bounding box center [1031, 284] width 19 height 19
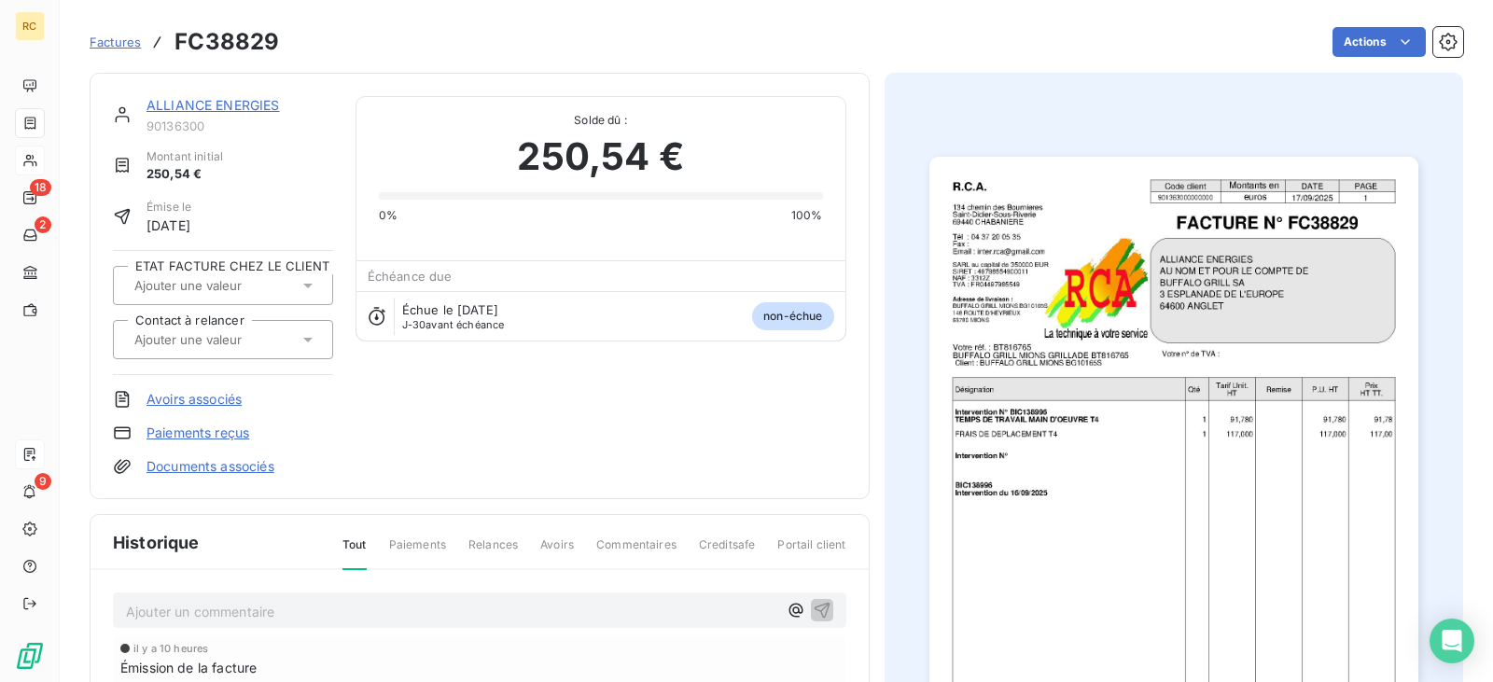
click at [217, 102] on link "ALLIANCE ENERGIES" at bounding box center [213, 105] width 133 height 16
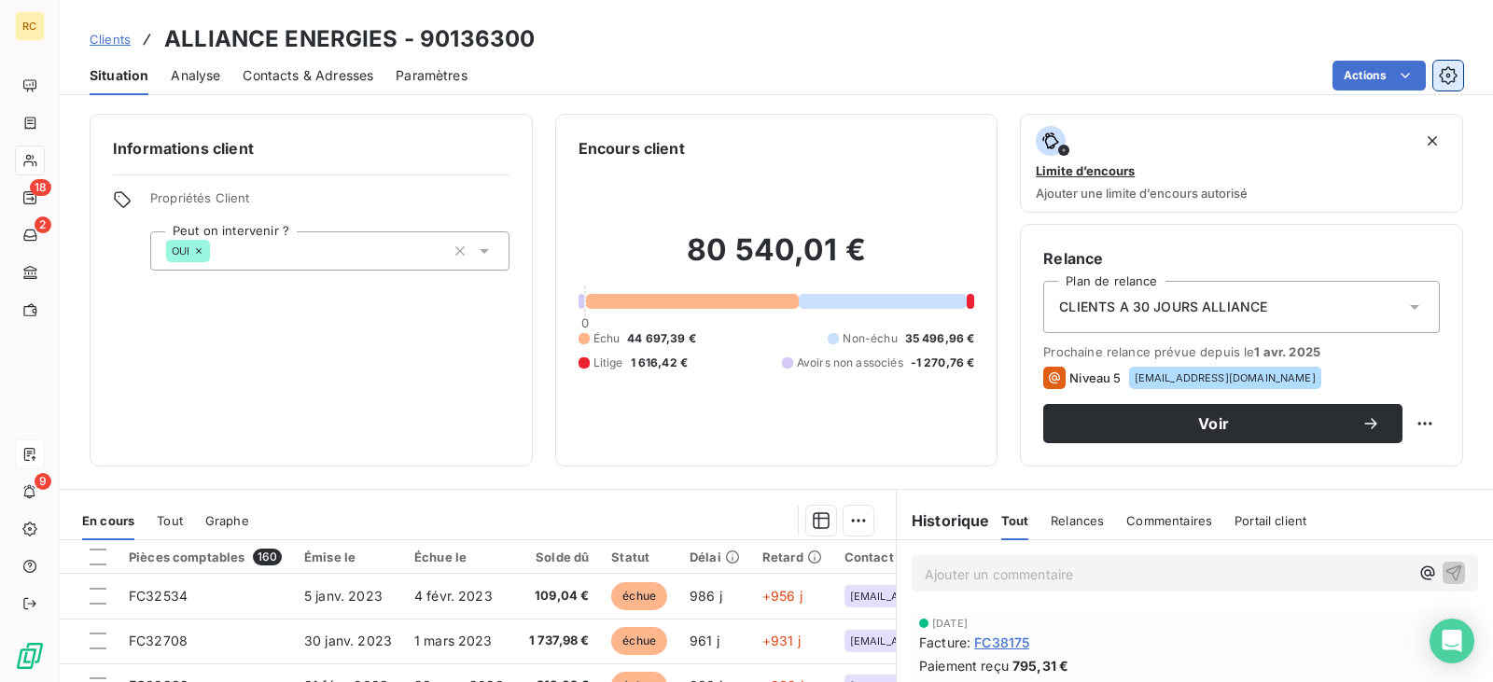
click at [1452, 73] on icon "button" at bounding box center [1448, 75] width 19 height 19
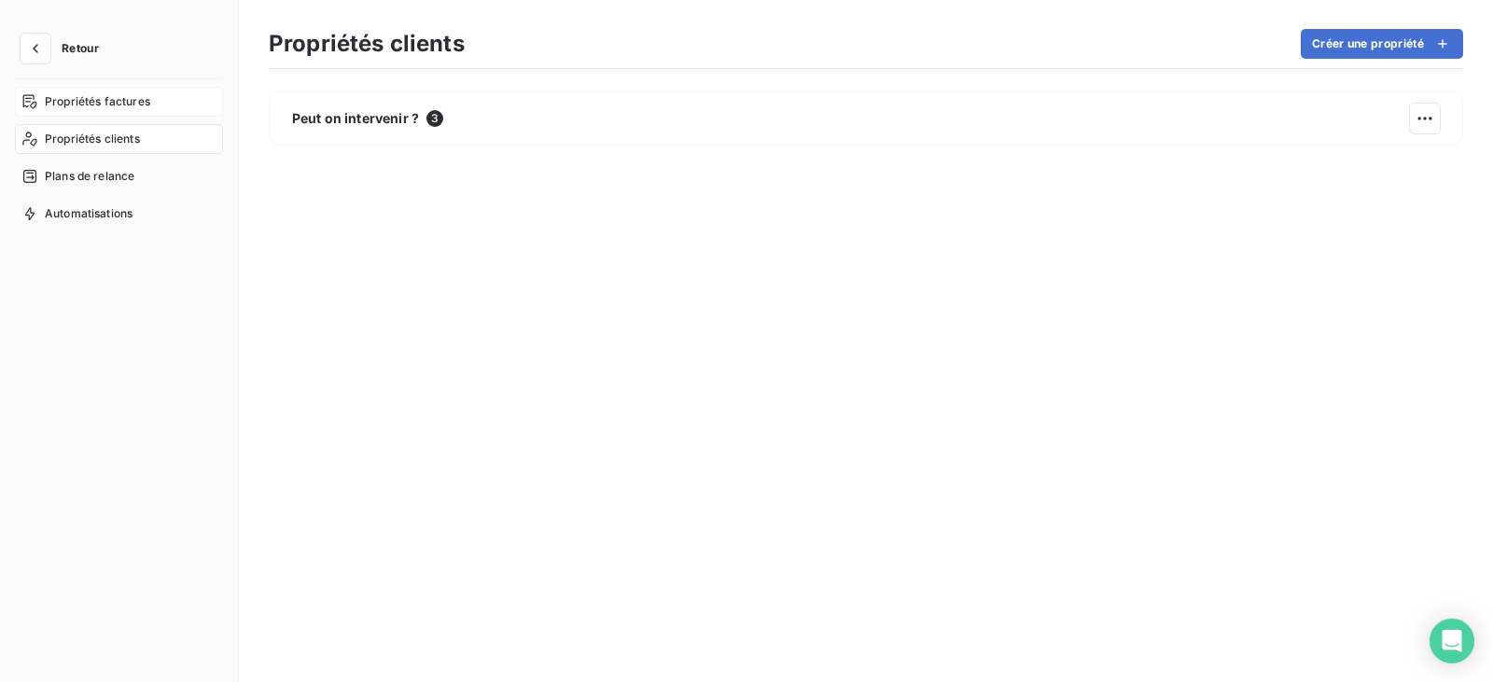
click at [121, 98] on span "Propriétés factures" at bounding box center [97, 101] width 105 height 17
click at [134, 207] on div "Automatisations" at bounding box center [119, 214] width 208 height 30
click at [124, 169] on span "Plans de relance" at bounding box center [90, 176] width 90 height 17
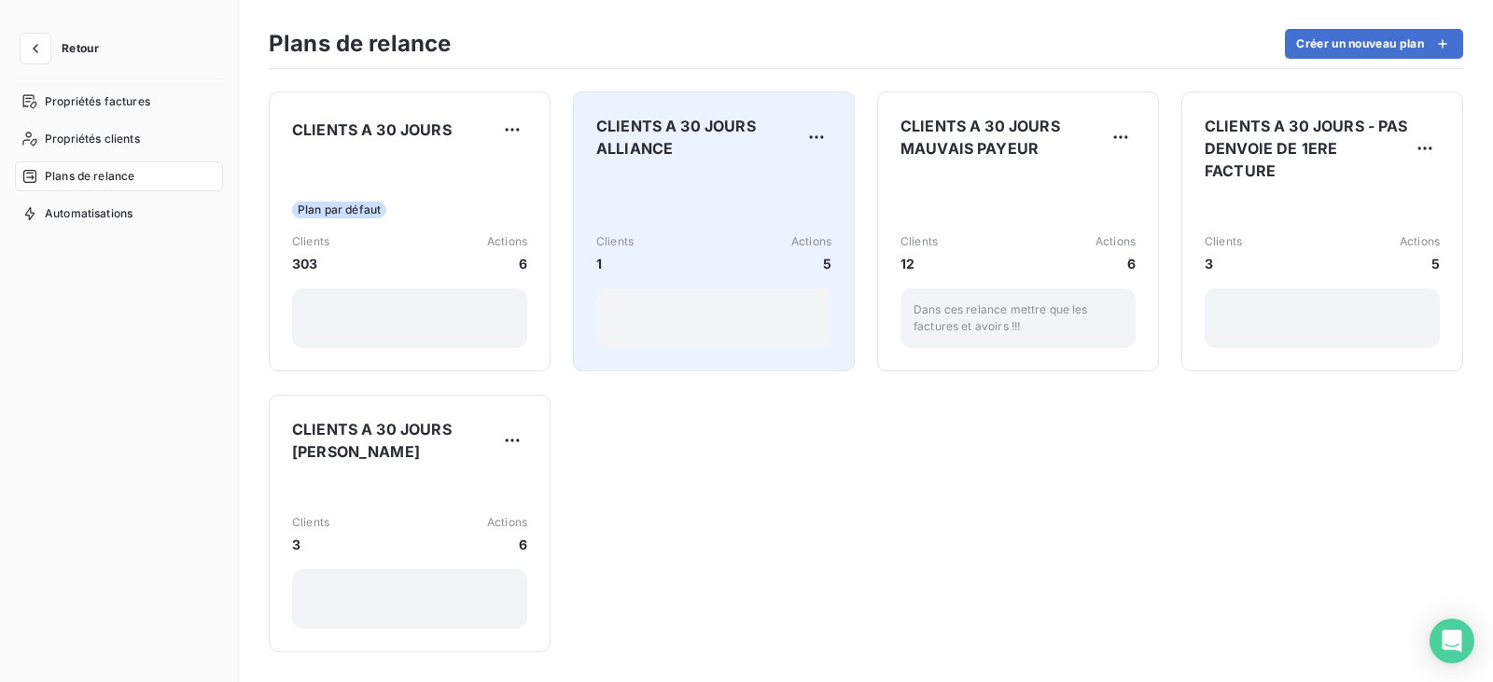
click at [634, 161] on div "CLIENTS A 30 JOURS ALLIANCE Clients 1 Actions 5" at bounding box center [713, 231] width 235 height 233
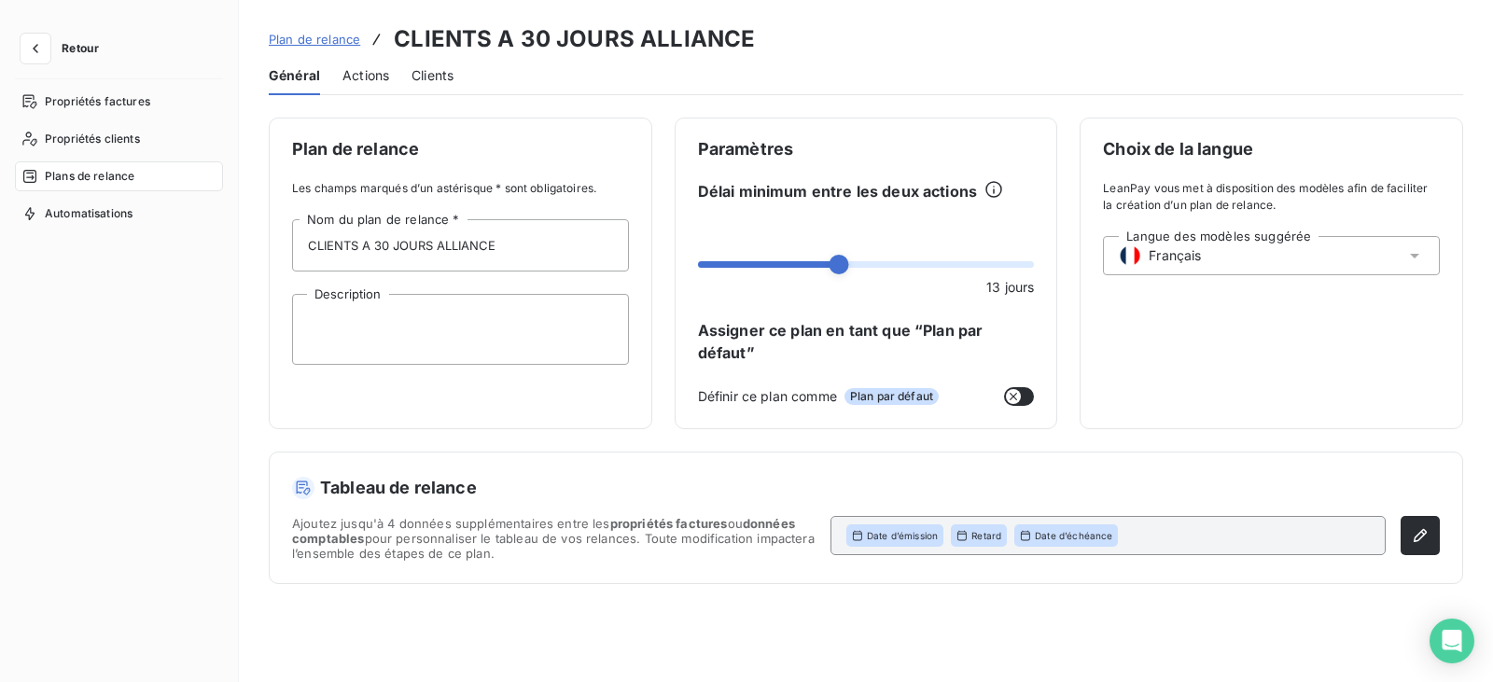
click at [352, 71] on span "Actions" at bounding box center [365, 75] width 47 height 19
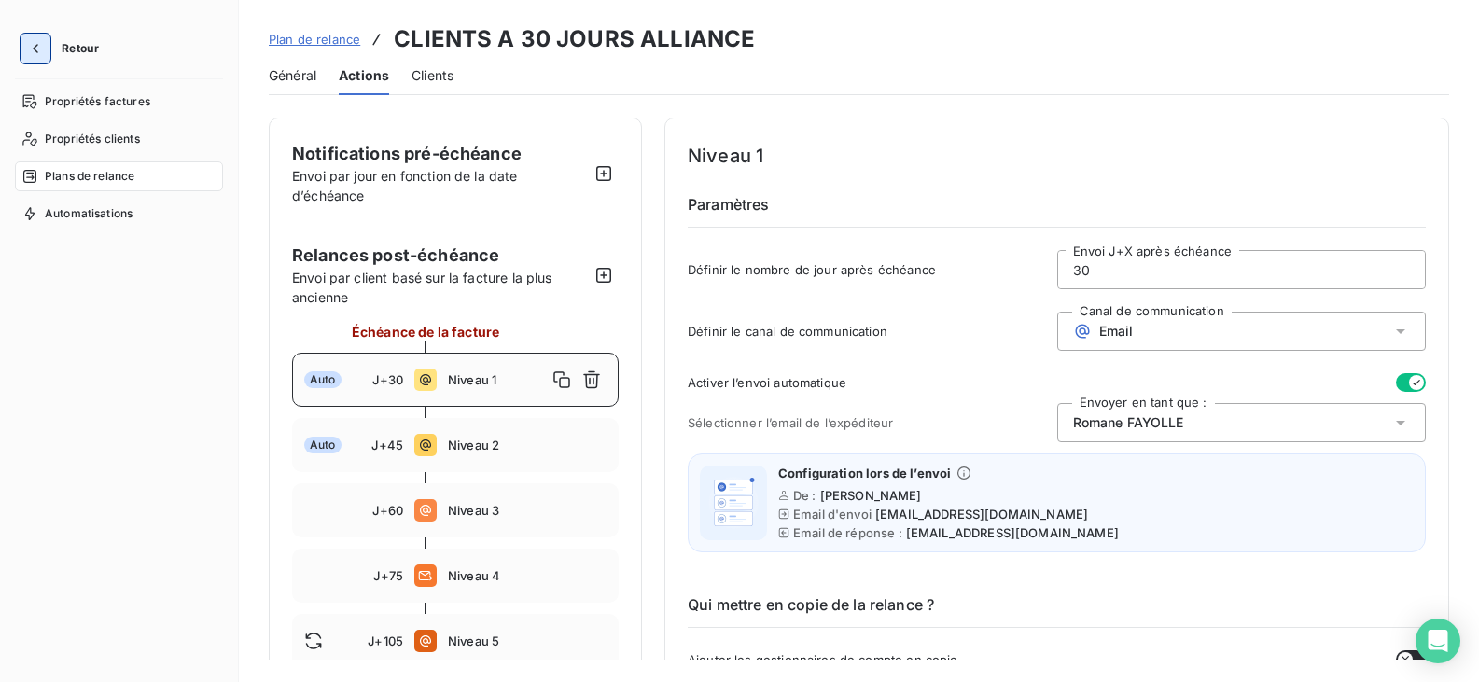
click at [47, 43] on button "button" at bounding box center [36, 49] width 30 height 30
